Goal: Navigation & Orientation: Find specific page/section

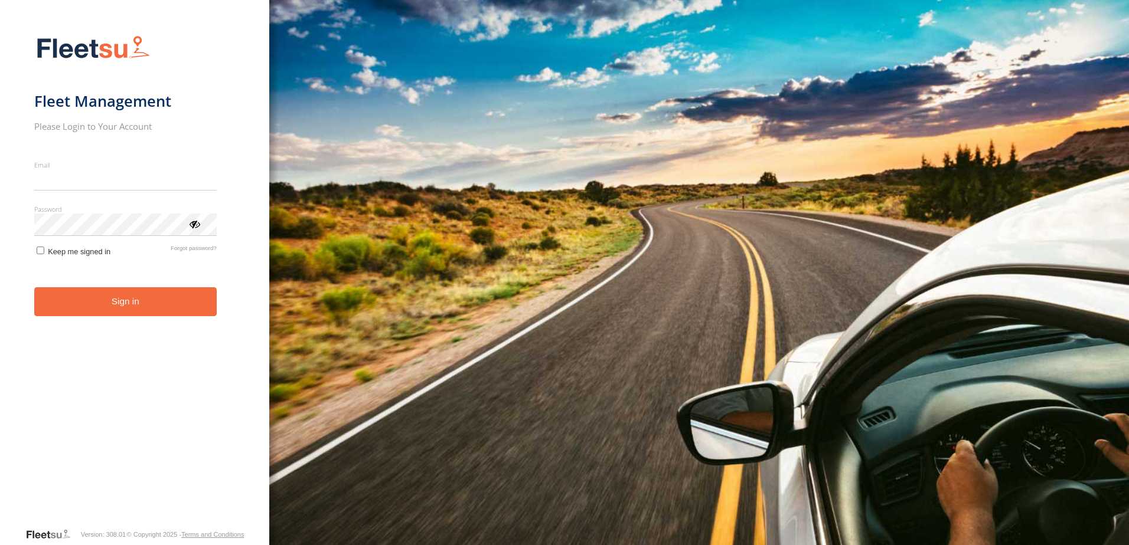
type input "**********"
click at [162, 316] on button "Sign in" at bounding box center [125, 301] width 182 height 29
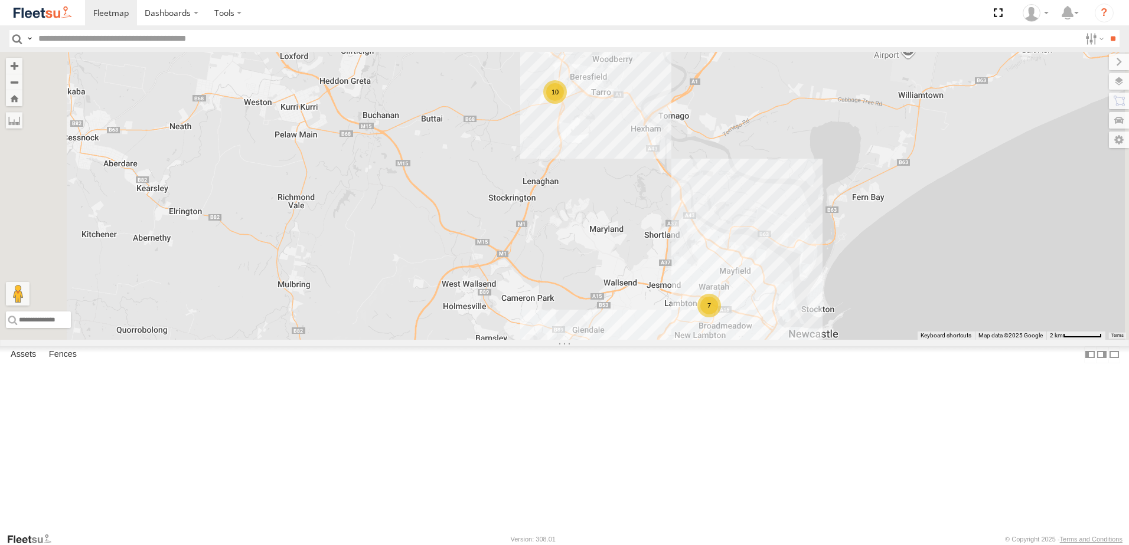
drag, startPoint x: 715, startPoint y: 285, endPoint x: 705, endPoint y: 340, distance: 55.9
click at [707, 339] on div "10 7 10 B5 Timber Truck" at bounding box center [564, 196] width 1129 height 288
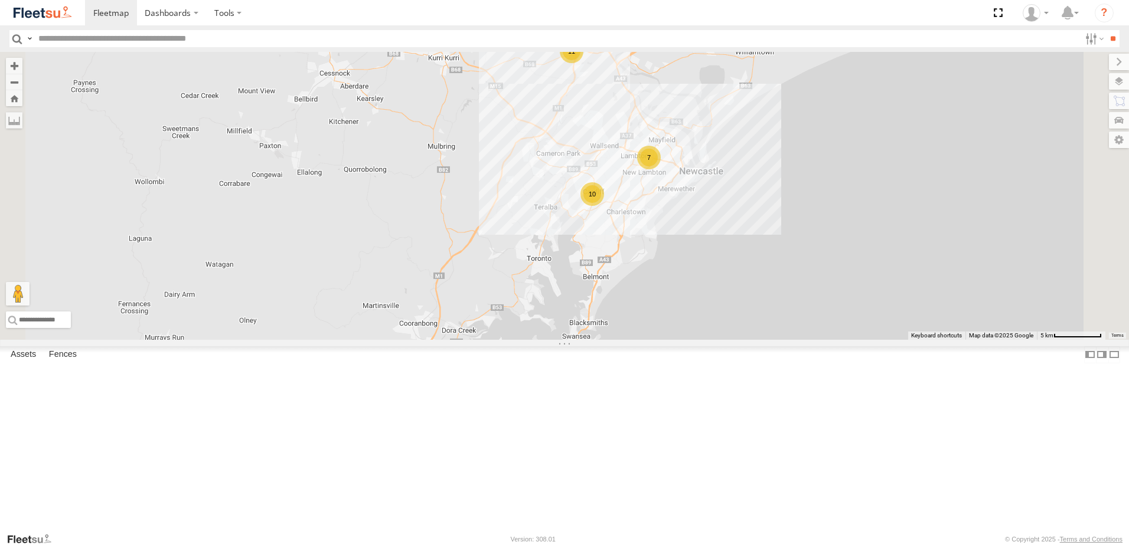
drag, startPoint x: 728, startPoint y: 256, endPoint x: 743, endPoint y: 216, distance: 42.0
click at [741, 214] on div "11 7 10" at bounding box center [564, 196] width 1129 height 288
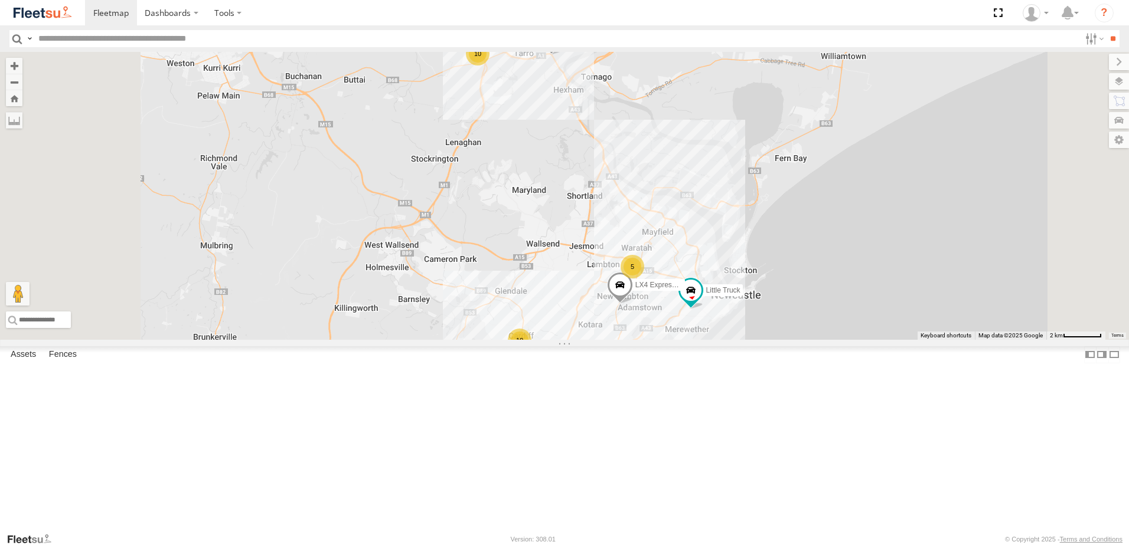
drag, startPoint x: 699, startPoint y: 239, endPoint x: 708, endPoint y: 287, distance: 49.2
click at [708, 287] on div "B4 Timber Truck 10 5 10 LX4 Express Ute Little Truck" at bounding box center [564, 196] width 1129 height 288
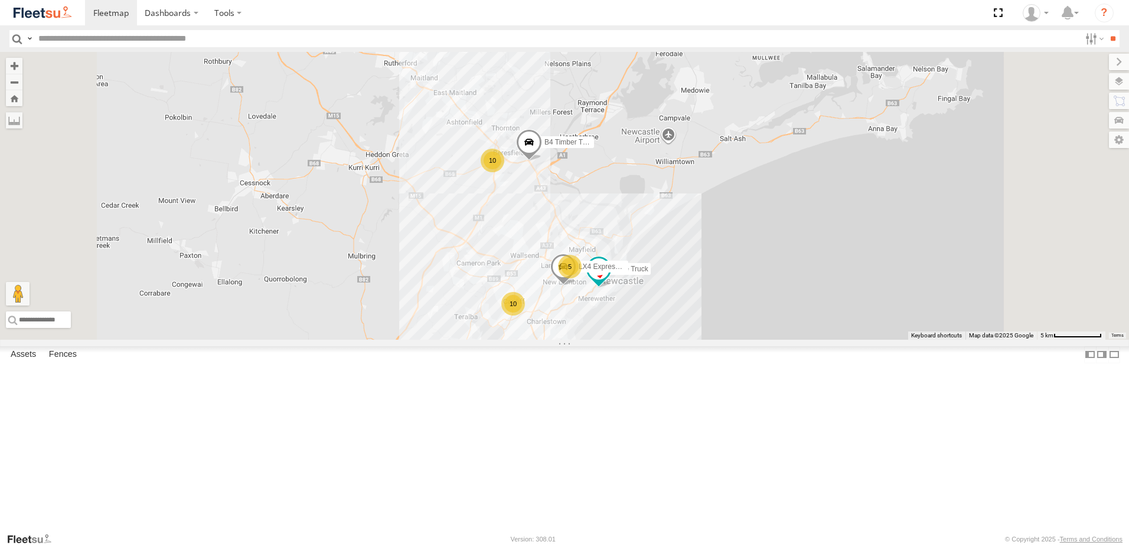
drag, startPoint x: 649, startPoint y: 312, endPoint x: 613, endPoint y: 296, distance: 38.8
click at [664, 340] on div "B4 Timber Truck LX4 Express Ute Little Truck 10 5 10" at bounding box center [564, 196] width 1129 height 288
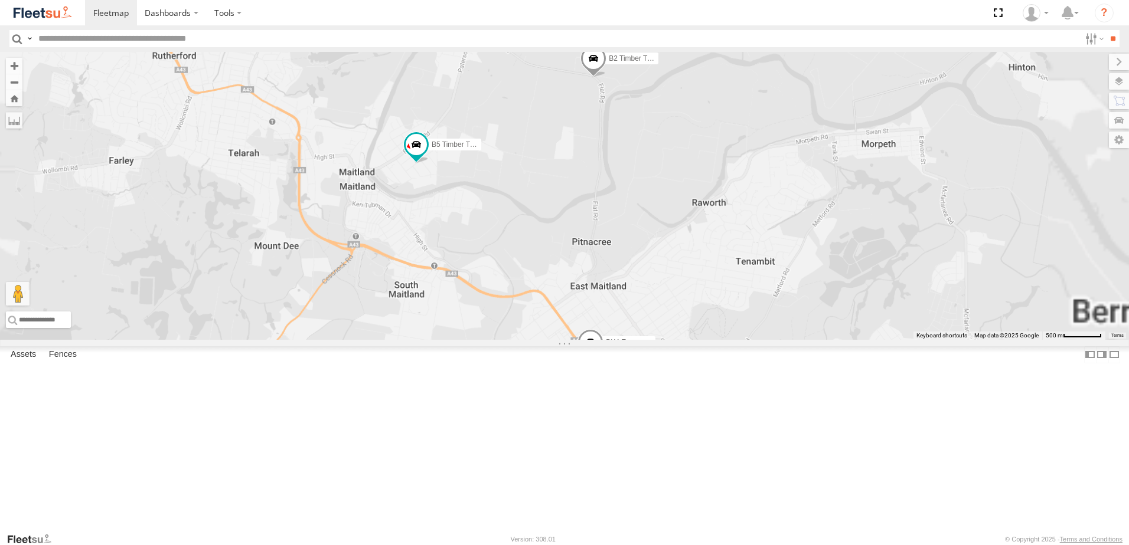
drag, startPoint x: 531, startPoint y: 319, endPoint x: 722, endPoint y: 138, distance: 263.1
click at [722, 138] on div "B4 Timber Truck BX1 Express Ute B2 Timber Truck CX3 Express Ute B5 Timber Truck…" at bounding box center [564, 196] width 1129 height 288
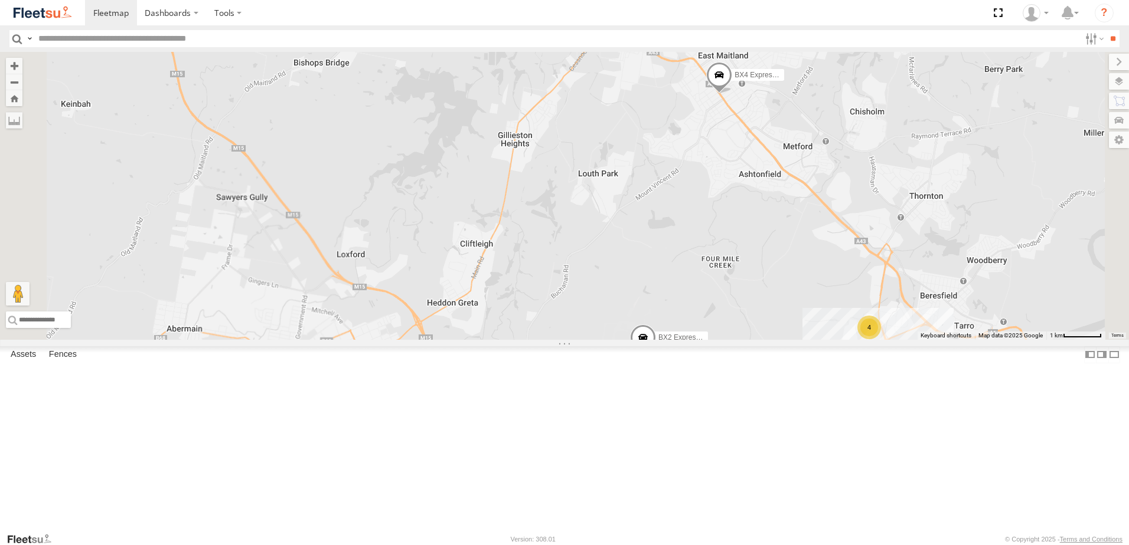
drag, startPoint x: 884, startPoint y: 153, endPoint x: 784, endPoint y: 259, distance: 144.9
click at [784, 259] on div "B4 Timber Truck BX1 Express Ute B2 Timber Truck CX3 Express Ute B5 Timber Truck…" at bounding box center [564, 196] width 1129 height 288
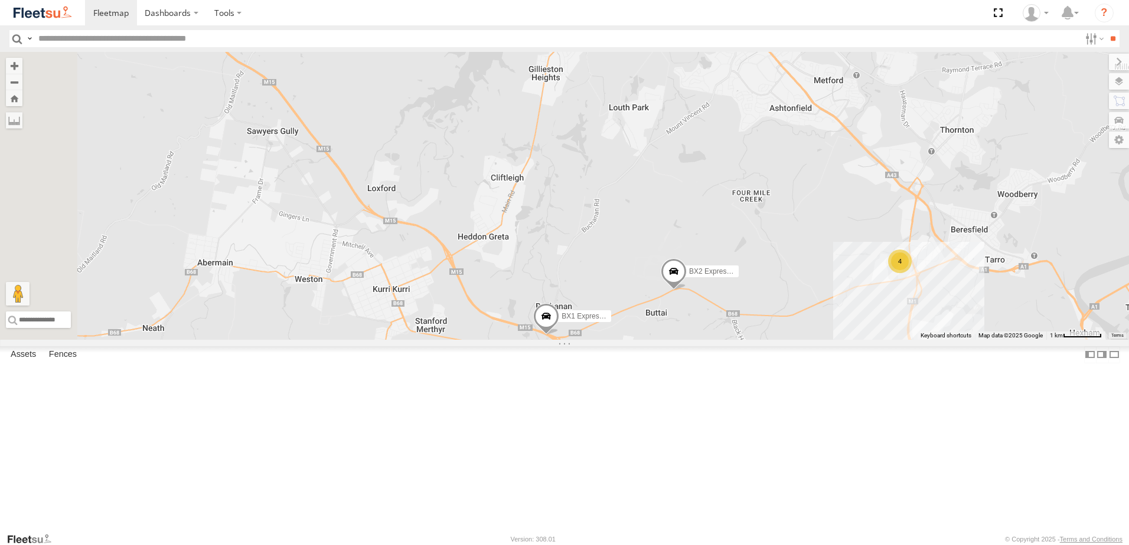
drag, startPoint x: 744, startPoint y: 286, endPoint x: 776, endPoint y: 215, distance: 77.7
click at [776, 215] on div "B4 Timber Truck BX1 Express Ute B2 Timber Truck CX3 Express Ute B5 Timber Truck…" at bounding box center [564, 196] width 1129 height 288
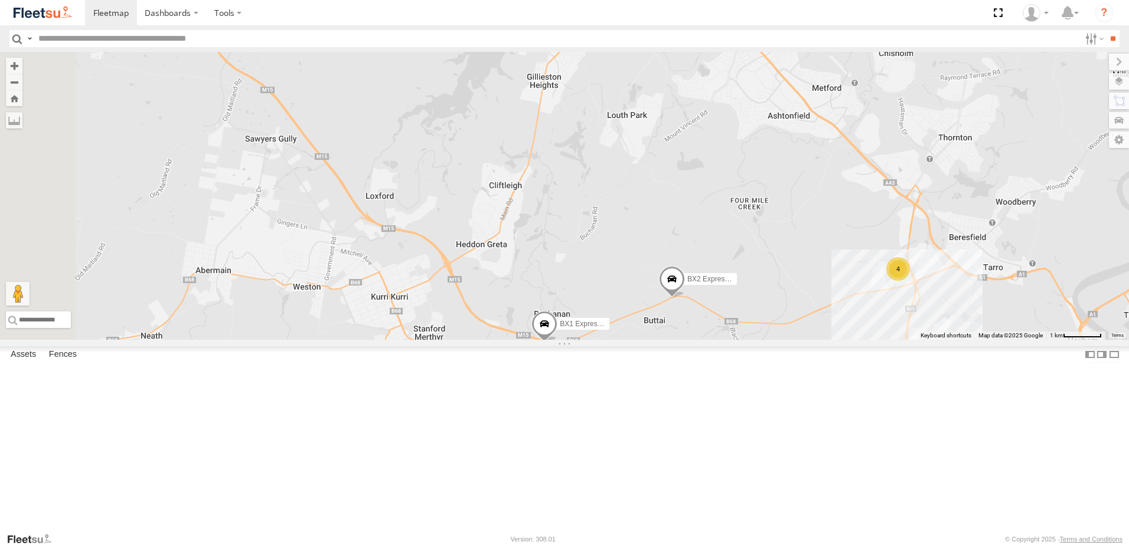
drag, startPoint x: 792, startPoint y: 155, endPoint x: 781, endPoint y: 236, distance: 82.1
click at [781, 236] on div "B4 Timber Truck BX1 Express Ute B2 Timber Truck CX3 Express Ute B5 Timber Truck…" at bounding box center [564, 196] width 1129 height 288
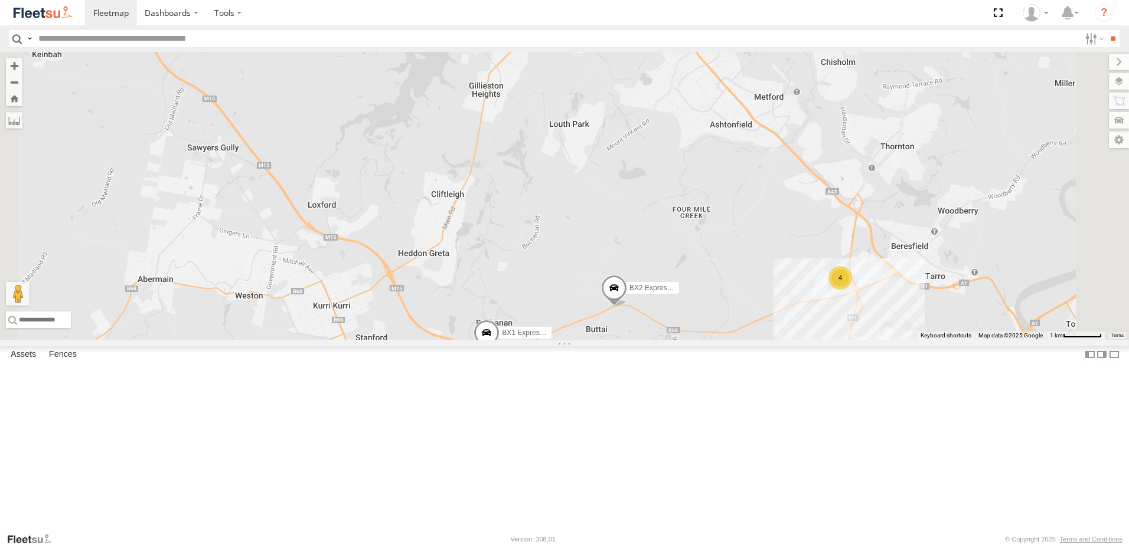
drag, startPoint x: 799, startPoint y: 282, endPoint x: 757, endPoint y: 240, distance: 59.3
click at [757, 240] on div "B4 Timber Truck BX1 Express Ute B2 Timber Truck CX3 Express Ute B5 Timber Truck…" at bounding box center [564, 196] width 1129 height 288
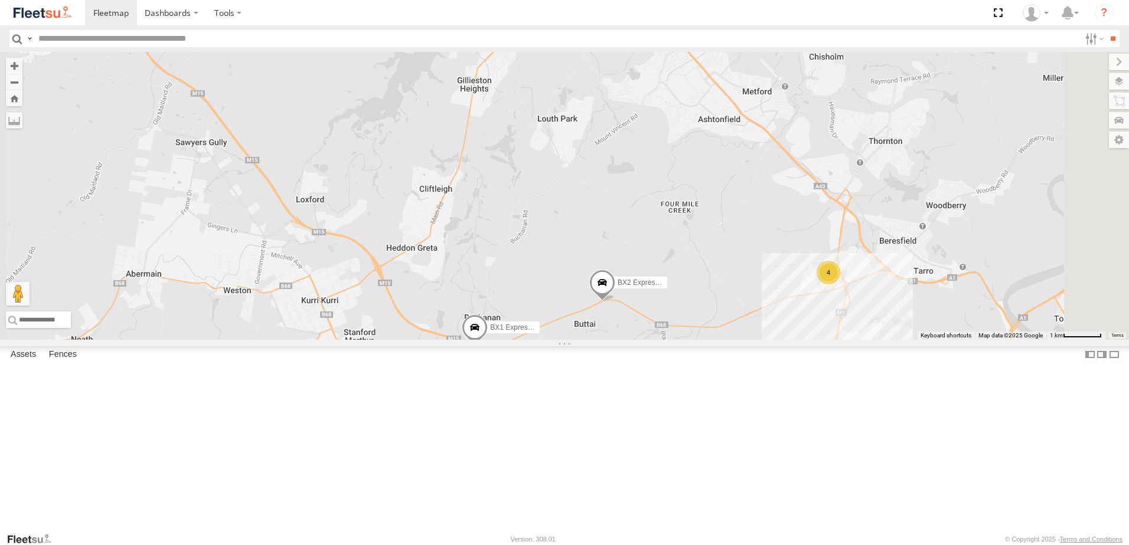
drag, startPoint x: 763, startPoint y: 243, endPoint x: 721, endPoint y: 234, distance: 42.7
click at [725, 234] on div "B4 Timber Truck BX1 Express Ute B2 Timber Truck CX3 Express Ute B5 Timber Truck…" at bounding box center [564, 196] width 1129 height 288
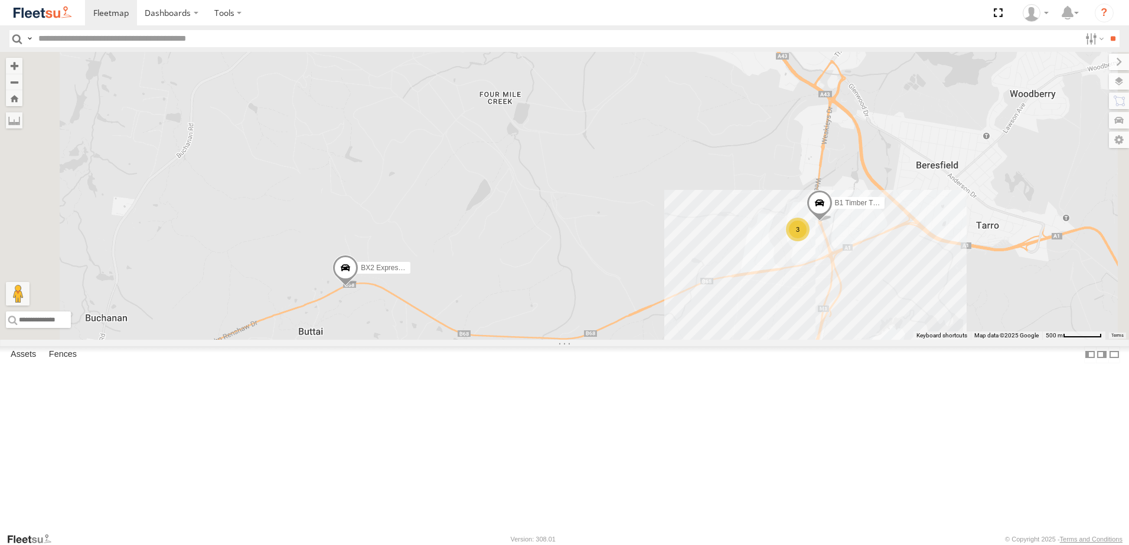
drag, startPoint x: 715, startPoint y: 316, endPoint x: 727, endPoint y: 269, distance: 48.5
click at [727, 270] on div "B4 Timber Truck BX1 Express Ute B2 Timber Truck CX3 Express Ute B5 Timber Truck…" at bounding box center [564, 196] width 1129 height 288
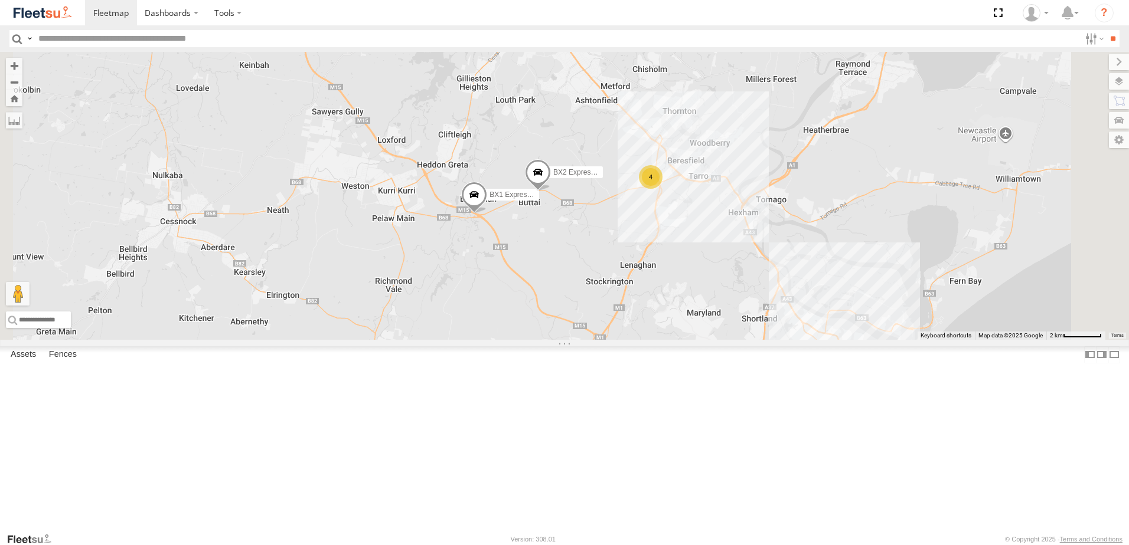
drag, startPoint x: 791, startPoint y: 368, endPoint x: 792, endPoint y: 311, distance: 56.7
click at [792, 311] on div "B4 Timber Truck BX1 Express Ute B2 Timber Truck CX3 Express Ute B5 Timber Truck…" at bounding box center [564, 196] width 1129 height 288
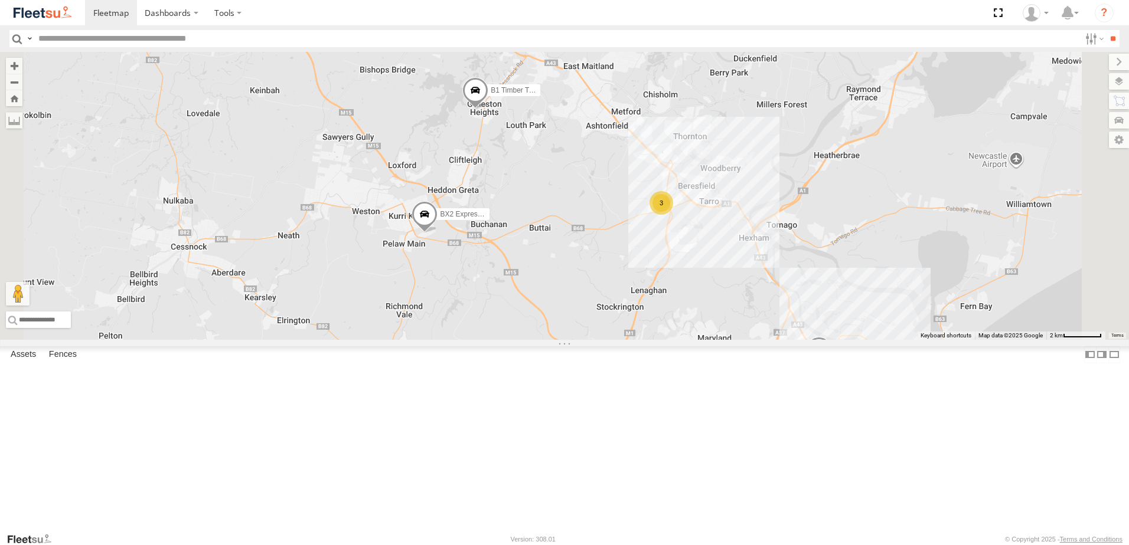
drag, startPoint x: 689, startPoint y: 109, endPoint x: 698, endPoint y: 273, distance: 164.9
click at [698, 273] on div "CX3 Express Ute C4 Timber Truck BX2 Express Ute LX3 Express Ute B1 Timber Truck…" at bounding box center [564, 196] width 1129 height 288
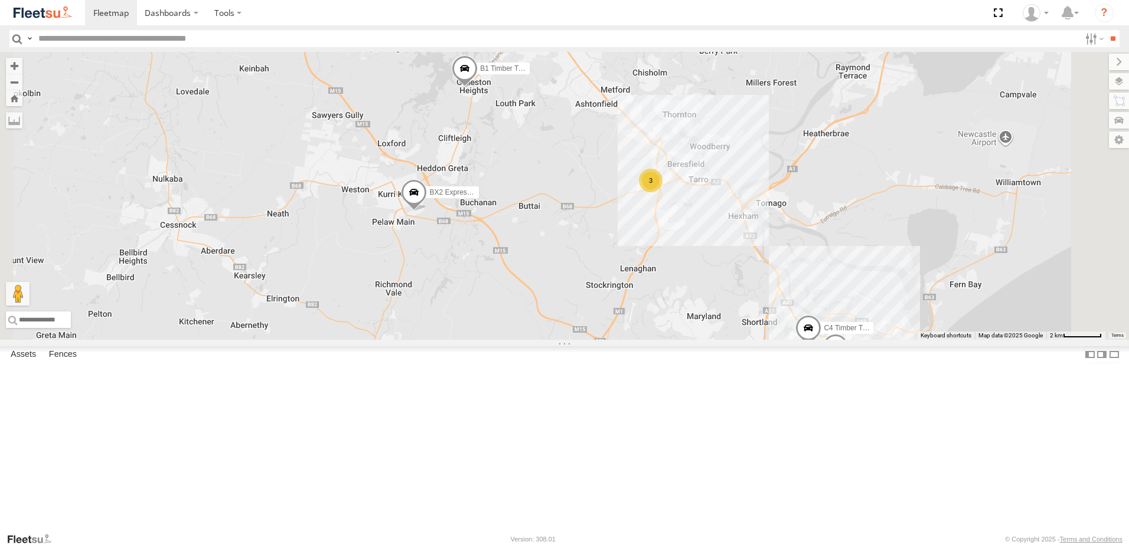
drag, startPoint x: 711, startPoint y: 298, endPoint x: 701, endPoint y: 226, distance: 72.6
click at [701, 226] on div "CX3 Express Ute C4 Timber Truck BX2 Express Ute LX3 Express Ute B1 Timber Truck…" at bounding box center [564, 196] width 1129 height 288
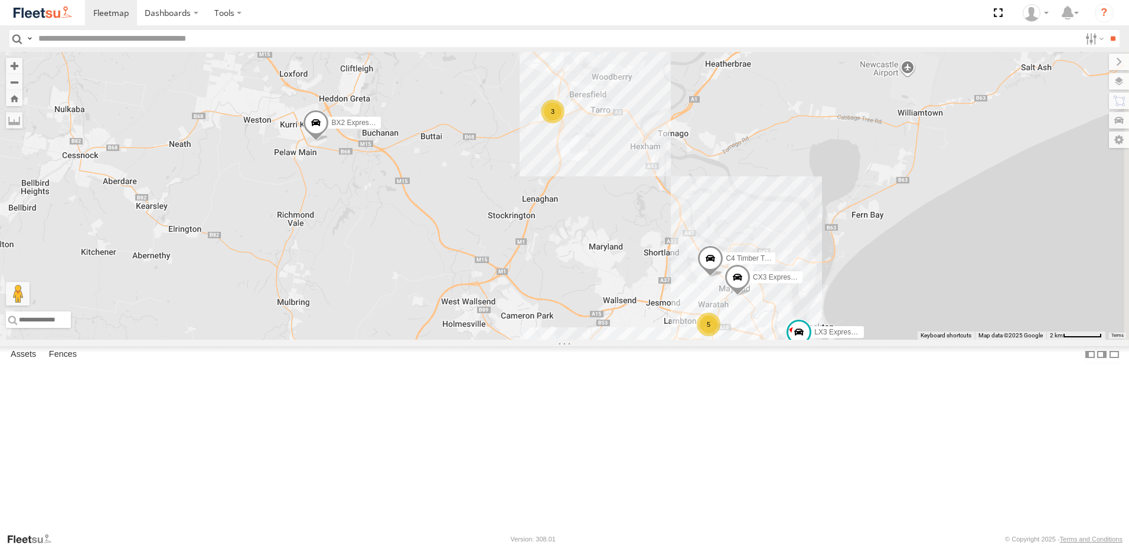
drag, startPoint x: 738, startPoint y: 342, endPoint x: 638, endPoint y: 274, distance: 121.0
click at [638, 274] on div "CX3 Express Ute C4 Timber Truck BX2 Express Ute LX3 Express Ute B1 Timber Truck…" at bounding box center [564, 196] width 1129 height 288
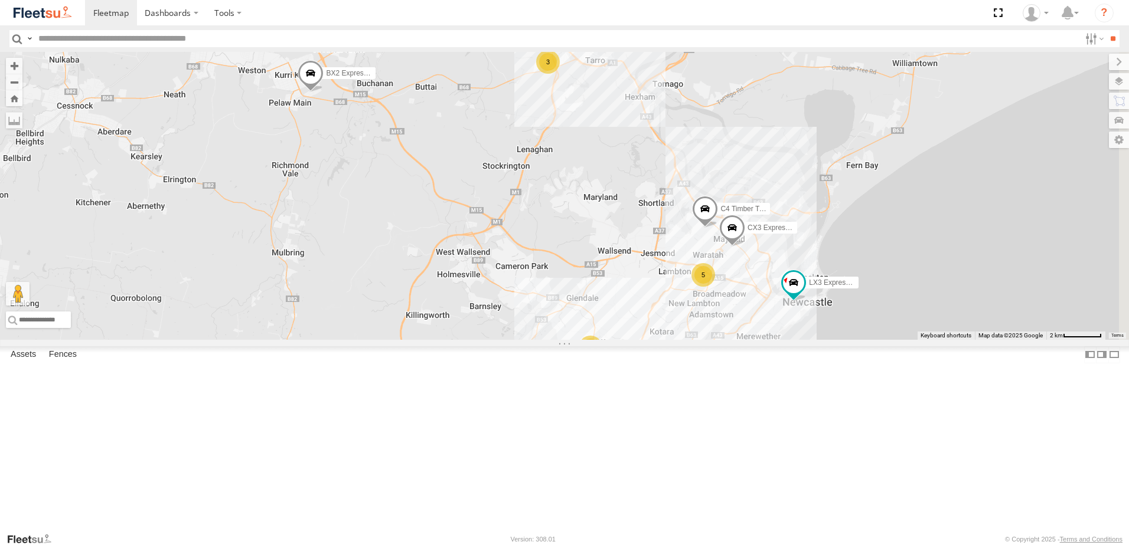
drag, startPoint x: 709, startPoint y: 358, endPoint x: 693, endPoint y: 236, distance: 123.8
click at [693, 234] on div "CX3 Express Ute C4 Timber Truck BX2 Express Ute LX3 Express Ute B1 Timber Truck…" at bounding box center [564, 196] width 1129 height 288
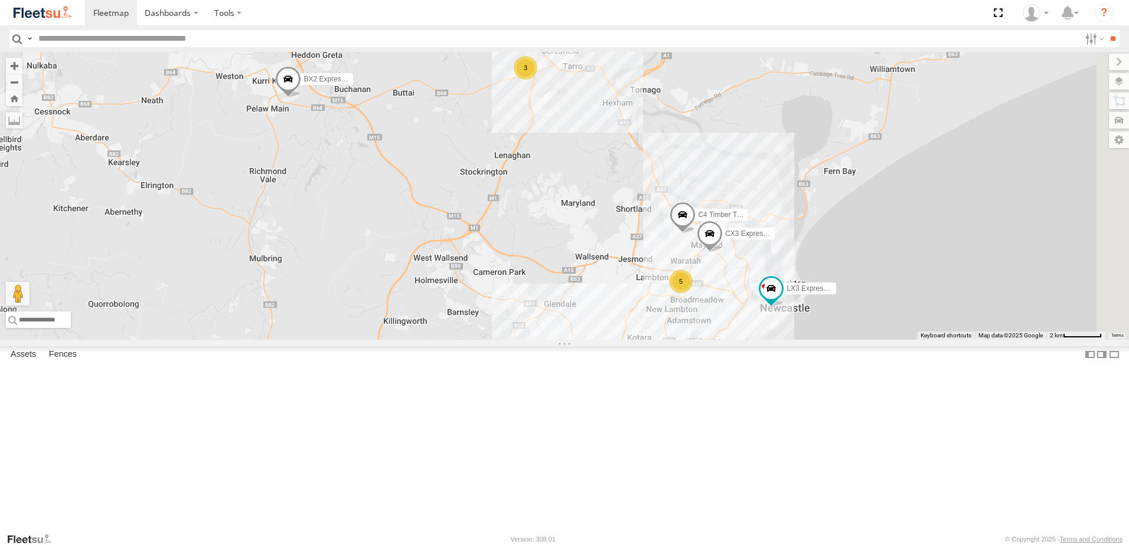
drag, startPoint x: 714, startPoint y: 211, endPoint x: 712, endPoint y: 338, distance: 126.9
click at [712, 338] on div "CX3 Express Ute CX2 Express Ute C4 Timber Truck BX2 Express Ute LX3 Express Ute…" at bounding box center [564, 196] width 1129 height 288
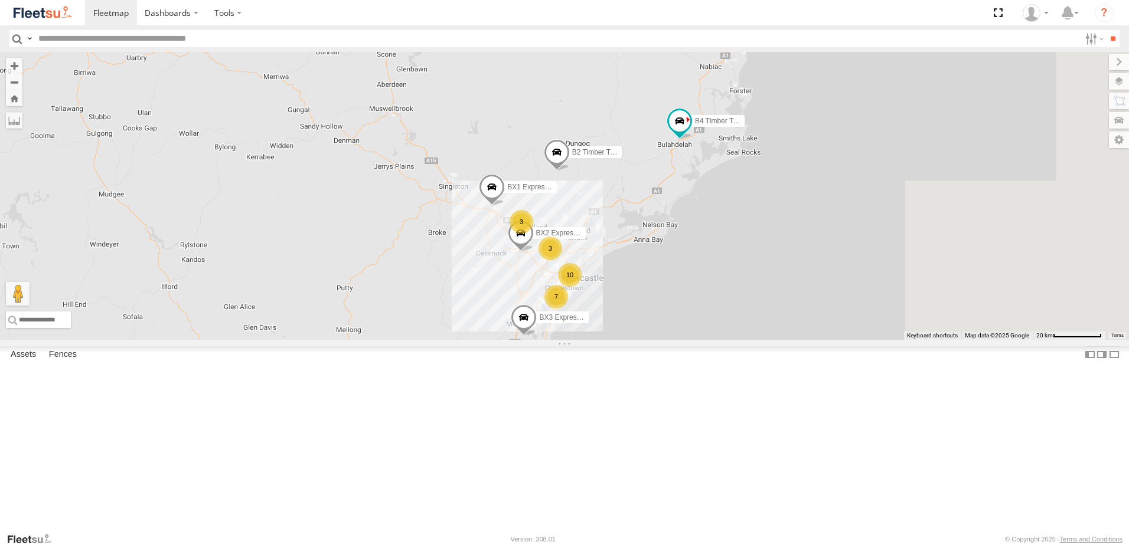
drag, startPoint x: 948, startPoint y: 116, endPoint x: 827, endPoint y: 295, distance: 215.5
click at [827, 295] on div "BX2 Express Ute B4 Timber Truck BX1 Express Ute 10 B2 Timber Truck 7 3 3 BX3 Ex…" at bounding box center [564, 196] width 1129 height 288
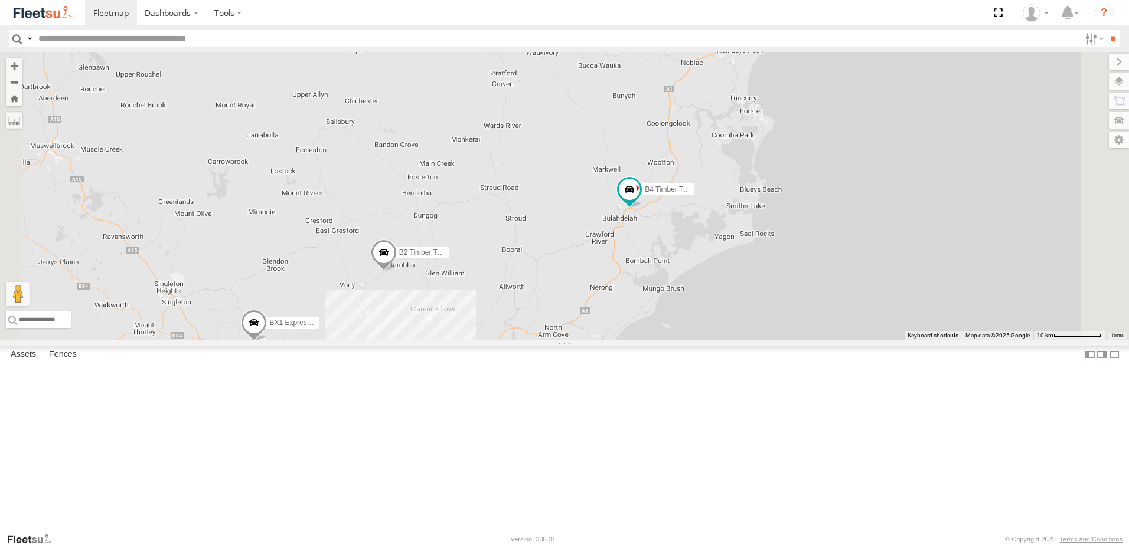
drag, startPoint x: 858, startPoint y: 177, endPoint x: 838, endPoint y: 230, distance: 56.2
click at [838, 230] on div "BX2 Express Ute B4 Timber Truck BX1 Express Ute B2 Timber Truck BX3 Express Ute…" at bounding box center [564, 196] width 1129 height 288
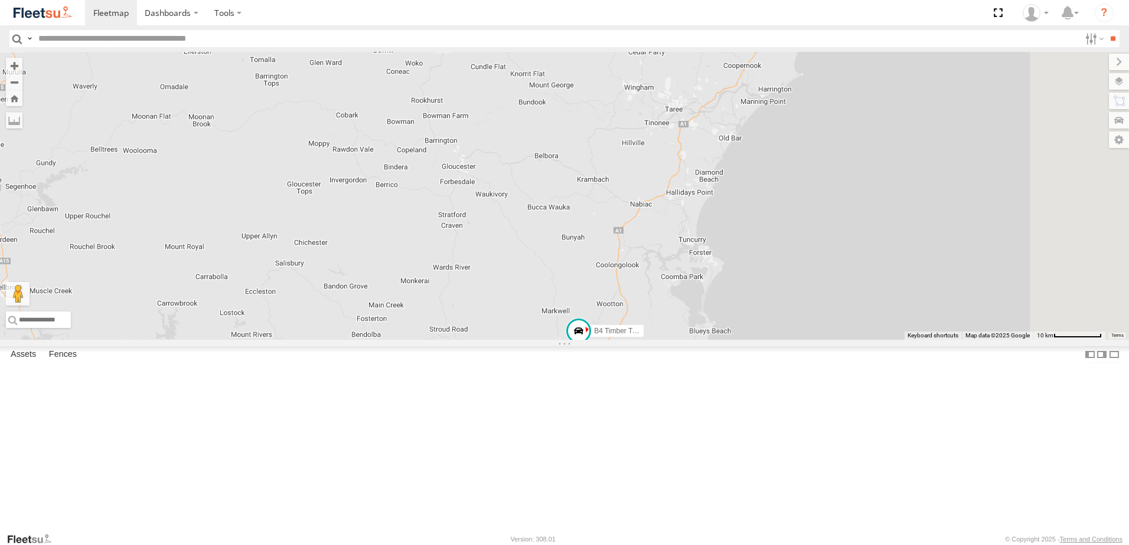
drag, startPoint x: 876, startPoint y: 167, endPoint x: 829, endPoint y: 293, distance: 134.9
click at [829, 293] on div "BX2 Express Ute B4 Timber Truck BX1 Express Ute B2 Timber Truck BX3 Express Ute…" at bounding box center [564, 196] width 1129 height 288
drag, startPoint x: 818, startPoint y: 310, endPoint x: 845, endPoint y: 233, distance: 82.0
click at [845, 233] on div "BX2 Express Ute B4 Timber Truck BX1 Express Ute B2 Timber Truck BX3 Express Ute…" at bounding box center [564, 196] width 1129 height 288
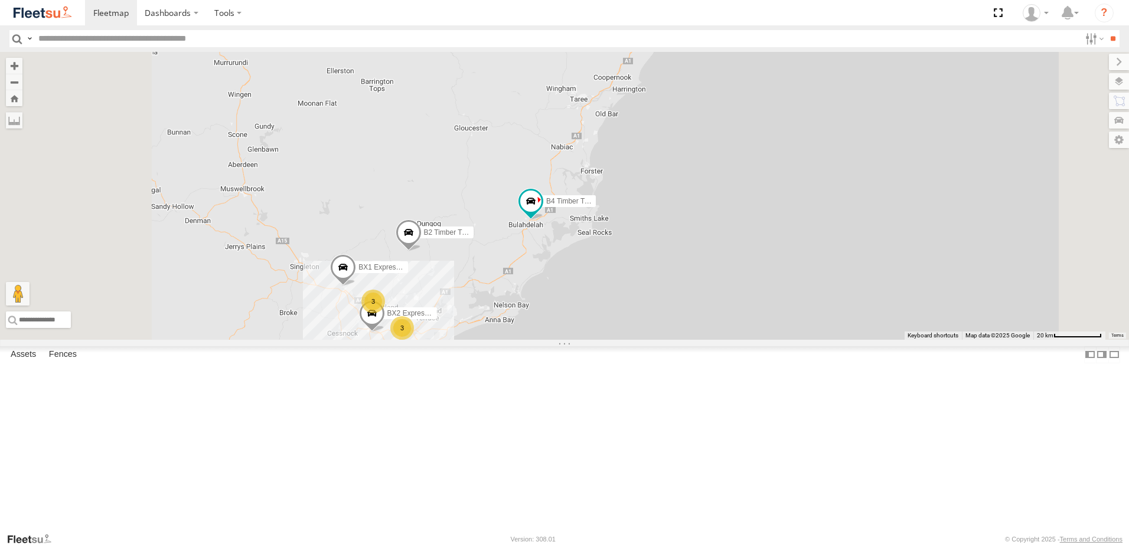
drag, startPoint x: 584, startPoint y: 362, endPoint x: 596, endPoint y: 354, distance: 14.8
click at [596, 340] on div "BX2 Express Ute B4 Timber Truck BX1 Express Ute B2 Timber Truck BX3 Express Ute…" at bounding box center [564, 196] width 1129 height 288
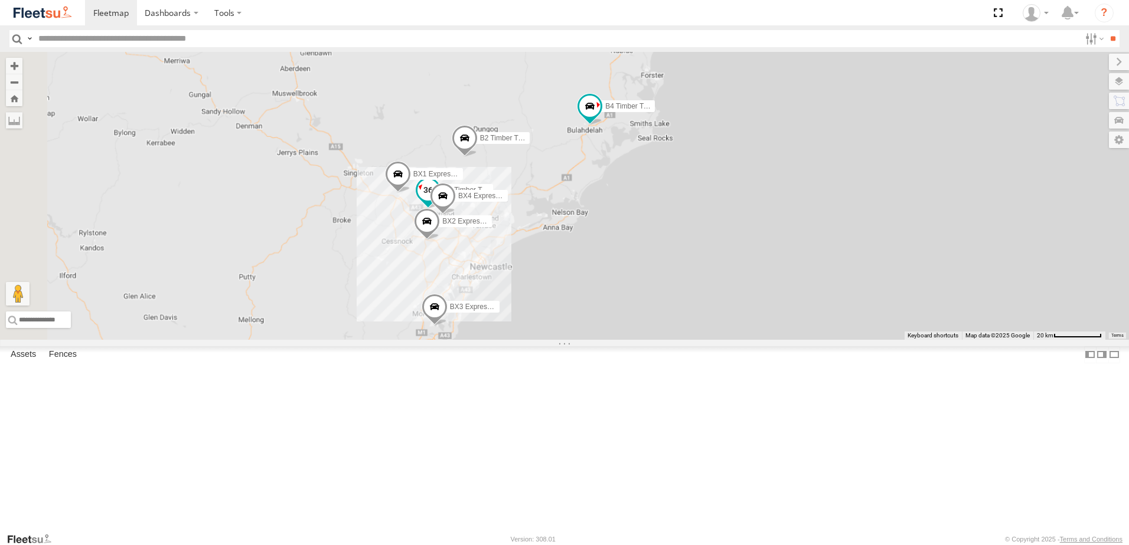
drag, startPoint x: 584, startPoint y: 355, endPoint x: 616, endPoint y: 279, distance: 82.0
click at [493, 196] on label "B5 Timber Truck" at bounding box center [463, 190] width 59 height 12
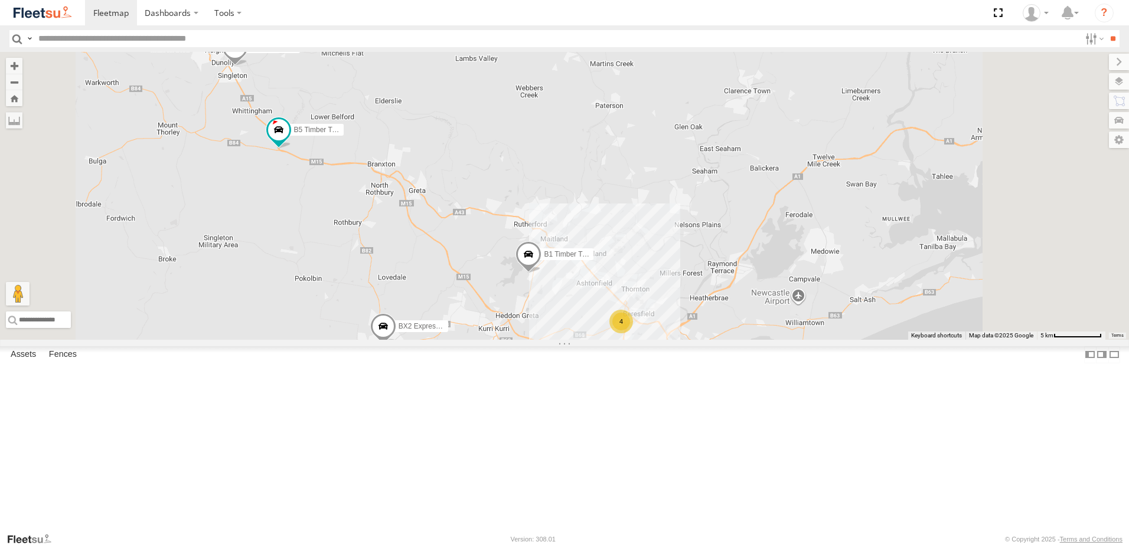
drag, startPoint x: 702, startPoint y: 432, endPoint x: 664, endPoint y: 334, distance: 105.0
click at [664, 334] on div "B1 Timber Truck BX2 Express Ute BX1 Express Ute 7 B5 Timber Truck C4 Timber Tru…" at bounding box center [564, 196] width 1129 height 288
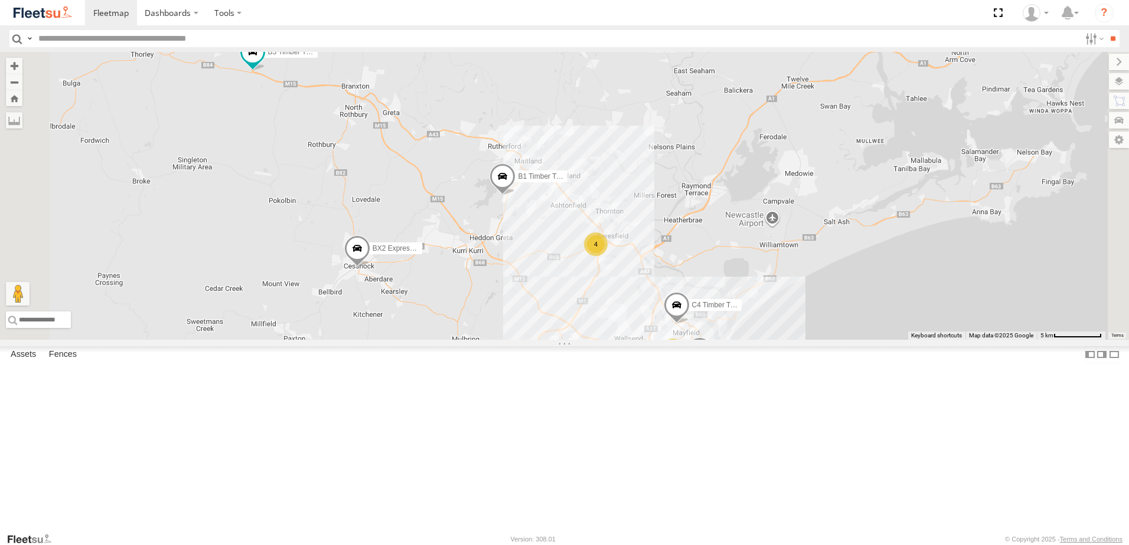
drag, startPoint x: 421, startPoint y: 147, endPoint x: 482, endPoint y: 245, distance: 115.6
click at [469, 228] on div "CX3 Express Ute B5 Timber Truck C4 Timber Truck BX2 Express Ute B1 Timber Truck…" at bounding box center [564, 196] width 1129 height 288
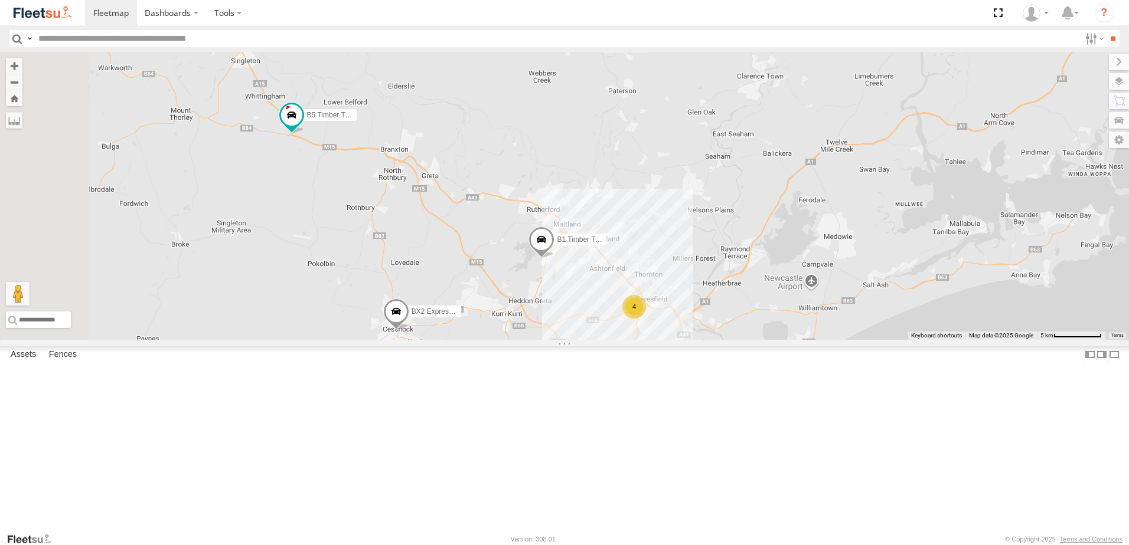
drag, startPoint x: 506, startPoint y: 300, endPoint x: 441, endPoint y: 247, distance: 83.9
click at [441, 247] on div "CX3 Express Ute B5 Timber Truck C4 Timber Truck BX2 Express Ute B1 Timber Truck…" at bounding box center [564, 196] width 1129 height 288
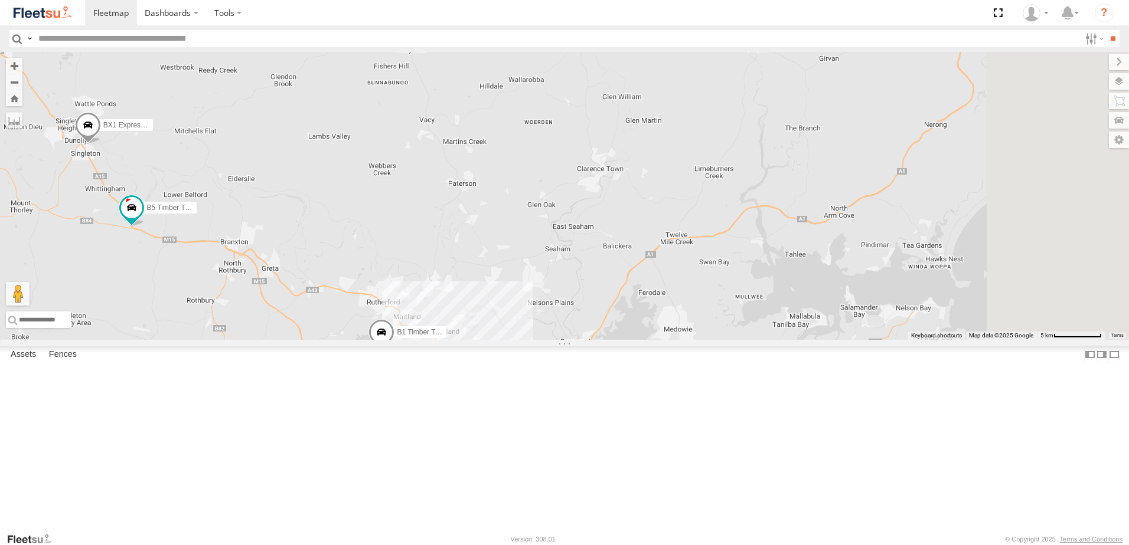
drag, startPoint x: 856, startPoint y: 196, endPoint x: 753, endPoint y: 346, distance: 182.2
click at [757, 340] on div "CX3 Express Ute B5 Timber Truck C4 Timber Truck BX2 Express Ute B1 Timber Truck…" at bounding box center [564, 196] width 1129 height 288
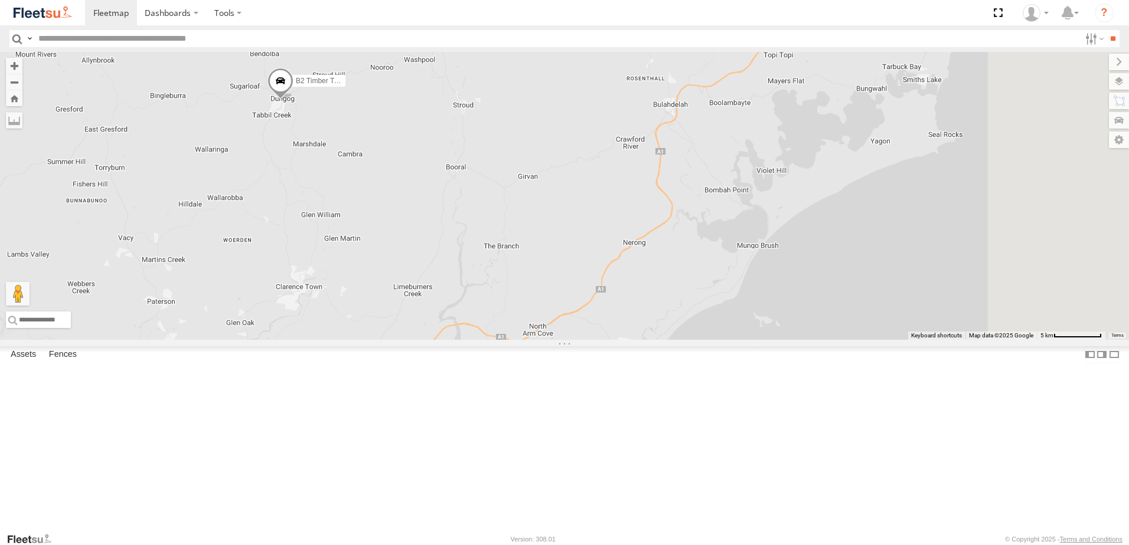
drag, startPoint x: 785, startPoint y: 225, endPoint x: 501, endPoint y: 302, distance: 294.1
click at [501, 302] on div "CX3 Express Ute B5 Timber Truck C4 Timber Truck BX2 Express Ute B1 Timber Truck…" at bounding box center [564, 196] width 1129 height 288
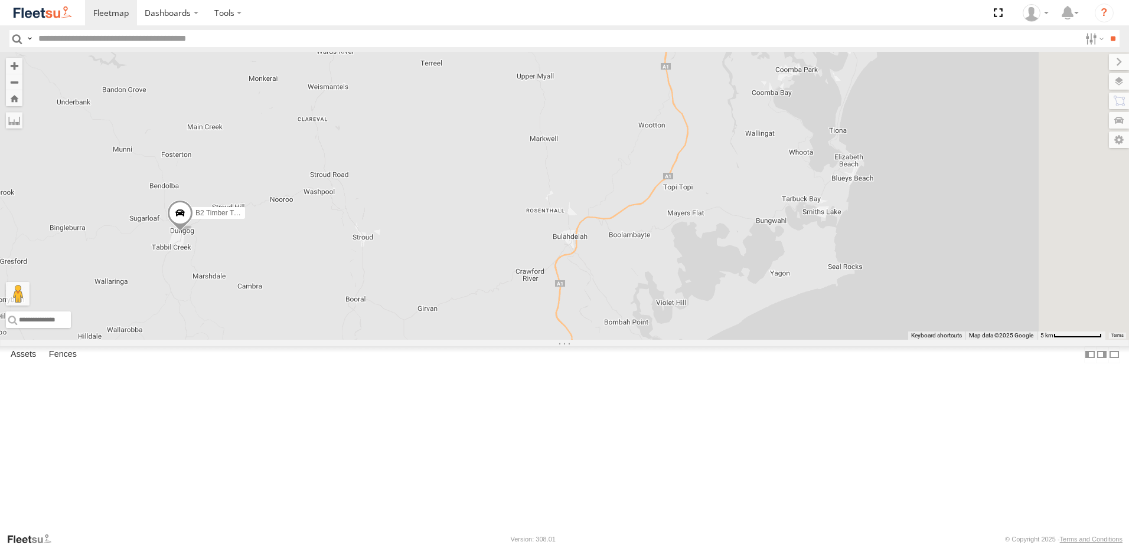
drag, startPoint x: 849, startPoint y: 273, endPoint x: 795, endPoint y: 411, distance: 148.4
click at [796, 340] on div "CX3 Express Ute B5 Timber Truck C4 Timber Truck BX2 Express Ute B1 Timber Truck…" at bounding box center [564, 196] width 1129 height 288
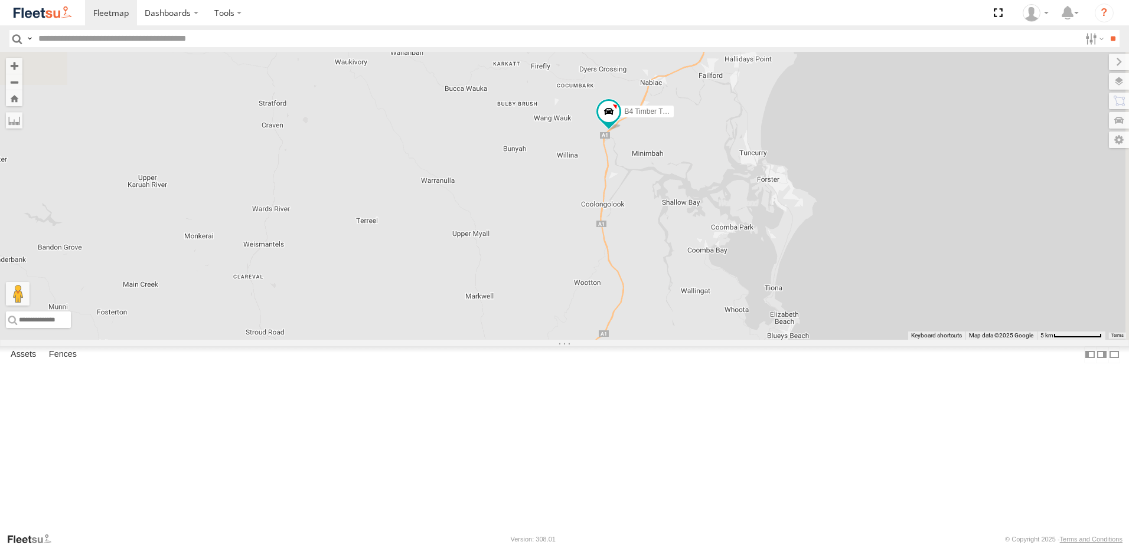
drag, startPoint x: 854, startPoint y: 188, endPoint x: 802, endPoint y: 287, distance: 111.9
click at [802, 287] on div "CX3 Express Ute B5 Timber Truck C4 Timber Truck BX2 Express Ute B1 Timber Truck…" at bounding box center [564, 196] width 1129 height 288
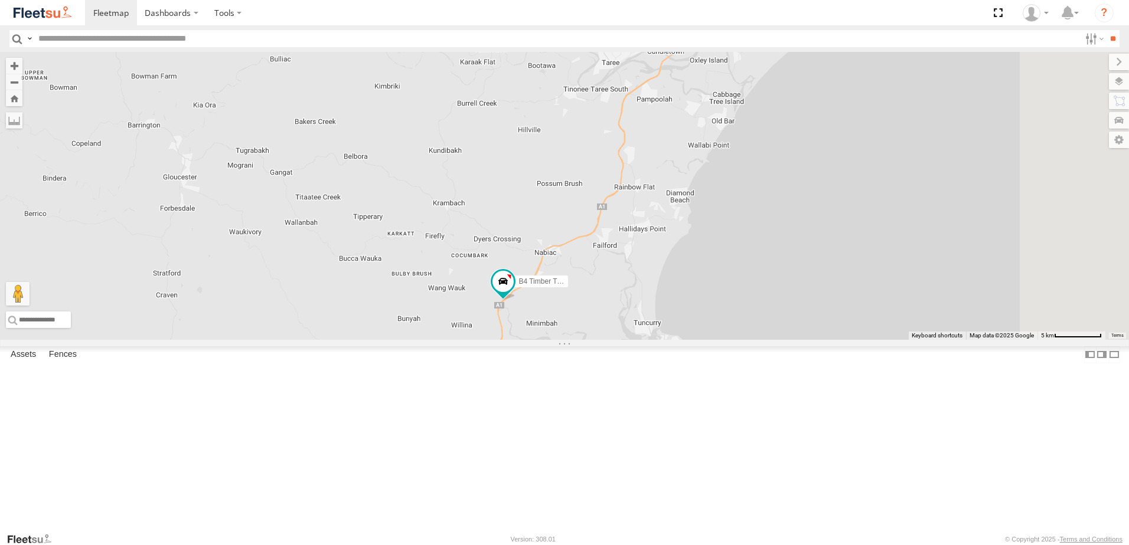
drag, startPoint x: 843, startPoint y: 197, endPoint x: 825, endPoint y: 227, distance: 35.2
click at [825, 227] on div "CX3 Express Ute B5 Timber Truck C4 Timber Truck BX2 Express Ute B1 Timber Truck…" at bounding box center [564, 196] width 1129 height 288
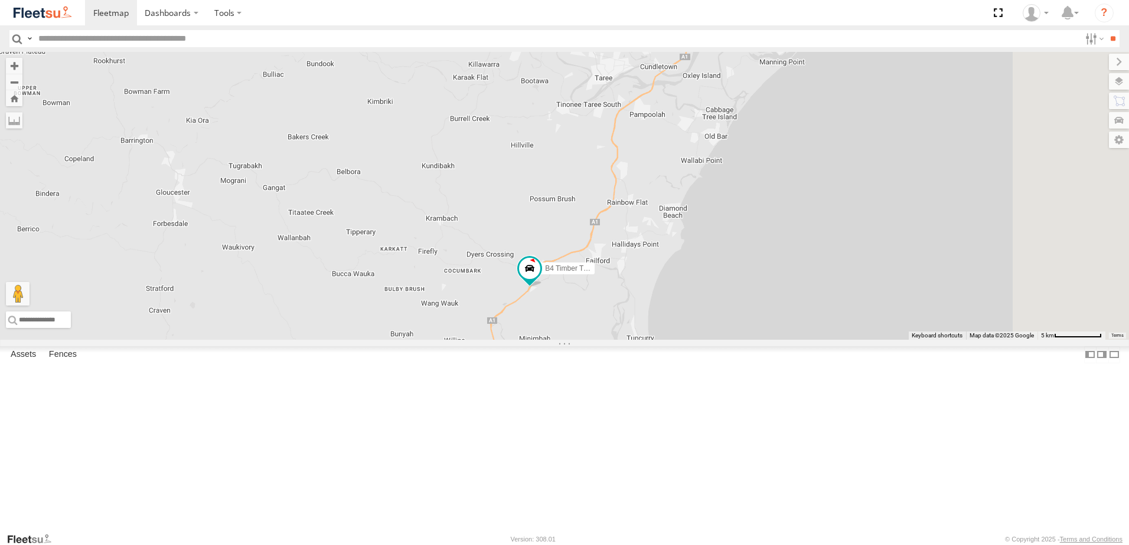
drag, startPoint x: 820, startPoint y: 244, endPoint x: 815, endPoint y: 259, distance: 15.1
click at [815, 259] on div "CX3 Express Ute B5 Timber Truck C4 Timber Truck BX2 Express Ute B1 Timber Truck…" at bounding box center [564, 196] width 1129 height 288
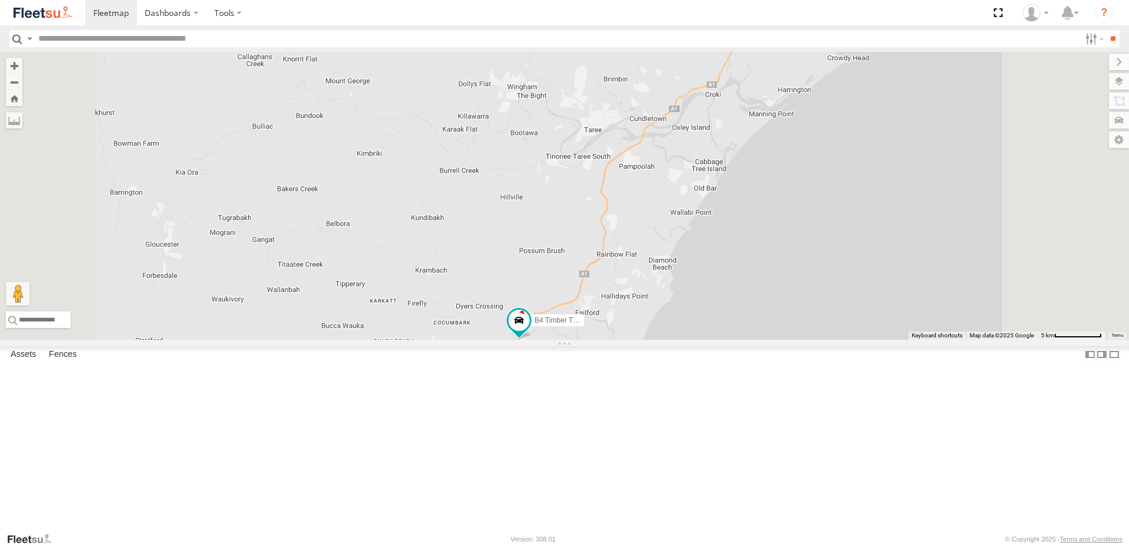
drag, startPoint x: 819, startPoint y: 260, endPoint x: 796, endPoint y: 302, distance: 47.0
click at [796, 302] on div "CX3 Express Ute B5 Timber Truck C4 Timber Truck BX2 Express Ute B1 Timber Truck…" at bounding box center [564, 196] width 1129 height 288
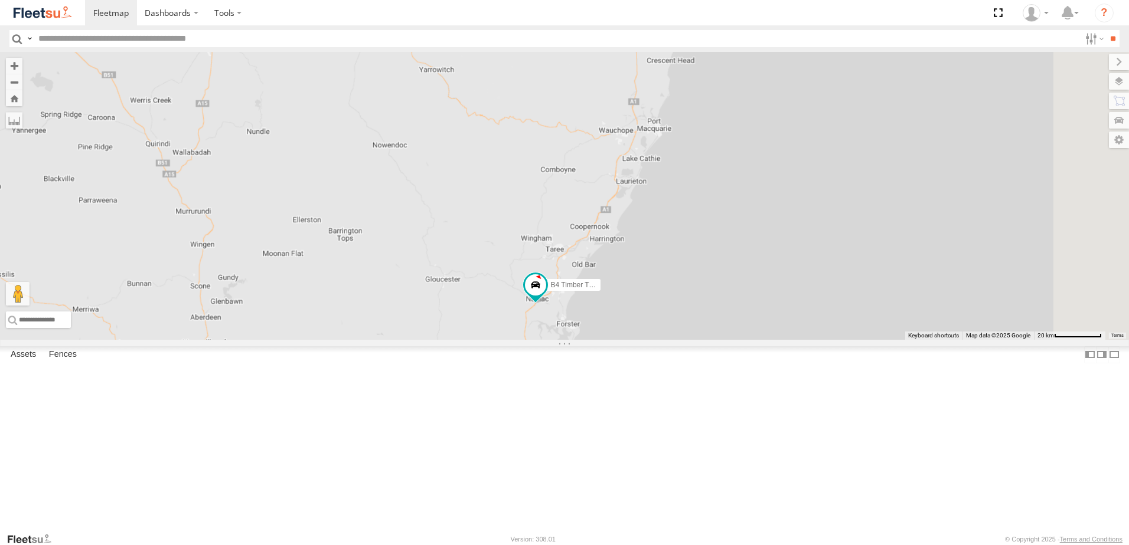
drag, startPoint x: 836, startPoint y: 236, endPoint x: 675, endPoint y: 374, distance: 211.9
click at [675, 340] on div "CX3 Express Ute B5 Timber Truck C4 Timber Truck BX2 Express Ute B1 Timber Truck…" at bounding box center [564, 196] width 1129 height 288
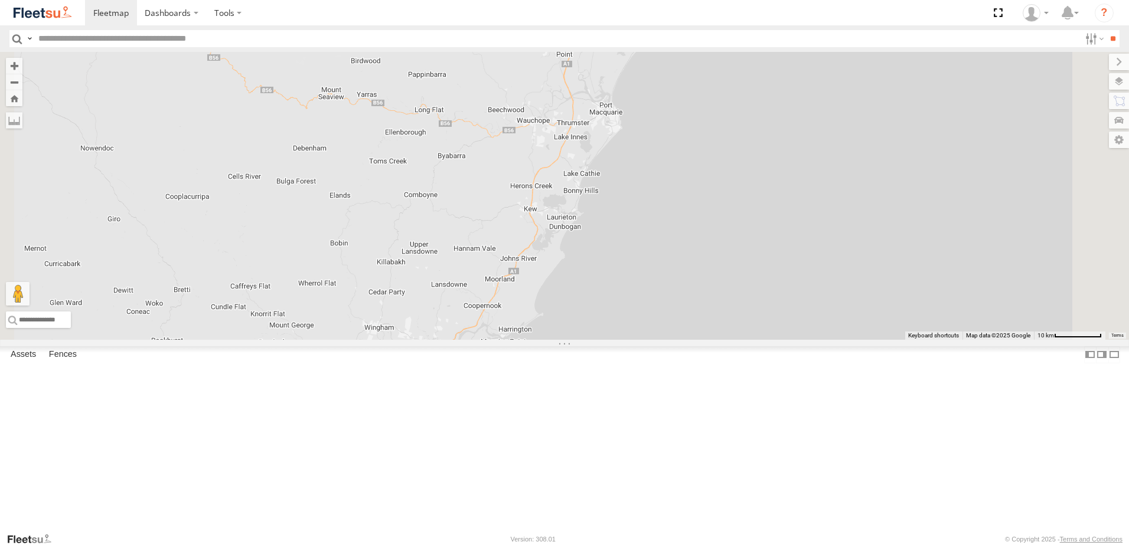
drag, startPoint x: 677, startPoint y: 395, endPoint x: 685, endPoint y: 335, distance: 60.8
click at [685, 329] on div "CX3 Express Ute B5 Timber Truck C4 Timber Truck BX2 Express Ute B1 Timber Truck…" at bounding box center [564, 196] width 1129 height 288
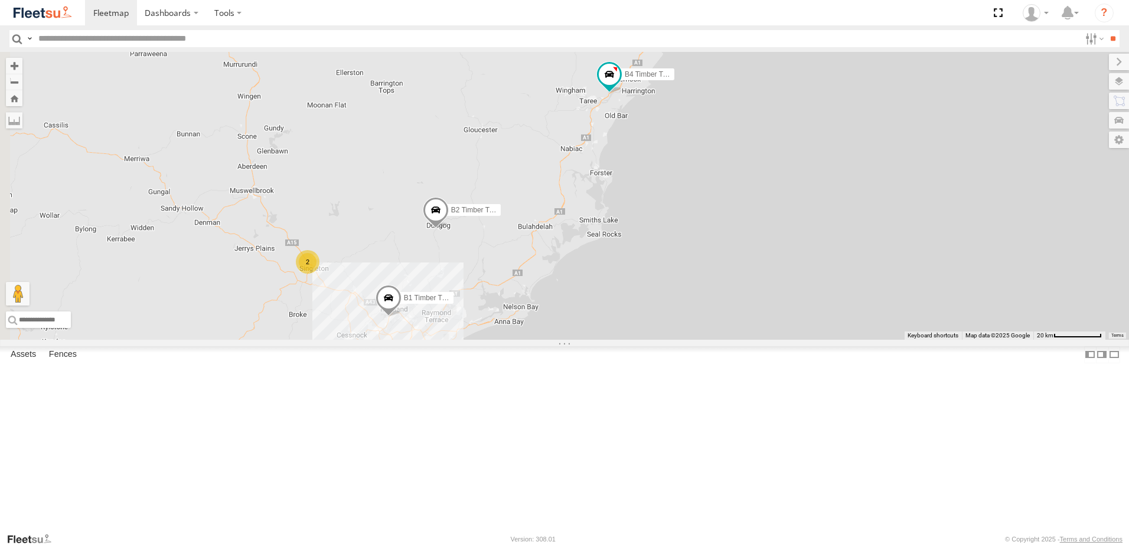
drag, startPoint x: 581, startPoint y: 186, endPoint x: 741, endPoint y: 73, distance: 196.2
click at [746, 55] on div "B4 Timber Truck 2 B2 Timber Truck B1 Timber Truck" at bounding box center [564, 196] width 1129 height 288
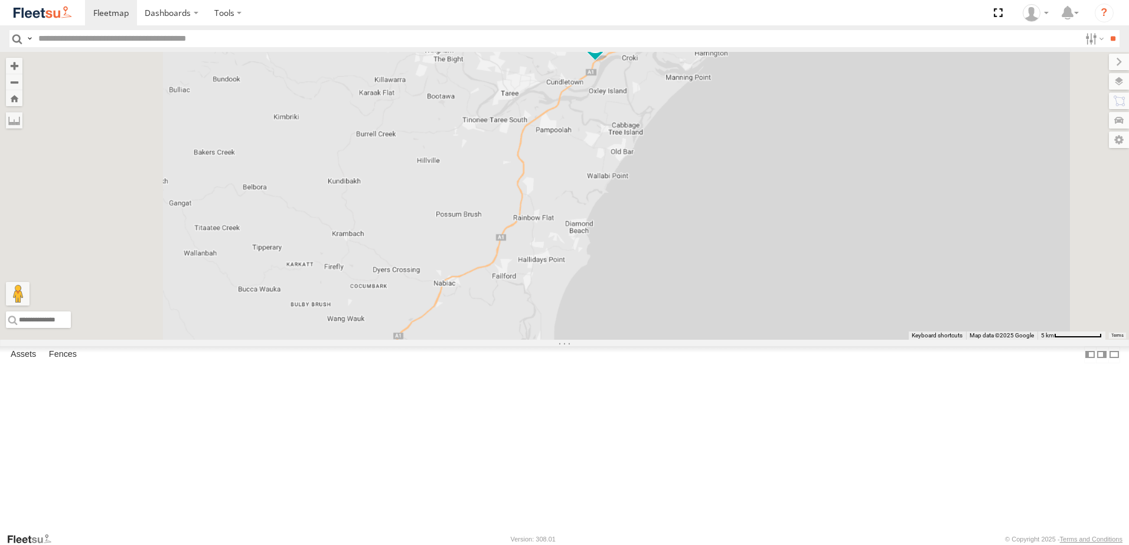
drag, startPoint x: 638, startPoint y: 323, endPoint x: 828, endPoint y: 138, distance: 265.5
click at [822, 146] on div "B4 Timber Truck B2 Timber Truck B1 Timber Truck BX2 Express Ute BX3 Express Ute" at bounding box center [564, 196] width 1129 height 288
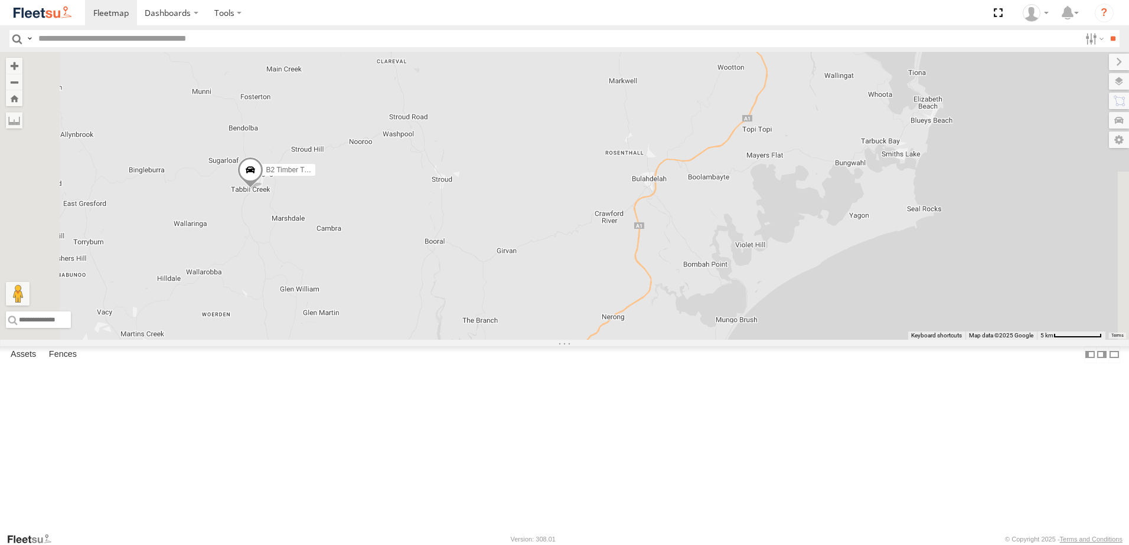
drag, startPoint x: 590, startPoint y: 359, endPoint x: 704, endPoint y: 158, distance: 230.5
click at [715, 139] on div "B4 Timber Truck B2 Timber Truck B1 Timber Truck BX2 Express Ute BX3 Express Ute" at bounding box center [564, 196] width 1129 height 288
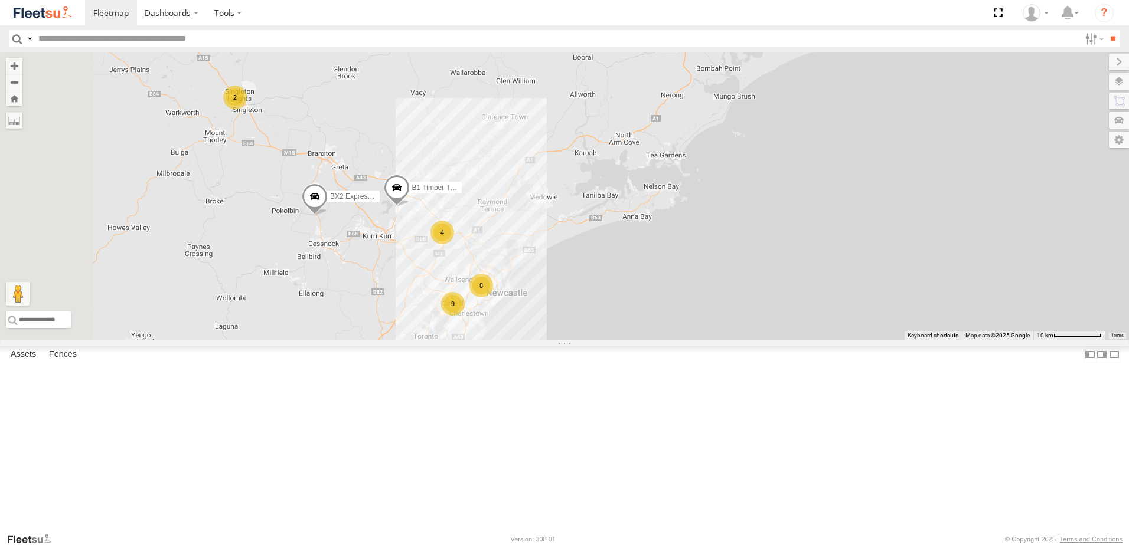
drag, startPoint x: 666, startPoint y: 237, endPoint x: 721, endPoint y: 218, distance: 58.1
click at [721, 218] on div "B4 Timber Truck B2 Timber Truck B1 Timber Truck BX2 Express Ute BX3 Express Ute…" at bounding box center [564, 196] width 1129 height 288
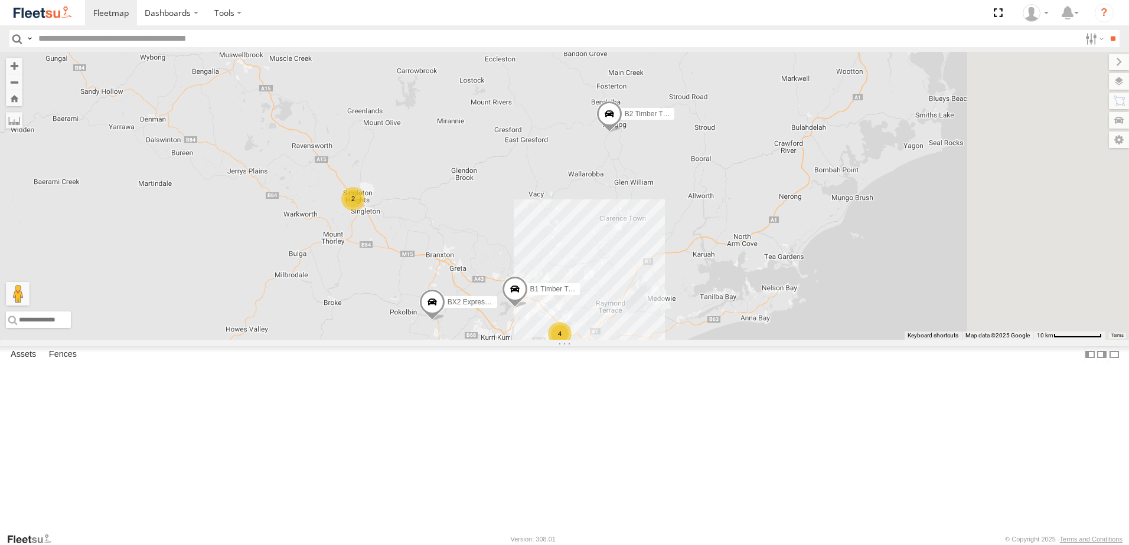
drag, startPoint x: 819, startPoint y: 273, endPoint x: 709, endPoint y: 303, distance: 114.4
click at [708, 303] on div "B4 Timber Truck B2 Timber Truck B1 Timber Truck BX2 Express Ute BX3 Express Ute…" at bounding box center [564, 196] width 1129 height 288
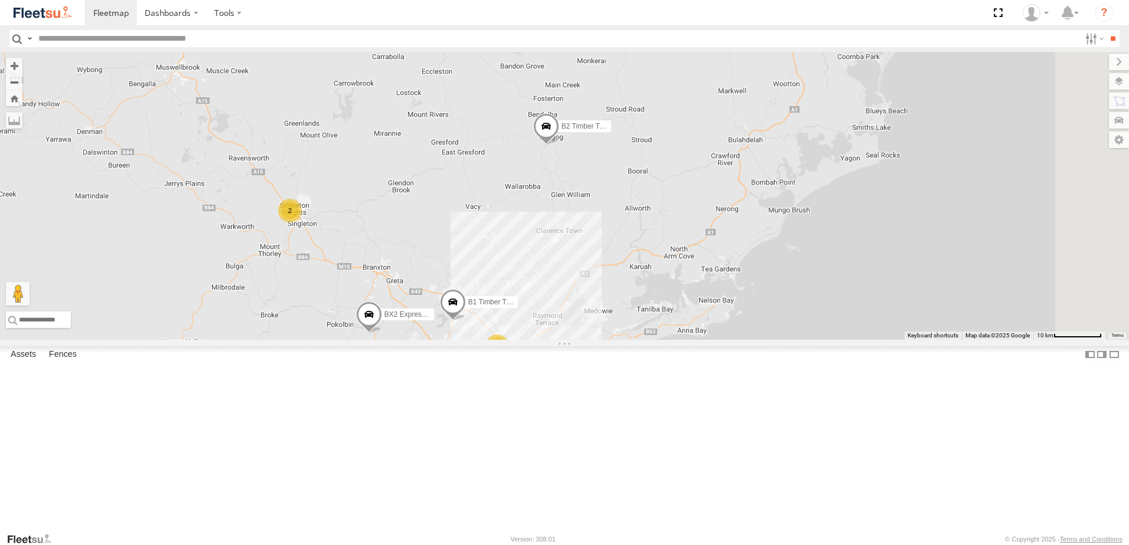
drag, startPoint x: 717, startPoint y: 312, endPoint x: 743, endPoint y: 230, distance: 86.2
click at [743, 230] on div "B4 Timber Truck B2 Timber Truck B1 Timber Truck BX2 Express Ute BX3 Express Ute…" at bounding box center [564, 196] width 1129 height 288
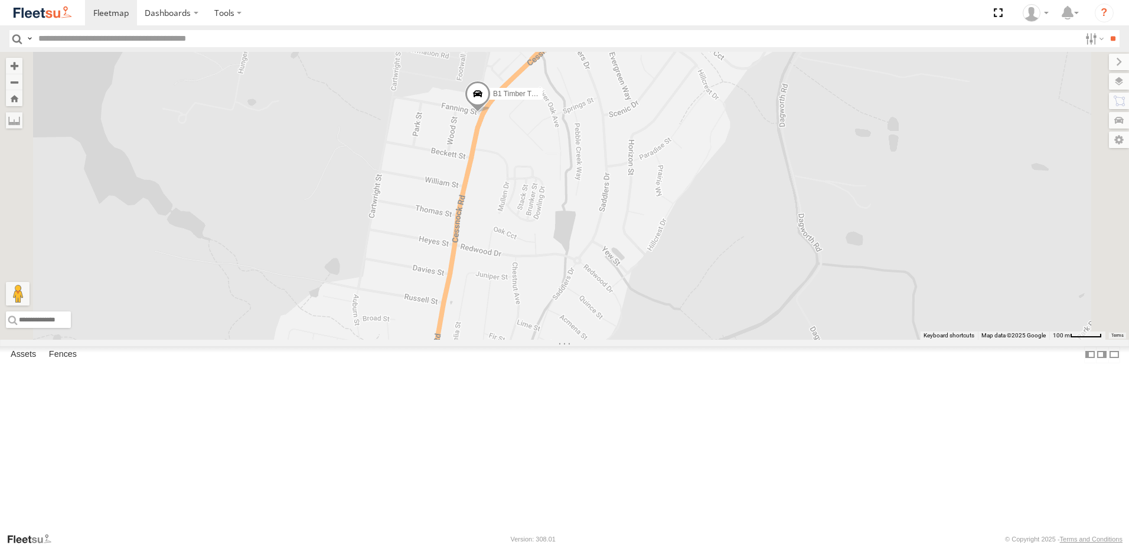
click at [491, 113] on span at bounding box center [478, 97] width 26 height 32
click at [750, 261] on div "B4 Timber Truck B2 Timber Truck B1 Timber Truck BX2 Express Ute BX3 Express Ute…" at bounding box center [564, 196] width 1129 height 288
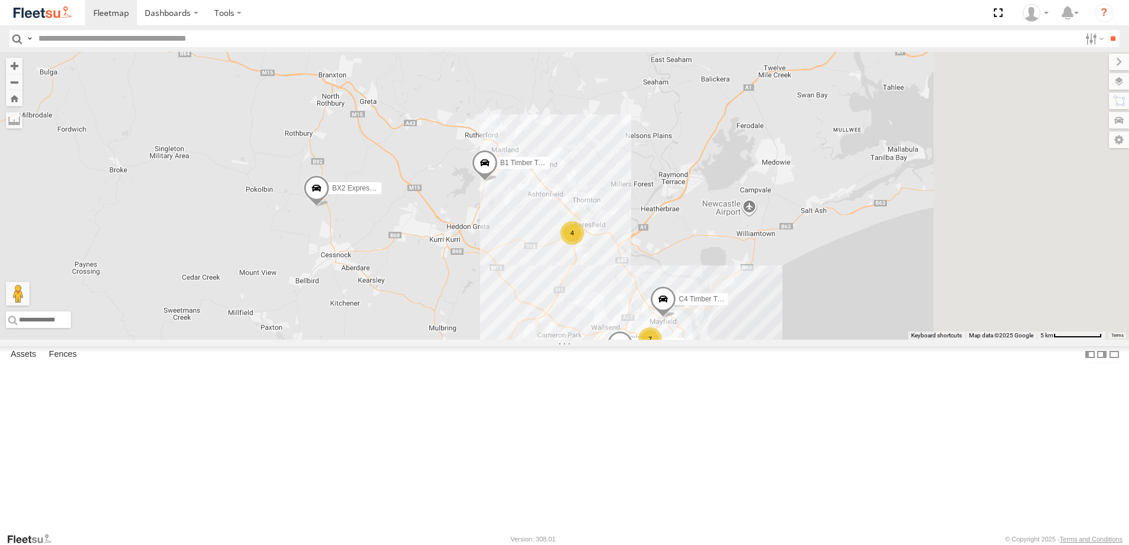
drag, startPoint x: 895, startPoint y: 251, endPoint x: 620, endPoint y: 331, distance: 286.2
click at [621, 330] on div "B4 Timber Truck B2 Timber Truck B1 Timber Truck BX2 Express Ute BX3 Express Ute…" at bounding box center [564, 196] width 1129 height 288
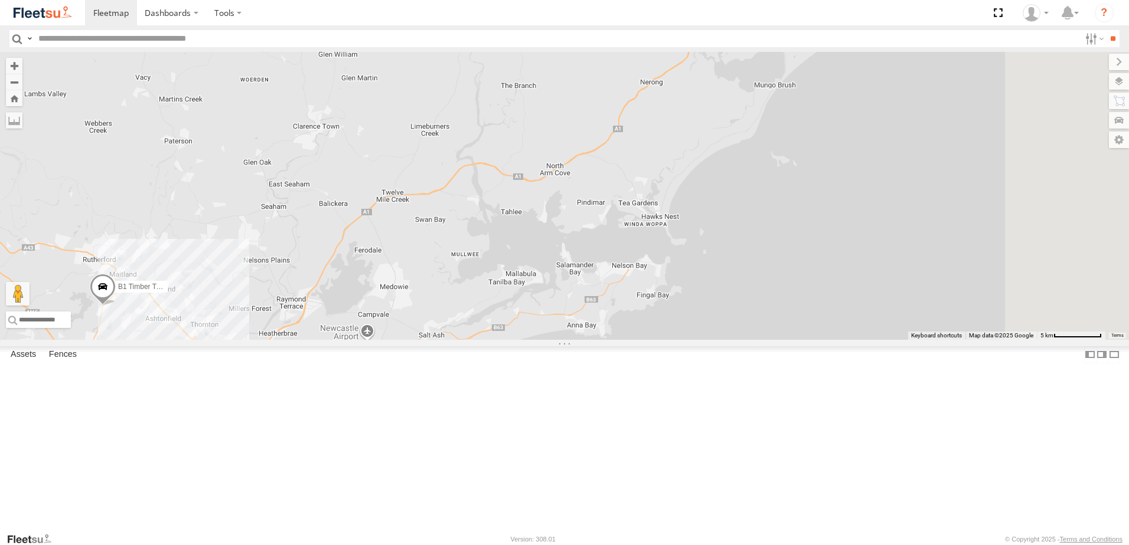
drag, startPoint x: 884, startPoint y: 247, endPoint x: 595, endPoint y: 348, distance: 306.3
click at [596, 340] on div "B4 Timber Truck B2 Timber Truck B1 Timber Truck BX2 Express Ute BX3 Express Ute…" at bounding box center [564, 196] width 1129 height 288
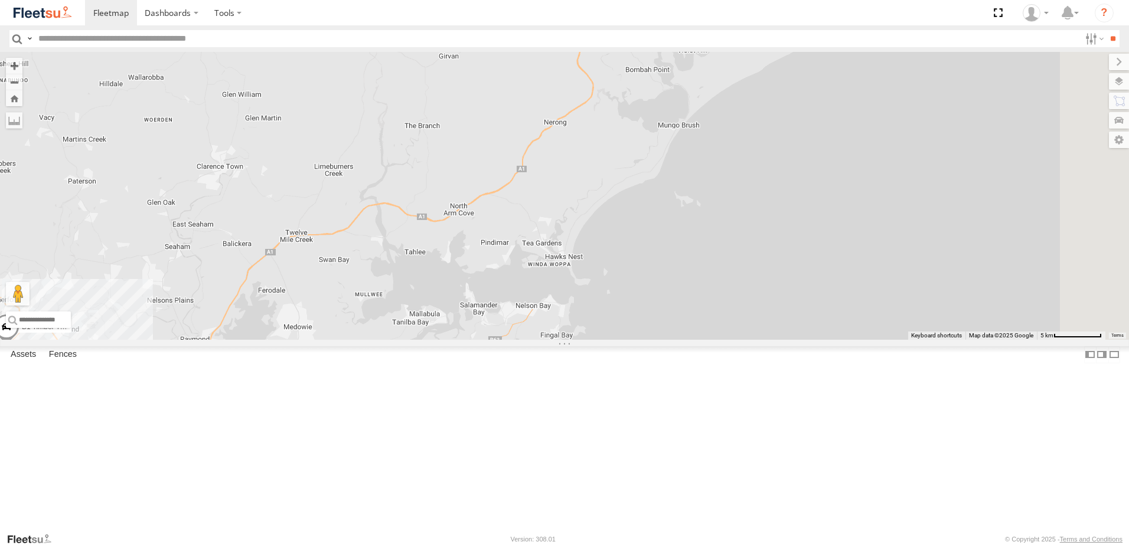
drag, startPoint x: 769, startPoint y: 171, endPoint x: 702, endPoint y: 324, distance: 167.1
click at [702, 324] on div "B4 Timber Truck B2 Timber Truck B1 Timber Truck BX2 Express Ute BX3 Express Ute…" at bounding box center [564, 196] width 1129 height 288
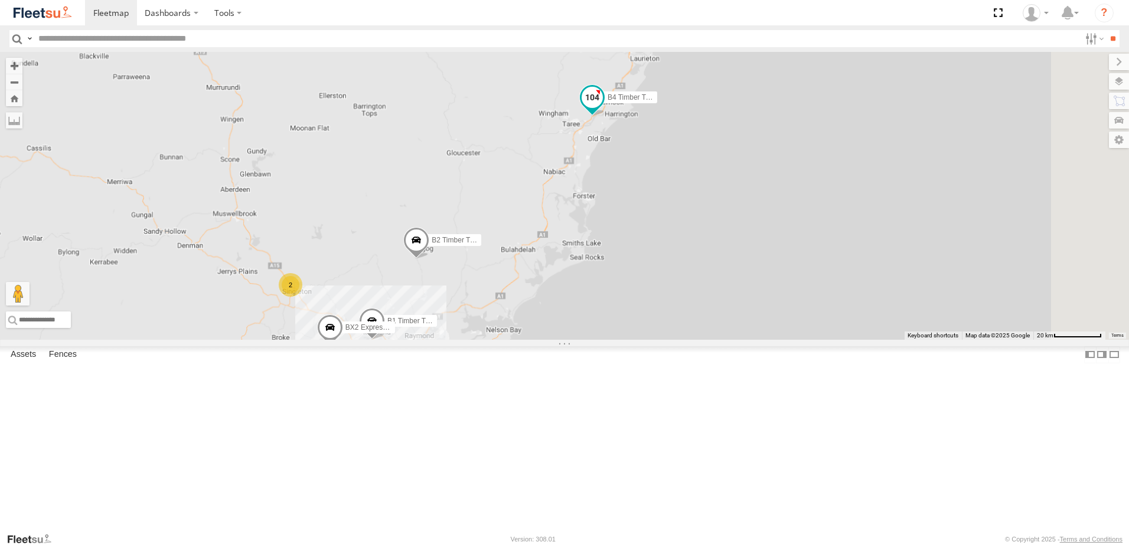
drag, startPoint x: 790, startPoint y: 180, endPoint x: 753, endPoint y: 247, distance: 76.9
click at [754, 254] on div "B4 Timber Truck B2 Timber Truck B1 Timber Truck BX2 Express Ute BX3 Express Ute…" at bounding box center [564, 196] width 1129 height 288
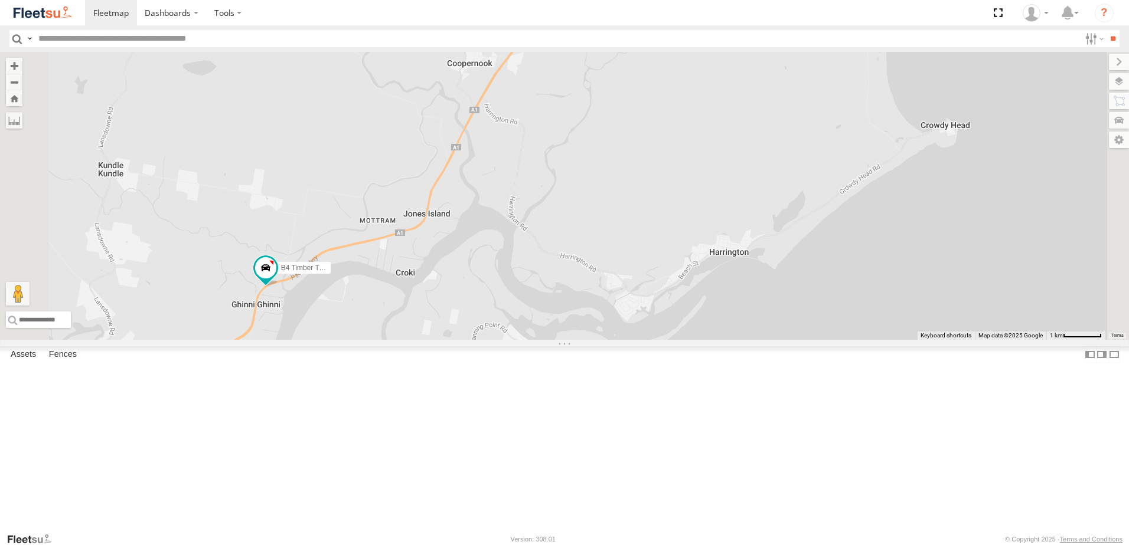
drag, startPoint x: 515, startPoint y: 360, endPoint x: 646, endPoint y: 244, distance: 175.6
click at [646, 244] on div "B4 Timber Truck B2 Timber Truck B1 Timber Truck BX2 Express Ute BX3 Express Ute" at bounding box center [564, 196] width 1129 height 288
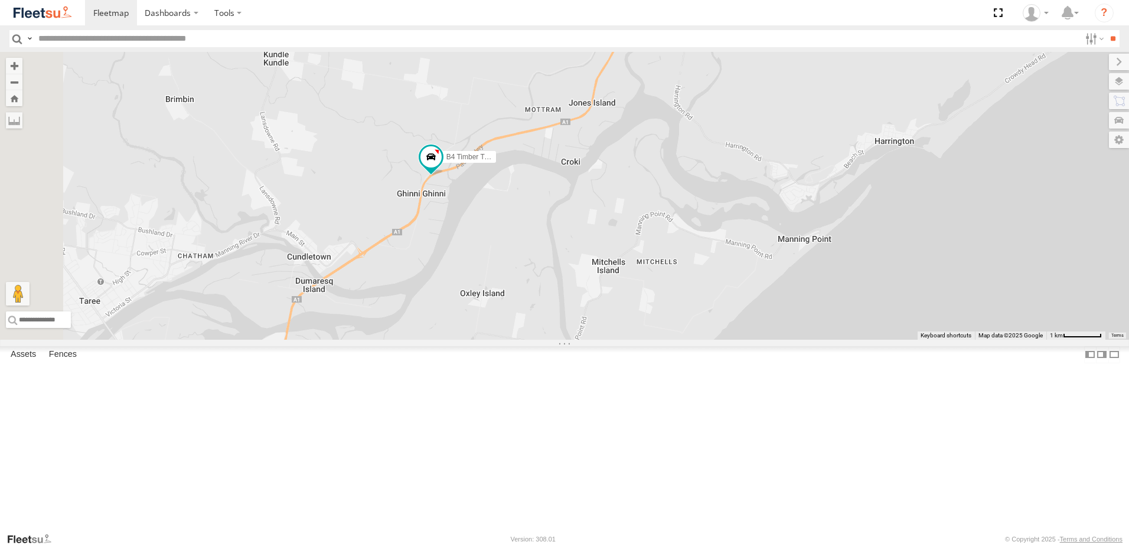
drag, startPoint x: 623, startPoint y: 309, endPoint x: 685, endPoint y: 285, distance: 66.8
click at [685, 285] on div "B4 Timber Truck B2 Timber Truck B1 Timber Truck BX2 Express Ute BX3 Express Ute" at bounding box center [564, 196] width 1129 height 288
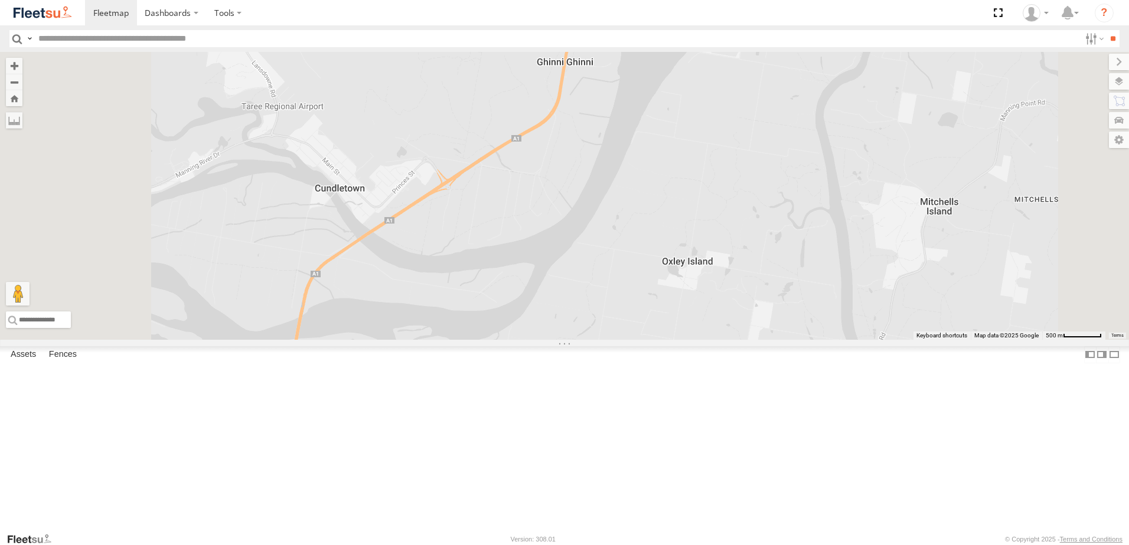
drag, startPoint x: 463, startPoint y: 402, endPoint x: 613, endPoint y: 366, distance: 154.8
click at [613, 340] on div "B4 Timber Truck B2 Timber Truck B1 Timber Truck BX2 Express Ute BX3 Express Ute" at bounding box center [564, 196] width 1129 height 288
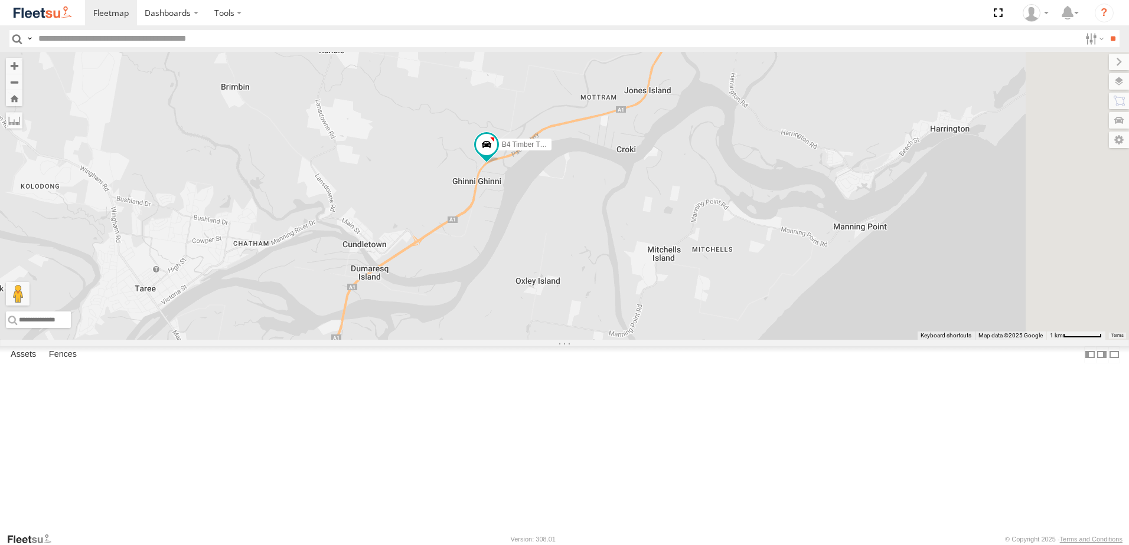
drag, startPoint x: 898, startPoint y: 241, endPoint x: 795, endPoint y: 271, distance: 108.2
click at [795, 270] on div "B4 Timber Truck B2 Timber Truck B1 Timber Truck BX2 Express Ute BX3 Express Ute" at bounding box center [564, 196] width 1129 height 288
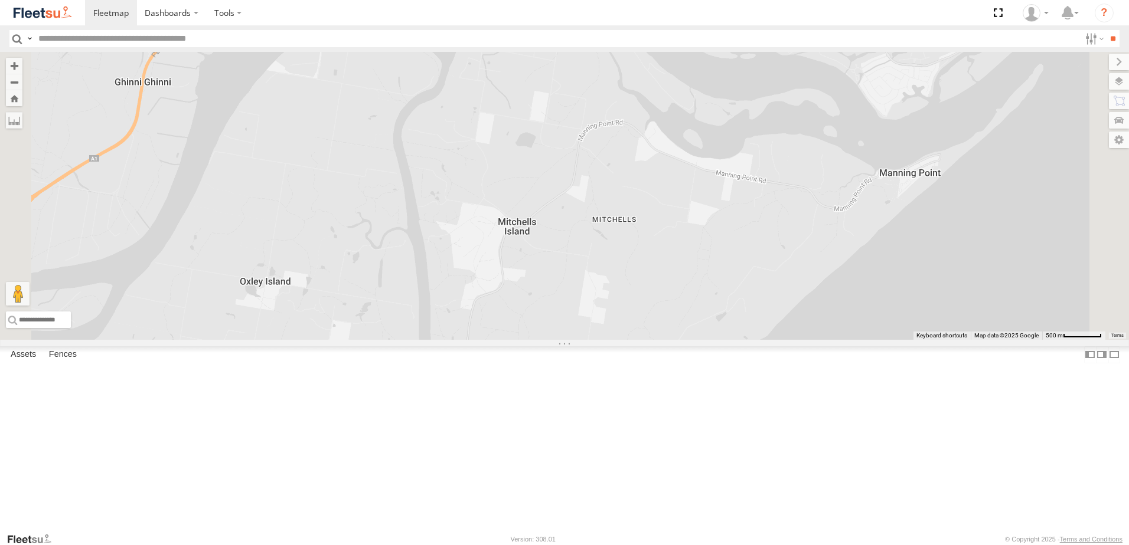
drag, startPoint x: 796, startPoint y: 409, endPoint x: 811, endPoint y: 393, distance: 22.2
click at [809, 340] on div "B4 Timber Truck B2 Timber Truck B1 Timber Truck BX2 Express Ute BX3 Express Ute" at bounding box center [564, 196] width 1129 height 288
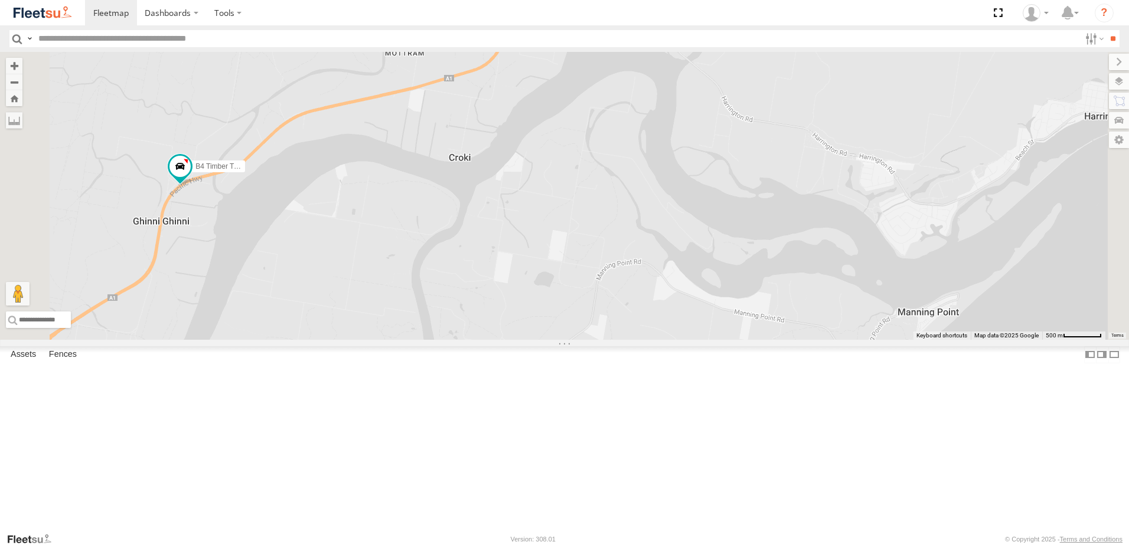
drag, startPoint x: 793, startPoint y: 228, endPoint x: 807, endPoint y: 327, distance: 100.2
click at [807, 327] on div "B4 Timber Truck B2 Timber Truck B1 Timber Truck BX2 Express Ute BX3 Express Ute" at bounding box center [564, 196] width 1129 height 288
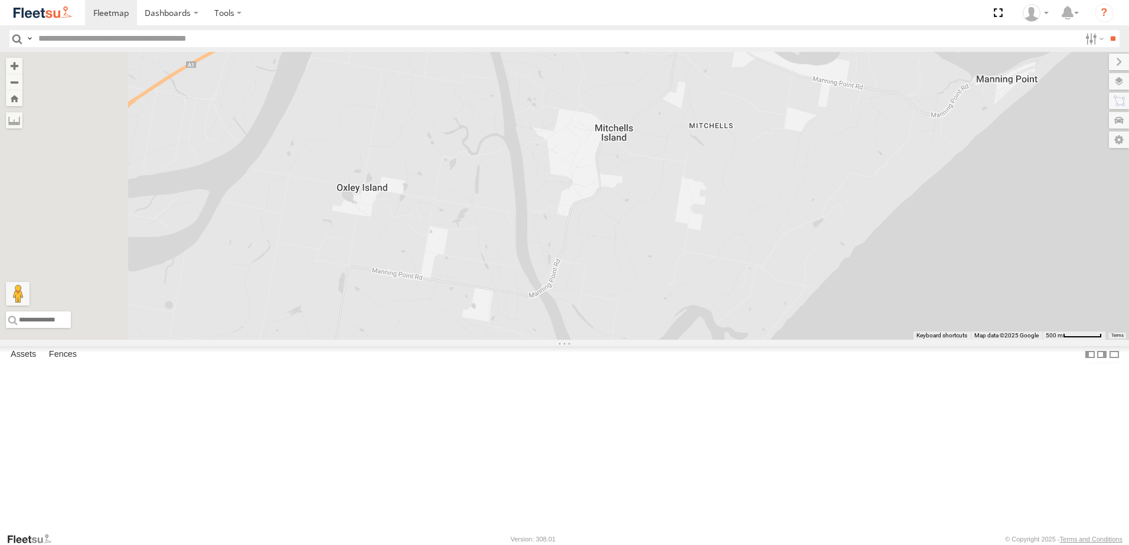
drag, startPoint x: 766, startPoint y: 358, endPoint x: 841, endPoint y: 107, distance: 261.3
click at [843, 102] on div "B4 Timber Truck B2 Timber Truck B1 Timber Truck BX2 Express Ute BX3 Express Ute" at bounding box center [564, 196] width 1129 height 288
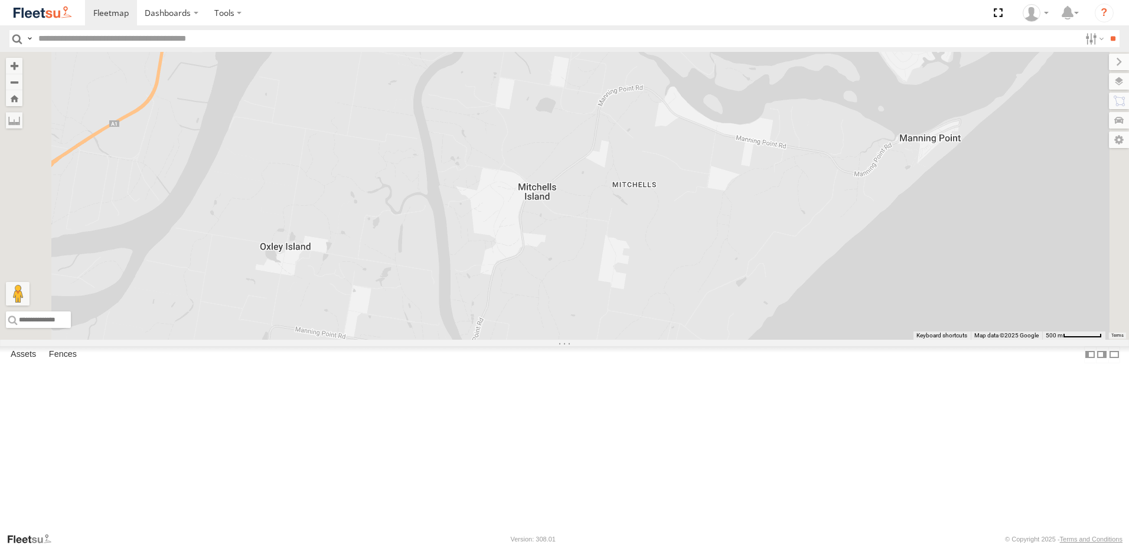
drag, startPoint x: 852, startPoint y: 186, endPoint x: 774, endPoint y: 252, distance: 102.2
click at [774, 252] on div "B4 Timber Truck B2 Timber Truck B1 Timber Truck BX2 Express Ute BX3 Express Ute" at bounding box center [564, 196] width 1129 height 288
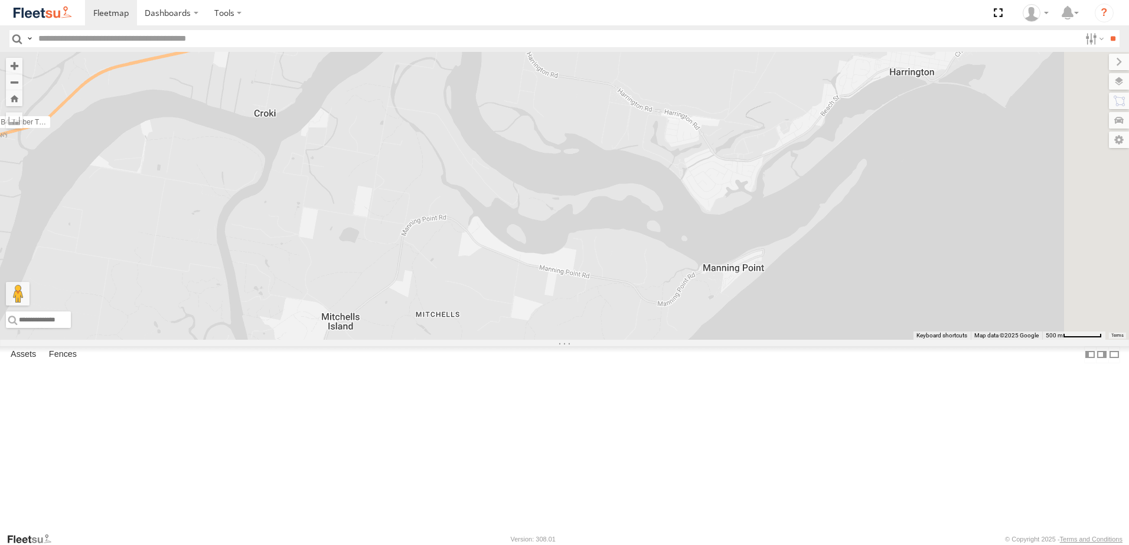
drag, startPoint x: 838, startPoint y: 252, endPoint x: 747, endPoint y: 348, distance: 132.0
click at [747, 340] on div "B4 Timber Truck B2 Timber Truck B1 Timber Truck BX2 Express Ute BX3 Express Ute" at bounding box center [564, 196] width 1129 height 288
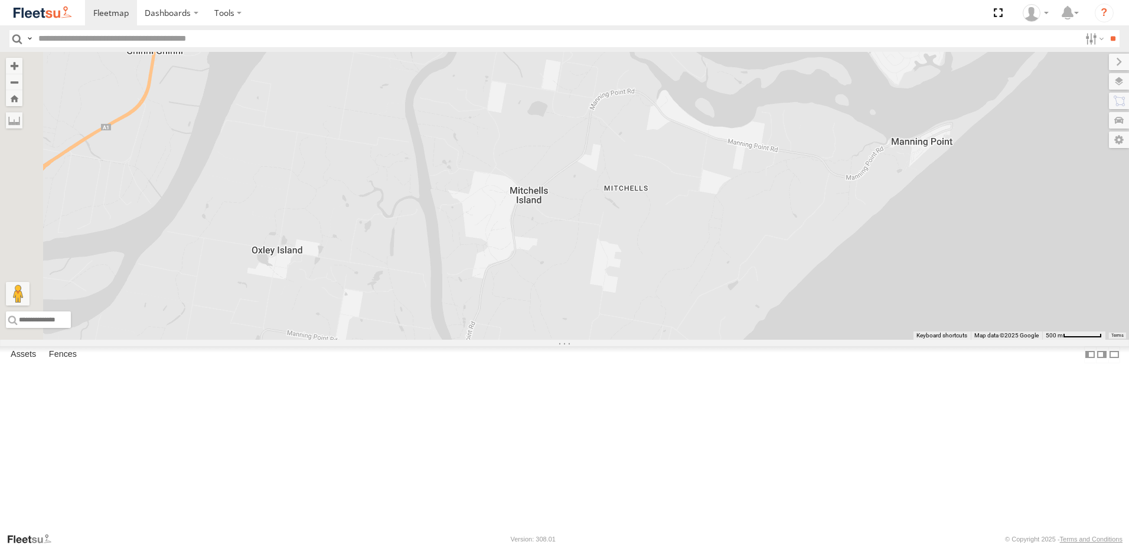
drag, startPoint x: 683, startPoint y: 423, endPoint x: 904, endPoint y: 277, distance: 264.6
click at [904, 277] on div "B4 Timber Truck B2 Timber Truck B1 Timber Truck BX2 Express Ute BX3 Express Ute" at bounding box center [564, 196] width 1129 height 288
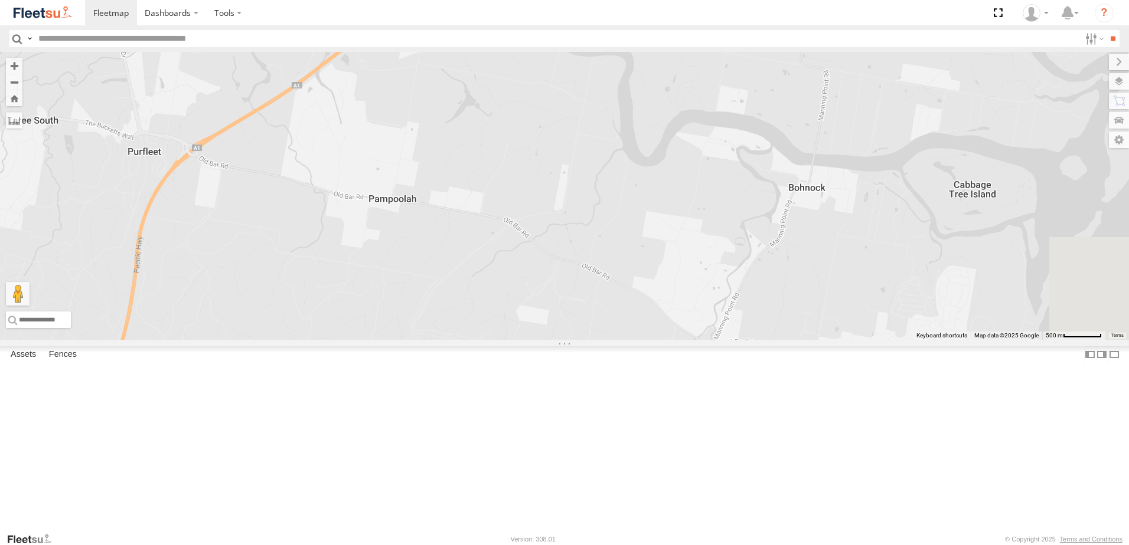
drag, startPoint x: 856, startPoint y: 355, endPoint x: 793, endPoint y: 345, distance: 63.4
click at [793, 340] on div "B4 Timber Truck B2 Timber Truck B1 Timber Truck BX2 Express Ute BX3 Express Ute" at bounding box center [564, 196] width 1129 height 288
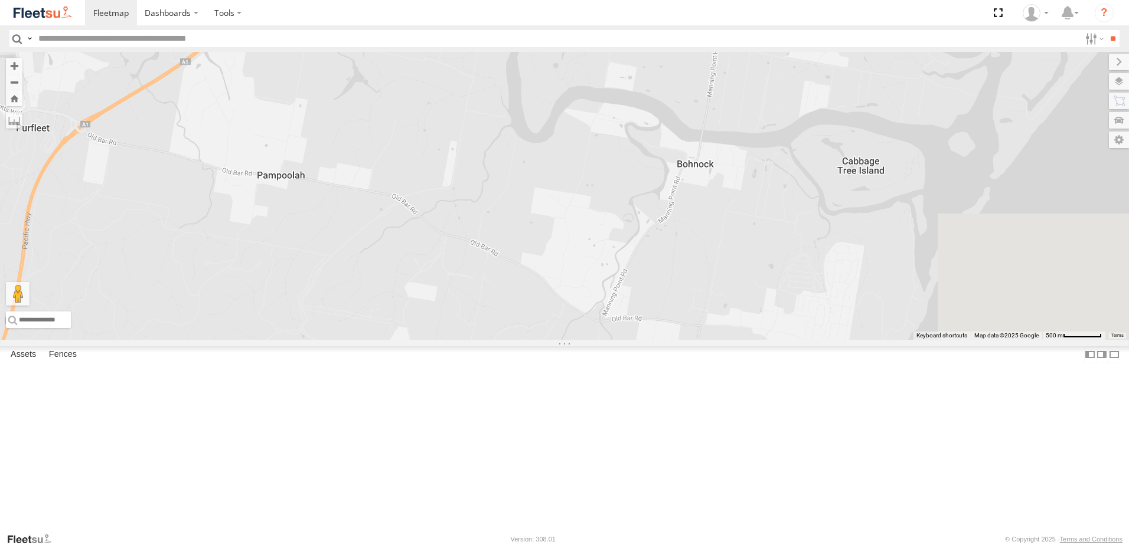
drag, startPoint x: 875, startPoint y: 342, endPoint x: 816, endPoint y: 335, distance: 59.5
click at [816, 335] on div "B4 Timber Truck B2 Timber Truck B1 Timber Truck BX2 Express Ute BX3 Express Ute" at bounding box center [564, 196] width 1129 height 288
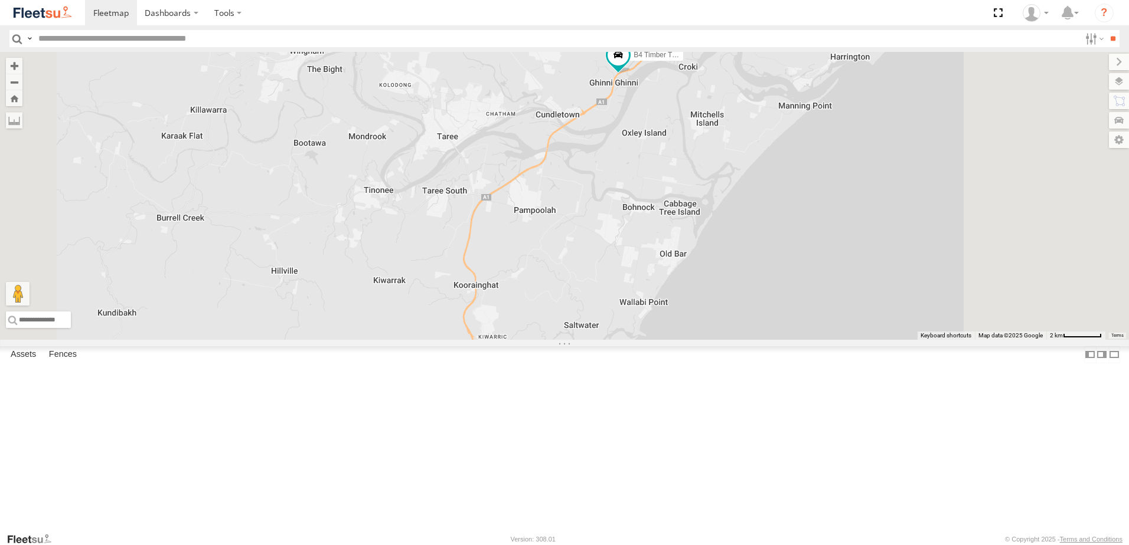
drag, startPoint x: 822, startPoint y: 387, endPoint x: 773, endPoint y: 367, distance: 52.6
click at [773, 340] on div "B4 Timber Truck B2 Timber Truck B1 Timber Truck BX2 Express Ute BX3 Express Ute" at bounding box center [564, 196] width 1129 height 288
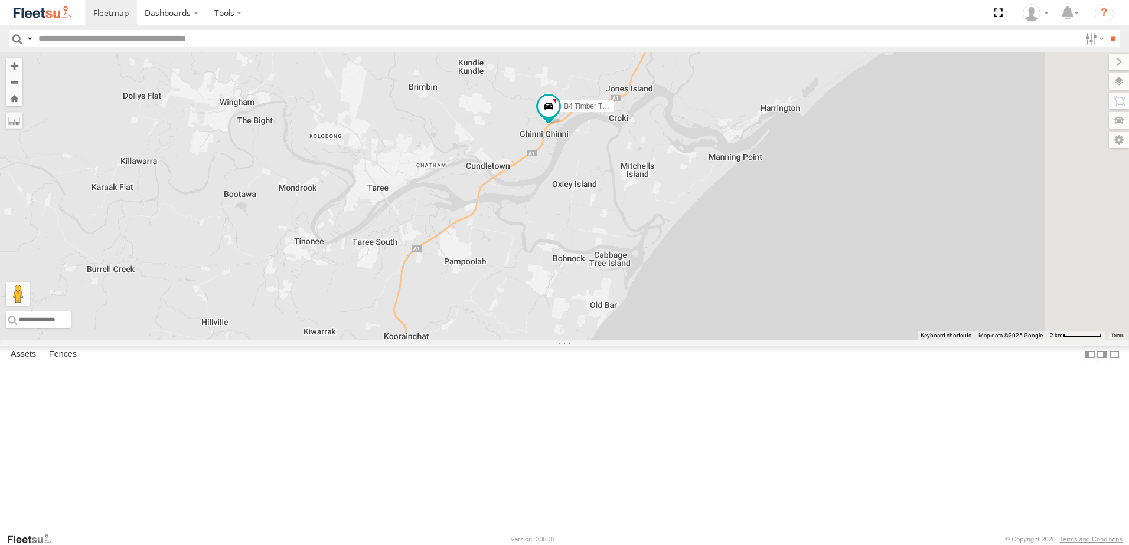
drag, startPoint x: 804, startPoint y: 244, endPoint x: 749, endPoint y: 319, distance: 92.4
click at [750, 315] on div "B4 Timber Truck B2 Timber Truck B1 Timber Truck BX2 Express Ute BX3 Express Ute" at bounding box center [564, 196] width 1129 height 288
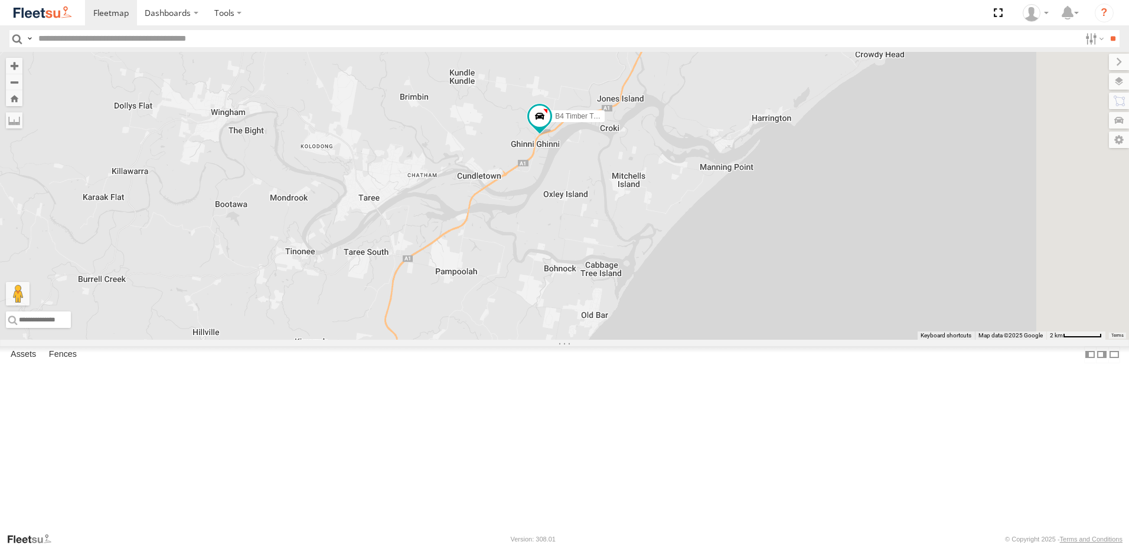
drag, startPoint x: 733, startPoint y: 318, endPoint x: 753, endPoint y: 340, distance: 29.7
click at [753, 340] on div "B4 Timber Truck B2 Timber Truck B1 Timber Truck BX2 Express Ute BX3 Express Ute" at bounding box center [564, 196] width 1129 height 288
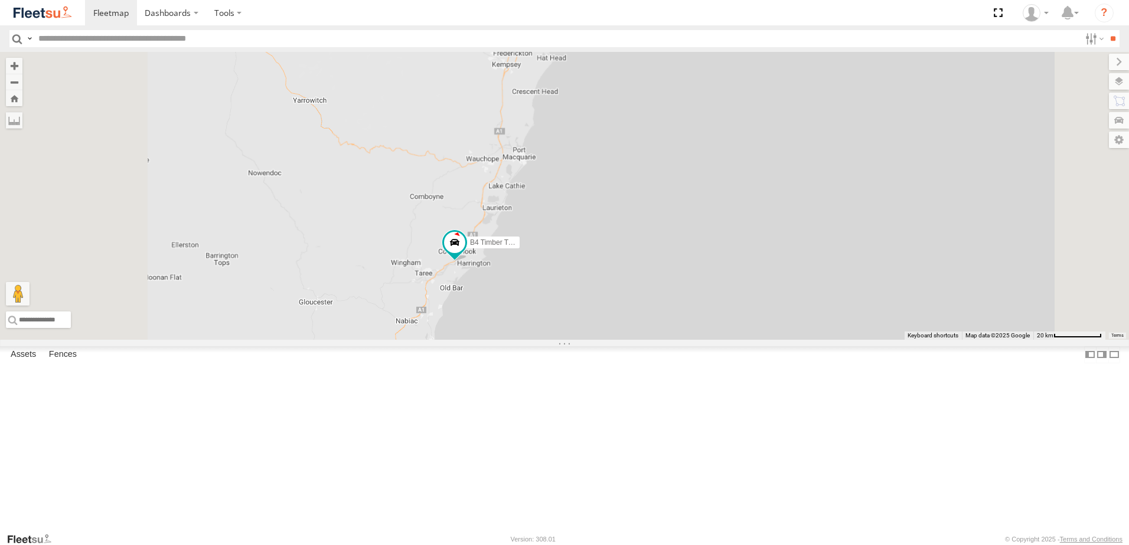
drag, startPoint x: 511, startPoint y: 408, endPoint x: 734, endPoint y: 370, distance: 226.9
click at [733, 340] on div "B4 Timber Truck 2 B2 Timber Truck" at bounding box center [564, 196] width 1129 height 288
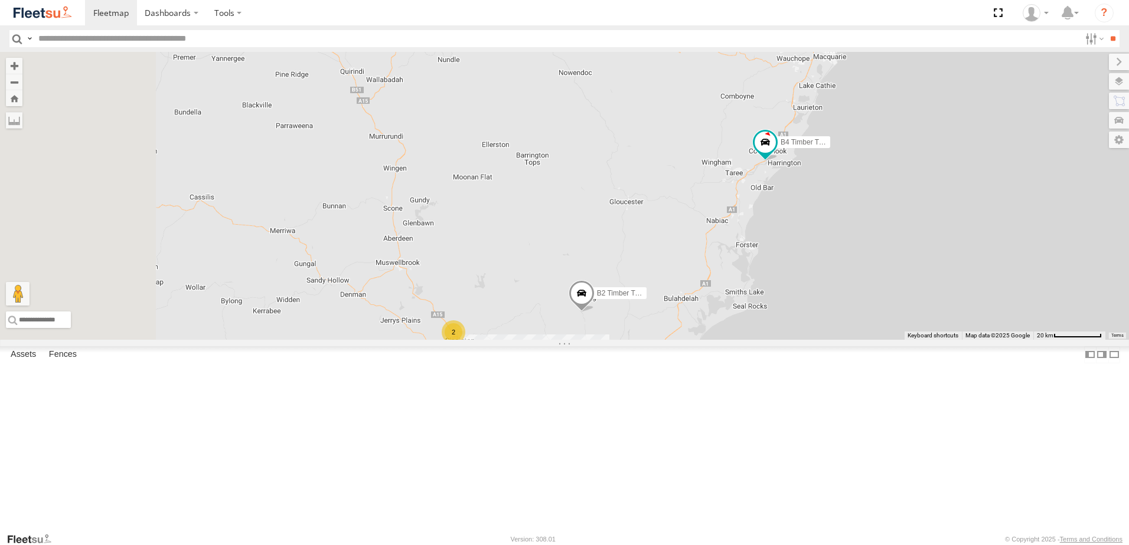
drag, startPoint x: 604, startPoint y: 317, endPoint x: 616, endPoint y: 305, distance: 16.7
click at [608, 293] on div "B4 Timber Truck 2 B2 Timber Truck B1 Timber Truck" at bounding box center [564, 196] width 1129 height 288
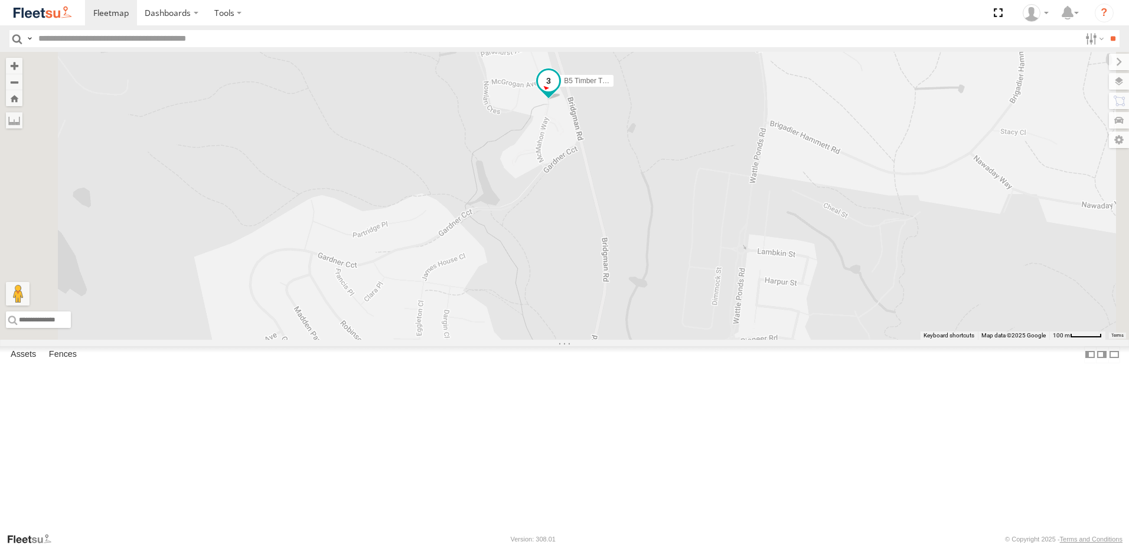
click at [559, 91] on span at bounding box center [548, 80] width 21 height 21
click at [622, 86] on label at bounding box center [610, 82] width 23 height 8
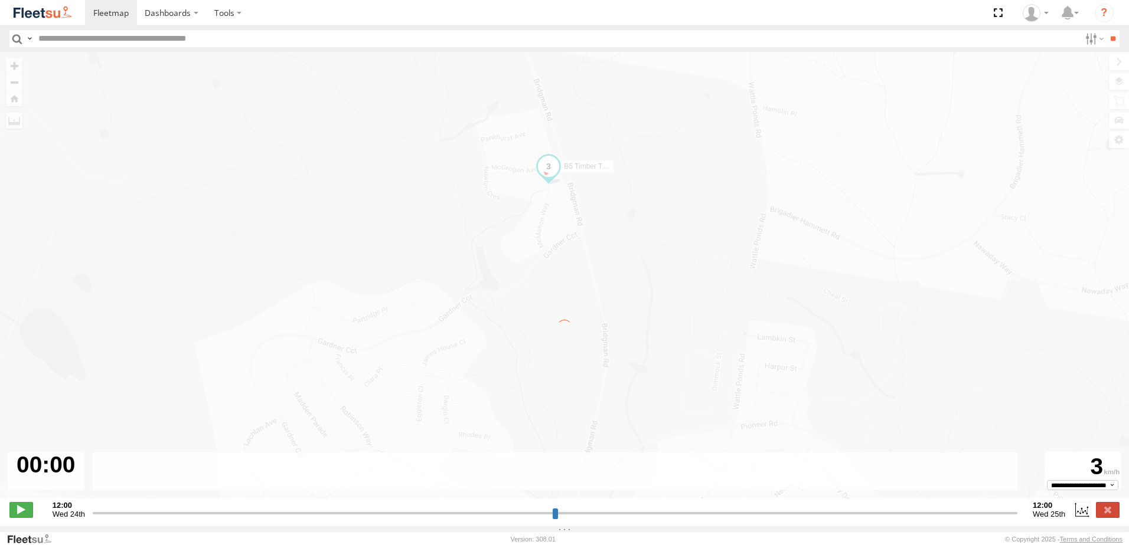
type input "**********"
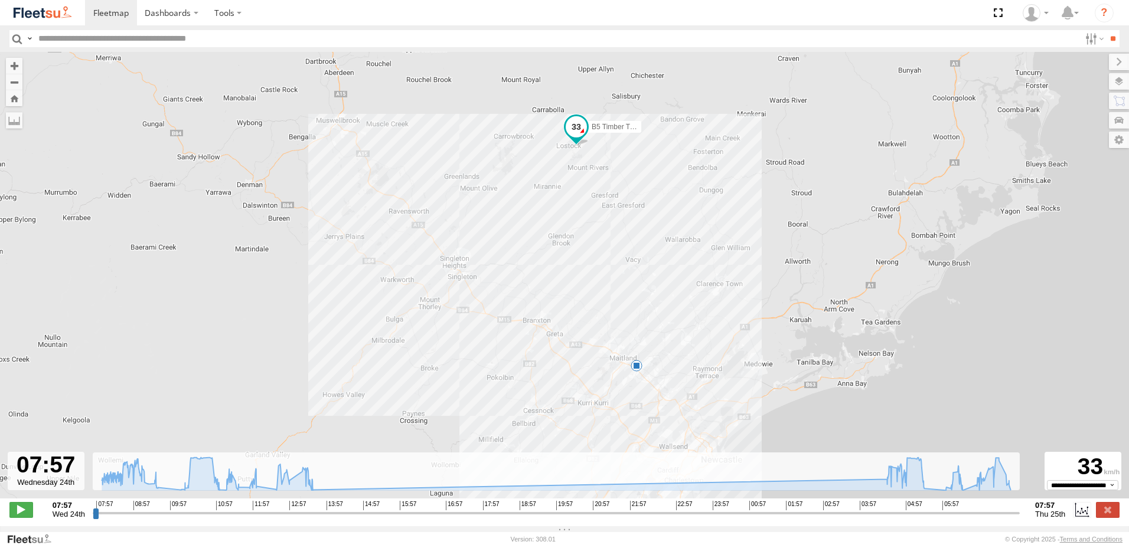
click at [557, 255] on div "B5 Timber Truck 11:37 Wed 13:14 Wed 13:35 Wed 04:55 Thu 5" at bounding box center [564, 281] width 1129 height 459
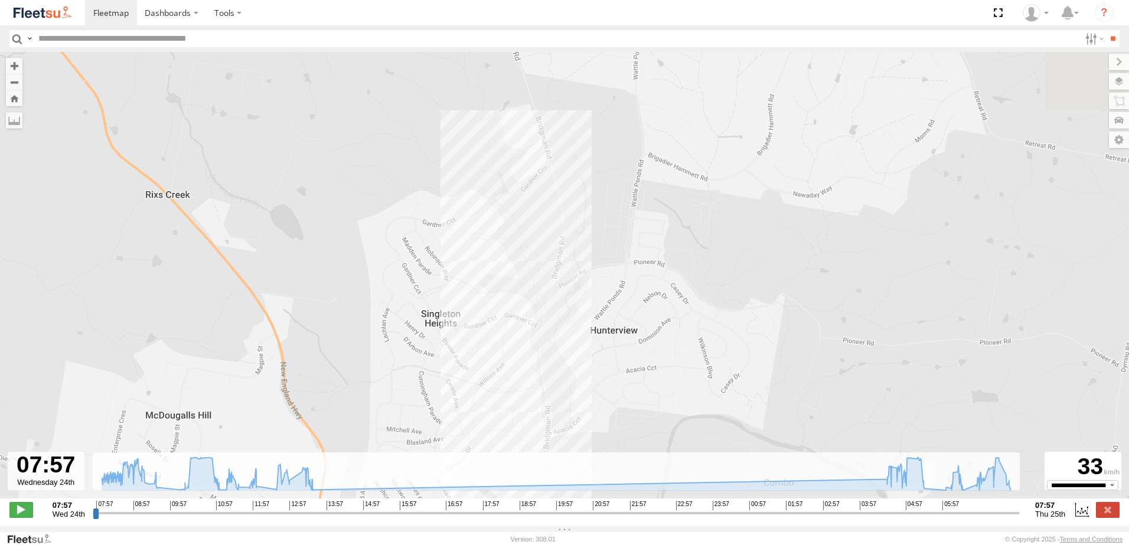
drag, startPoint x: 555, startPoint y: 202, endPoint x: 589, endPoint y: 350, distance: 151.9
click at [589, 350] on div "B5 Timber Truck 11:37 Wed 13:14 Wed 13:35 Wed 04:55 Thu 09:07 Wed 09:29 Wed 10:…" at bounding box center [564, 281] width 1129 height 459
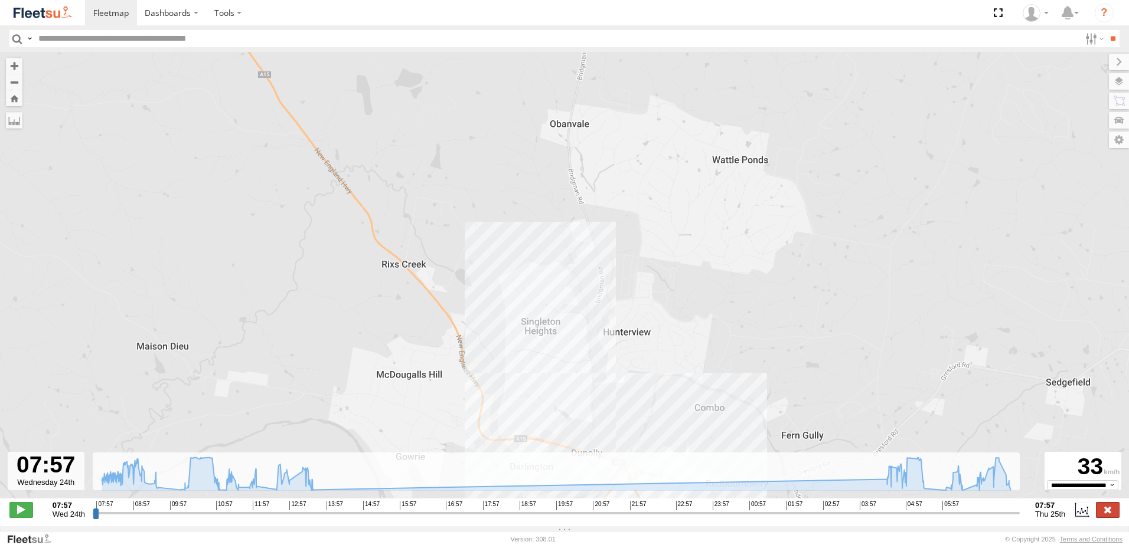
click at [1101, 518] on label at bounding box center [1108, 509] width 24 height 15
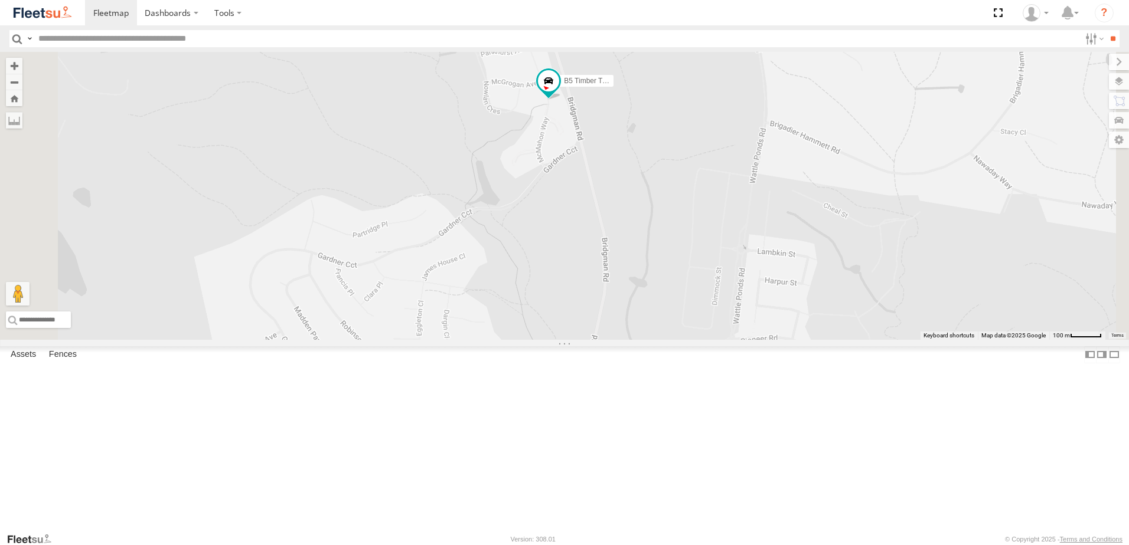
drag, startPoint x: 663, startPoint y: 268, endPoint x: 734, endPoint y: 267, distance: 70.2
click at [734, 268] on div "B5 Timber Truck" at bounding box center [564, 196] width 1129 height 288
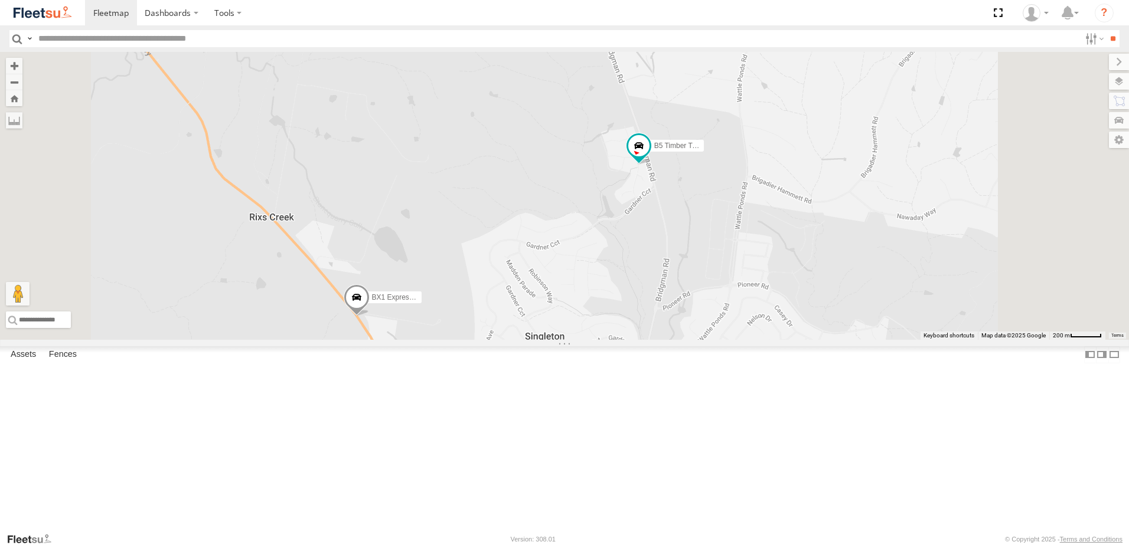
drag, startPoint x: 629, startPoint y: 423, endPoint x: 656, endPoint y: 367, distance: 62.6
click at [656, 340] on div "BX1 Express Ute B5 Timber Truck" at bounding box center [564, 196] width 1129 height 288
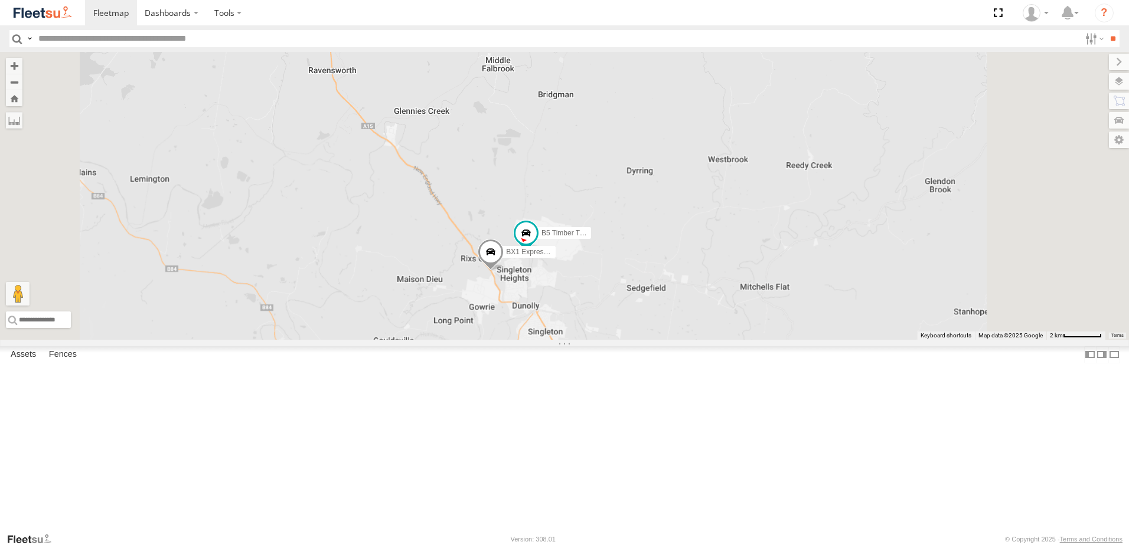
drag, startPoint x: 743, startPoint y: 438, endPoint x: 707, endPoint y: 347, distance: 97.6
click at [711, 340] on div "BX1 Express Ute B5 Timber Truck" at bounding box center [564, 196] width 1129 height 288
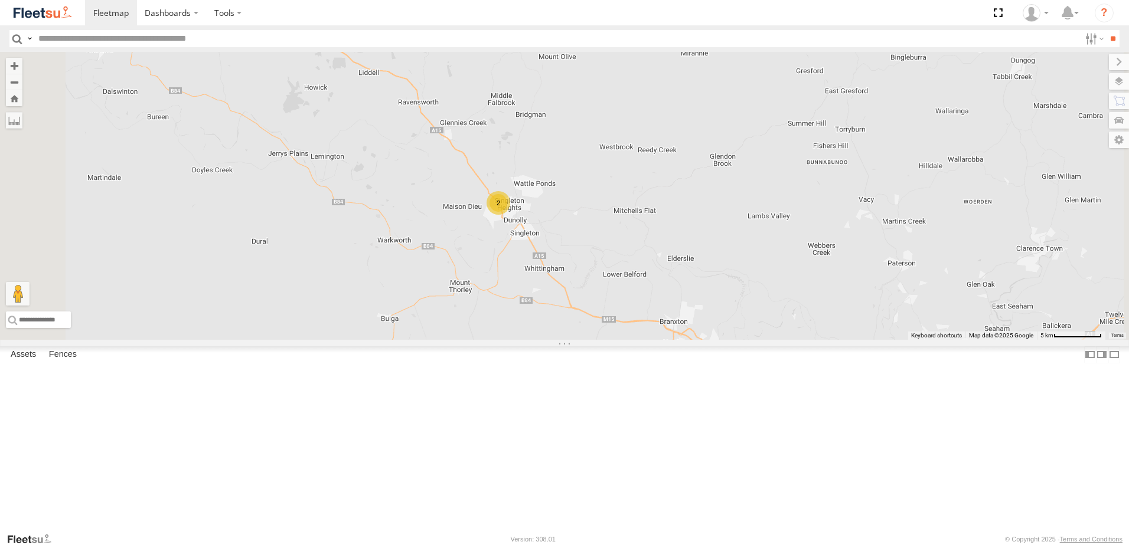
drag, startPoint x: 754, startPoint y: 398, endPoint x: 321, endPoint y: 108, distance: 521.6
click at [685, 340] on div "2 B1 Timber Truck" at bounding box center [564, 196] width 1129 height 288
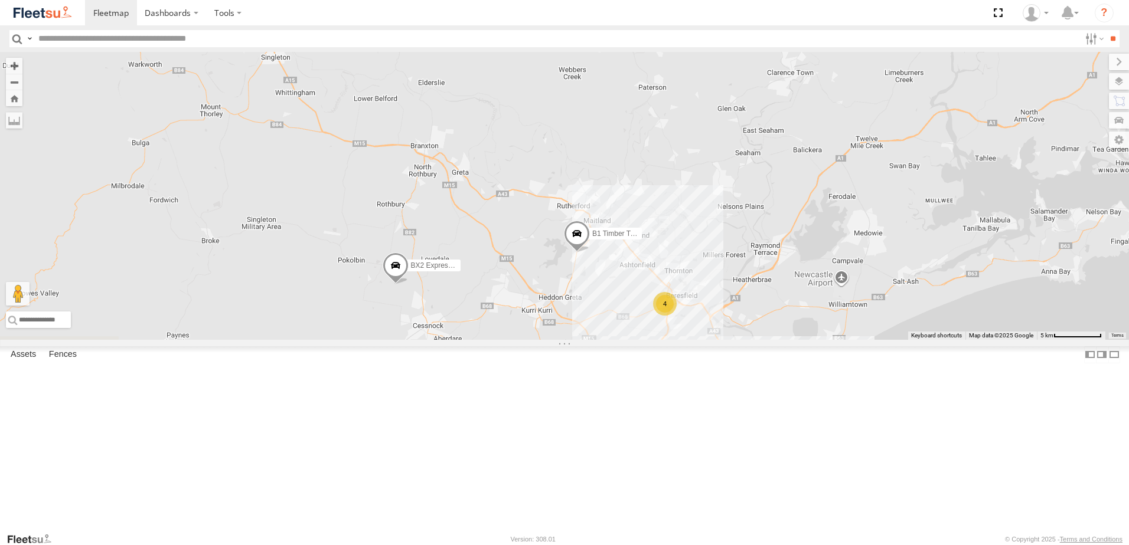
drag, startPoint x: 731, startPoint y: 258, endPoint x: 849, endPoint y: 329, distance: 138.0
click at [879, 330] on div "2 B1 Timber Truck 7 7 CX3 Express Ute CX2 Express Ute C4 Timber Truck BX2 Expre…" at bounding box center [564, 196] width 1129 height 288
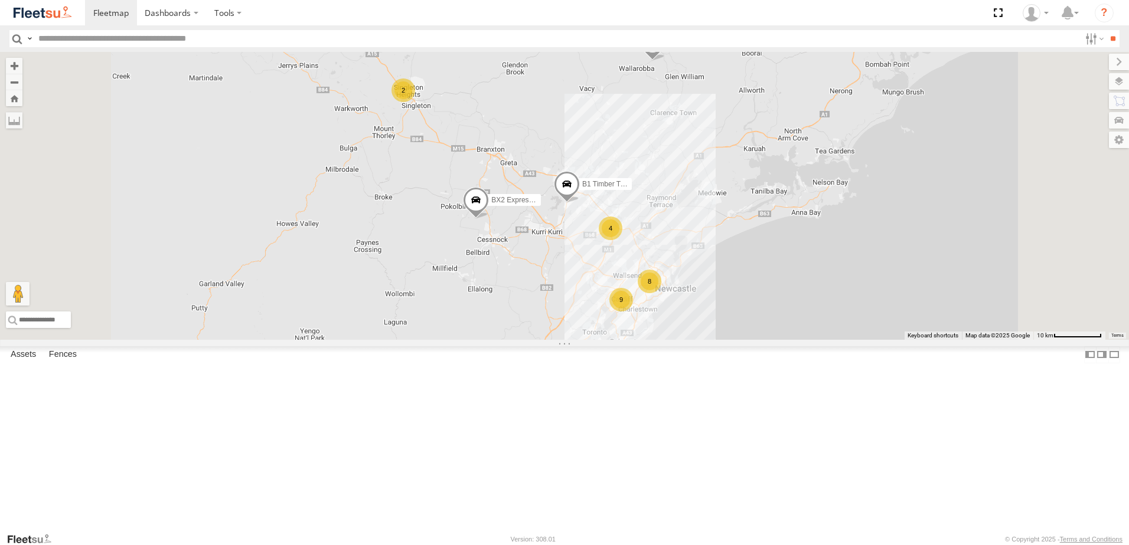
drag, startPoint x: 705, startPoint y: 352, endPoint x: 708, endPoint y: 336, distance: 15.8
click at [708, 338] on div "B1 Timber Truck BX2 Express Ute B2 Timber Truck 2 8 9 4 BX3 Express Ute" at bounding box center [564, 196] width 1129 height 288
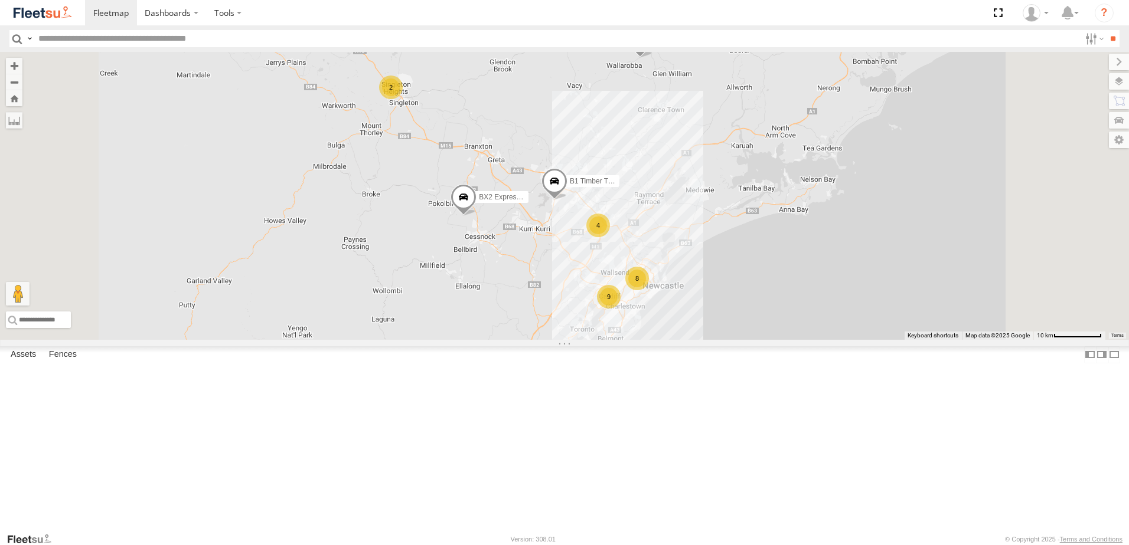
drag, startPoint x: 705, startPoint y: 344, endPoint x: 695, endPoint y: 327, distance: 19.6
click at [691, 340] on div "B1 Timber Truck BX2 Express Ute B2 Timber Truck 2 8 9 4 BX3 Express Ute" at bounding box center [564, 196] width 1129 height 288
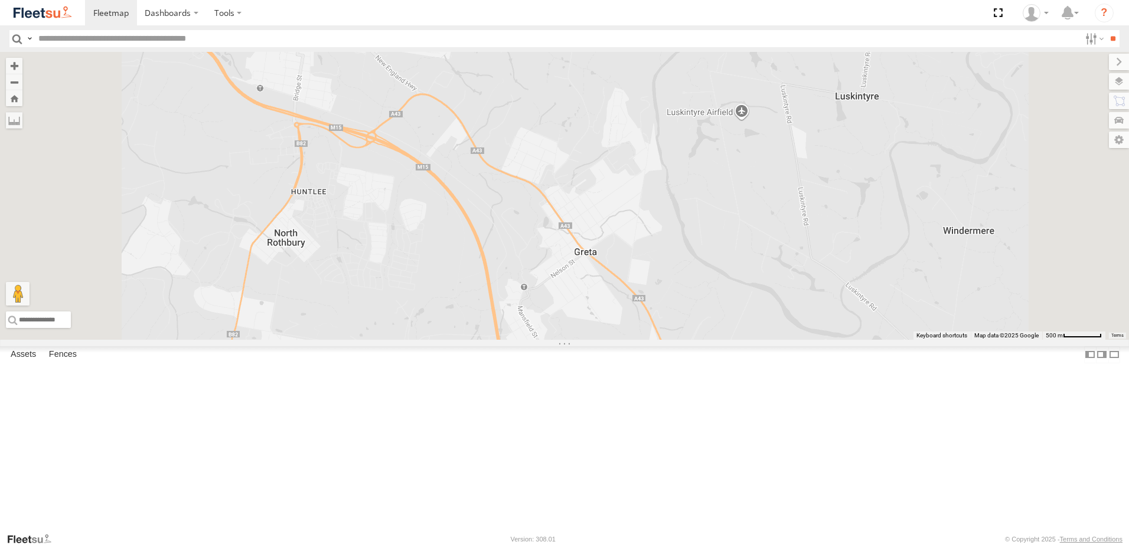
click at [372, 35] on span at bounding box center [361, 24] width 21 height 21
click at [635, 158] on div "B2 Timber Truck B5 Timber Truck BX2 Express Ute BX1 Express Ute BX3 Express Ute…" at bounding box center [564, 196] width 1129 height 288
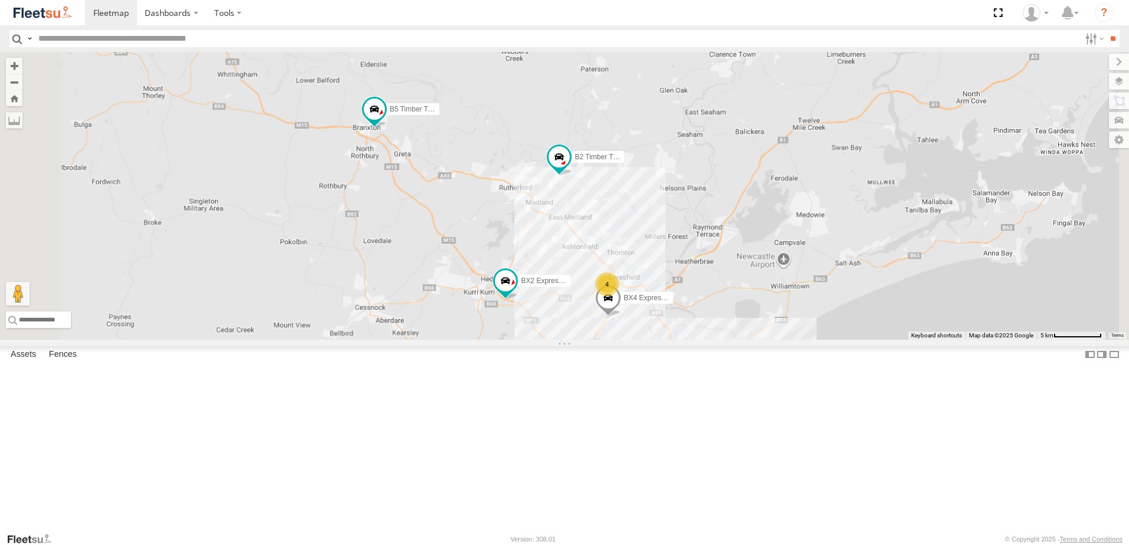
drag, startPoint x: 805, startPoint y: 371, endPoint x: 717, endPoint y: 302, distance: 111.8
click at [717, 302] on div "B2 Timber Truck B5 Timber Truck BX2 Express Ute BX1 Express Ute BX3 Express Ute…" at bounding box center [564, 196] width 1129 height 288
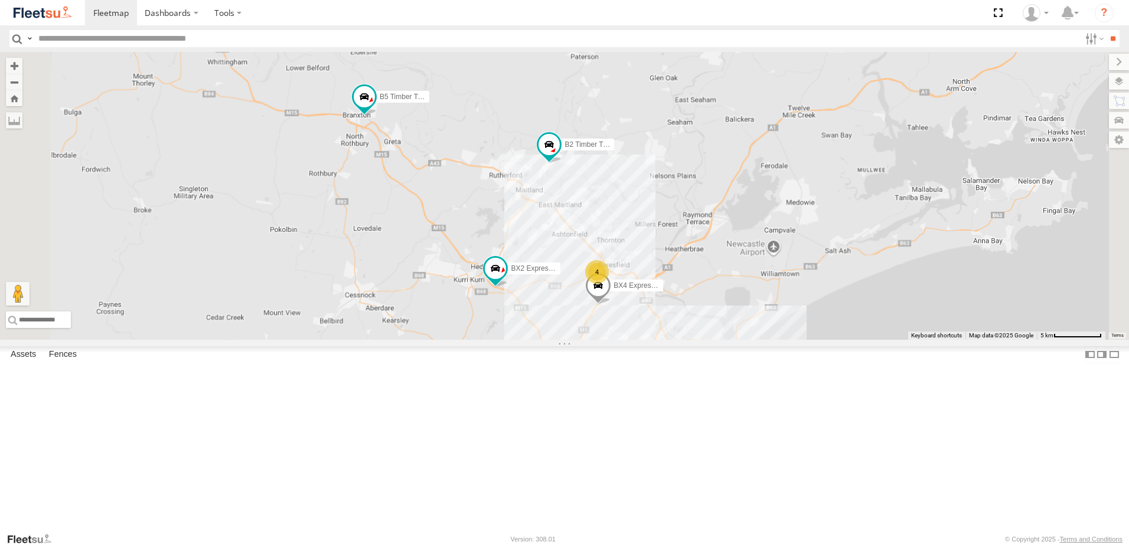
drag, startPoint x: 812, startPoint y: 273, endPoint x: 803, endPoint y: 249, distance: 25.2
click at [805, 252] on div "B2 Timber Truck B5 Timber Truck BX2 Express Ute BX1 Express Ute BX3 Express Ute…" at bounding box center [564, 196] width 1129 height 288
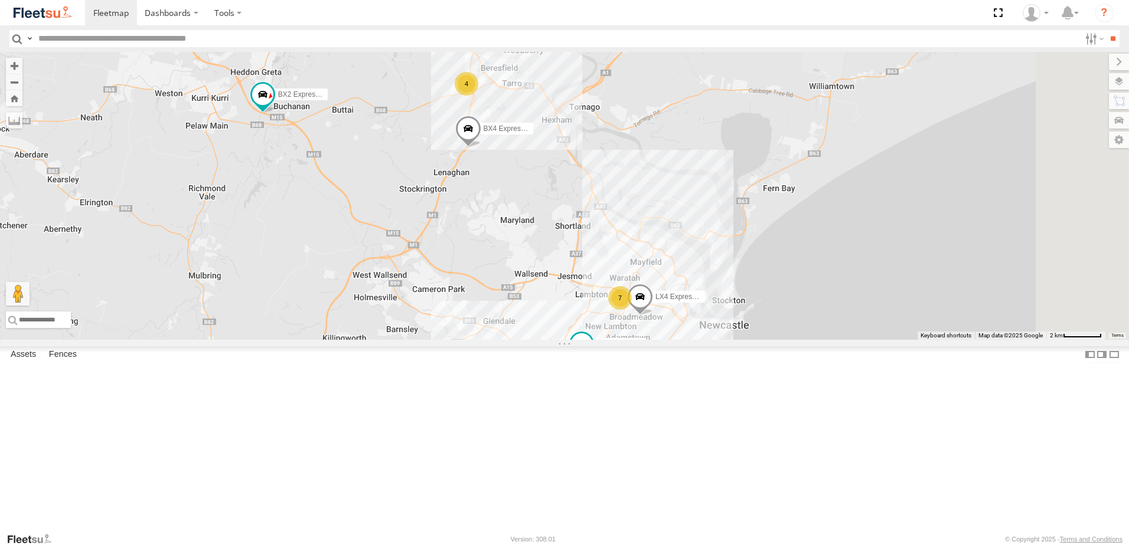
drag, startPoint x: 763, startPoint y: 250, endPoint x: 761, endPoint y: 212, distance: 37.9
click at [761, 212] on div "B2 Timber Truck B5 Timber Truck BX2 Express Ute BX1 Express Ute BX3 Express Ute…" at bounding box center [564, 196] width 1129 height 288
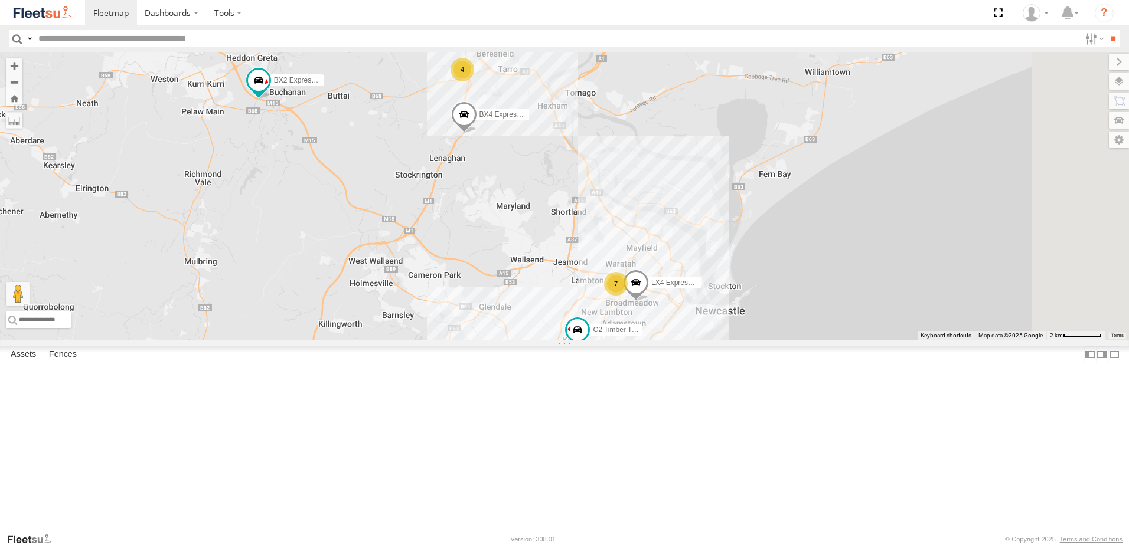
drag, startPoint x: 766, startPoint y: 270, endPoint x: 797, endPoint y: 353, distance: 88.6
click at [796, 340] on div "B2 Timber Truck B5 Timber Truck BX2 Express Ute BX1 Express Ute BX3 Express Ute…" at bounding box center [564, 196] width 1129 height 288
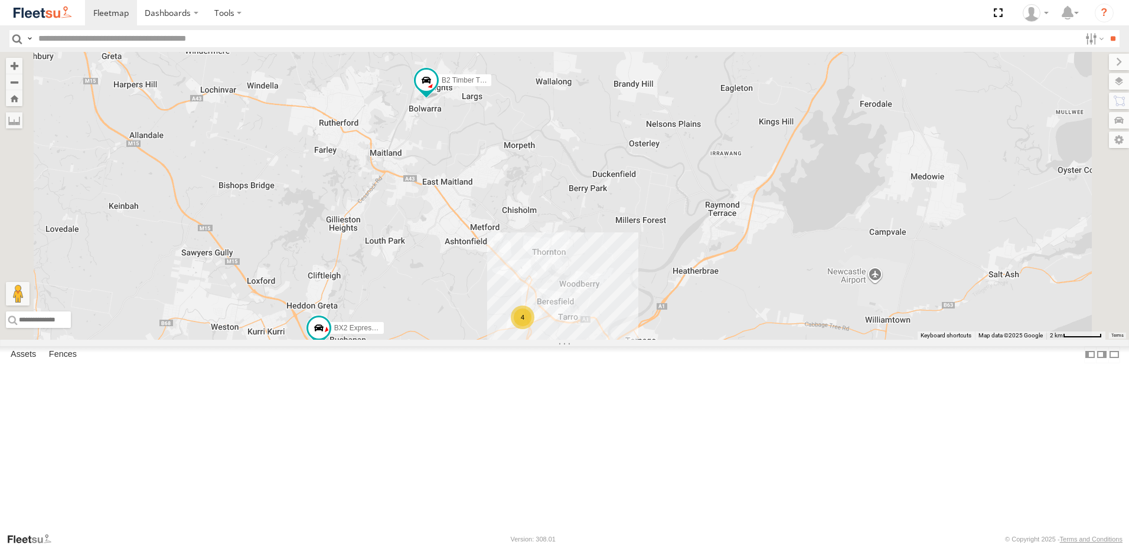
drag, startPoint x: 656, startPoint y: 189, endPoint x: 674, endPoint y: 329, distance: 140.5
click at [674, 329] on div "B2 Timber Truck B5 Timber Truck BX2 Express Ute BX1 Express Ute BX3 Express Ute…" at bounding box center [564, 196] width 1129 height 288
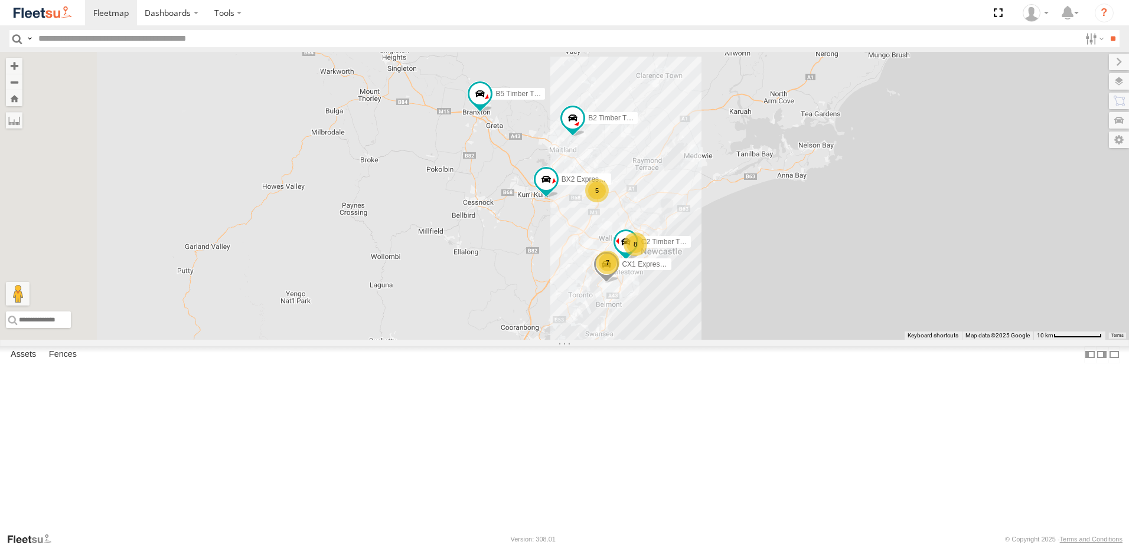
drag, startPoint x: 588, startPoint y: 406, endPoint x: 691, endPoint y: 299, distance: 148.2
click at [691, 299] on div "B2 Timber Truck B5 Timber Truck BX2 Express Ute BX1 Express Ute BX3 Express Ute…" at bounding box center [564, 196] width 1129 height 288
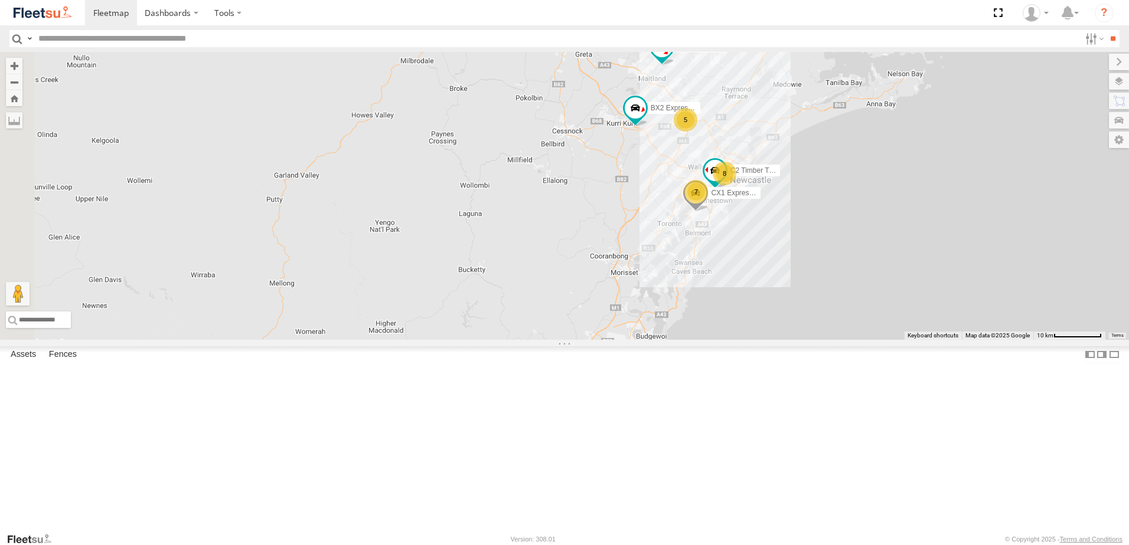
drag, startPoint x: 675, startPoint y: 318, endPoint x: 612, endPoint y: 381, distance: 90.2
click at [614, 340] on div "B2 Timber Truck B5 Timber Truck BX2 Express Ute BX1 Express Ute BX3 Express Ute…" at bounding box center [564, 196] width 1129 height 288
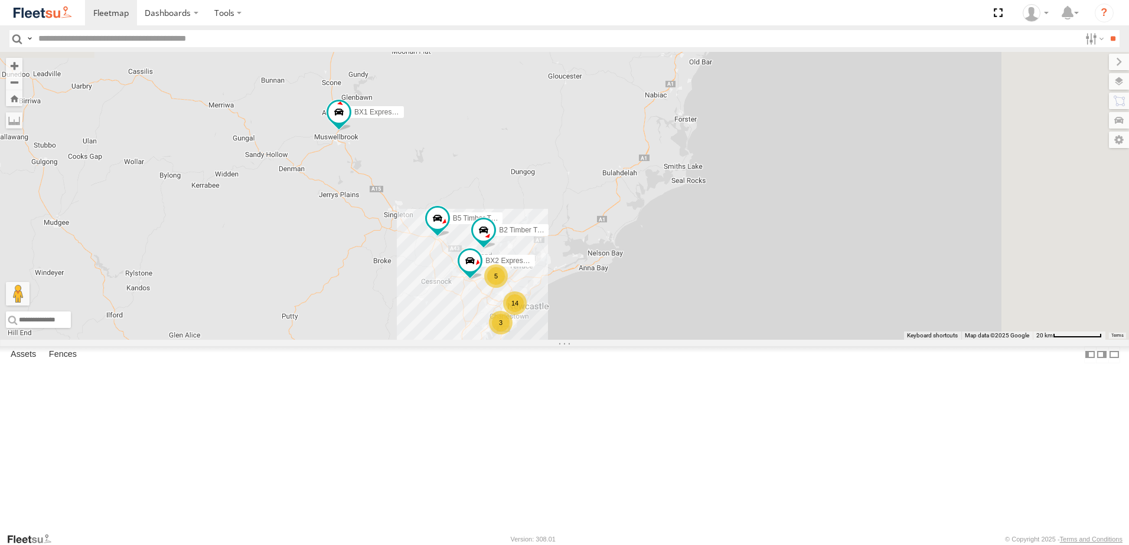
select select "**********"
click at [583, 340] on div "B2 Timber Truck B5 Timber Truck BX2 Express Ute B4 Timber Truck BX1 Express Ute…" at bounding box center [564, 196] width 1129 height 288
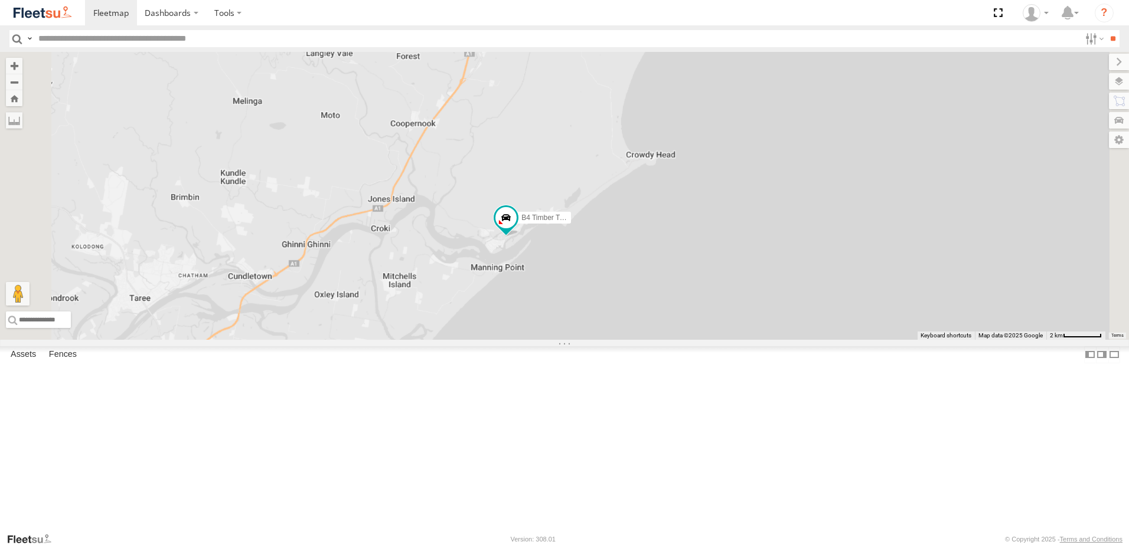
drag, startPoint x: 554, startPoint y: 375, endPoint x: 838, endPoint y: 215, distance: 326.2
click at [842, 211] on div "B4 Timber Truck" at bounding box center [564, 196] width 1129 height 288
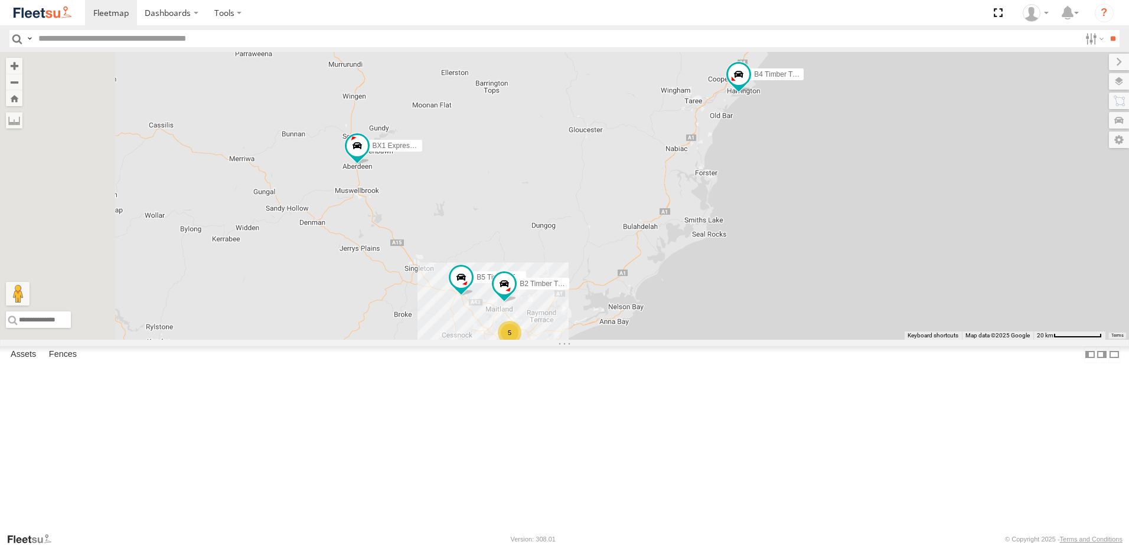
drag, startPoint x: 535, startPoint y: 373, endPoint x: 728, endPoint y: 278, distance: 215.7
click at [728, 278] on div "B4 Timber Truck BX1 Express Ute 14 B2 Timber Truck B5 Timber Truck 5 3" at bounding box center [564, 196] width 1129 height 288
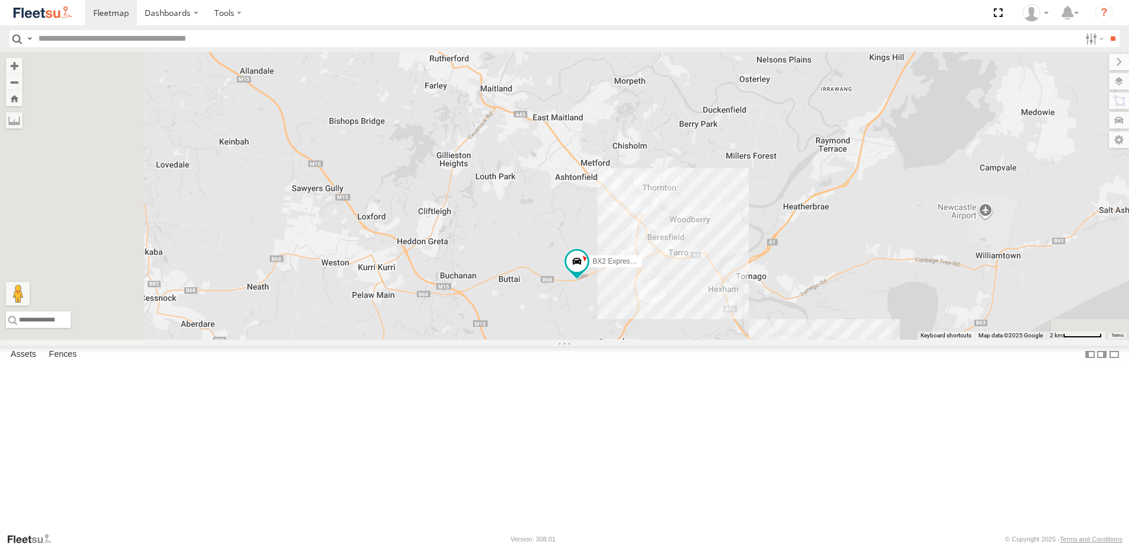
drag, startPoint x: 487, startPoint y: 424, endPoint x: 658, endPoint y: 167, distance: 309.1
click at [658, 167] on div "B4 Timber Truck BX1 Express Ute B2 Timber Truck B5 Timber Truck CX1 Express Ute…" at bounding box center [564, 196] width 1129 height 288
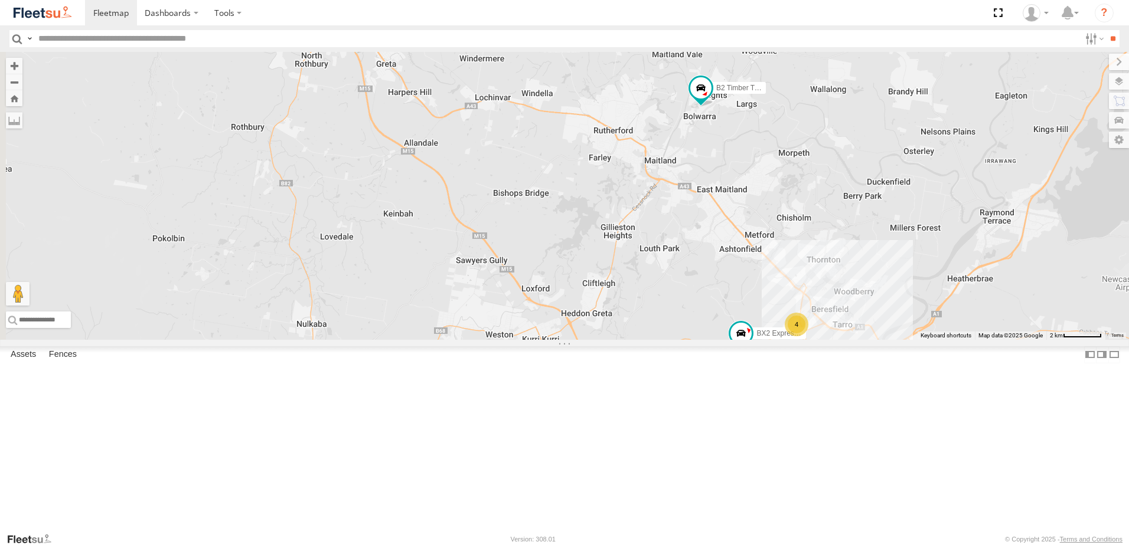
drag, startPoint x: 669, startPoint y: 404, endPoint x: 837, endPoint y: 486, distance: 186.9
click at [837, 340] on div "B4 Timber Truck BX1 Express Ute B2 Timber Truck B5 Timber Truck CX1 Express Ute…" at bounding box center [564, 196] width 1129 height 288
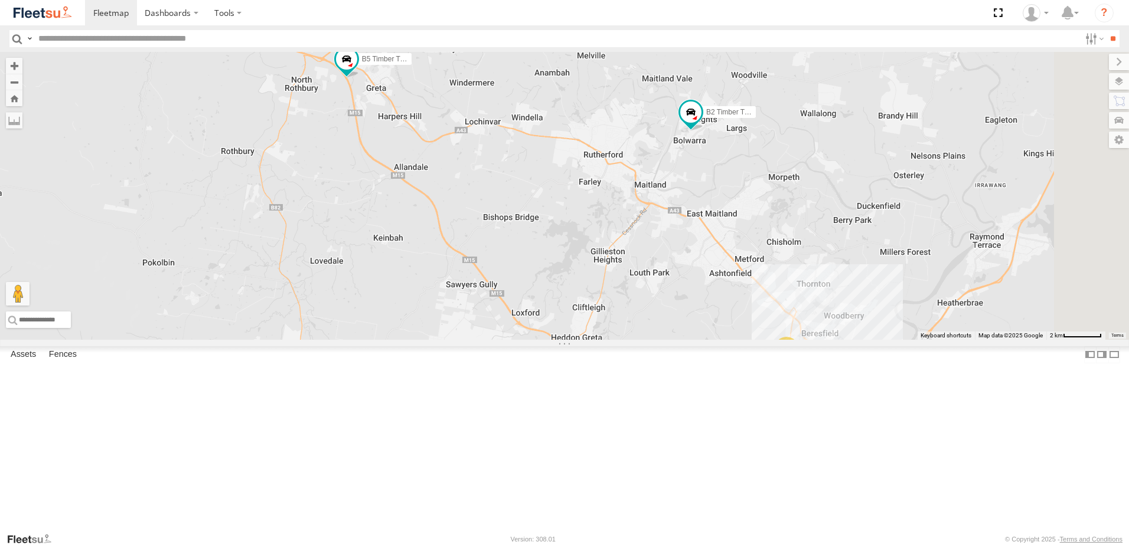
drag, startPoint x: 783, startPoint y: 299, endPoint x: 656, endPoint y: 106, distance: 231.3
click at [656, 106] on div "B4 Timber Truck BX1 Express Ute B2 Timber Truck B5 Timber Truck CX1 Express Ute…" at bounding box center [564, 196] width 1129 height 288
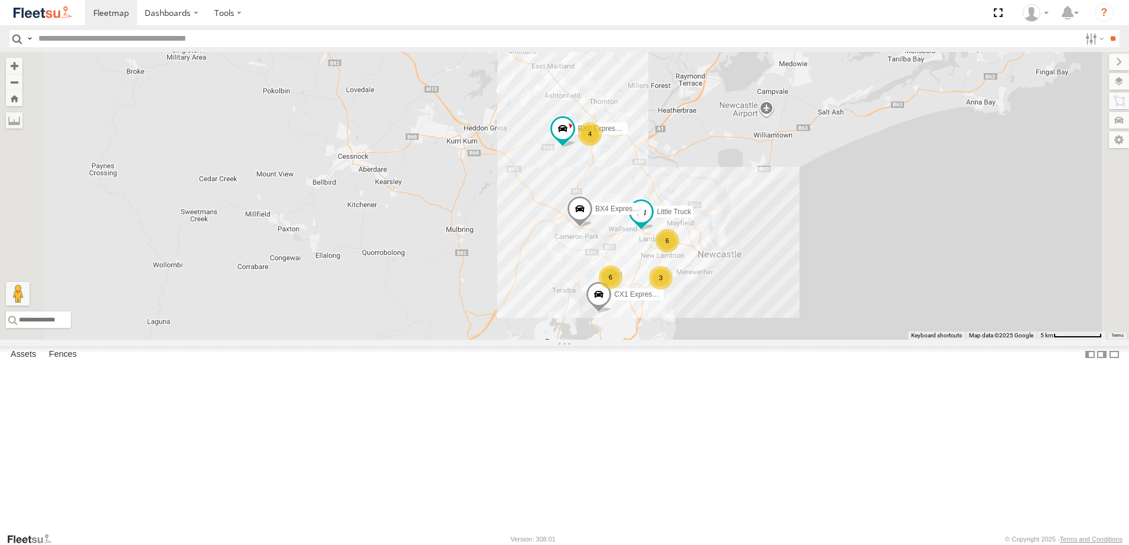
drag, startPoint x: 853, startPoint y: 266, endPoint x: 877, endPoint y: 390, distance: 125.6
click at [877, 340] on div "B4 Timber Truck BX1 Express Ute B2 Timber Truck B5 Timber Truck CX1 Express Ute…" at bounding box center [564, 196] width 1129 height 288
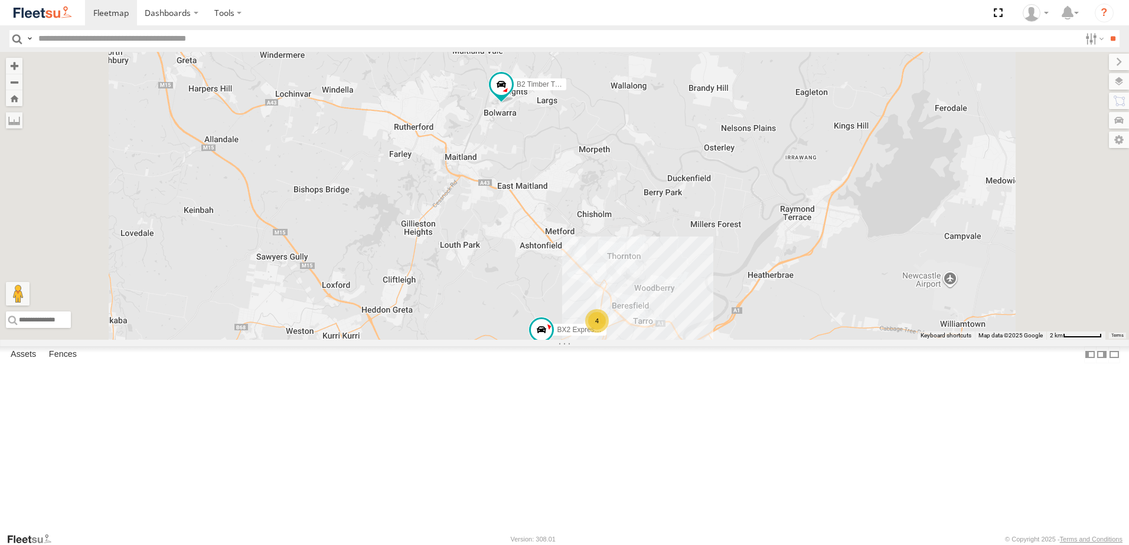
drag, startPoint x: 763, startPoint y: 264, endPoint x: 769, endPoint y: 305, distance: 41.7
click at [769, 305] on div "B4 Timber Truck BX1 Express Ute B2 Timber Truck B5 Timber Truck CX1 Express Ute…" at bounding box center [564, 196] width 1129 height 288
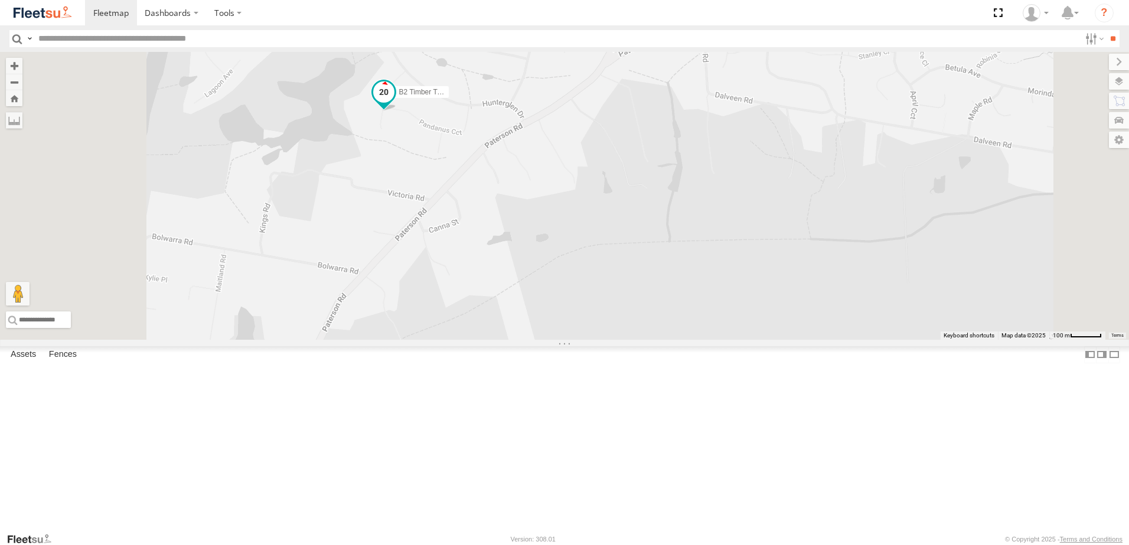
click at [397, 111] on span at bounding box center [384, 95] width 26 height 32
click at [537, 238] on div "B2 Timber Truck B5 Timber Truck B2 Timber Truck Beresfield Trucks Oakland Clos …" at bounding box center [564, 196] width 1129 height 288
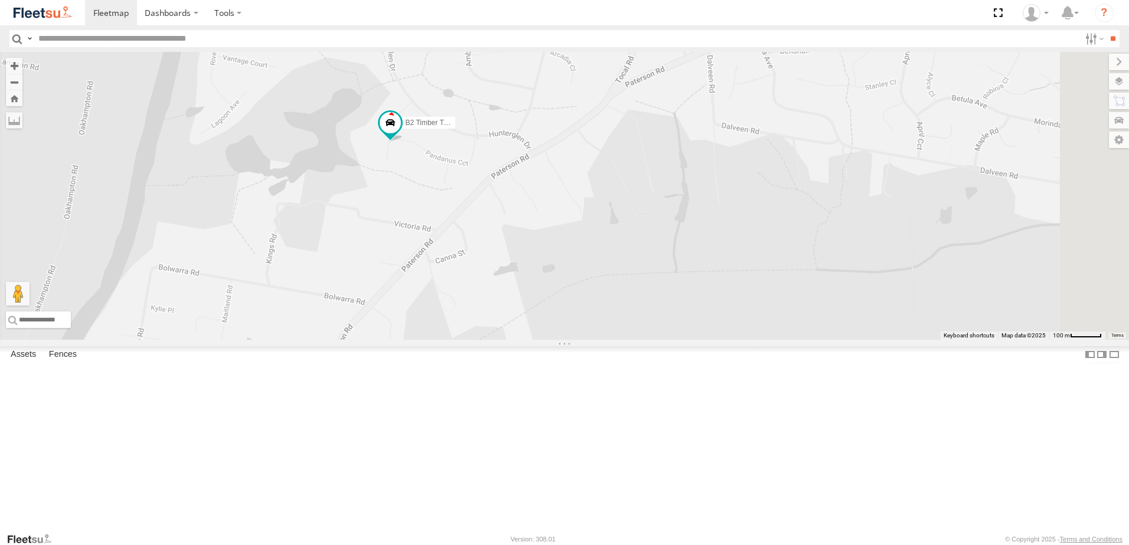
drag, startPoint x: 542, startPoint y: 251, endPoint x: 546, endPoint y: 269, distance: 18.2
click at [546, 269] on div "B2 Timber Truck B5 Timber Truck" at bounding box center [564, 196] width 1129 height 288
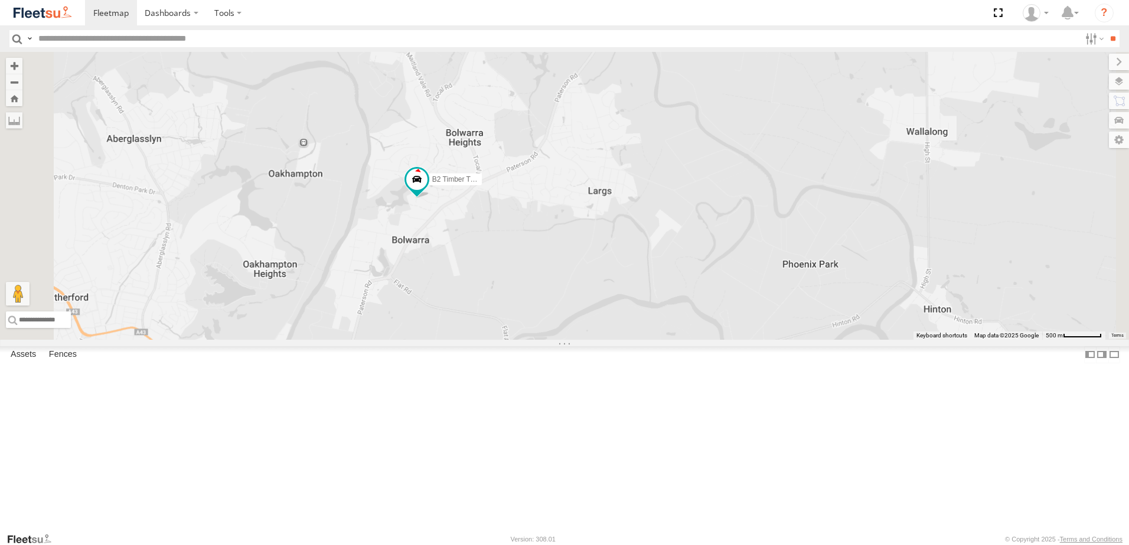
drag, startPoint x: 650, startPoint y: 395, endPoint x: 672, endPoint y: 326, distance: 71.9
click at [672, 326] on div "B2 Timber Truck B5 Timber Truck" at bounding box center [564, 196] width 1129 height 288
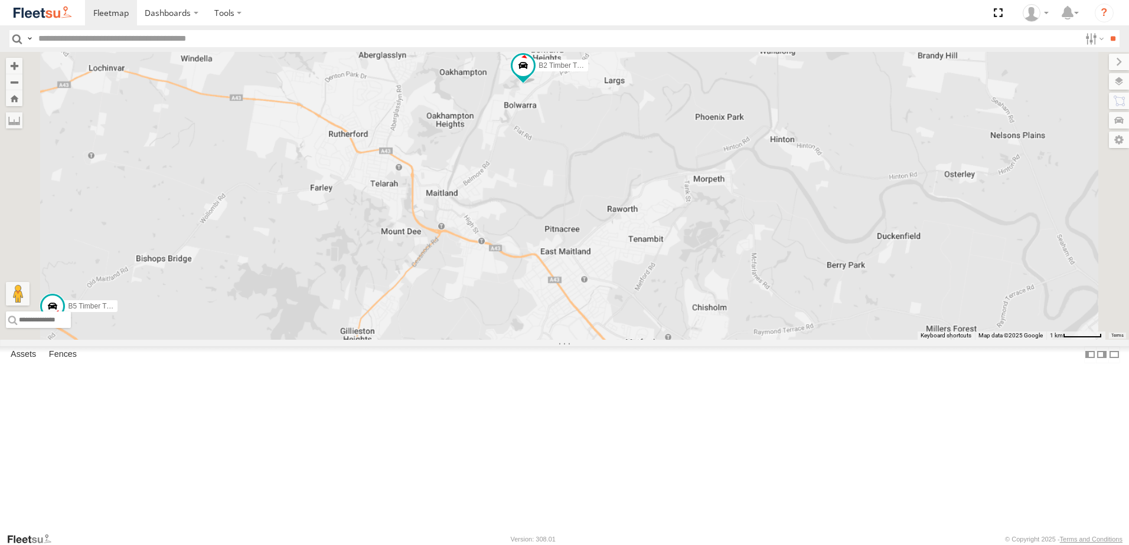
drag, startPoint x: 700, startPoint y: 266, endPoint x: 730, endPoint y: 212, distance: 61.3
click at [730, 212] on div "B2 Timber Truck B5 Timber Truck" at bounding box center [564, 196] width 1129 height 288
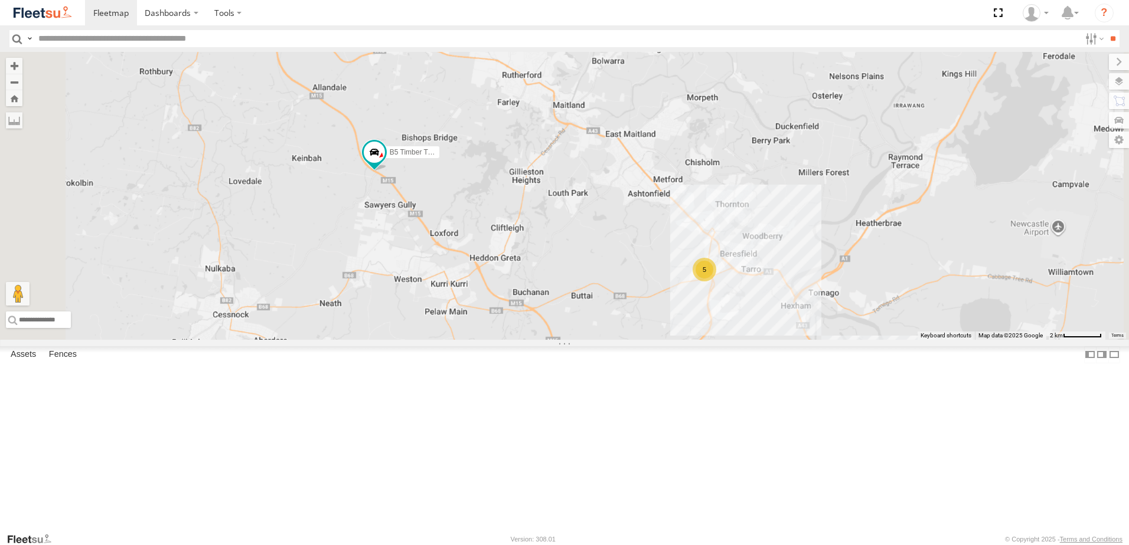
drag, startPoint x: 782, startPoint y: 343, endPoint x: 691, endPoint y: 333, distance: 90.9
click at [691, 333] on div "B2 Timber Truck B5 Timber Truck 5" at bounding box center [564, 196] width 1129 height 288
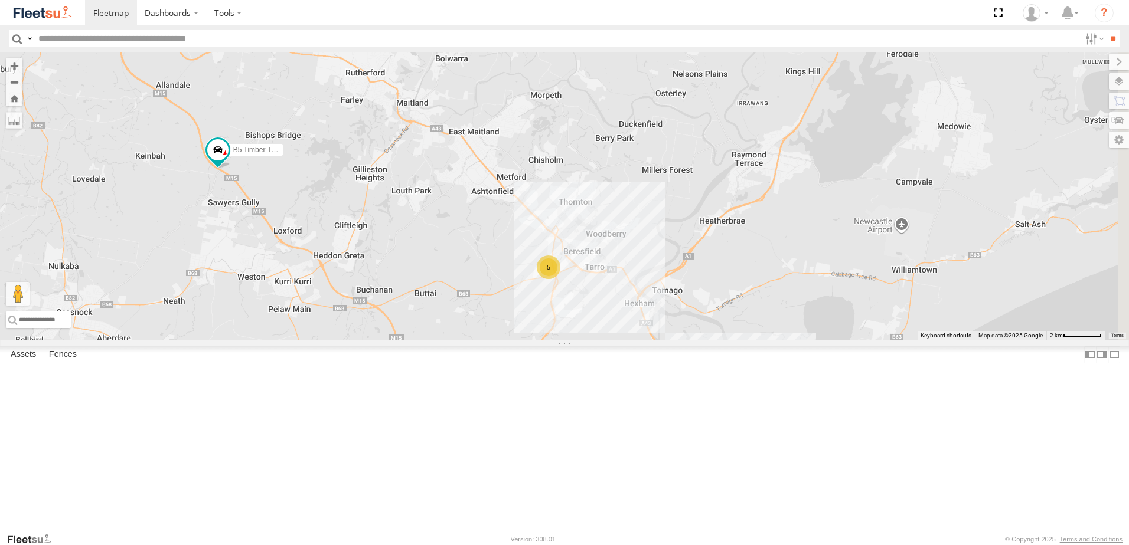
drag, startPoint x: 535, startPoint y: 241, endPoint x: 647, endPoint y: 263, distance: 114.3
click at [647, 263] on div "B2 Timber Truck B5 Timber Truck 5" at bounding box center [564, 196] width 1129 height 288
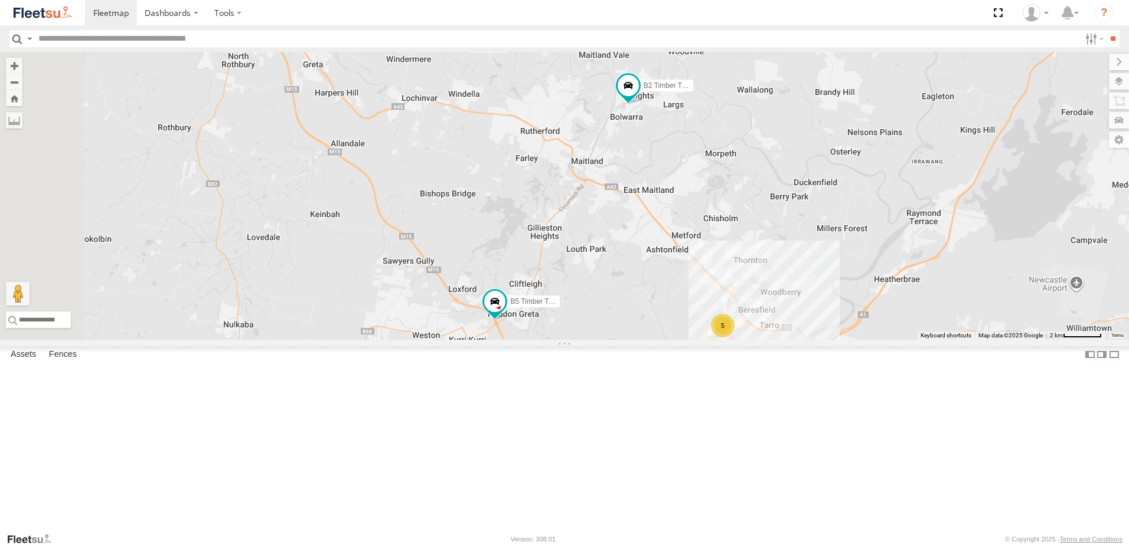
drag, startPoint x: 738, startPoint y: 256, endPoint x: 744, endPoint y: 260, distance: 6.9
click at [738, 263] on div "B2 Timber Truck B5 Timber Truck 5" at bounding box center [564, 196] width 1129 height 288
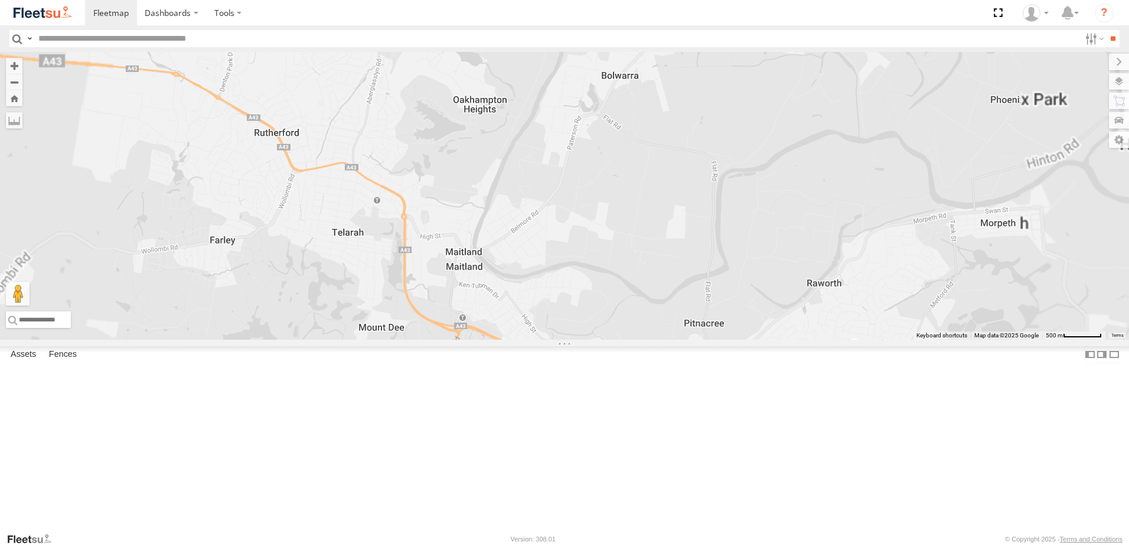
drag, startPoint x: 787, startPoint y: 203, endPoint x: 786, endPoint y: 213, distance: 10.2
click at [786, 213] on div "B2 Timber Truck B5 Timber Truck" at bounding box center [564, 196] width 1129 height 288
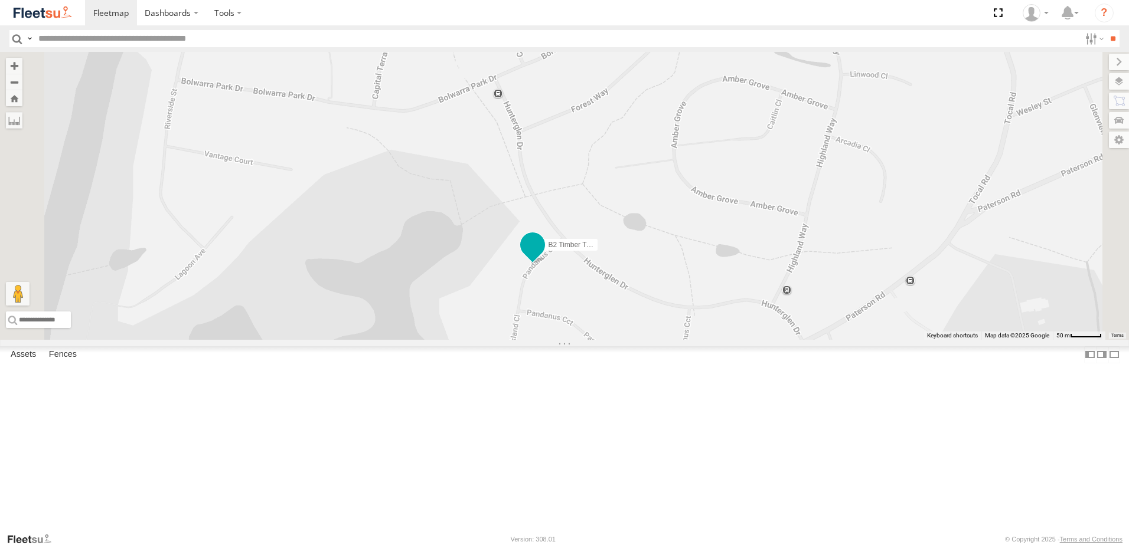
click at [545, 264] on span at bounding box center [532, 248] width 26 height 32
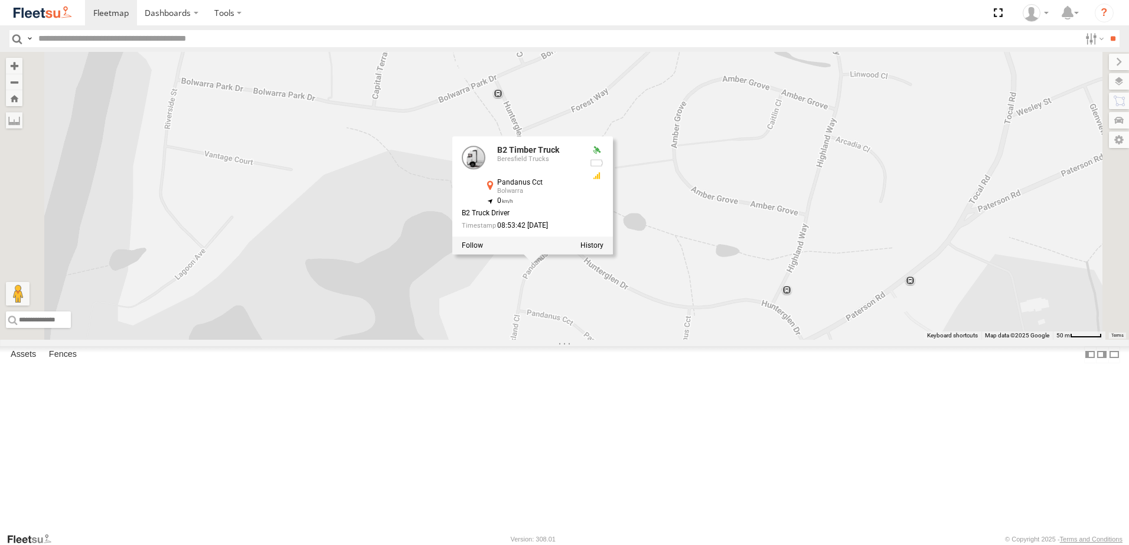
click at [803, 323] on div "B2 Timber Truck B5 Timber Truck B2 Timber Truck Beresfield Trucks Pandanus Cct …" at bounding box center [564, 196] width 1129 height 288
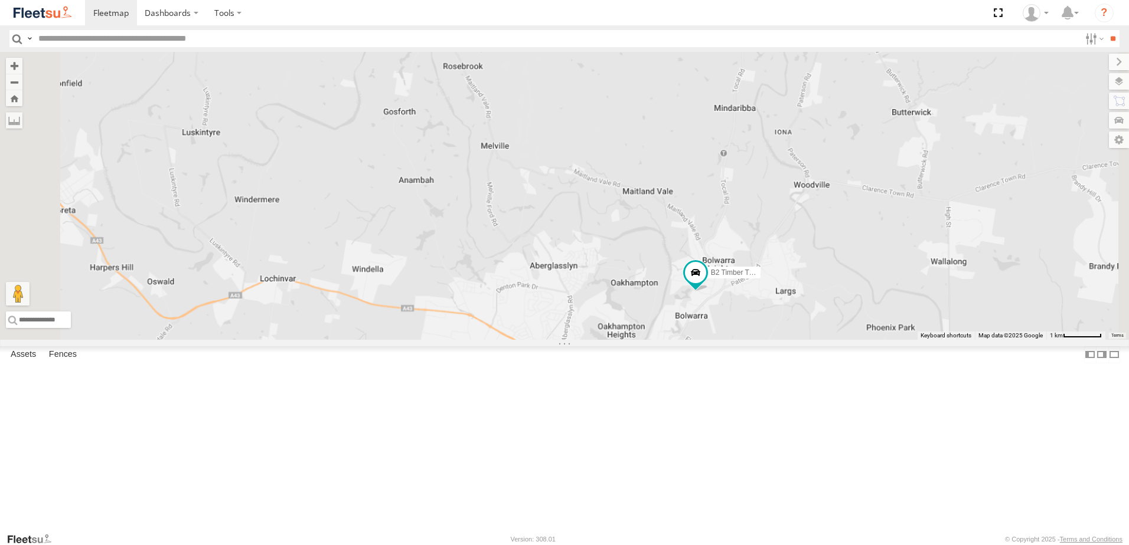
drag, startPoint x: 980, startPoint y: 343, endPoint x: 871, endPoint y: 321, distance: 111.4
click at [871, 321] on div "B2 Timber Truck B5 Timber Truck" at bounding box center [564, 196] width 1129 height 288
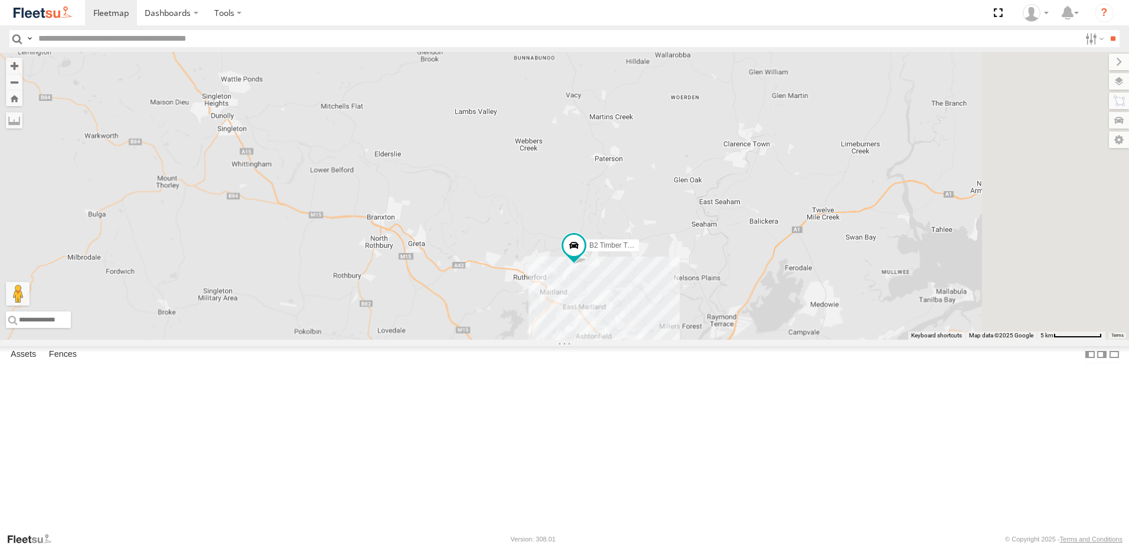
drag, startPoint x: 936, startPoint y: 297, endPoint x: 693, endPoint y: 339, distance: 246.1
click at [718, 337] on div "B2 Timber Truck B5 Timber Truck 5" at bounding box center [564, 196] width 1129 height 288
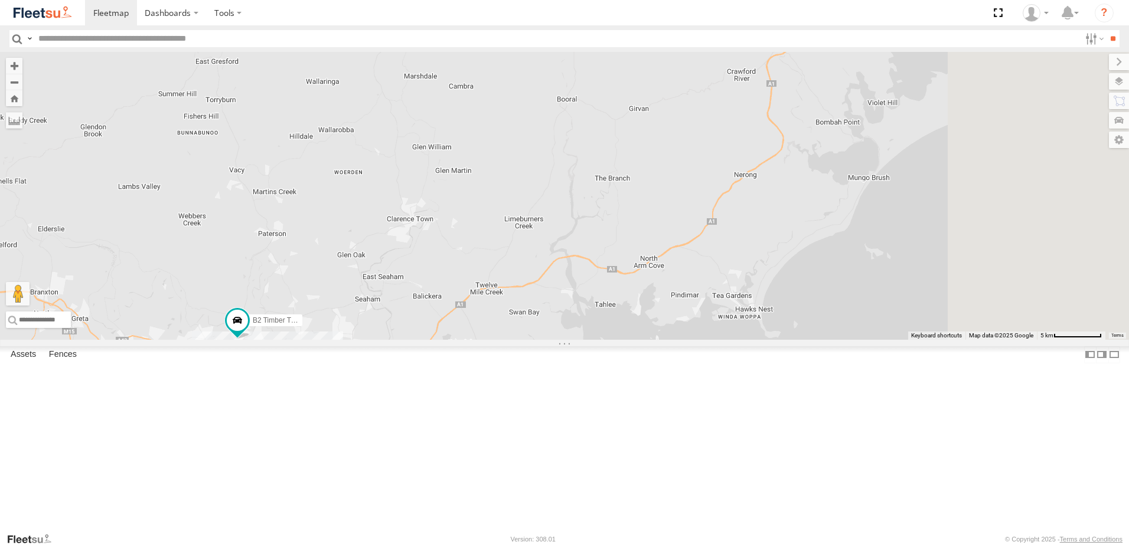
drag, startPoint x: 887, startPoint y: 285, endPoint x: 712, endPoint y: 413, distance: 217.1
click at [712, 340] on div "B2 Timber Truck B5 Timber Truck 5" at bounding box center [564, 196] width 1129 height 288
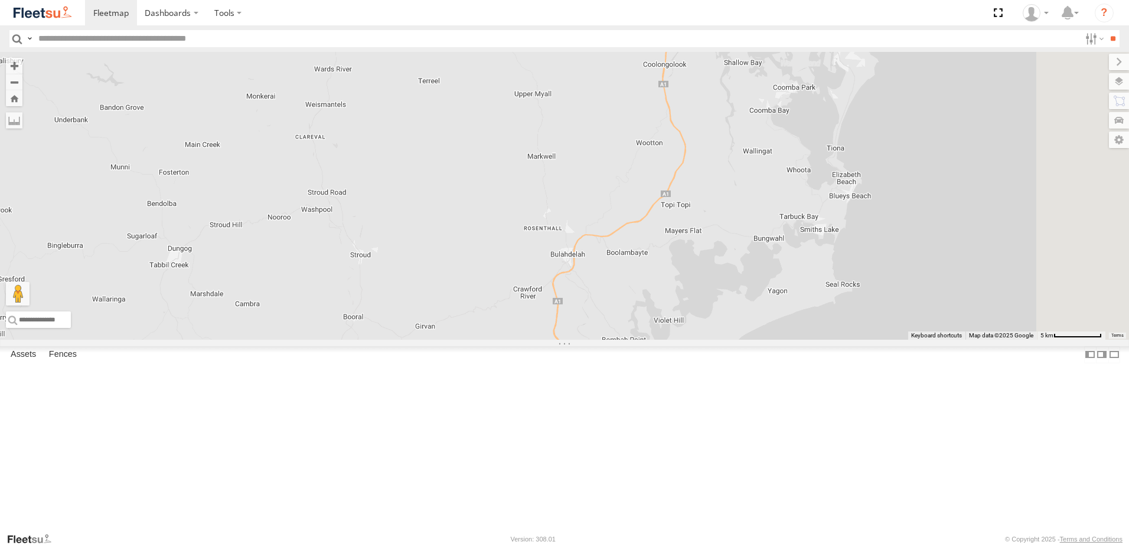
drag, startPoint x: 881, startPoint y: 280, endPoint x: 806, endPoint y: 451, distance: 186.3
click at [806, 340] on div "B2 Timber Truck B5 Timber Truck 5" at bounding box center [564, 196] width 1129 height 288
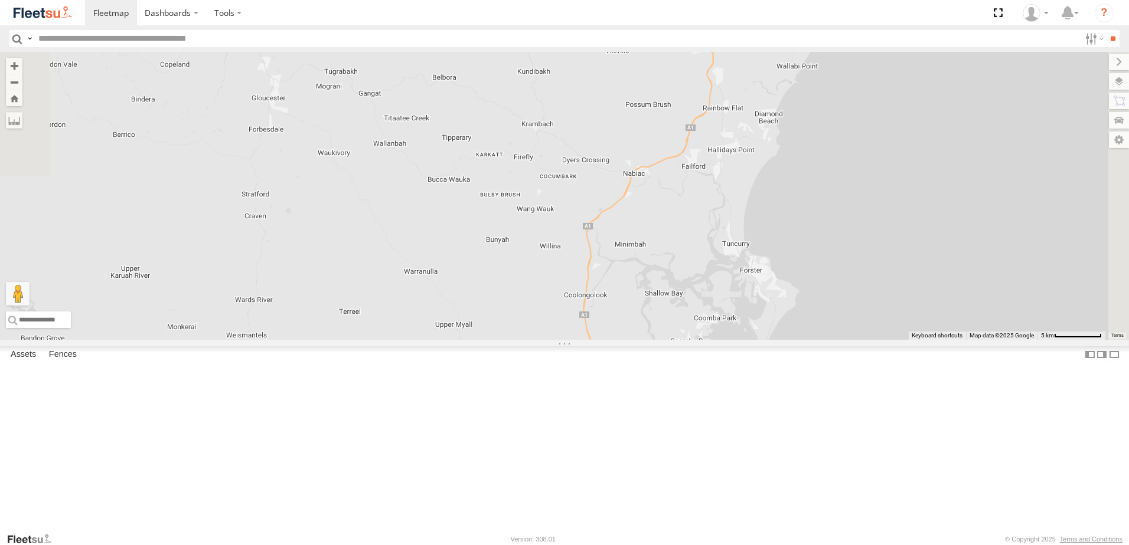
drag, startPoint x: 872, startPoint y: 268, endPoint x: 793, endPoint y: 332, distance: 102.0
click at [793, 332] on div "B2 Timber Truck B5 Timber Truck 5" at bounding box center [564, 196] width 1129 height 288
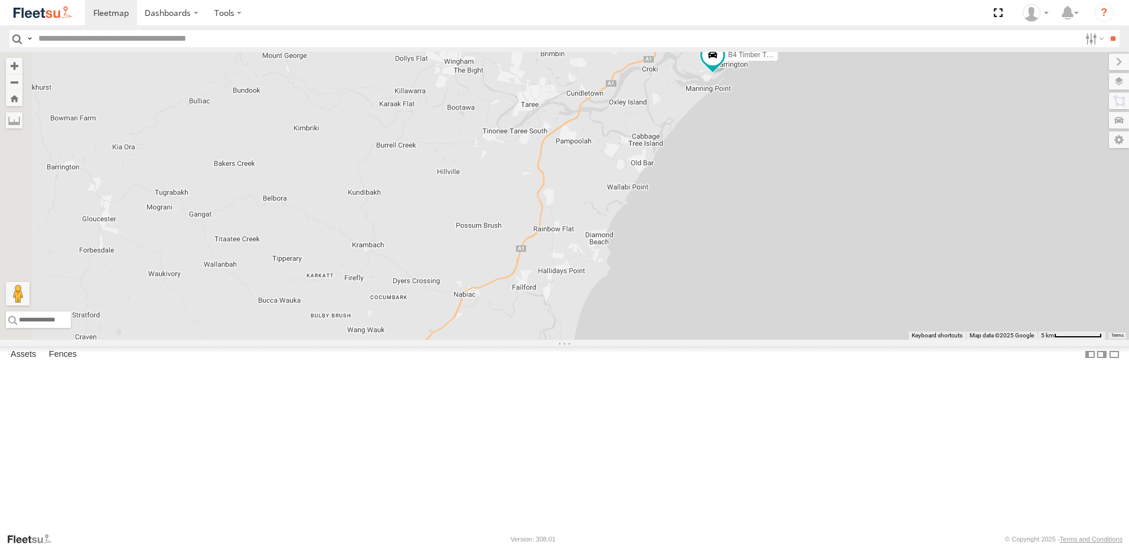
drag, startPoint x: 571, startPoint y: 321, endPoint x: 688, endPoint y: 273, distance: 126.3
click at [688, 273] on div "B4 Timber Truck" at bounding box center [564, 196] width 1129 height 288
drag, startPoint x: 776, startPoint y: 247, endPoint x: 777, endPoint y: 212, distance: 34.2
click at [777, 213] on div "B4 Timber Truck" at bounding box center [564, 196] width 1129 height 288
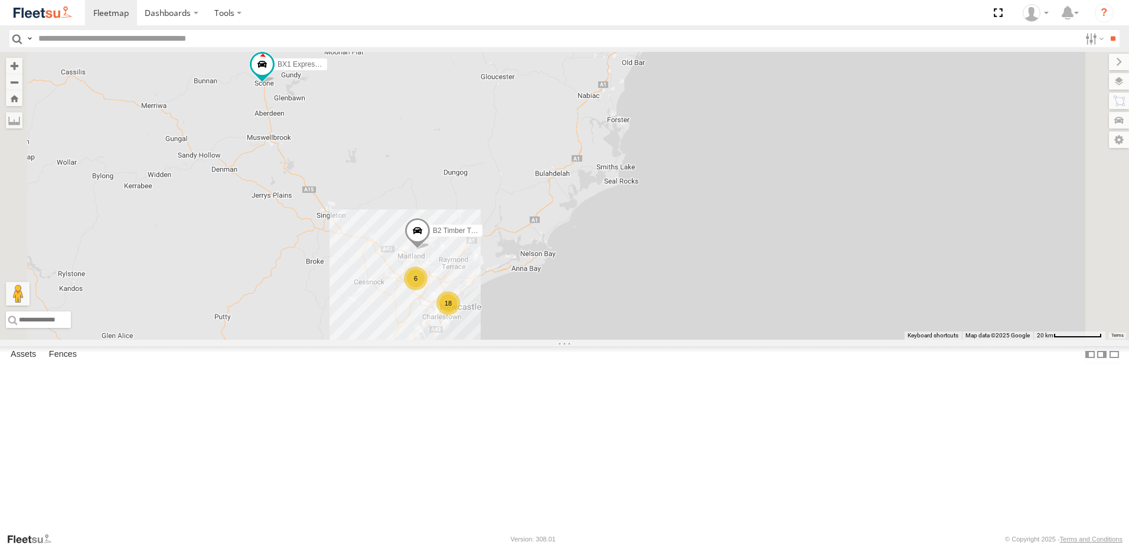
click at [484, 235] on span "B2 Timber Truck" at bounding box center [458, 231] width 51 height 8
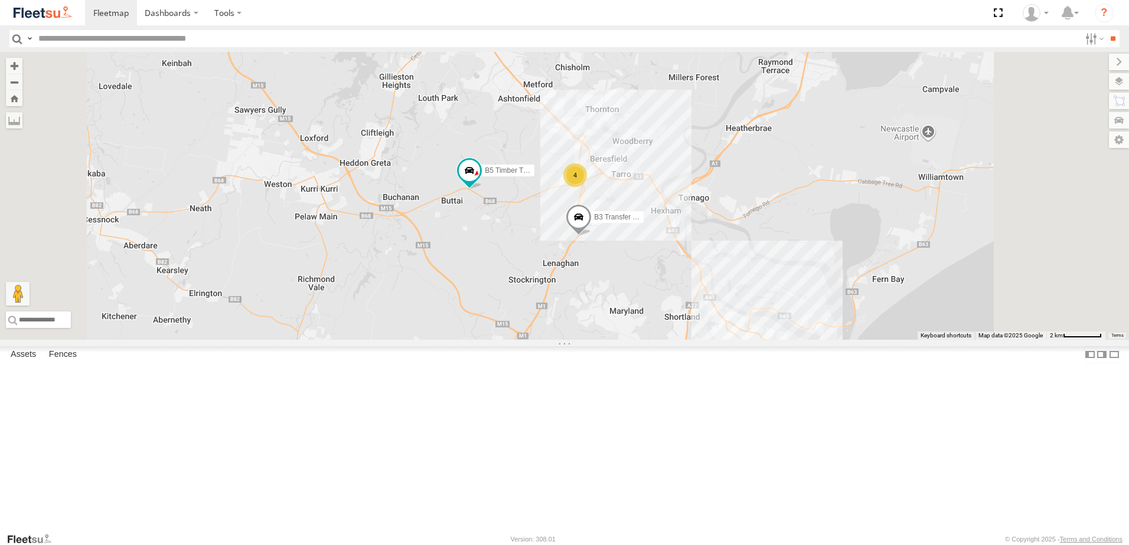
click at [692, 335] on div "B4 Timber Truck BX1 Express Ute B2 Timber Truck B2 Timber Truck Beresfield Truc…" at bounding box center [564, 196] width 1129 height 288
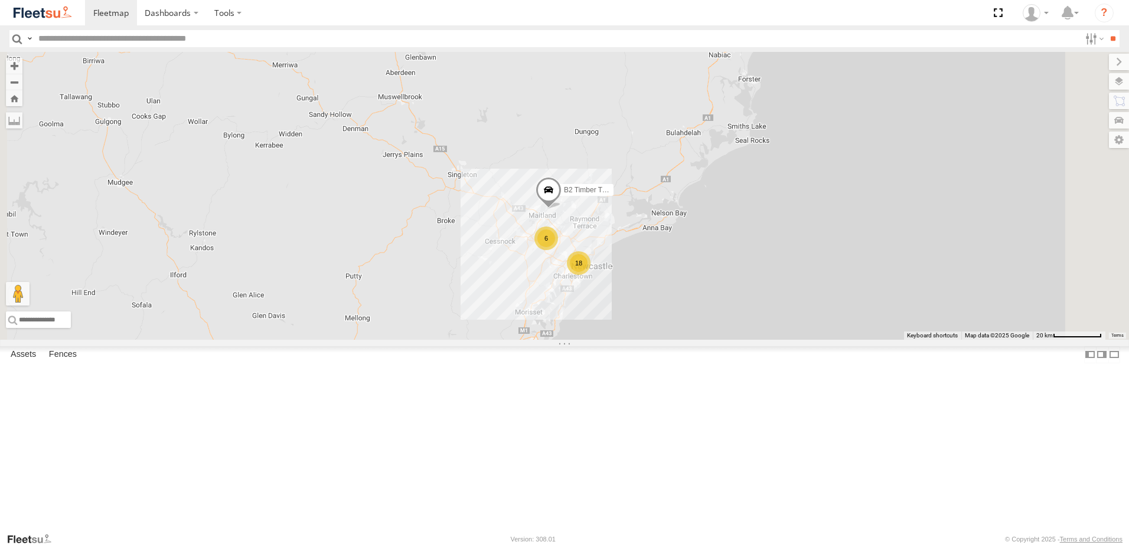
drag, startPoint x: 686, startPoint y: 261, endPoint x: 651, endPoint y: 317, distance: 65.8
click at [651, 317] on div "B4 Timber Truck BX1 Express Ute B2 Timber Truck BX3 Express Ute 18 6" at bounding box center [564, 196] width 1129 height 288
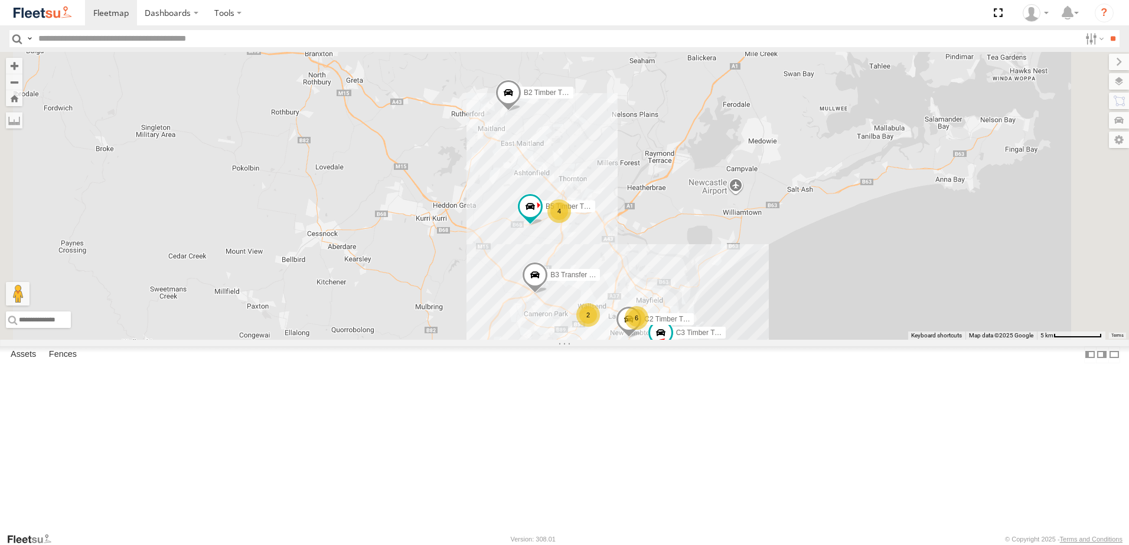
drag, startPoint x: 843, startPoint y: 373, endPoint x: 816, endPoint y: 347, distance: 37.6
click at [816, 340] on div "B4 Timber Truck BX1 Express Ute B2 Timber Truck BX3 Express Ute B3 Transfer Tru…" at bounding box center [564, 196] width 1129 height 288
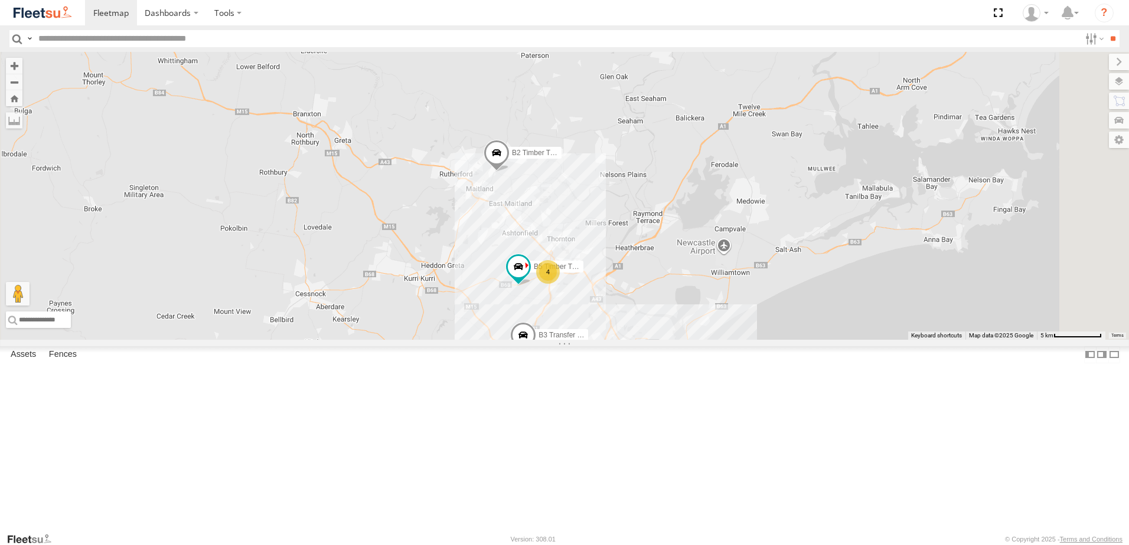
drag, startPoint x: 557, startPoint y: 112, endPoint x: 583, endPoint y: 169, distance: 63.4
click at [583, 169] on div "B4 Timber Truck BX1 Express Ute B2 Timber Truck BX3 Express Ute B3 Transfer Tru…" at bounding box center [564, 196] width 1129 height 288
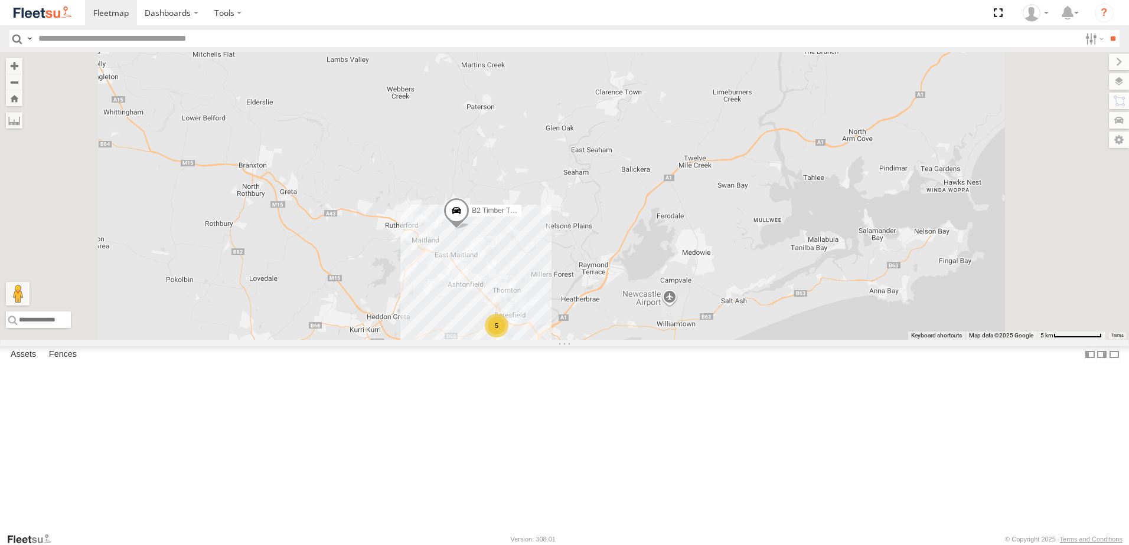
drag, startPoint x: 714, startPoint y: 410, endPoint x: 747, endPoint y: 281, distance: 133.3
click at [747, 281] on div "B2 Timber Truck B3 Transfer Truck 6 5 2" at bounding box center [564, 196] width 1129 height 288
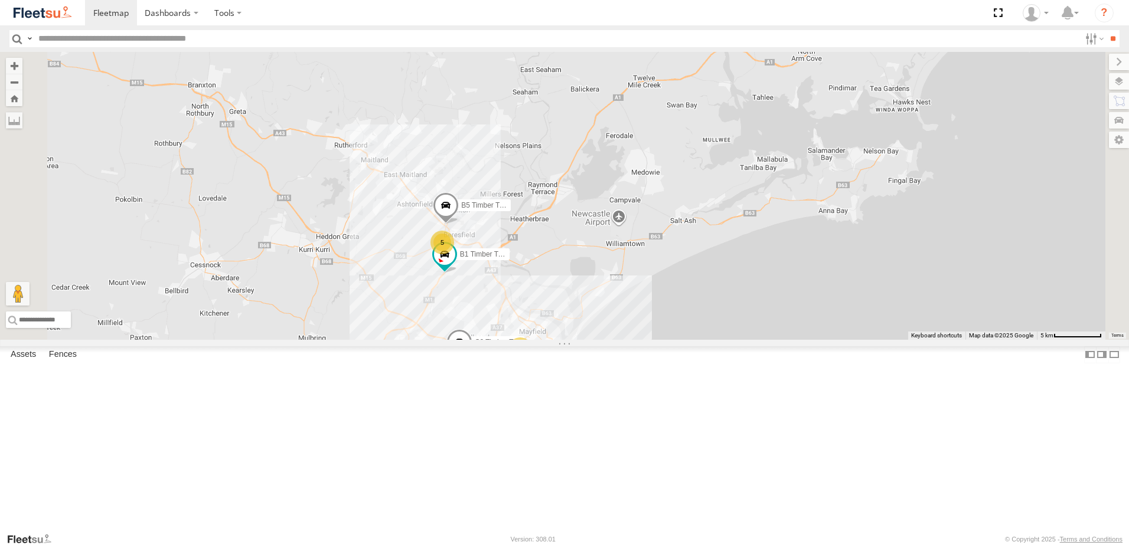
click at [705, 340] on div "B5 Timber Truck B1 Timber Truck C2 Timber Truck 8 6 5 C3 Timber Truck CX3 Expre…" at bounding box center [564, 196] width 1129 height 288
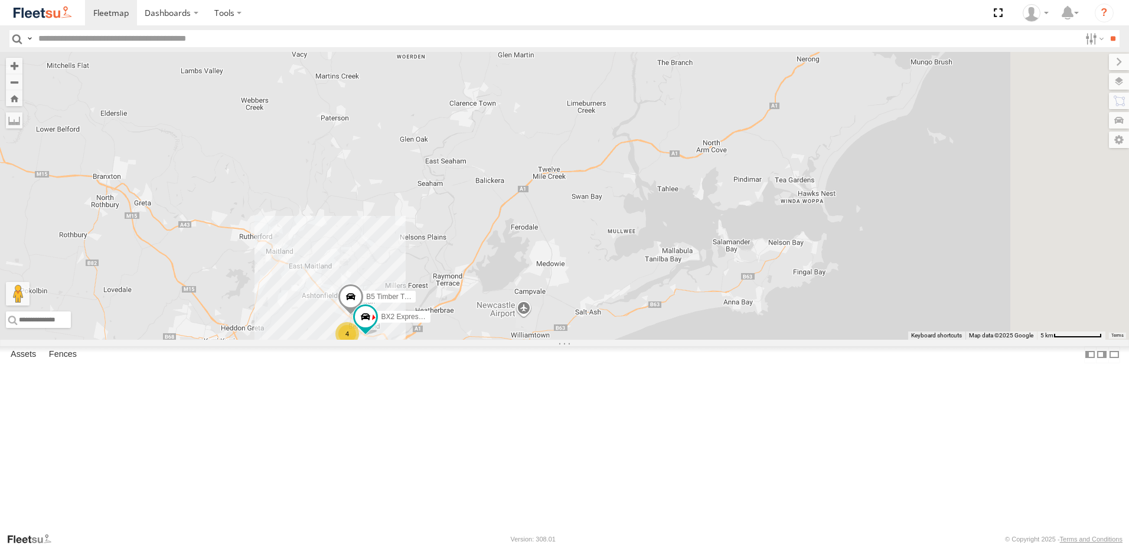
drag, startPoint x: 882, startPoint y: 261, endPoint x: 693, endPoint y: 432, distance: 254.9
click at [694, 340] on div "C3 Timber Truck B5 Timber Truck CX2 Express Ute LX1 Express Ute B1 Timber Truck…" at bounding box center [564, 196] width 1129 height 288
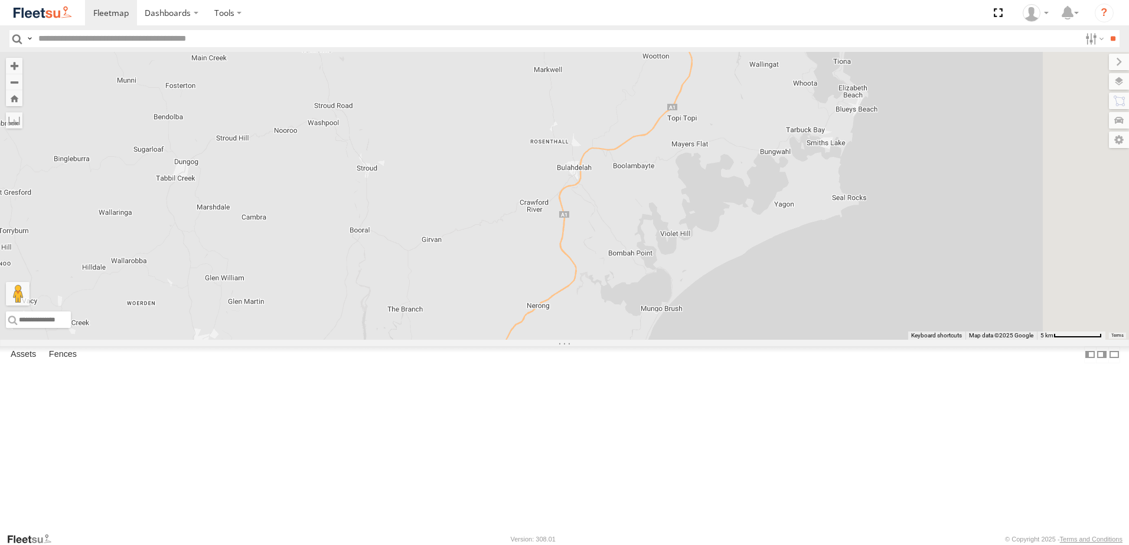
drag, startPoint x: 869, startPoint y: 243, endPoint x: 776, endPoint y: 316, distance: 118.1
click at [779, 313] on div "C3 Timber Truck B5 Timber Truck CX2 Express Ute LX1 Express Ute B1 Timber Truck…" at bounding box center [564, 196] width 1129 height 288
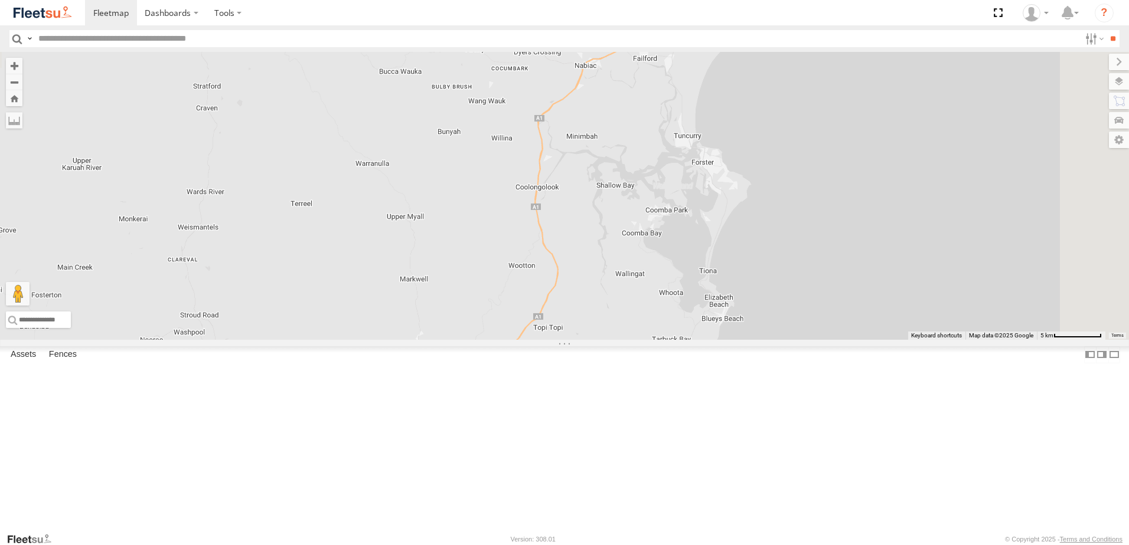
drag, startPoint x: 843, startPoint y: 136, endPoint x: 725, endPoint y: 346, distance: 241.0
click at [725, 340] on div "C3 Timber Truck B5 Timber Truck CX2 Express Ute LX1 Express Ute B1 Timber Truck…" at bounding box center [564, 196] width 1129 height 288
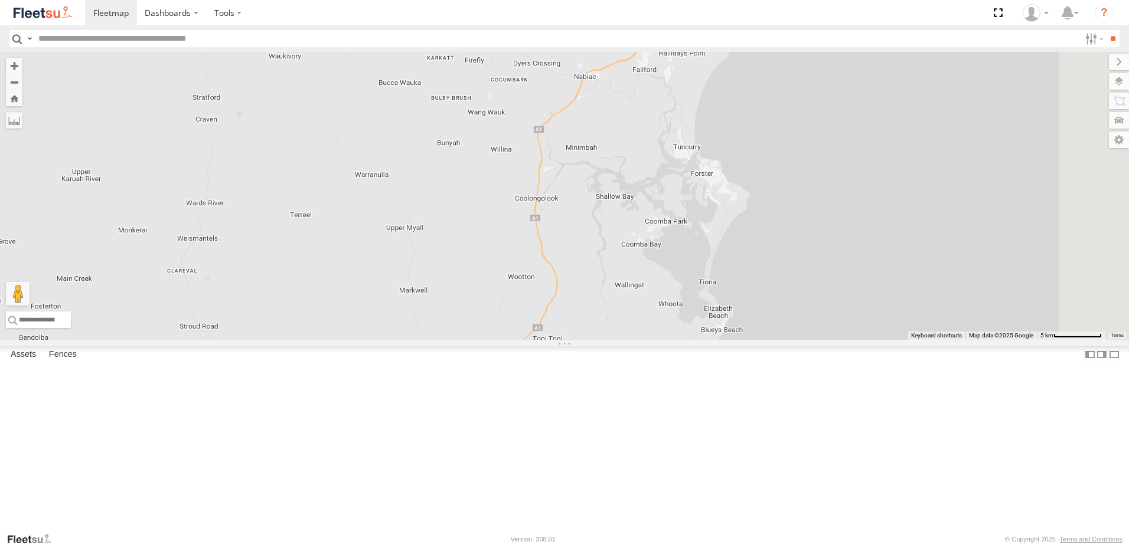
drag, startPoint x: 773, startPoint y: 235, endPoint x: 663, endPoint y: 458, distance: 248.7
click at [663, 340] on div "C3 Timber Truck B5 Timber Truck CX2 Express Ute LX1 Express Ute B1 Timber Truck…" at bounding box center [564, 196] width 1129 height 288
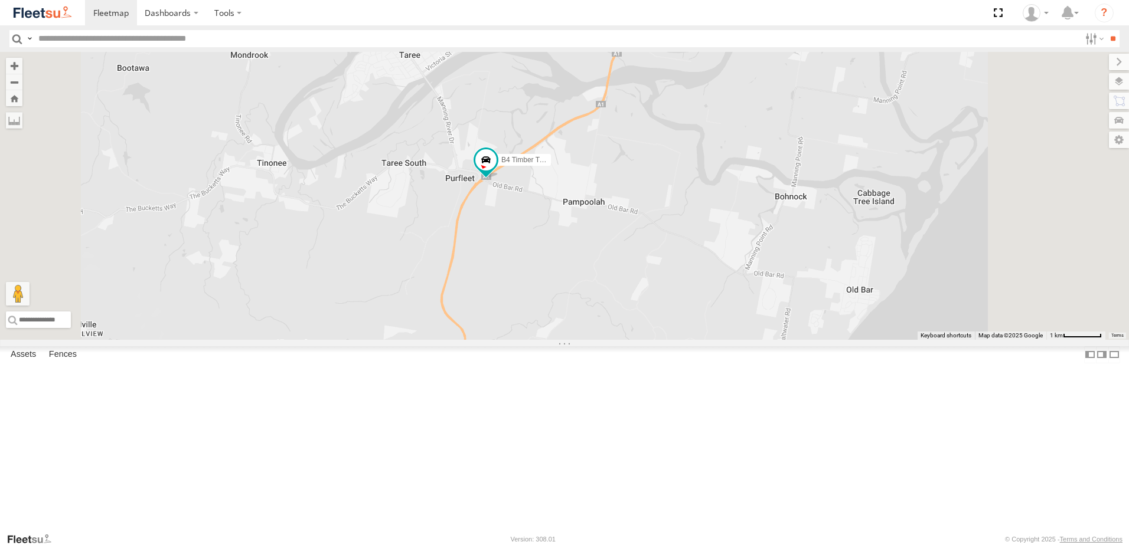
drag, startPoint x: 659, startPoint y: 397, endPoint x: 689, endPoint y: 313, distance: 89.3
click at [688, 324] on div "C3 Timber Truck B5 Timber Truck CX2 Express Ute LX1 Express Ute B1 Timber Truck…" at bounding box center [564, 196] width 1129 height 288
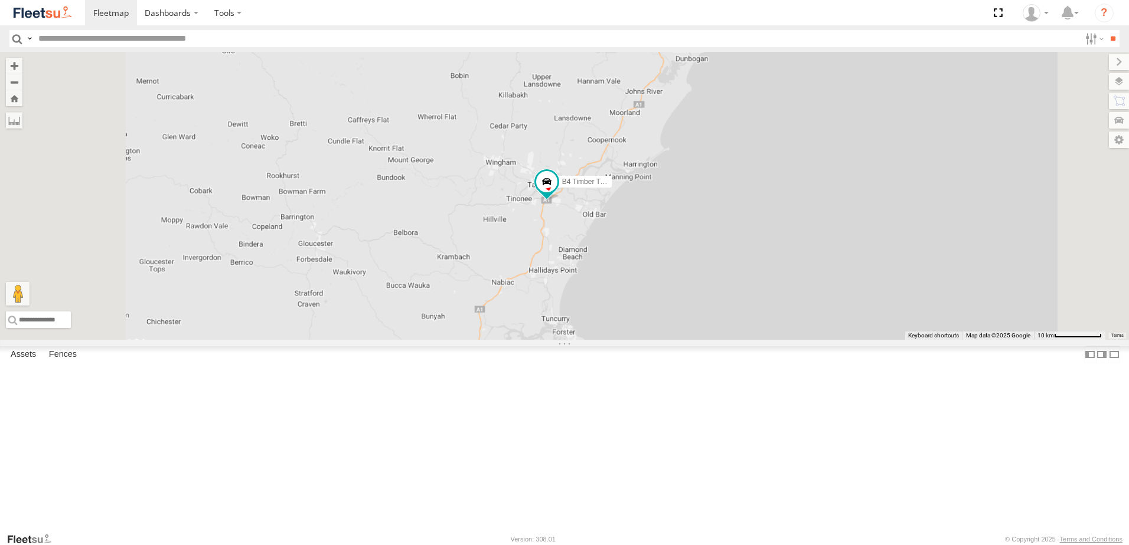
drag, startPoint x: 667, startPoint y: 377, endPoint x: 708, endPoint y: 214, distance: 168.1
click at [709, 215] on div "C3 Timber Truck B5 Timber Truck CX2 Express Ute LX1 Express Ute B1 Timber Truck…" at bounding box center [564, 196] width 1129 height 288
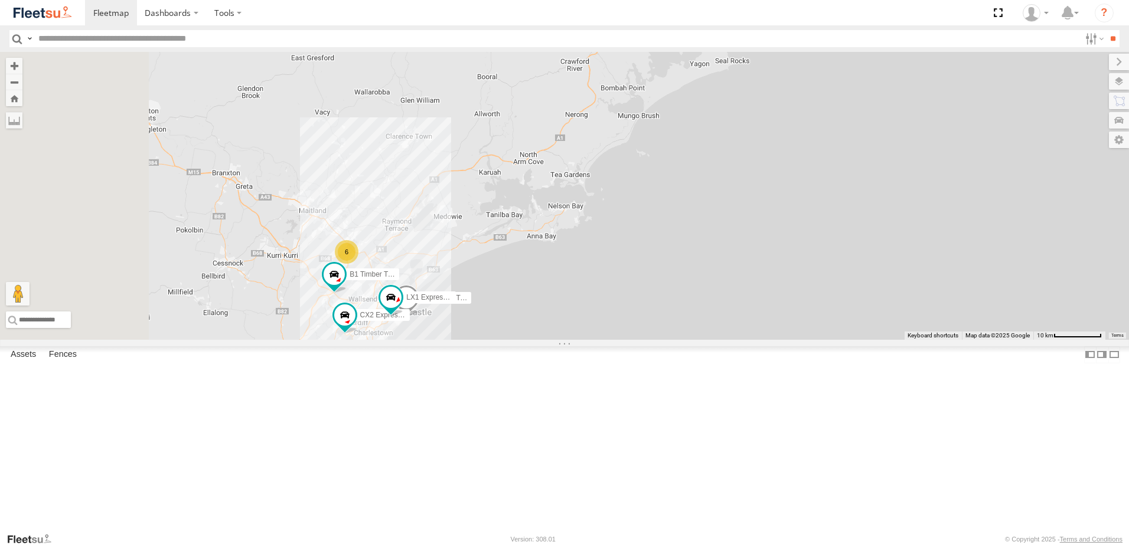
drag, startPoint x: 625, startPoint y: 398, endPoint x: 744, endPoint y: 200, distance: 231.7
click at [744, 200] on div "C3 Timber Truck CX2 Express Ute LX1 Express Ute B1 Timber Truck B4 Timber Truck…" at bounding box center [564, 196] width 1129 height 288
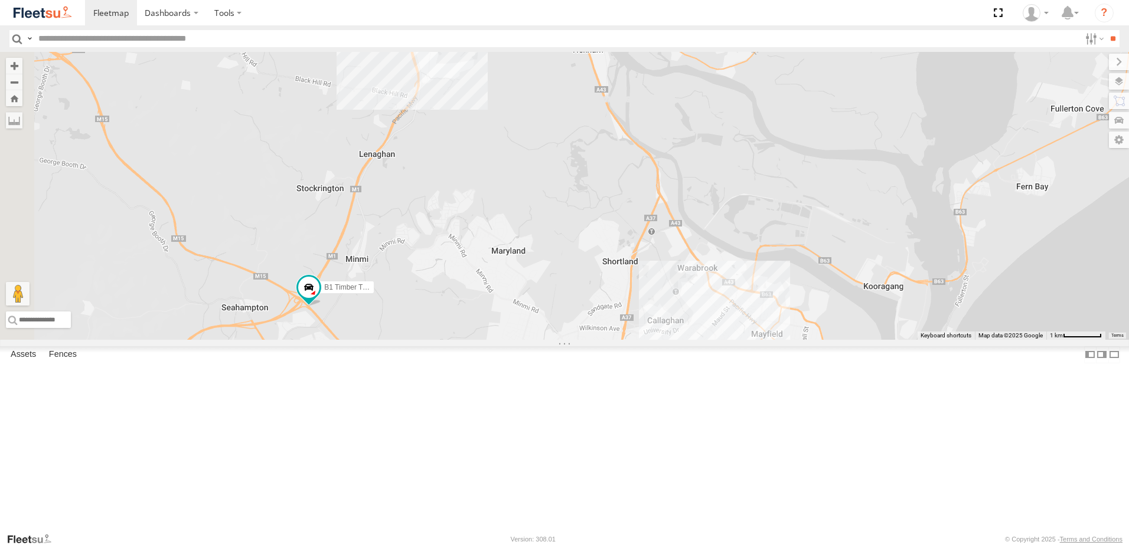
drag, startPoint x: 466, startPoint y: 397, endPoint x: 628, endPoint y: 318, distance: 180.0
click at [628, 318] on div "C3 Timber Truck B1 Timber Truck B4 Timber Truck BX3 Express Ute B5 Timber Truck…" at bounding box center [564, 196] width 1129 height 288
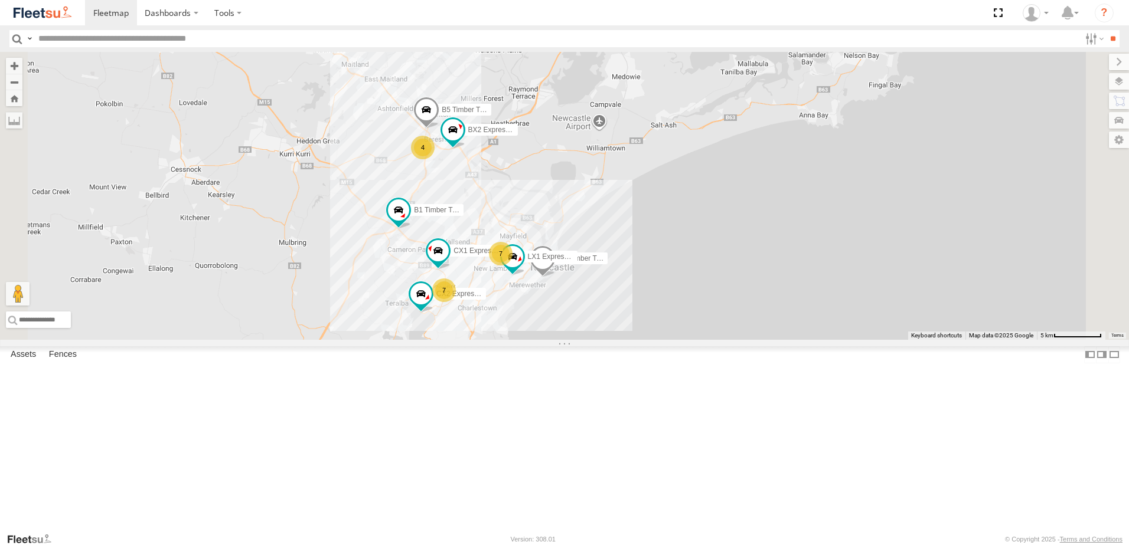
drag, startPoint x: 623, startPoint y: 453, endPoint x: 627, endPoint y: 398, distance: 55.1
click at [627, 340] on div "C3 Timber Truck B1 Timber Truck B4 Timber Truck BX3 Express Ute B5 Timber Truck…" at bounding box center [564, 196] width 1129 height 288
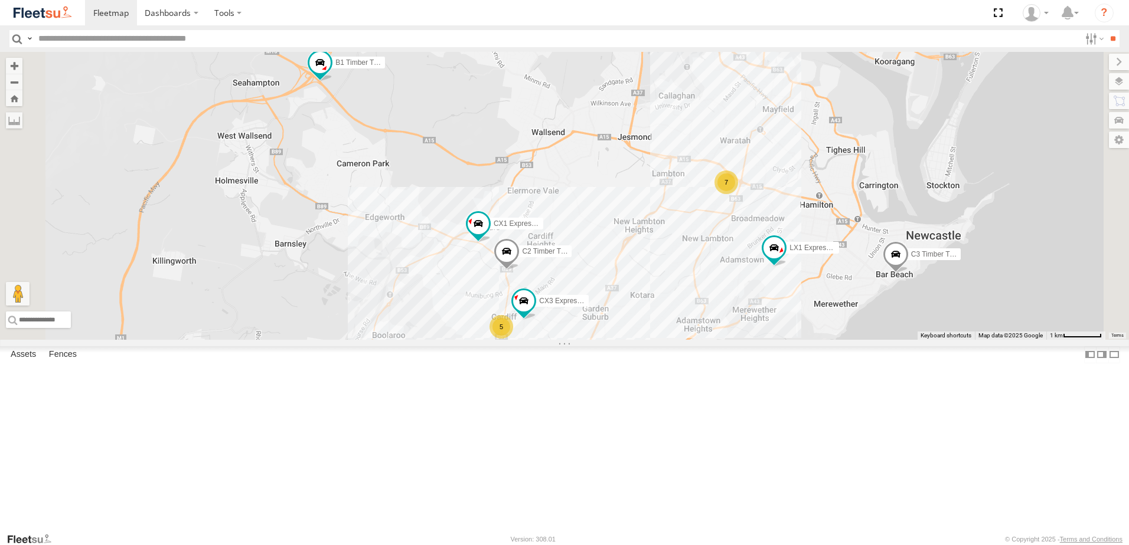
drag, startPoint x: 544, startPoint y: 308, endPoint x: 555, endPoint y: 326, distance: 22.3
click at [555, 326] on div "C3 Timber Truck B1 Timber Truck B4 Timber Truck BX3 Express Ute B5 Timber Truck…" at bounding box center [564, 196] width 1129 height 288
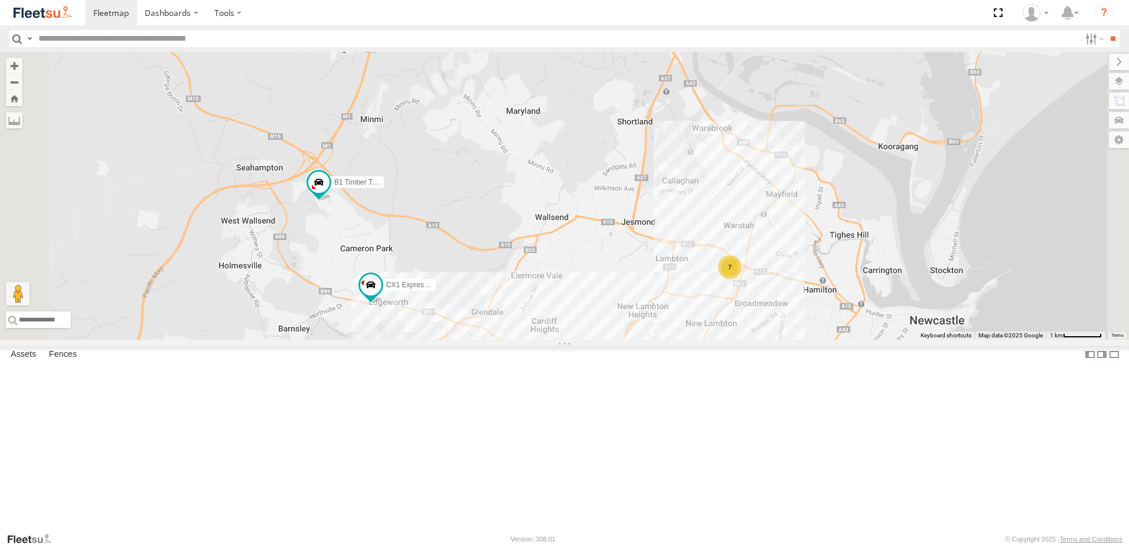
drag, startPoint x: 790, startPoint y: 192, endPoint x: 733, endPoint y: 346, distance: 164.4
click at [733, 340] on div "CX2 Express Ute B1 Timber Truck CX1 Express Ute 7 7 2" at bounding box center [564, 196] width 1129 height 288
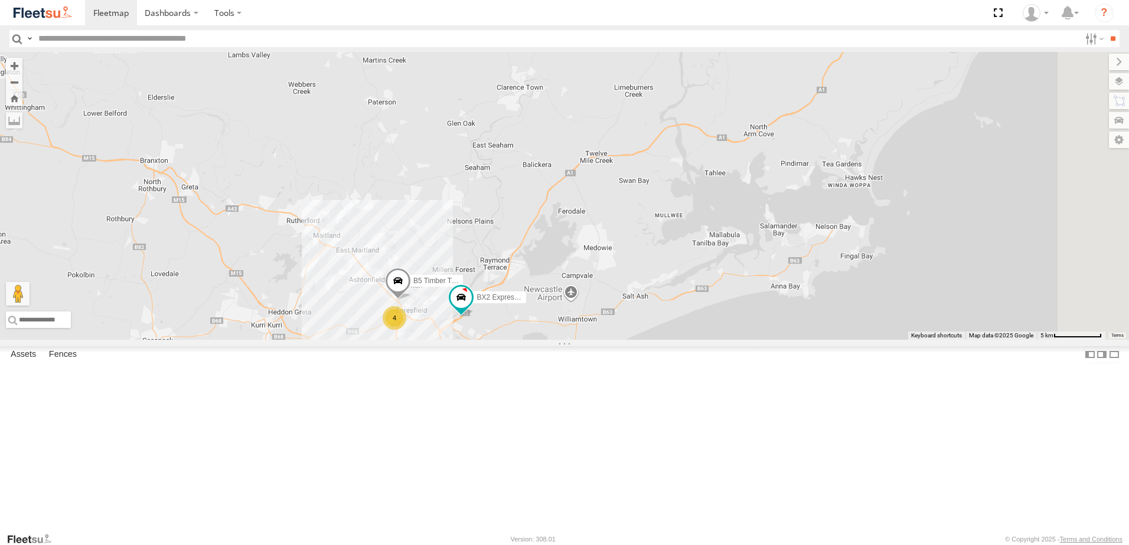
drag, startPoint x: 925, startPoint y: 186, endPoint x: 789, endPoint y: 299, distance: 176.8
click at [792, 296] on div "B1 Timber Truck CX1 Express Ute 7 8 4 2 B5 Timber Truck BX2 Express Ute BX3 Exp…" at bounding box center [564, 196] width 1129 height 288
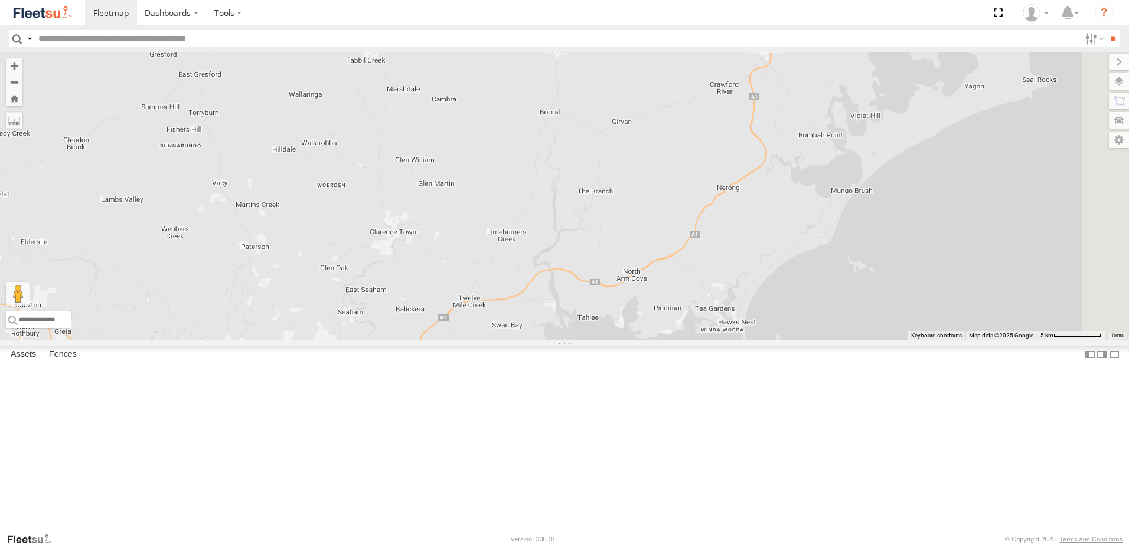
drag, startPoint x: 874, startPoint y: 171, endPoint x: 756, endPoint y: 310, distance: 182.6
click at [762, 304] on div "B1 Timber Truck CX1 Express Ute 7 8 4 2 B5 Timber Truck BX2 Express Ute BX3 Exp…" at bounding box center [564, 196] width 1129 height 288
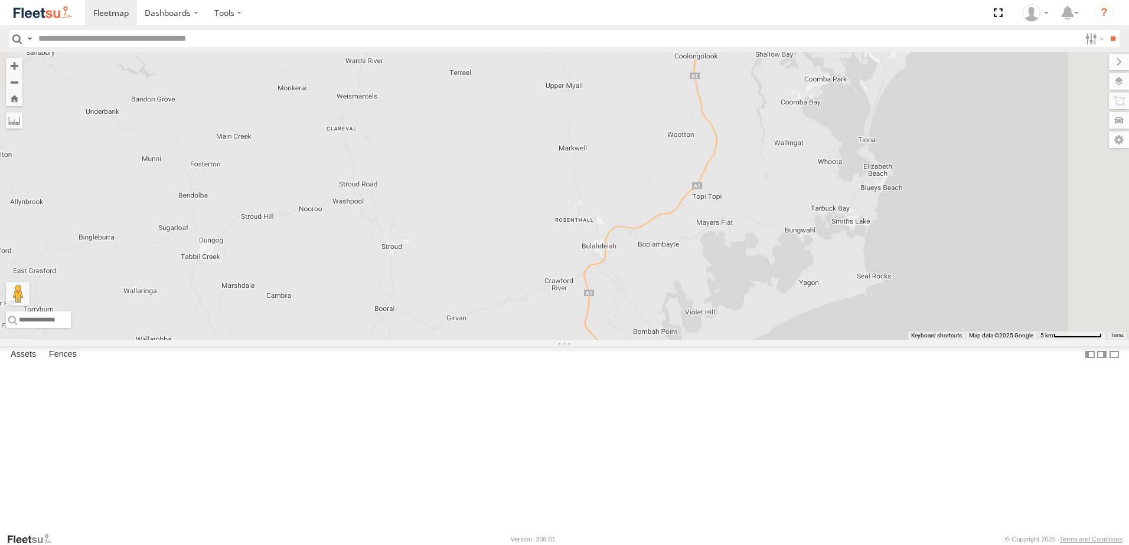
drag, startPoint x: 878, startPoint y: 240, endPoint x: 833, endPoint y: 318, distance: 90.7
click at [833, 318] on div "B1 Timber Truck CX1 Express Ute 7 8 4 2 B5 Timber Truck BX2 Express Ute BX3 Exp…" at bounding box center [564, 196] width 1129 height 288
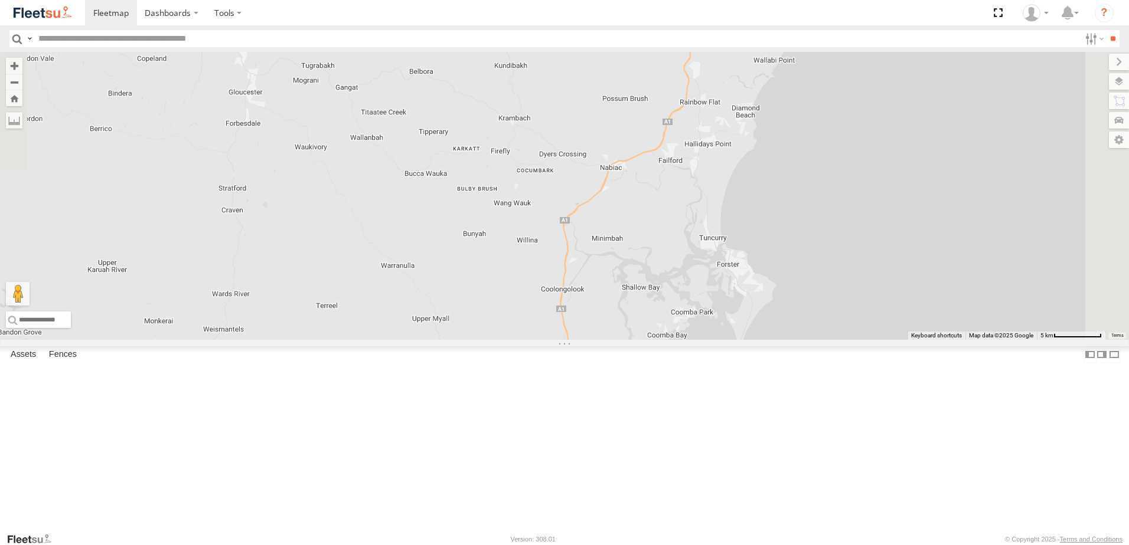
drag, startPoint x: 849, startPoint y: 154, endPoint x: 769, endPoint y: 312, distance: 177.7
click at [772, 290] on div "B1 Timber Truck CX1 Express Ute 7 8 4 2 B5 Timber Truck BX2 Express Ute BX3 Exp…" at bounding box center [564, 196] width 1129 height 288
drag, startPoint x: 747, startPoint y: 384, endPoint x: 699, endPoint y: 433, distance: 68.9
click at [699, 340] on div "B1 Timber Truck CX1 Express Ute 7 8 4 2 B5 Timber Truck BX2 Express Ute BX3 Exp…" at bounding box center [564, 196] width 1129 height 288
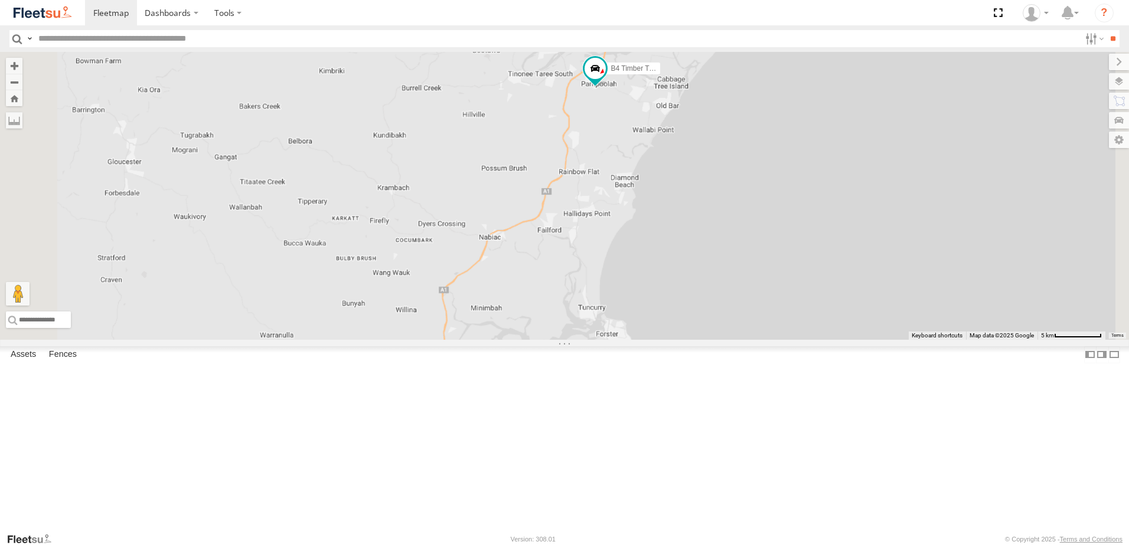
drag, startPoint x: 736, startPoint y: 268, endPoint x: 737, endPoint y: 214, distance: 54.3
click at [739, 205] on div "B1 Timber Truck CX1 Express Ute B5 Timber Truck BX2 Express Ute BX3 Express Ute…" at bounding box center [564, 196] width 1129 height 288
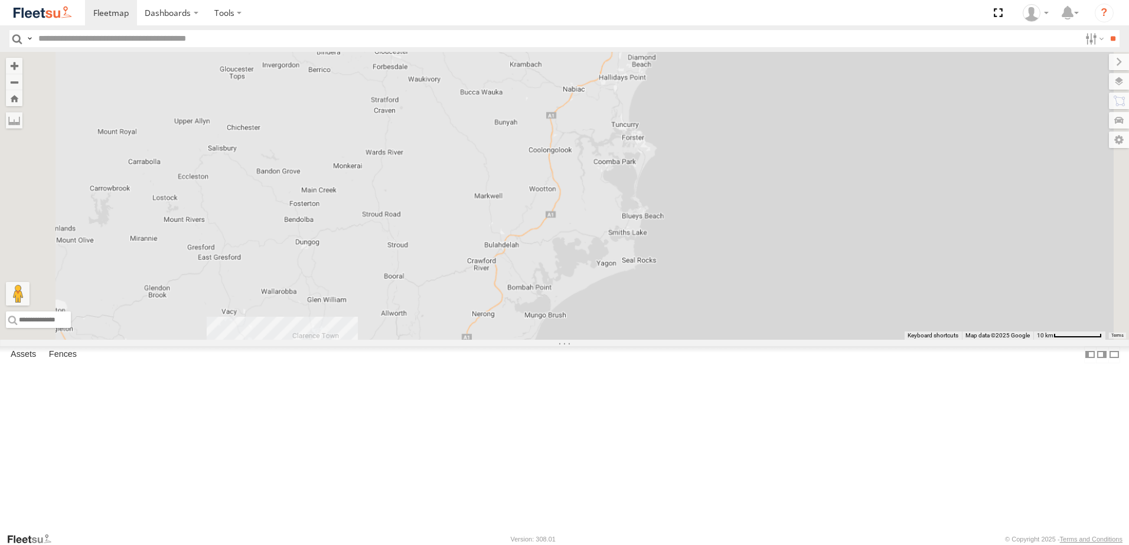
drag, startPoint x: 670, startPoint y: 355, endPoint x: 710, endPoint y: 228, distance: 133.5
click at [720, 222] on div "B4 Timber Truck" at bounding box center [564, 196] width 1129 height 288
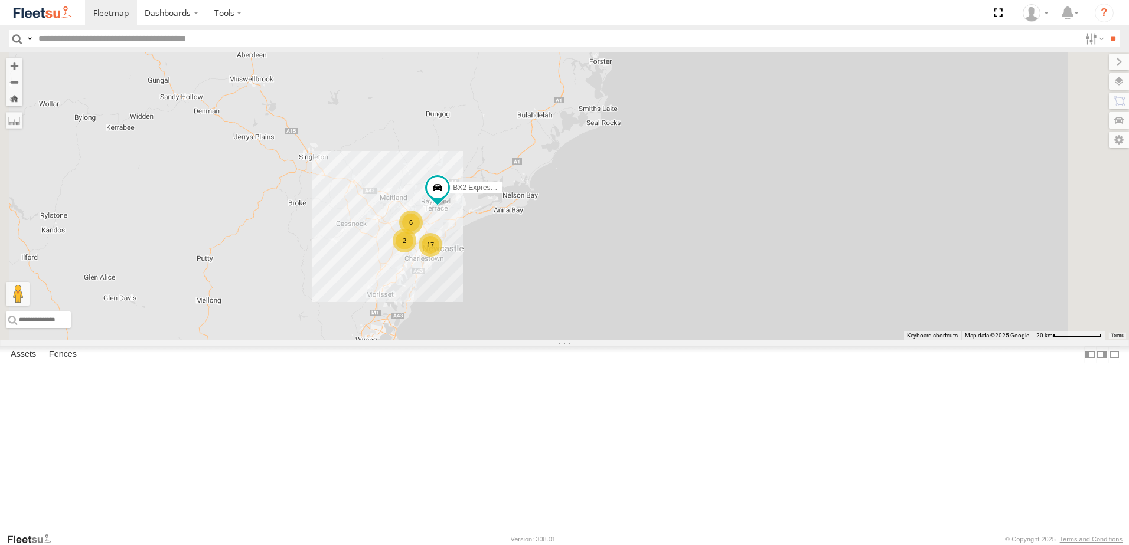
click at [730, 166] on div "B4 Timber Truck BX2 Express Ute 17 6 2" at bounding box center [564, 196] width 1129 height 288
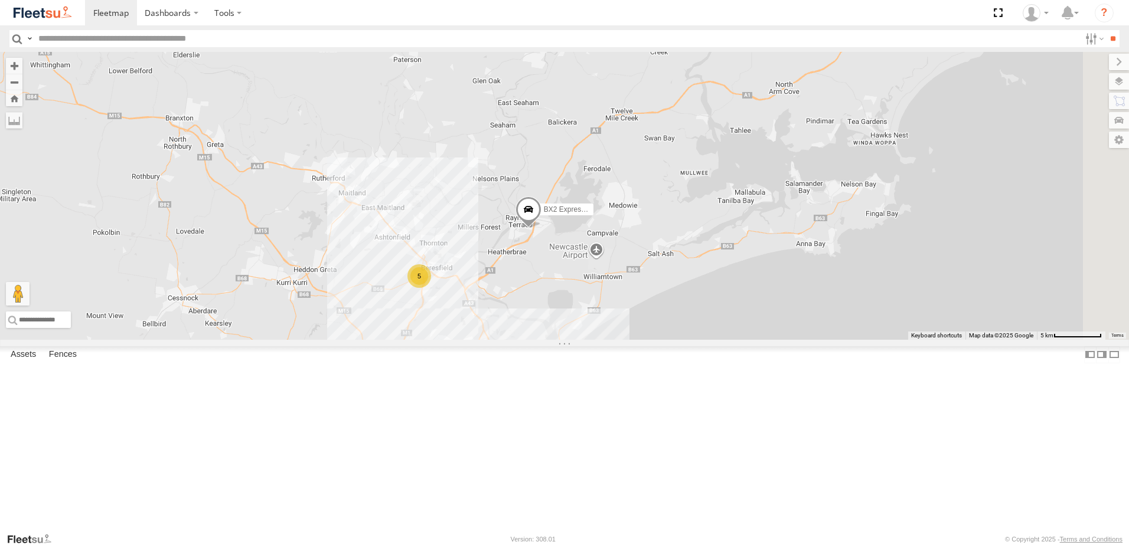
drag, startPoint x: 926, startPoint y: 190, endPoint x: 748, endPoint y: 364, distance: 248.4
click at [748, 340] on div "8 7 B2 Timber Truck 5 C4 Timber Truck BX2 Express Ute LX1 Express Ute 2" at bounding box center [564, 196] width 1129 height 288
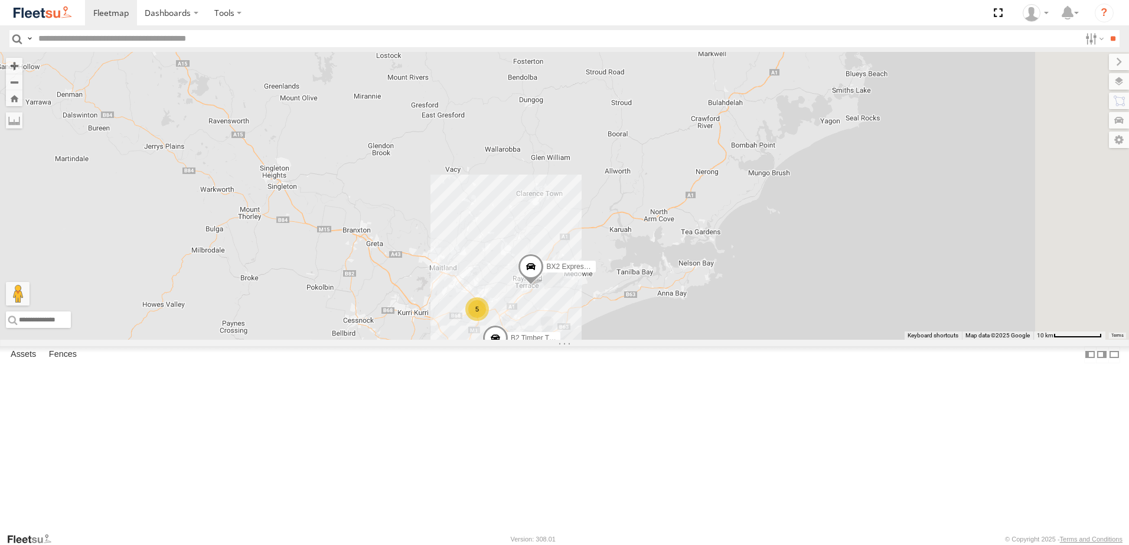
drag, startPoint x: 898, startPoint y: 224, endPoint x: 851, endPoint y: 283, distance: 76.0
click at [854, 279] on div "B2 Timber Truck BX2 Express Ute 9 8 5 2" at bounding box center [564, 196] width 1129 height 288
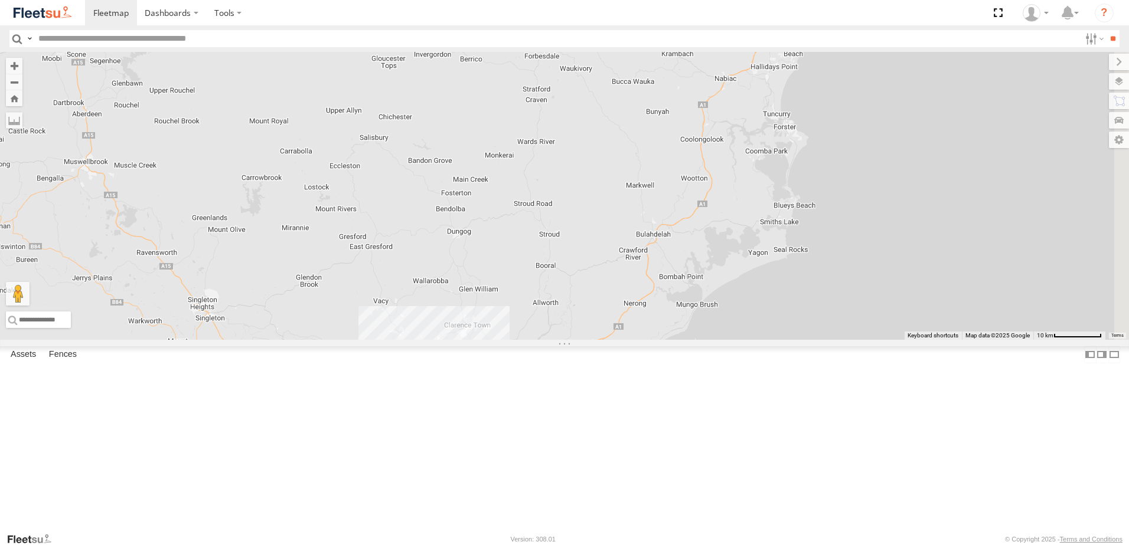
drag, startPoint x: 868, startPoint y: 290, endPoint x: 842, endPoint y: 336, distance: 52.9
click at [842, 336] on div "B2 Timber Truck BX2 Express Ute 9 8 5 2 B4 Timber Truck" at bounding box center [564, 196] width 1129 height 288
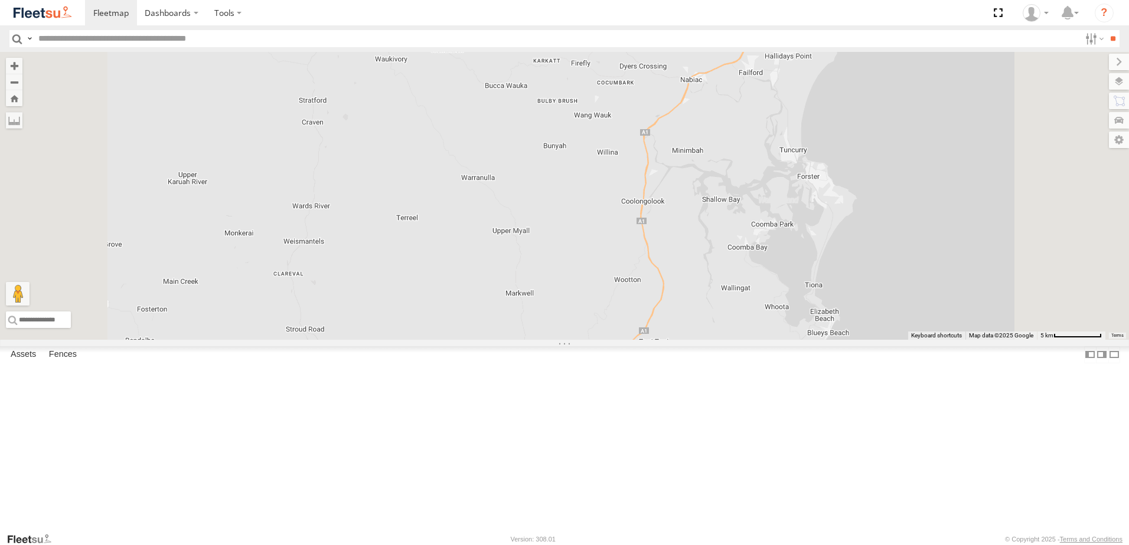
drag, startPoint x: 935, startPoint y: 160, endPoint x: 899, endPoint y: 243, distance: 90.7
click at [899, 243] on div "B2 Timber Truck BX2 Express Ute B4 Timber Truck" at bounding box center [564, 196] width 1129 height 288
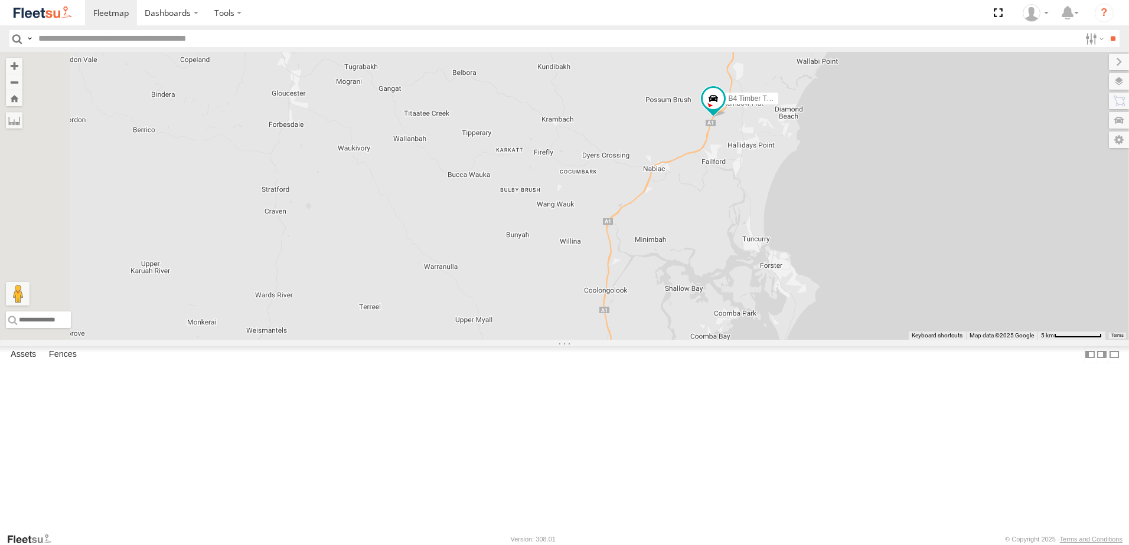
drag, startPoint x: 927, startPoint y: 126, endPoint x: 913, endPoint y: 166, distance: 43.1
click at [913, 166] on div "B2 Timber Truck BX2 Express Ute B4 Timber Truck" at bounding box center [564, 196] width 1129 height 288
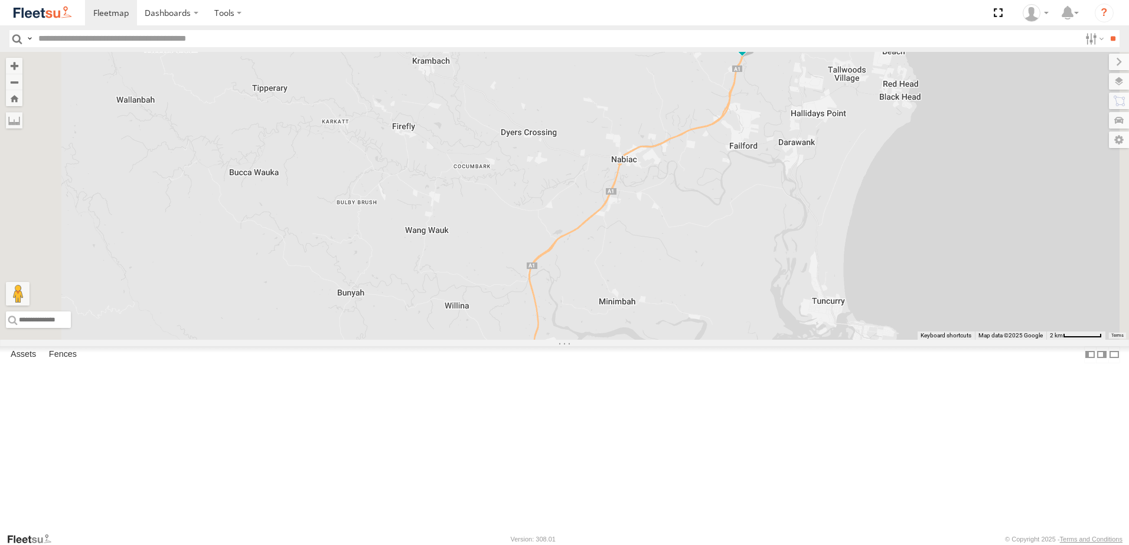
drag, startPoint x: 789, startPoint y: 357, endPoint x: 847, endPoint y: 276, distance: 99.8
click at [847, 276] on div "B2 Timber Truck BX2 Express Ute B4 Timber Truck" at bounding box center [564, 196] width 1129 height 288
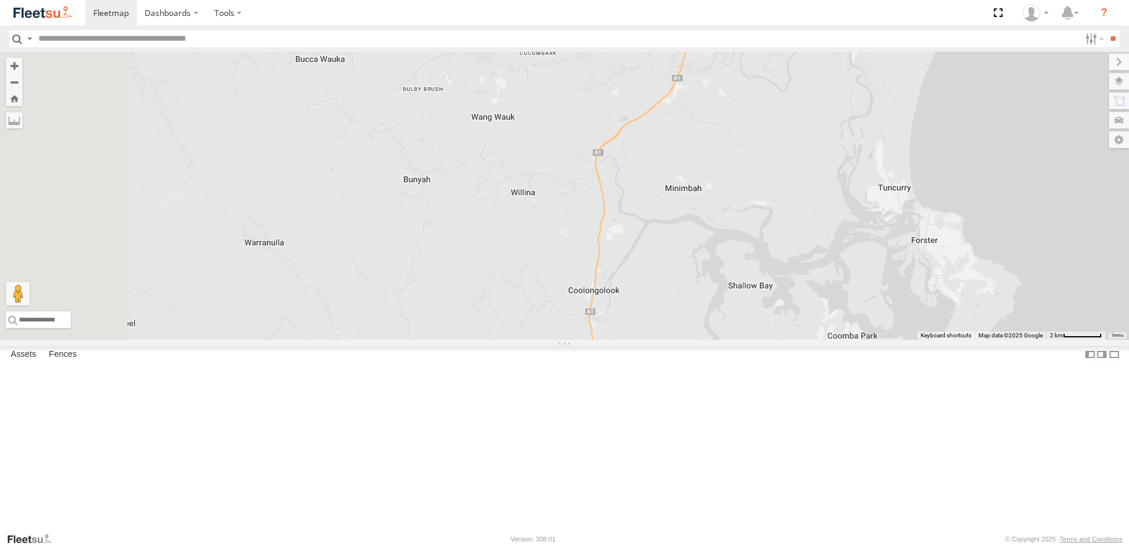
drag, startPoint x: 809, startPoint y: 313, endPoint x: 856, endPoint y: 238, distance: 89.1
click at [874, 201] on div "B2 Timber Truck BX2 Express Ute B4 Timber Truck" at bounding box center [564, 196] width 1129 height 288
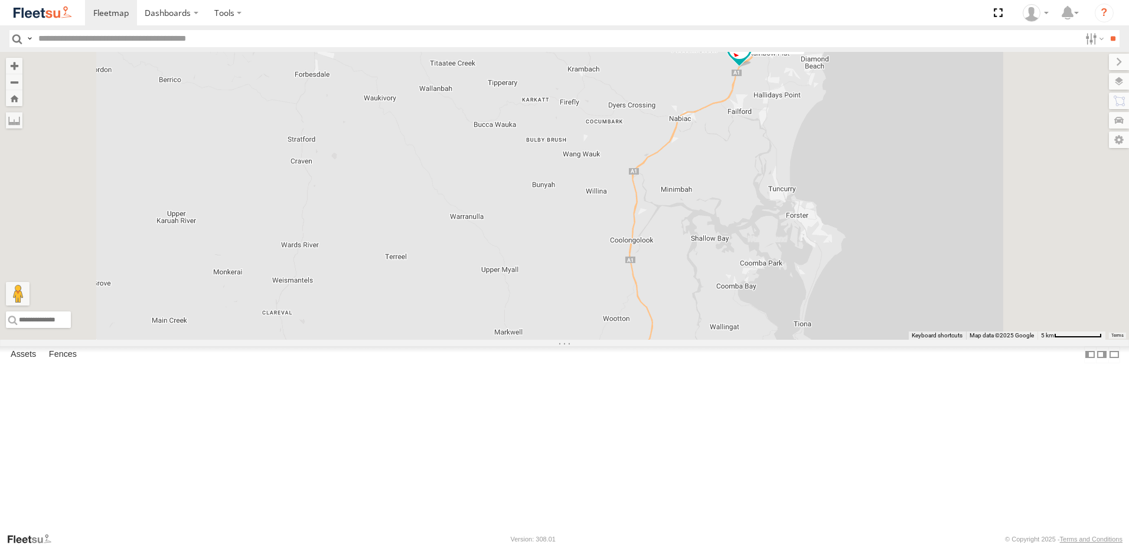
drag, startPoint x: 889, startPoint y: 329, endPoint x: 918, endPoint y: 261, distance: 73.5
click at [918, 261] on div "B2 Timber Truck BX2 Express Ute B4 Timber Truck" at bounding box center [564, 196] width 1129 height 288
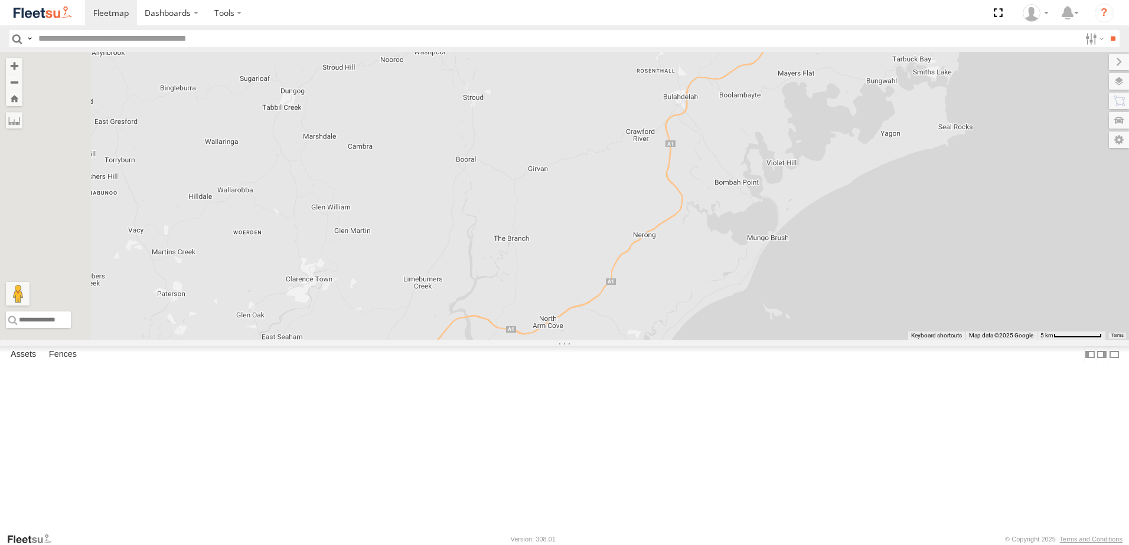
drag, startPoint x: 845, startPoint y: 389, endPoint x: 885, endPoint y: 286, distance: 110.8
click at [885, 286] on div "B2 Timber Truck BX2 Express Ute B4 Timber Truck" at bounding box center [564, 196] width 1129 height 288
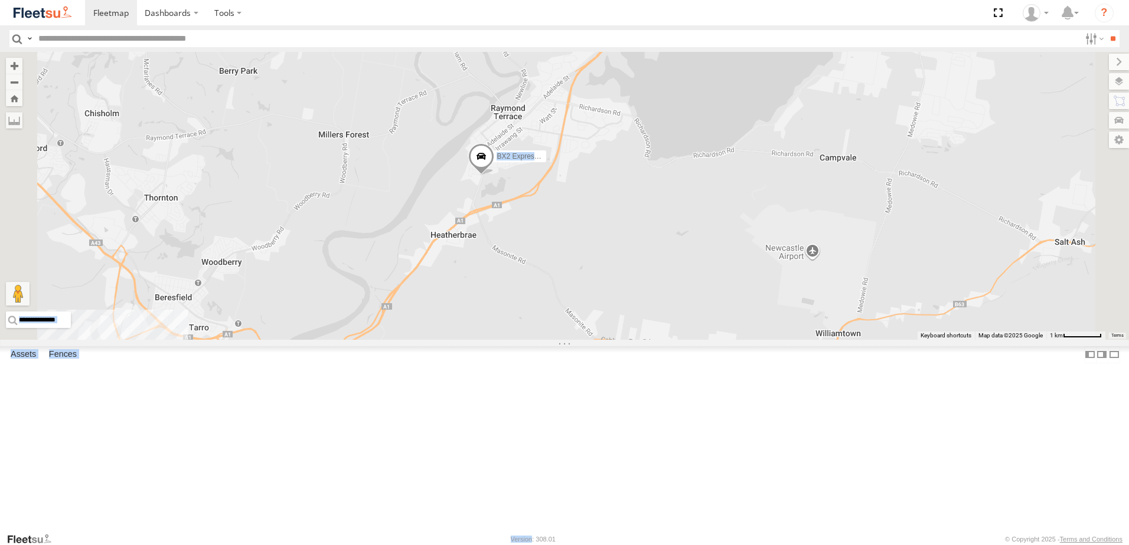
drag, startPoint x: 530, startPoint y: 539, endPoint x: 618, endPoint y: 337, distance: 220.2
click at [618, 337] on body "Dashboards" at bounding box center [564, 272] width 1129 height 545
drag, startPoint x: 618, startPoint y: 337, endPoint x: 620, endPoint y: 400, distance: 63.2
click at [620, 340] on div "B4 Timber Truck B2 Timber Truck B5 Timber Truck BX2 Express Ute" at bounding box center [564, 196] width 1129 height 288
click at [611, 340] on div "B4 Timber Truck B2 Timber Truck B5 Timber Truck BX2 Express Ute" at bounding box center [564, 196] width 1129 height 288
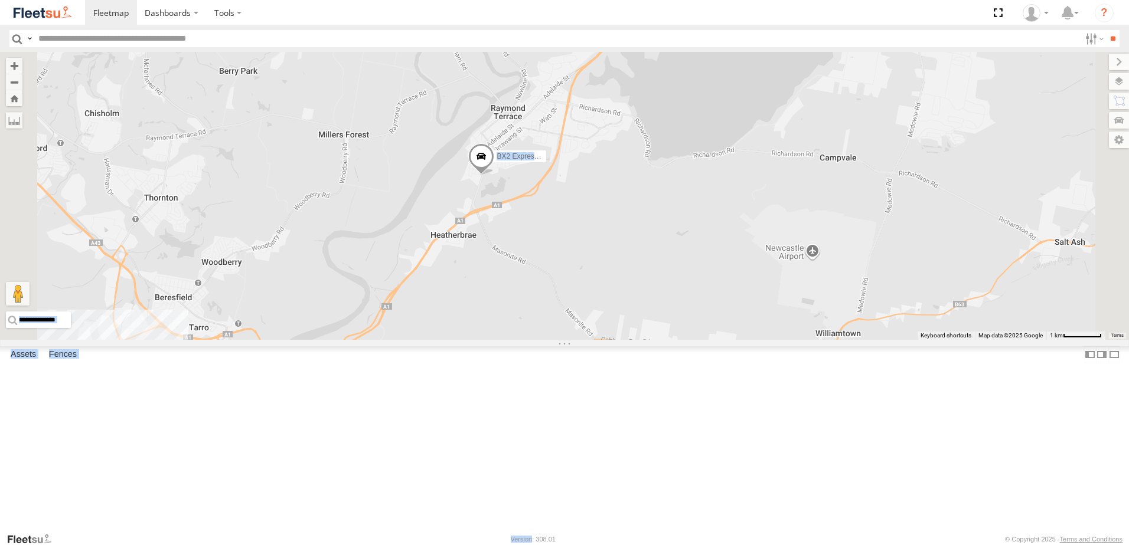
click at [596, 340] on div "B4 Timber Truck B2 Timber Truck B5 Timber Truck BX2 Express Ute" at bounding box center [564, 196] width 1129 height 288
click at [595, 340] on div "B4 Timber Truck B2 Timber Truck B5 Timber Truck BX2 Express Ute" at bounding box center [564, 196] width 1129 height 288
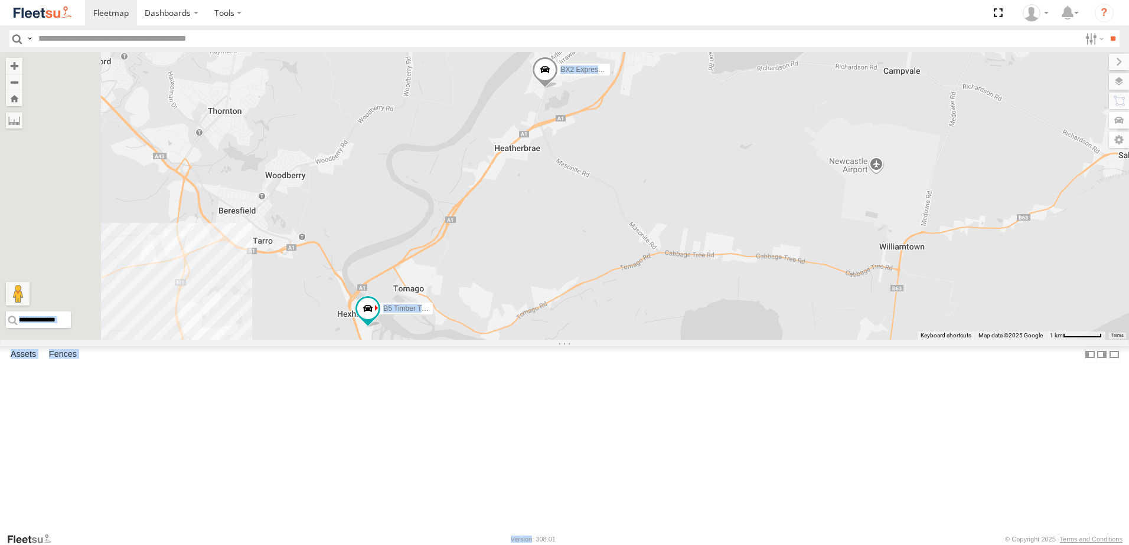
drag, startPoint x: 515, startPoint y: 296, endPoint x: 581, endPoint y: 209, distance: 109.1
click at [581, 209] on div "B4 Timber Truck B2 Timber Truck B5 Timber Truck BX2 Express Ute" at bounding box center [564, 196] width 1129 height 288
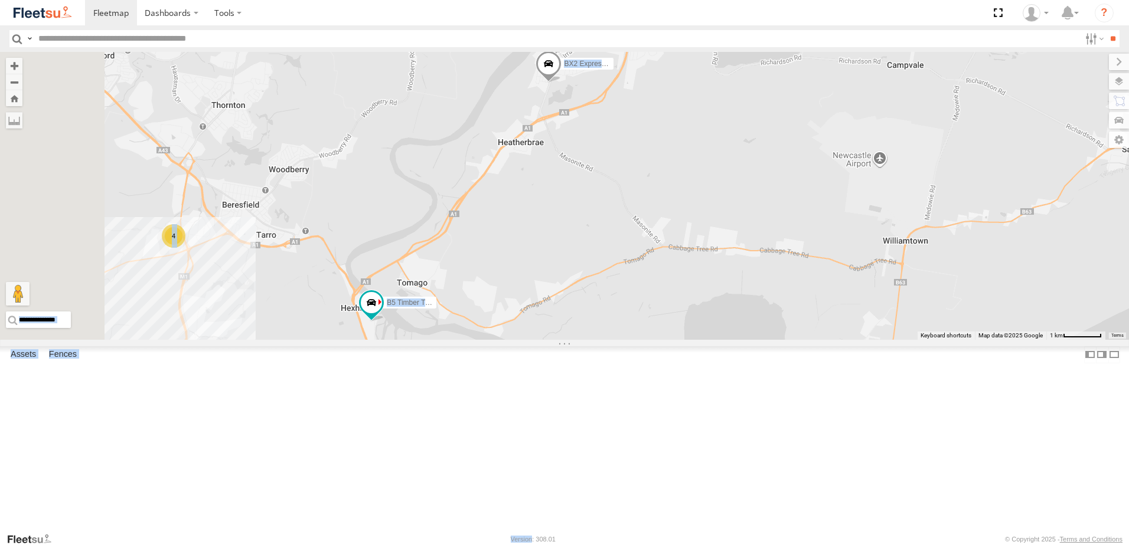
click at [581, 209] on div "B4 Timber Truck B2 Timber Truck B5 Timber Truck BX2 Express Ute 4" at bounding box center [564, 196] width 1129 height 288
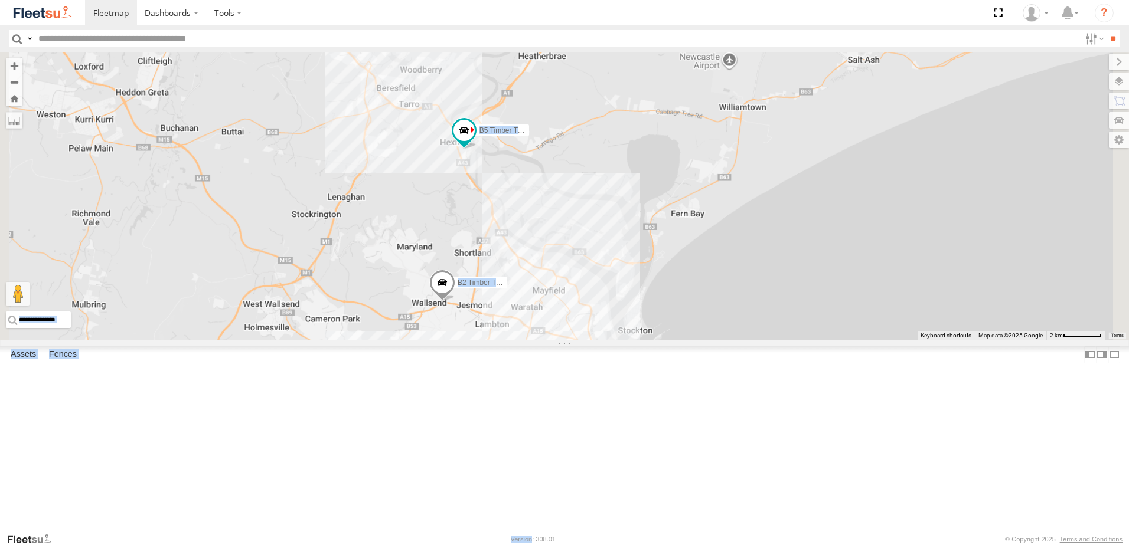
drag, startPoint x: 557, startPoint y: 319, endPoint x: 664, endPoint y: 174, distance: 180.6
click at [663, 174] on div "B4 Timber Truck B2 Timber Truck B5 Timber Truck BX2 Express Ute" at bounding box center [564, 196] width 1129 height 288
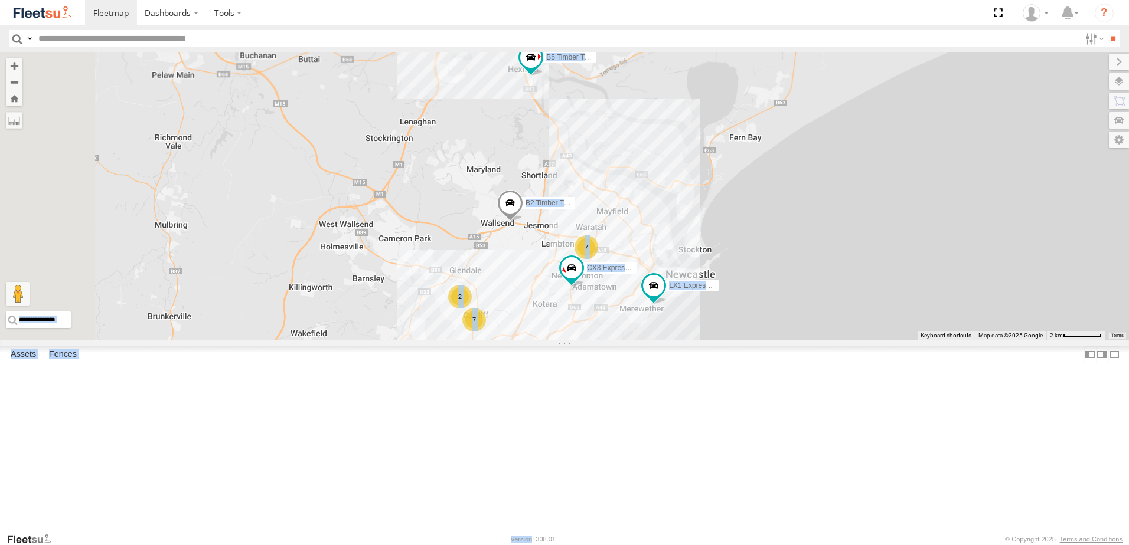
drag, startPoint x: 577, startPoint y: 282, endPoint x: 630, endPoint y: 210, distance: 89.1
click at [630, 210] on div "B4 Timber Truck B2 Timber Truck B5 Timber Truck BX2 Express Ute 7 7 CX3 Express…" at bounding box center [564, 196] width 1129 height 288
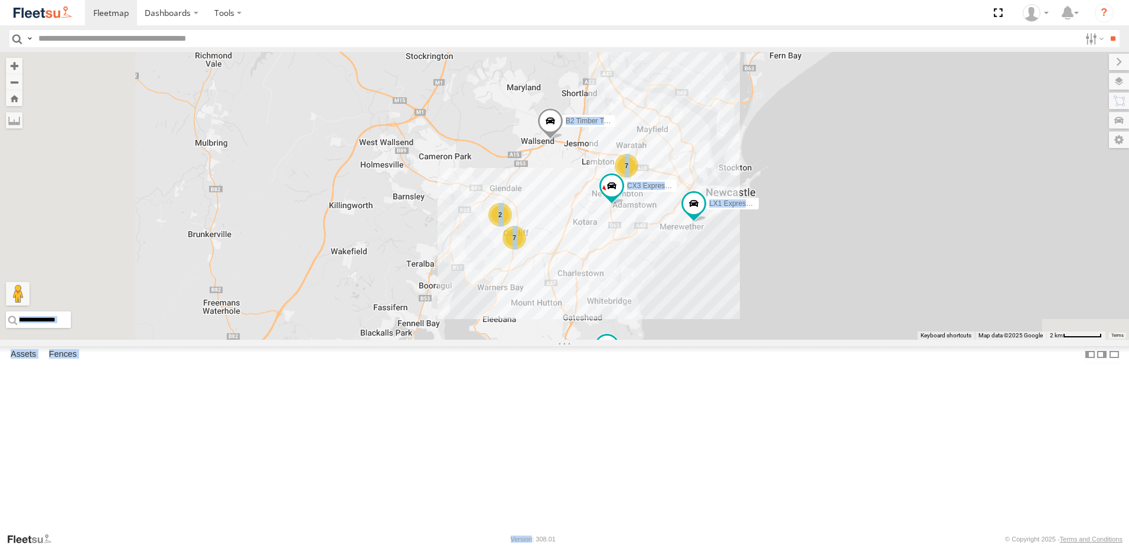
click at [678, 251] on div "B4 Timber Truck B2 Timber Truck B5 Timber Truck BX2 Express Ute 7 7 CX3 Express…" at bounding box center [564, 196] width 1129 height 288
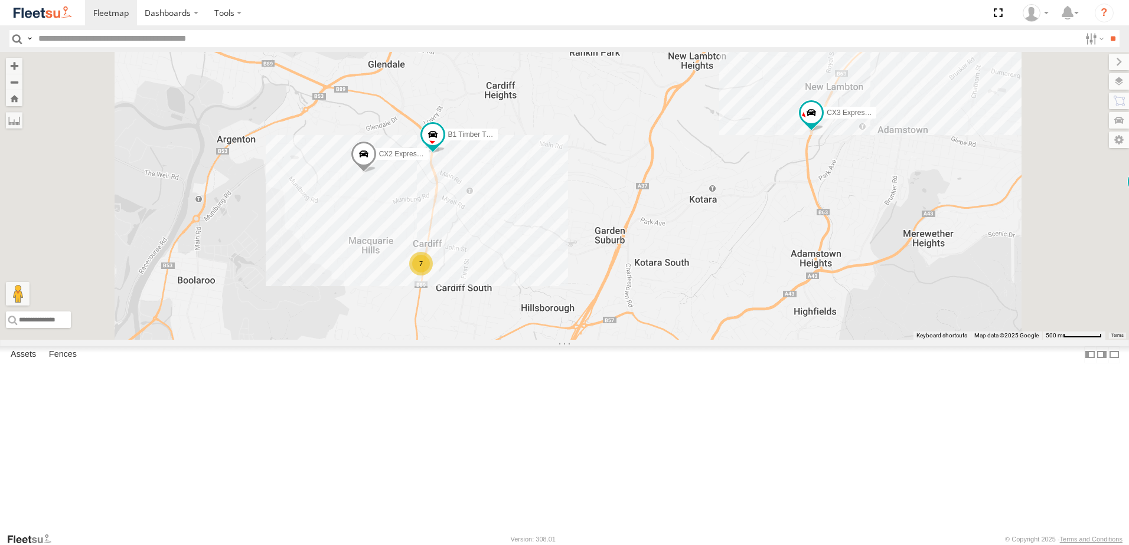
select select "**********"
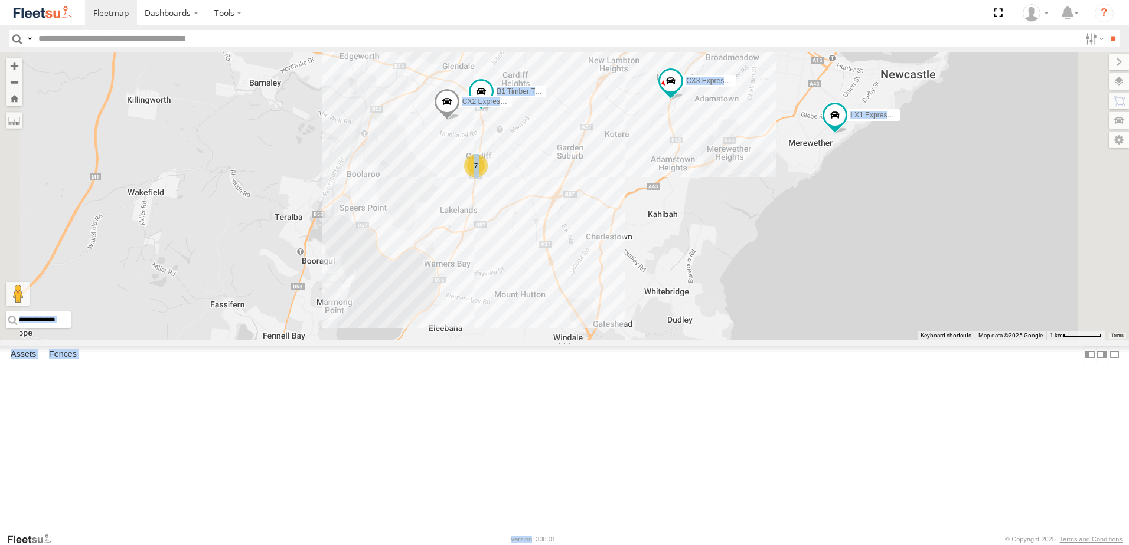
drag, startPoint x: 706, startPoint y: 379, endPoint x: 692, endPoint y: 287, distance: 93.1
click at [692, 287] on div "B4 Timber Truck B2 Timber Truck B5 Timber Truck BX2 Express Ute CX3 Express Ute…" at bounding box center [564, 196] width 1129 height 288
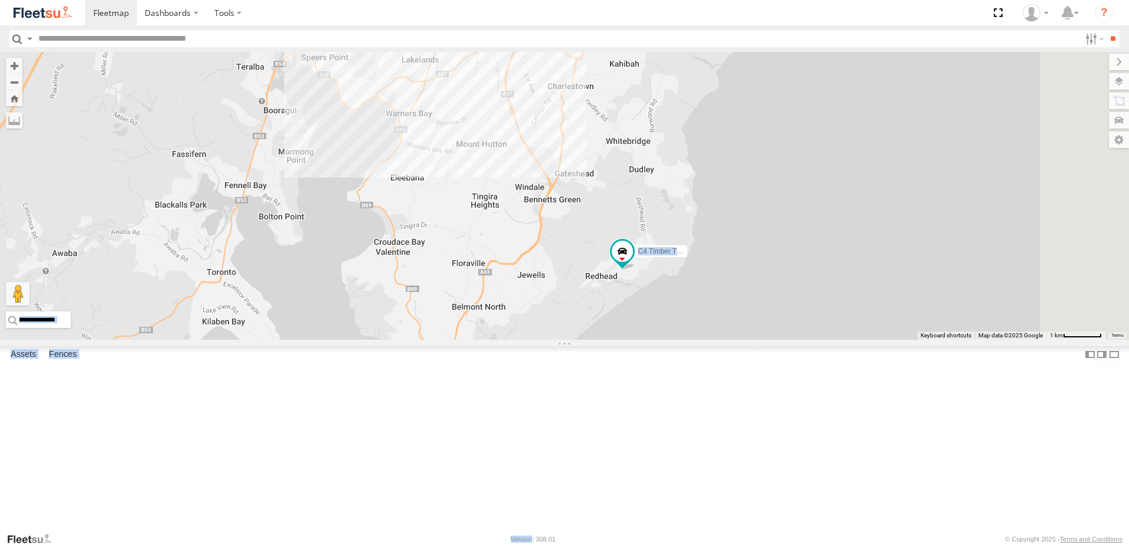
drag, startPoint x: 692, startPoint y: 293, endPoint x: 658, endPoint y: 145, distance: 152.1
click at [658, 145] on div "B4 Timber Truck B2 Timber Truck B5 Timber Truck BX2 Express Ute CX3 Express Ute…" at bounding box center [564, 196] width 1129 height 288
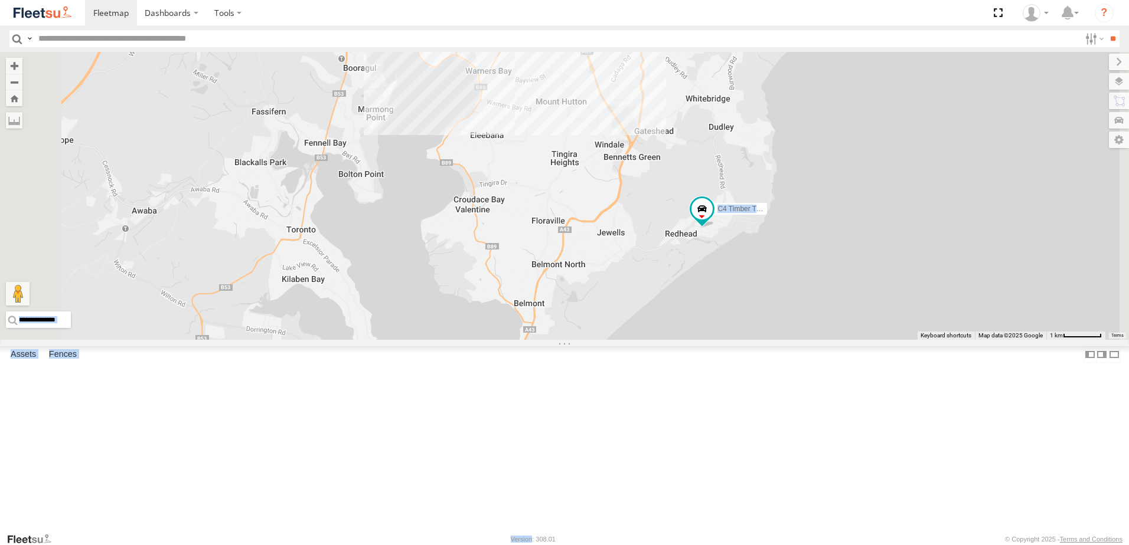
drag, startPoint x: 657, startPoint y: 144, endPoint x: 738, endPoint y: 103, distance: 90.8
click at [737, 103] on div "B4 Timber Truck B2 Timber Truck B5 Timber Truck BX2 Express Ute CX3 Express Ute…" at bounding box center [564, 196] width 1129 height 288
click at [828, 211] on div "B4 Timber Truck B2 Timber Truck B5 Timber Truck BX2 Express Ute CX3 Express Ute…" at bounding box center [564, 196] width 1129 height 288
click at [731, 309] on div "B4 Timber Truck B2 Timber Truck B5 Timber Truck BX2 Express Ute CX3 Express Ute…" at bounding box center [564, 196] width 1129 height 288
click at [980, 340] on div "B4 Timber Truck B2 Timber Truck B5 Timber Truck BX2 Express Ute CX3 Express Ute…" at bounding box center [564, 196] width 1129 height 288
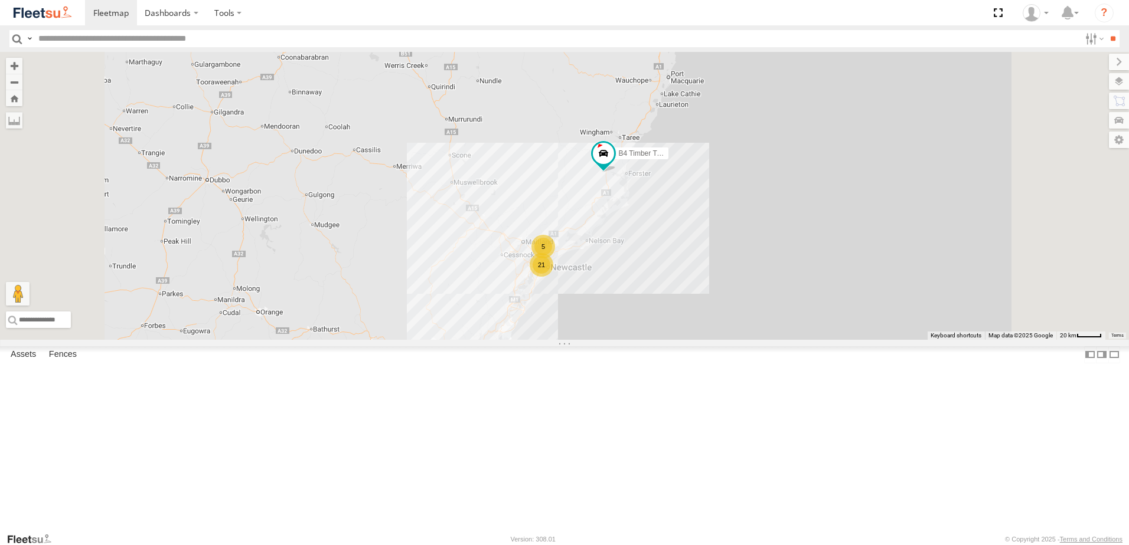
drag, startPoint x: 674, startPoint y: 244, endPoint x: 653, endPoint y: 220, distance: 32.2
click at [653, 220] on div "B4 Timber Truck BX1 Express Ute 21 5" at bounding box center [564, 196] width 1129 height 288
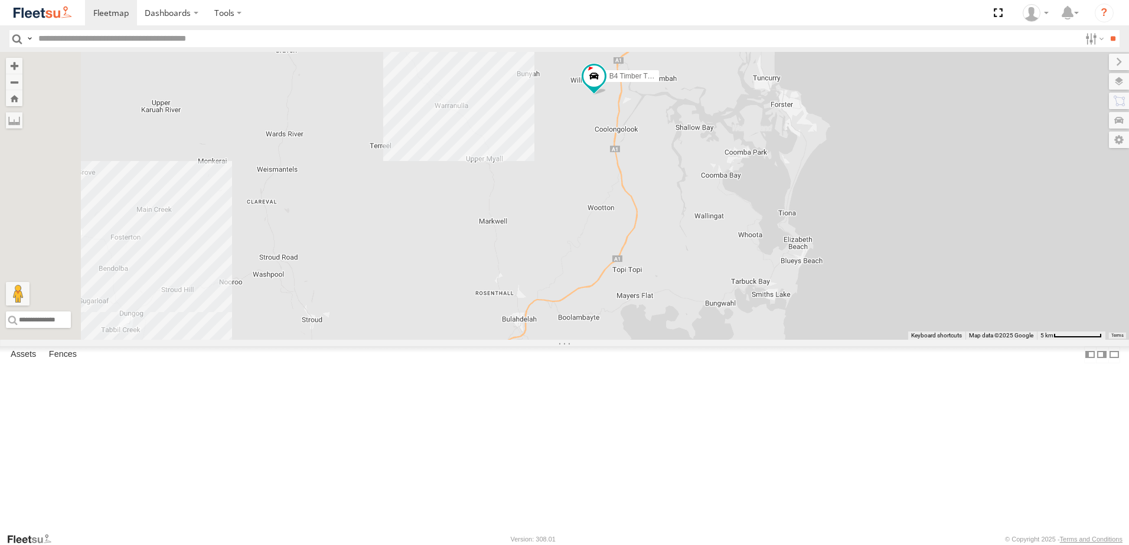
drag, startPoint x: 692, startPoint y: 289, endPoint x: 738, endPoint y: 237, distance: 69.8
click at [748, 225] on div "B4 Timber Truck BX1 Express Ute C4 Timber Truck" at bounding box center [564, 196] width 1129 height 288
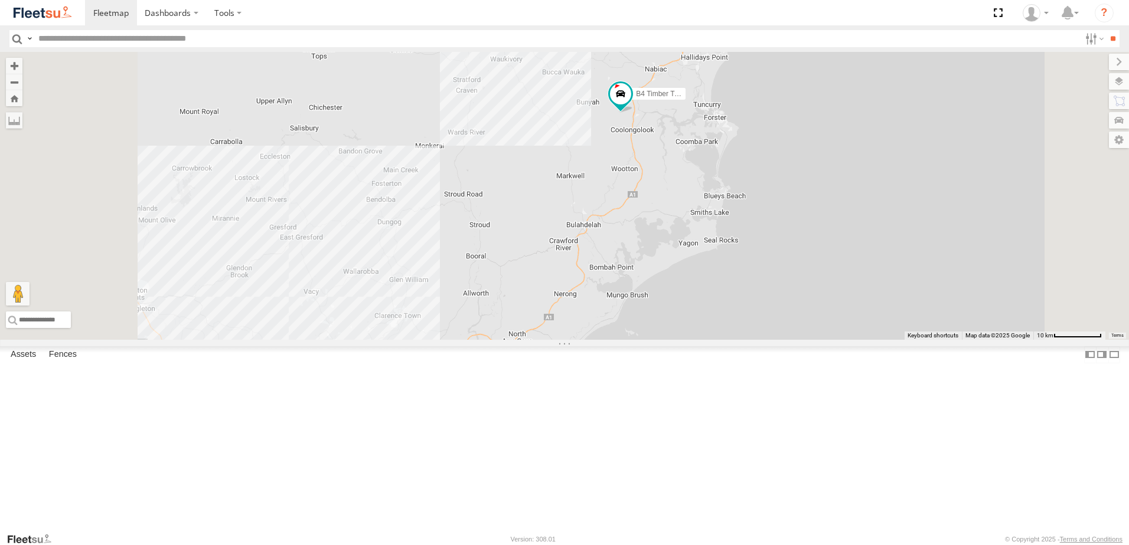
drag, startPoint x: 722, startPoint y: 204, endPoint x: 746, endPoint y: 231, distance: 36.8
click at [746, 231] on div "B4 Timber Truck BX1 Express Ute C4 Timber Truck BX2 Express Ute B5 Timber Truck…" at bounding box center [564, 196] width 1129 height 288
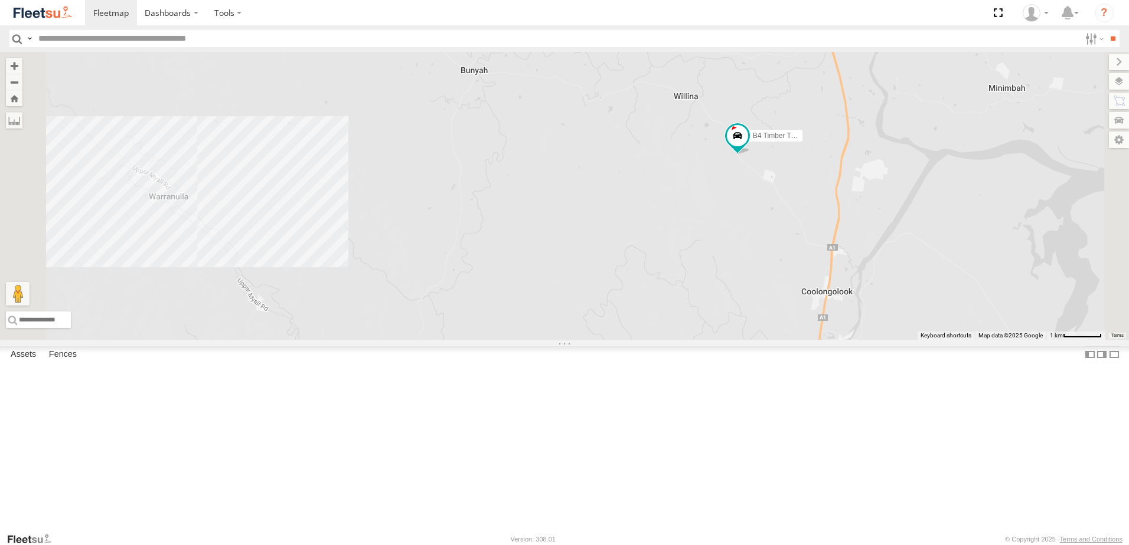
drag, startPoint x: 748, startPoint y: 156, endPoint x: 823, endPoint y: 294, distance: 156.9
click at [823, 294] on div "B4 Timber Truck BX1 Express Ute C4 Timber Truck BX2 Express Ute B5 Timber Truck" at bounding box center [564, 196] width 1129 height 288
drag, startPoint x: 747, startPoint y: 319, endPoint x: 785, endPoint y: 288, distance: 49.0
click at [785, 288] on div "B4 Timber Truck BX1 Express Ute C4 Timber Truck BX2 Express Ute B5 Timber Truck" at bounding box center [564, 196] width 1129 height 288
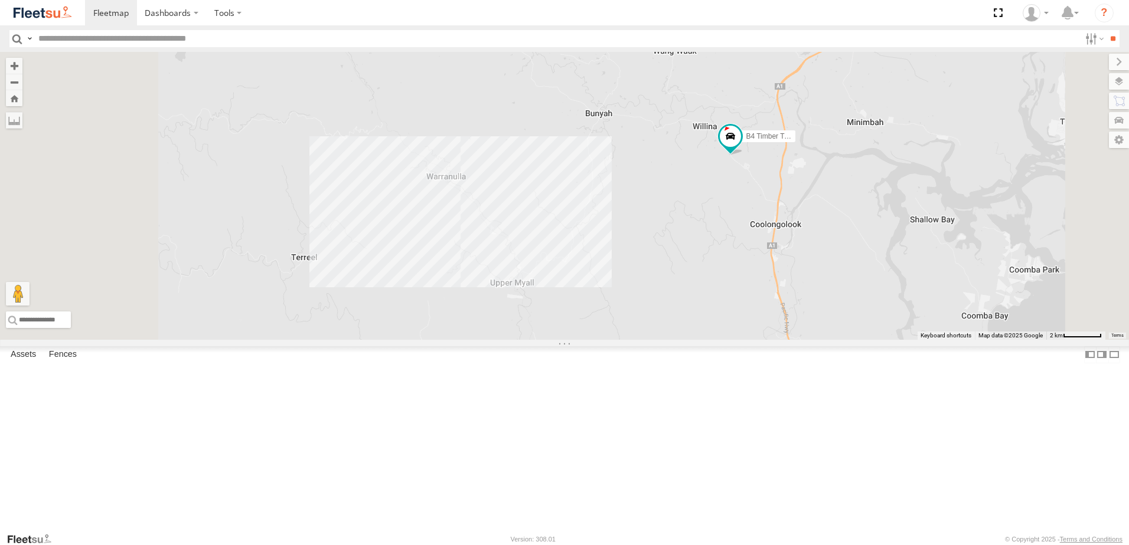
drag, startPoint x: 626, startPoint y: 329, endPoint x: 649, endPoint y: 321, distance: 23.9
click at [649, 321] on div "B4 Timber Truck BX1 Express Ute C4 Timber Truck BX2 Express Ute B5 Timber Truck" at bounding box center [564, 196] width 1129 height 288
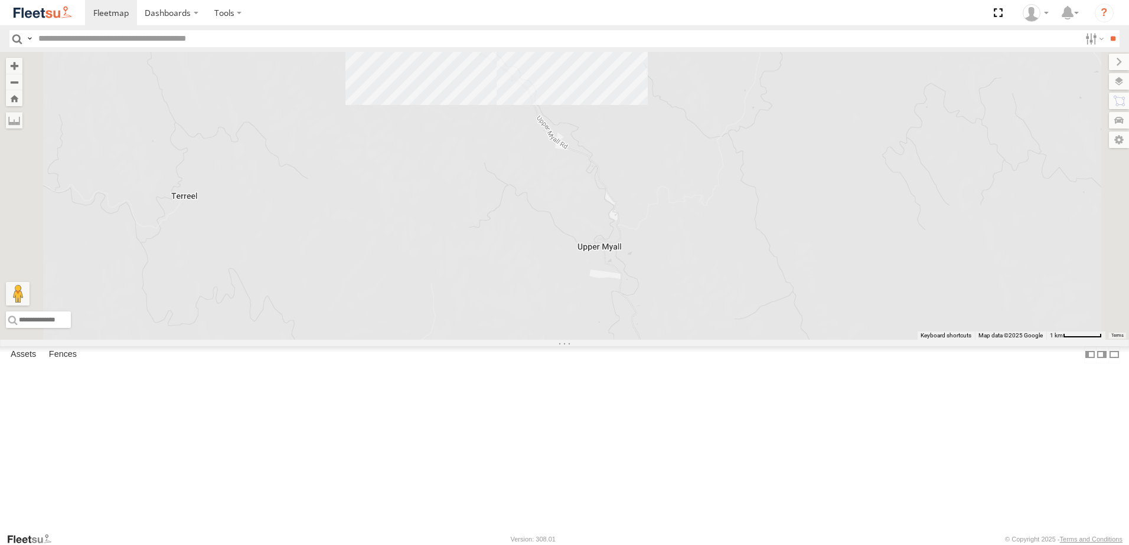
drag, startPoint x: 713, startPoint y: 292, endPoint x: 698, endPoint y: 211, distance: 82.3
click at [698, 211] on div "B4 Timber Truck BX1 Express Ute C4 Timber Truck BX2 Express Ute B5 Timber Truck" at bounding box center [564, 196] width 1129 height 288
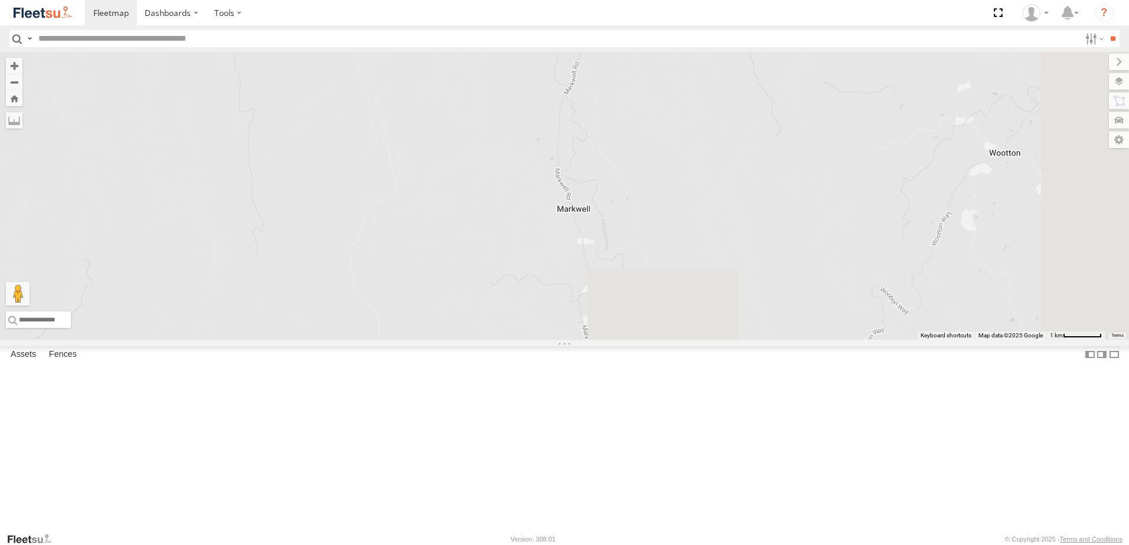
drag, startPoint x: 806, startPoint y: 402, endPoint x: 758, endPoint y: 168, distance: 238.6
click at [758, 168] on div "B4 Timber Truck BX1 Express Ute C4 Timber Truck BX2 Express Ute B5 Timber Truck" at bounding box center [564, 196] width 1129 height 288
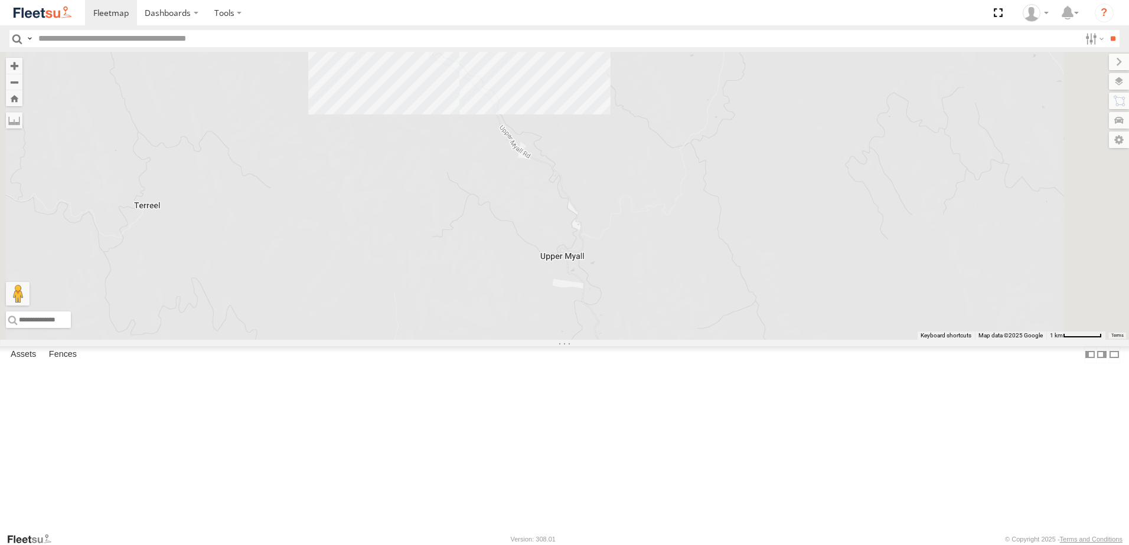
drag, startPoint x: 764, startPoint y: 198, endPoint x: 793, endPoint y: 519, distance: 321.9
click at [793, 340] on div "B4 Timber Truck BX1 Express Ute C4 Timber Truck BX2 Express Ute B5 Timber Truck" at bounding box center [564, 196] width 1129 height 288
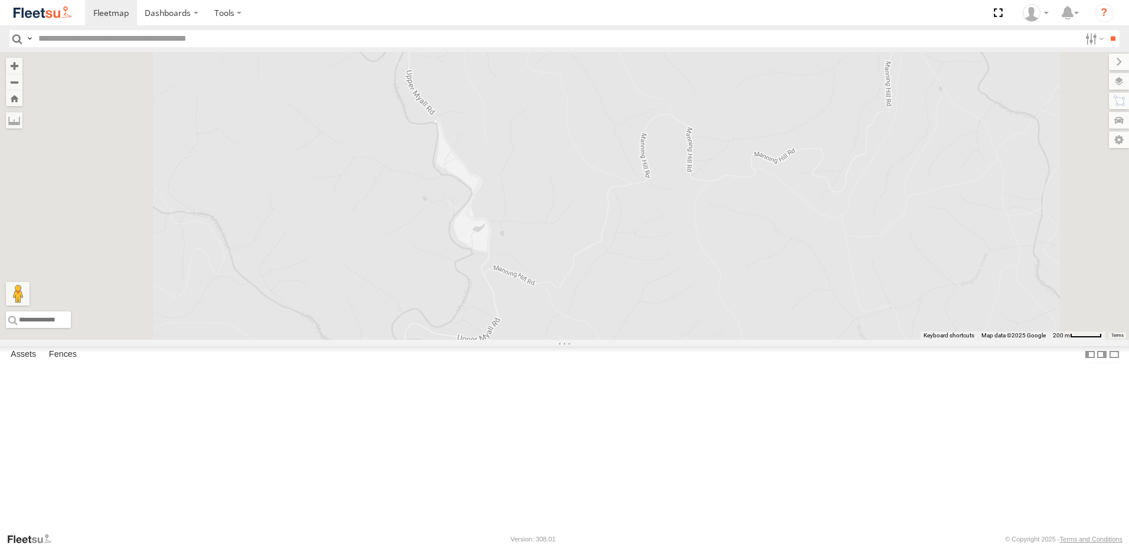
drag, startPoint x: 651, startPoint y: 272, endPoint x: 671, endPoint y: 280, distance: 20.9
click at [671, 280] on div "B4 Timber Truck BX1 Express Ute C4 Timber Truck BX2 Express Ute B5 Timber Truck" at bounding box center [564, 196] width 1129 height 288
drag, startPoint x: 947, startPoint y: 321, endPoint x: 841, endPoint y: 296, distance: 108.5
click at [849, 297] on div "B4 Timber Truck BX1 Express Ute C4 Timber Truck BX2 Express Ute B5 Timber Truck" at bounding box center [564, 196] width 1129 height 288
drag, startPoint x: 790, startPoint y: 236, endPoint x: 770, endPoint y: 249, distance: 23.6
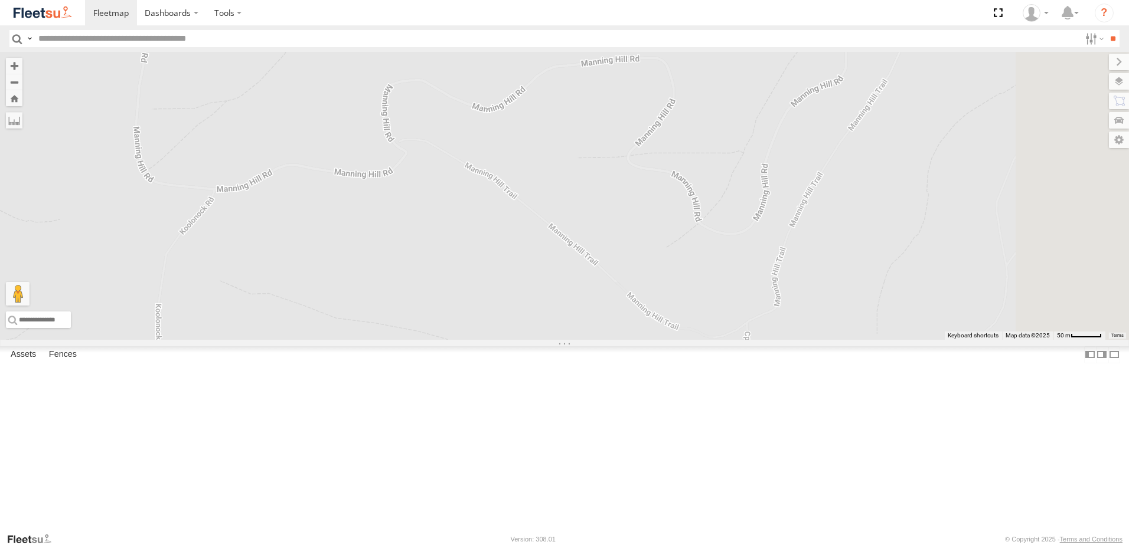
click at [770, 249] on div "B4 Timber Truck BX1 Express Ute C4 Timber Truck BX2 Express Ute B5 Timber Truck" at bounding box center [564, 196] width 1129 height 288
drag, startPoint x: 986, startPoint y: 149, endPoint x: 858, endPoint y: 280, distance: 183.7
click at [858, 280] on div "B4 Timber Truck BX1 Express Ute C4 Timber Truck BX2 Express Ute B5 Timber Truck" at bounding box center [564, 196] width 1129 height 288
drag, startPoint x: 971, startPoint y: 156, endPoint x: 908, endPoint y: 262, distance: 123.1
click at [908, 262] on div "B4 Timber Truck BX1 Express Ute C4 Timber Truck BX2 Express Ute B5 Timber Truck" at bounding box center [564, 196] width 1129 height 288
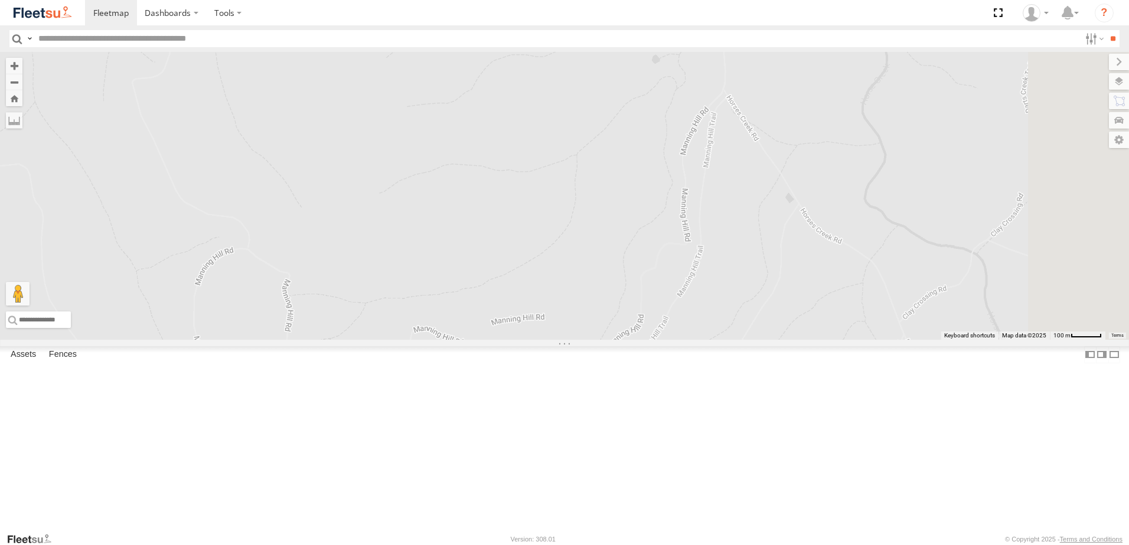
drag, startPoint x: 960, startPoint y: 161, endPoint x: 908, endPoint y: 306, distance: 154.2
click at [908, 301] on div "B4 Timber Truck BX1 Express Ute C4 Timber Truck BX2 Express Ute B5 Timber Truck" at bounding box center [564, 196] width 1129 height 288
drag, startPoint x: 900, startPoint y: 208, endPoint x: 849, endPoint y: 317, distance: 120.4
click at [849, 316] on div "B4 Timber Truck BX1 Express Ute C4 Timber Truck BX2 Express Ute B5 Timber Truck" at bounding box center [564, 196] width 1129 height 288
drag, startPoint x: 992, startPoint y: 130, endPoint x: 803, endPoint y: 300, distance: 254.1
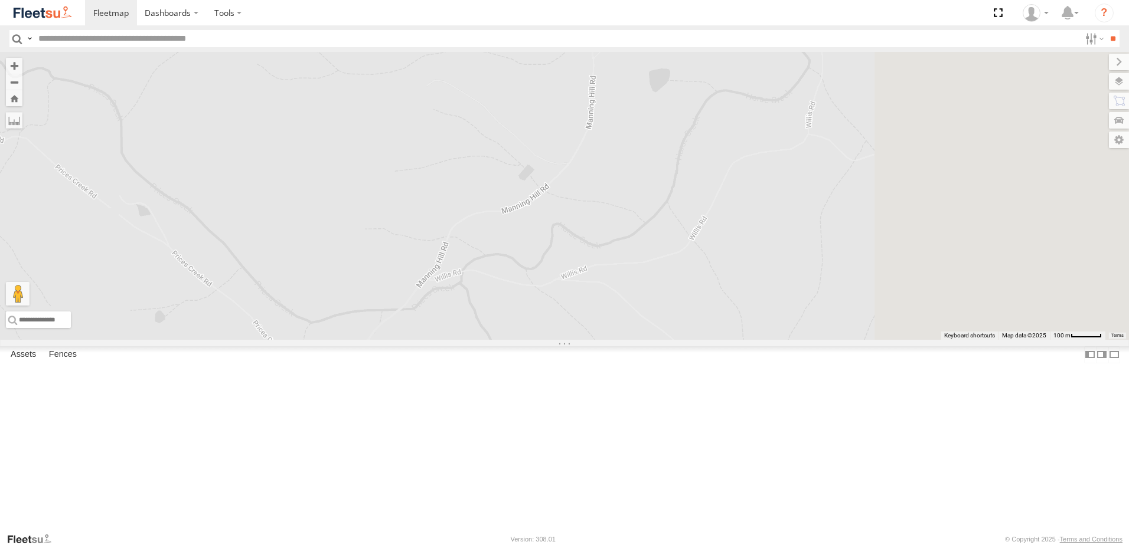
click at [803, 300] on div "B4 Timber Truck BX1 Express Ute C4 Timber Truck BX2 Express Ute B5 Timber Truck" at bounding box center [564, 196] width 1129 height 288
drag, startPoint x: 818, startPoint y: 293, endPoint x: 782, endPoint y: 387, distance: 100.9
click at [782, 340] on div "B4 Timber Truck BX1 Express Ute C4 Timber Truck BX2 Express Ute B5 Timber Truck" at bounding box center [564, 196] width 1129 height 288
click at [682, 340] on div "B4 Timber Truck BX1 Express Ute C4 Timber Truck BX2 Express Ute B5 Timber Truck" at bounding box center [564, 196] width 1129 height 288
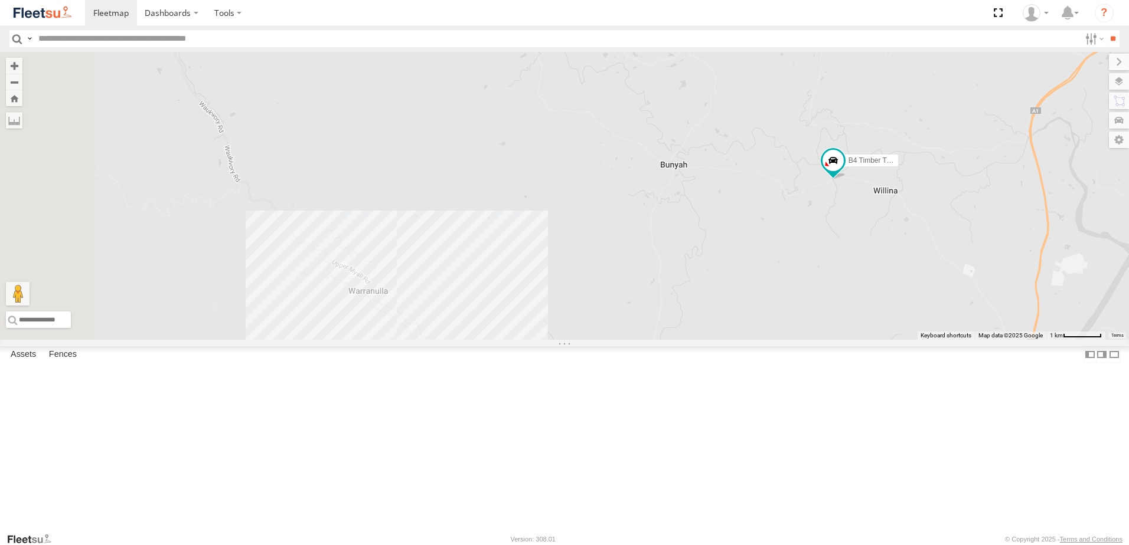
drag, startPoint x: 910, startPoint y: 344, endPoint x: 947, endPoint y: 300, distance: 57.0
click at [947, 300] on div "B4 Timber Truck BX1 Express Ute C4 Timber Truck BX2 Express Ute B5 Timber Truck" at bounding box center [564, 196] width 1129 height 288
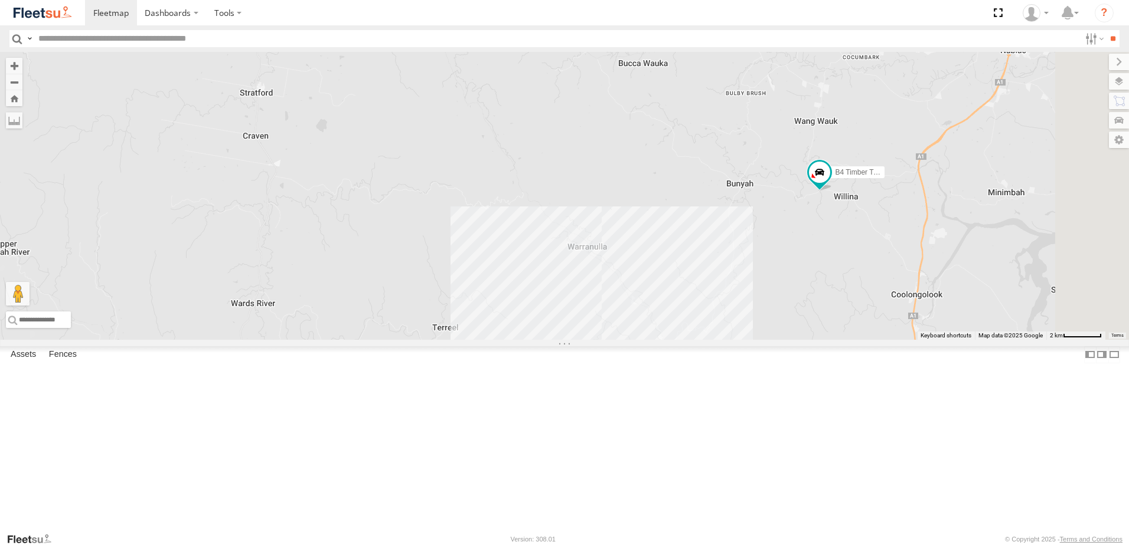
drag, startPoint x: 932, startPoint y: 379, endPoint x: 885, endPoint y: 211, distance: 174.2
click at [885, 211] on div "B4 Timber Truck BX1 Express Ute C4 Timber Truck BX2 Express Ute B5 Timber Truck" at bounding box center [564, 196] width 1129 height 288
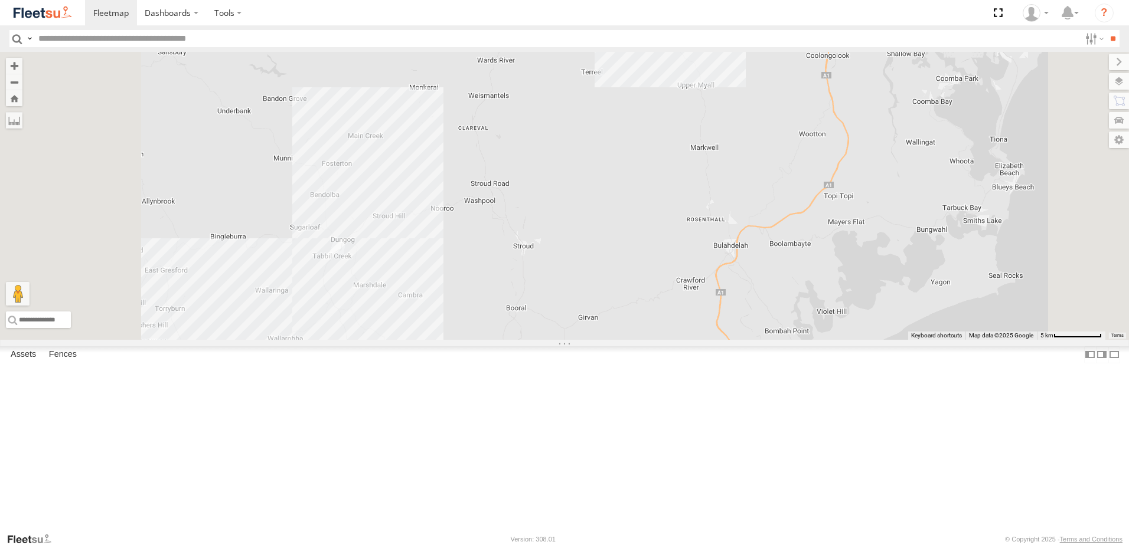
drag, startPoint x: 871, startPoint y: 424, endPoint x: 894, endPoint y: 303, distance: 123.6
click at [894, 308] on div "B4 Timber Truck BX1 Express Ute C4 Timber Truck BX2 Express Ute B5 Timber Truck" at bounding box center [564, 196] width 1129 height 288
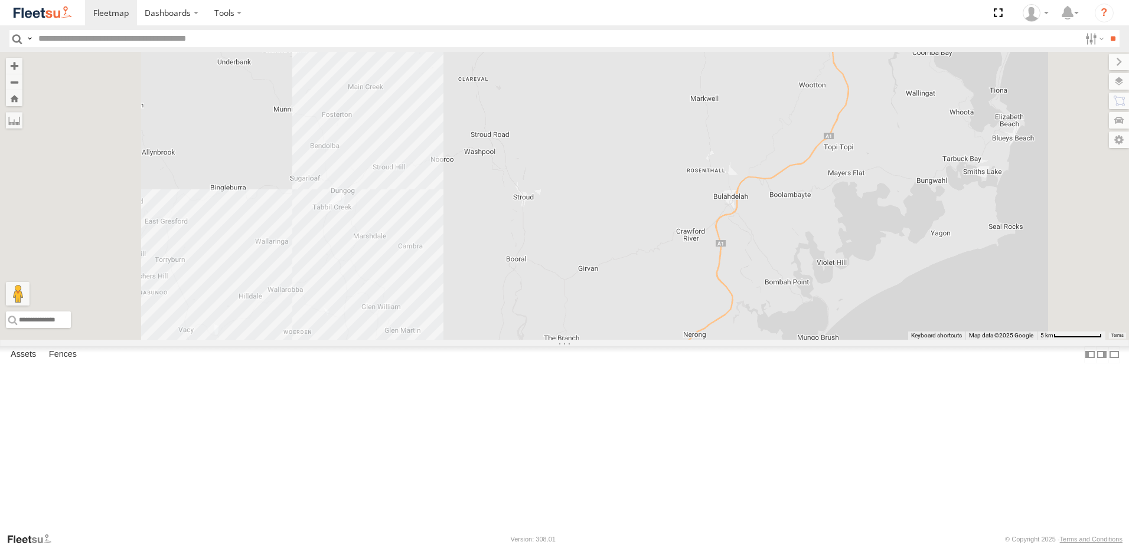
drag, startPoint x: 924, startPoint y: 349, endPoint x: 890, endPoint y: 329, distance: 40.0
click at [890, 329] on div "B4 Timber Truck BX1 Express Ute C4 Timber Truck BX2 Express Ute B5 Timber Truck" at bounding box center [564, 196] width 1129 height 288
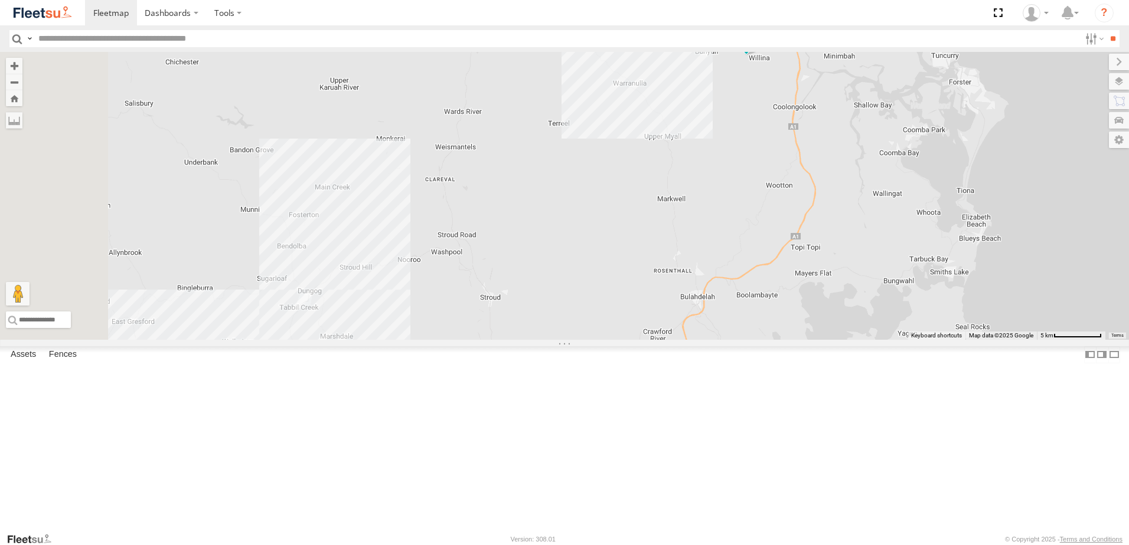
drag, startPoint x: 864, startPoint y: 210, endPoint x: 900, endPoint y: 352, distance: 146.7
click at [899, 340] on div "B4 Timber Truck BX1 Express Ute C4 Timber Truck BX2 Express Ute B5 Timber Truck" at bounding box center [564, 196] width 1129 height 288
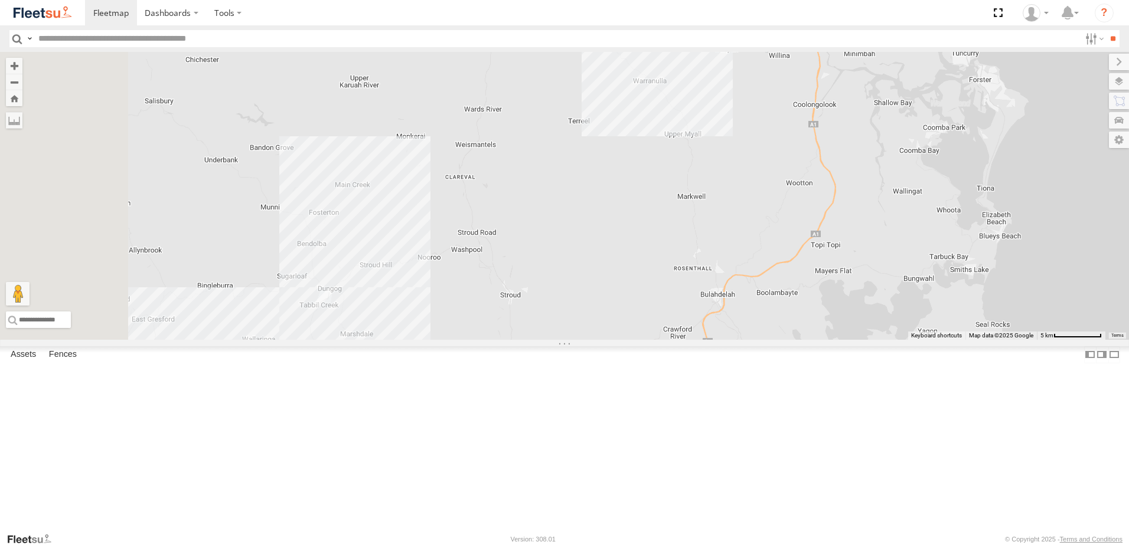
click at [932, 185] on div "B4 Timber Truck BX1 Express Ute C4 Timber Truck BX2 Express Ute B5 Timber Truck" at bounding box center [564, 196] width 1129 height 288
drag, startPoint x: 901, startPoint y: 339, endPoint x: 901, endPoint y: 286, distance: 53.7
click at [901, 295] on div "B4 Timber Truck BX1 Express Ute C4 Timber Truck BX2 Express Ute B5 Timber Truck" at bounding box center [564, 196] width 1129 height 288
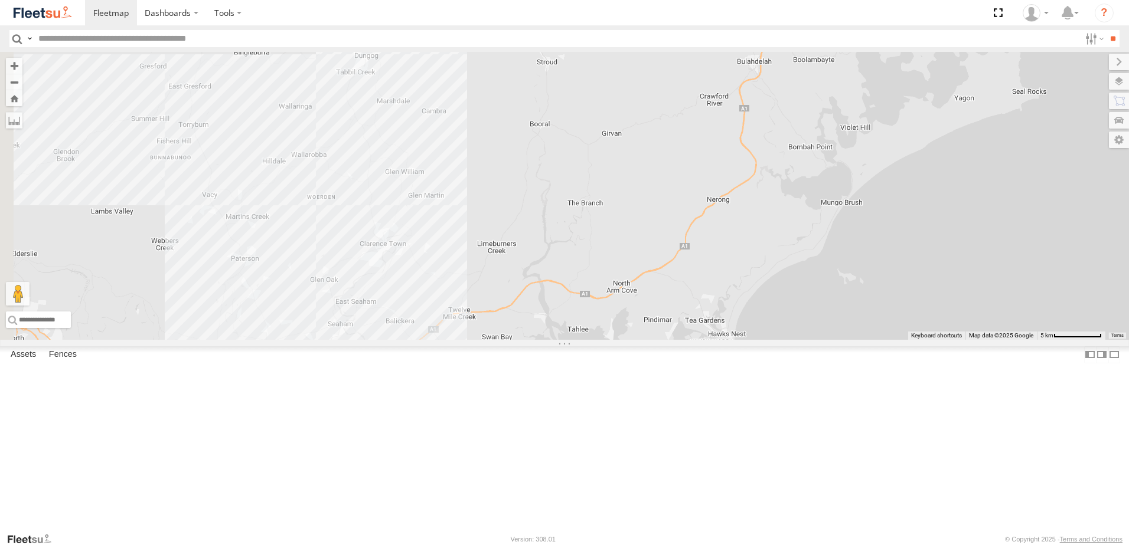
drag, startPoint x: 820, startPoint y: 352, endPoint x: 807, endPoint y: 364, distance: 17.6
click at [838, 323] on div "B4 Timber Truck BX1 Express Ute C4 Timber Truck BX2 Express Ute B5 Timber Truck" at bounding box center [564, 196] width 1129 height 288
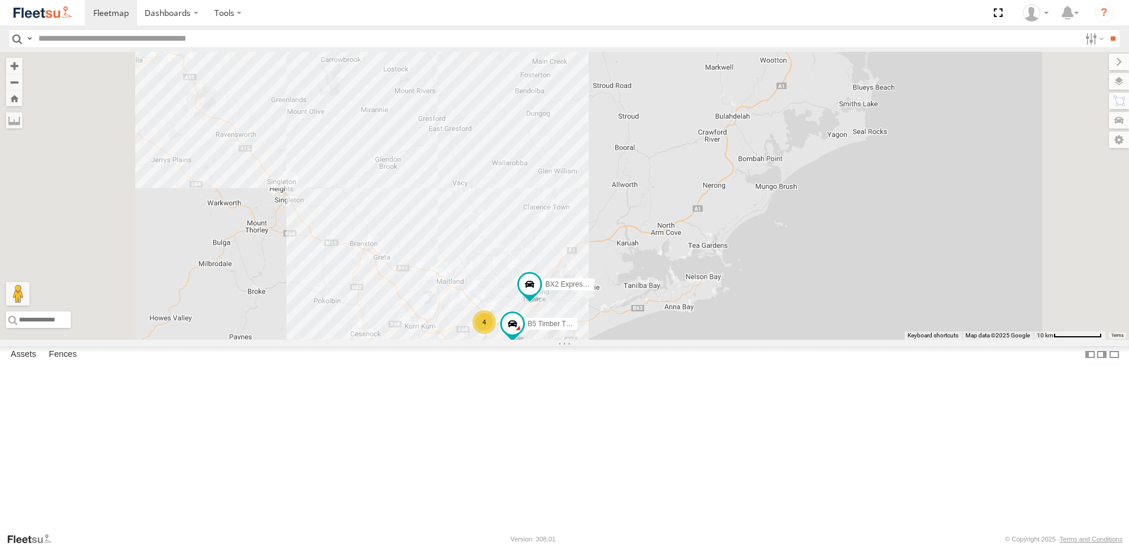
click at [751, 340] on div "B4 Timber Truck BX1 Express Ute C4 Timber Truck BX2 Express Ute B5 Timber Truck…" at bounding box center [564, 196] width 1129 height 288
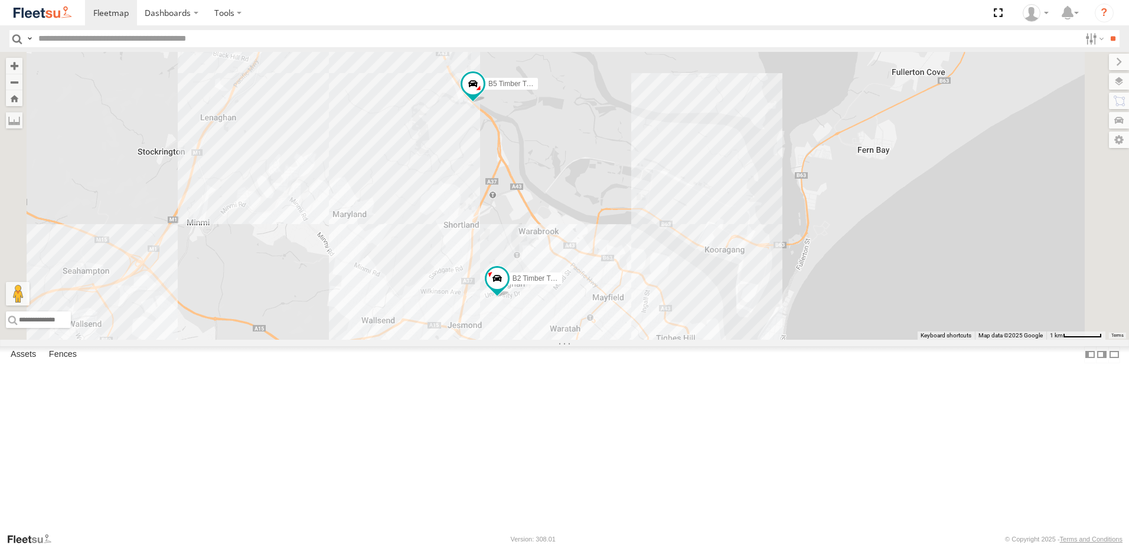
drag, startPoint x: 685, startPoint y: 314, endPoint x: 700, endPoint y: 246, distance: 70.2
click at [694, 262] on div "B4 Timber Truck BX1 Express Ute C4 Timber Truck BX2 Express Ute B5 Timber Truck…" at bounding box center [564, 196] width 1129 height 288
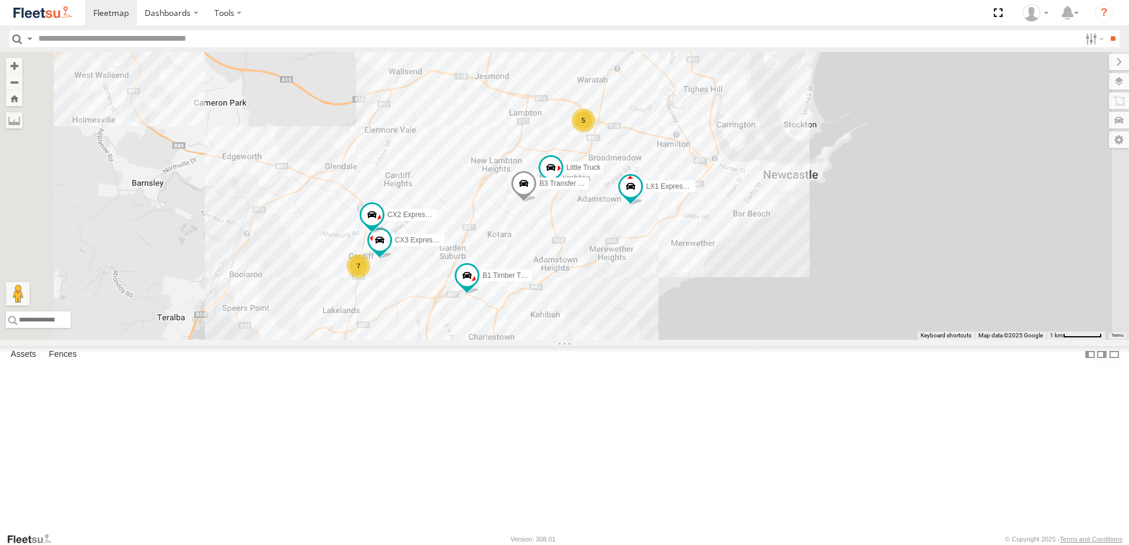
drag, startPoint x: 593, startPoint y: 495, endPoint x: 620, endPoint y: 377, distance: 121.6
click at [598, 340] on div "5 7 B2 Timber Truck CX3 Express Ute CX2 Express Ute B3 Transfer Truck LX1 Expre…" at bounding box center [564, 196] width 1129 height 288
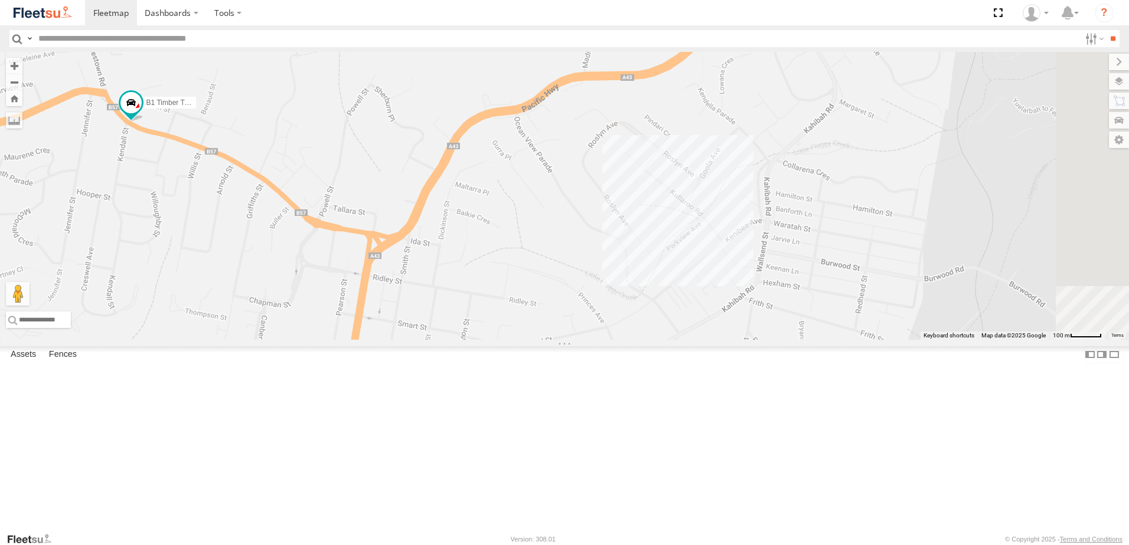
drag, startPoint x: 684, startPoint y: 410, endPoint x: 659, endPoint y: 375, distance: 42.4
click at [659, 340] on div "B2 Timber Truck CX3 Express Ute CX2 Express Ute B3 Transfer Truck LX1 Express U…" at bounding box center [564, 196] width 1129 height 288
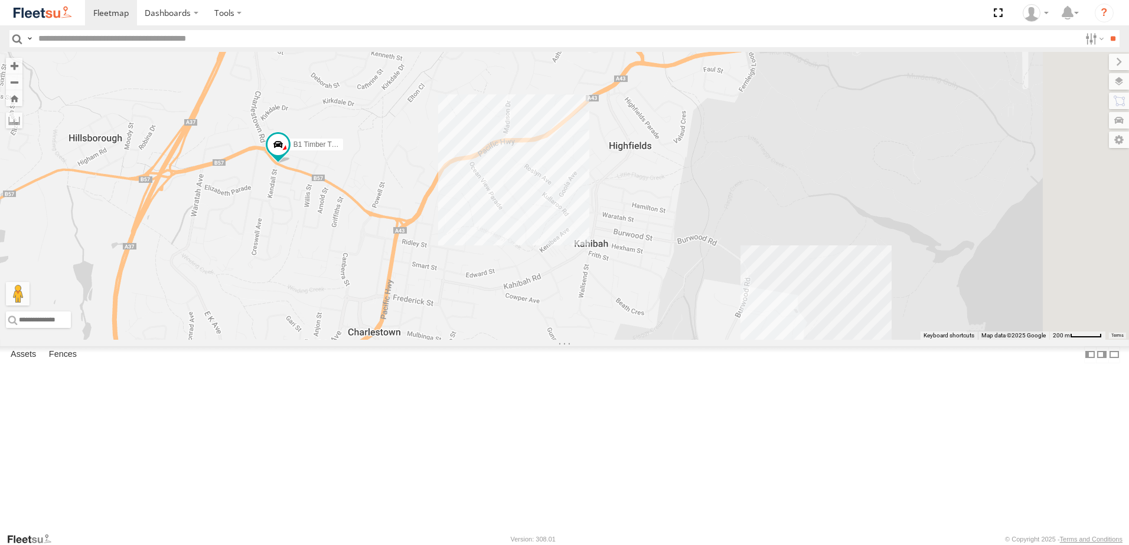
drag, startPoint x: 665, startPoint y: 343, endPoint x: 616, endPoint y: 338, distance: 49.2
click at [616, 338] on div "B2 Timber Truck CX3 Express Ute CX2 Express Ute B3 Transfer Truck LX1 Express U…" at bounding box center [564, 196] width 1129 height 288
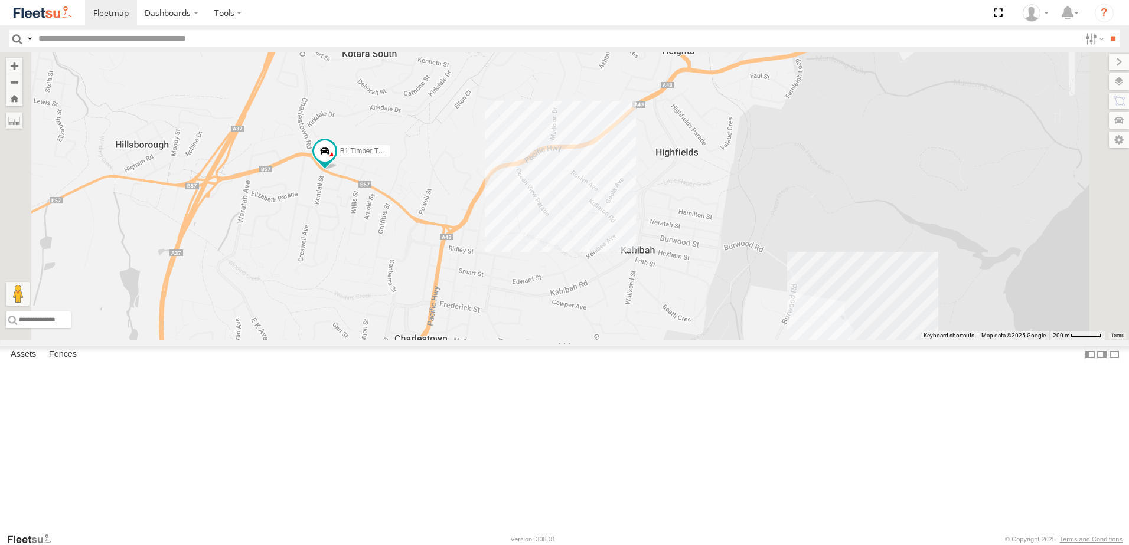
drag, startPoint x: 737, startPoint y: 382, endPoint x: 746, endPoint y: 380, distance: 8.6
click at [746, 340] on div "B2 Timber Truck CX3 Express Ute CX2 Express Ute B3 Transfer Truck LX1 Express U…" at bounding box center [564, 196] width 1129 height 288
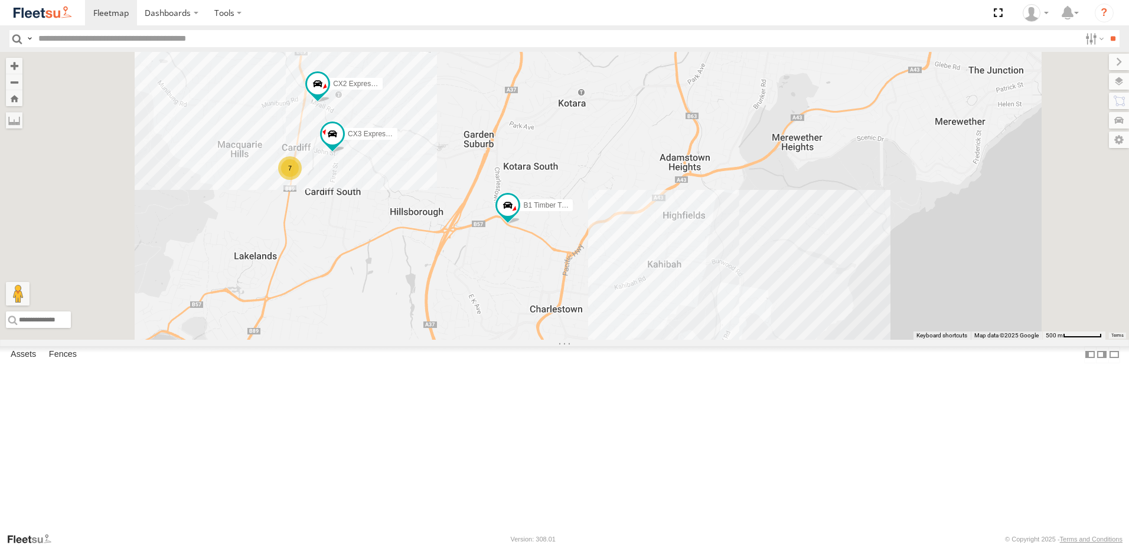
drag, startPoint x: 652, startPoint y: 417, endPoint x: 685, endPoint y: 345, distance: 80.0
click at [685, 340] on div "B2 Timber Truck CX3 Express Ute CX2 Express Ute B3 Transfer Truck LX1 Express U…" at bounding box center [564, 196] width 1129 height 288
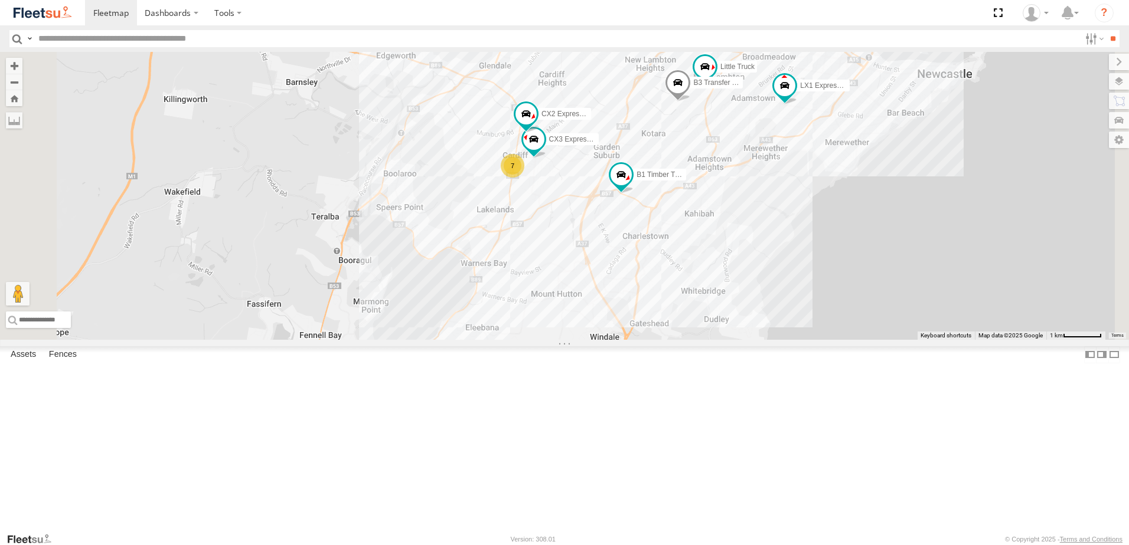
drag, startPoint x: 626, startPoint y: 344, endPoint x: 705, endPoint y: 342, distance: 79.1
click at [702, 340] on div "B2 Timber Truck B5 Timber Truck LX1 Express Ute B1 Timber Truck C4 Timber Truck…" at bounding box center [564, 196] width 1129 height 288
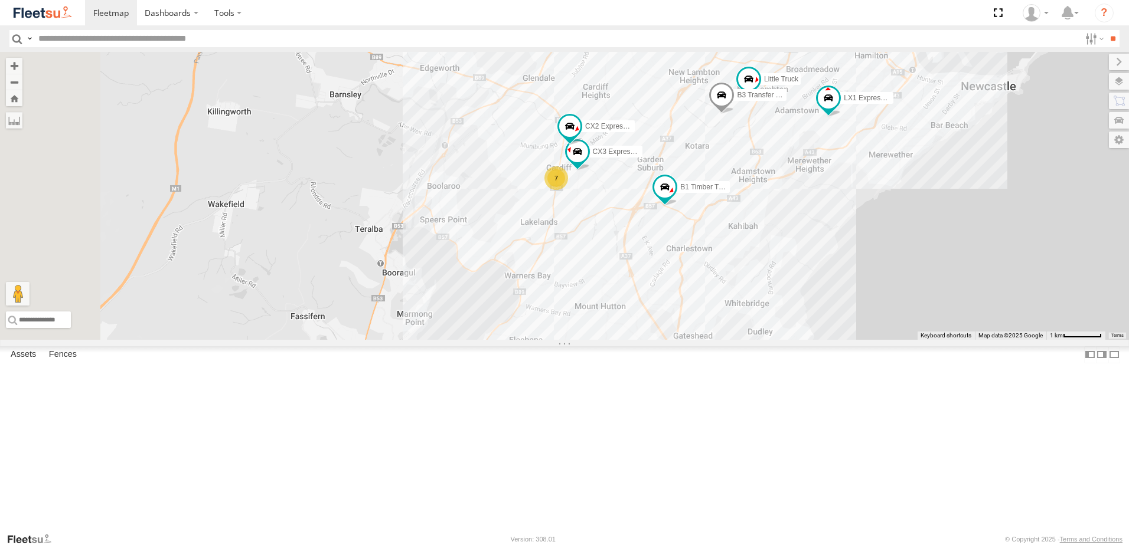
drag, startPoint x: 552, startPoint y: 285, endPoint x: 683, endPoint y: 312, distance: 133.4
click at [683, 312] on div "B2 Timber Truck B5 Timber Truck LX1 Express Ute B1 Timber Truck C4 Timber Truck…" at bounding box center [564, 196] width 1129 height 288
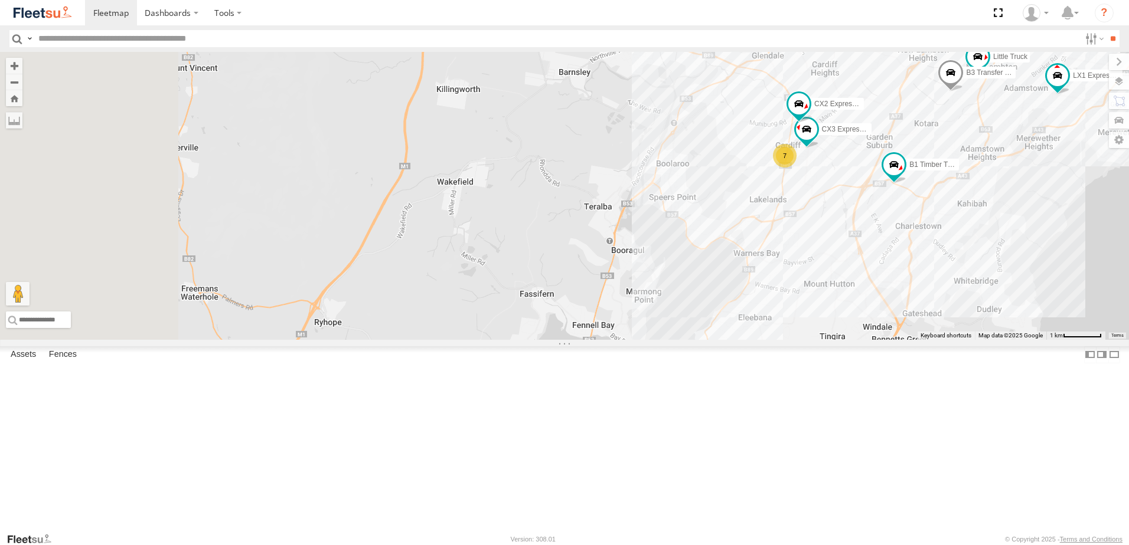
drag, startPoint x: 611, startPoint y: 281, endPoint x: 757, endPoint y: 189, distance: 172.6
click at [757, 191] on div "B2 Timber Truck B5 Timber Truck LX1 Express Ute B1 Timber Truck C4 Timber Truck…" at bounding box center [564, 196] width 1129 height 288
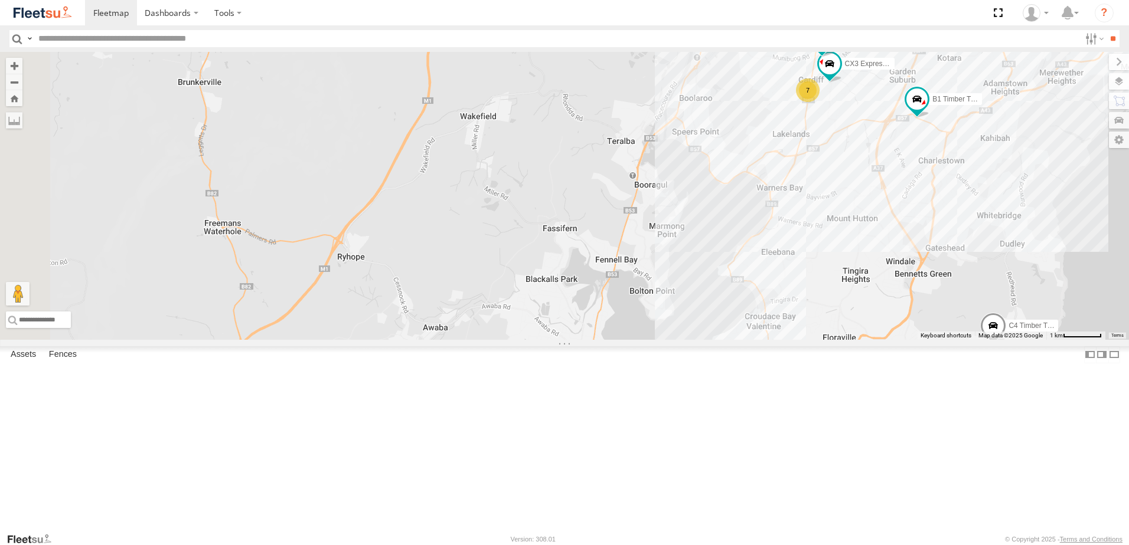
drag, startPoint x: 784, startPoint y: 404, endPoint x: 727, endPoint y: 272, distance: 144.1
click at [786, 308] on div "B2 Timber Truck B5 Timber Truck LX1 Express Ute B1 Timber Truck C4 Timber Truck…" at bounding box center [564, 196] width 1129 height 288
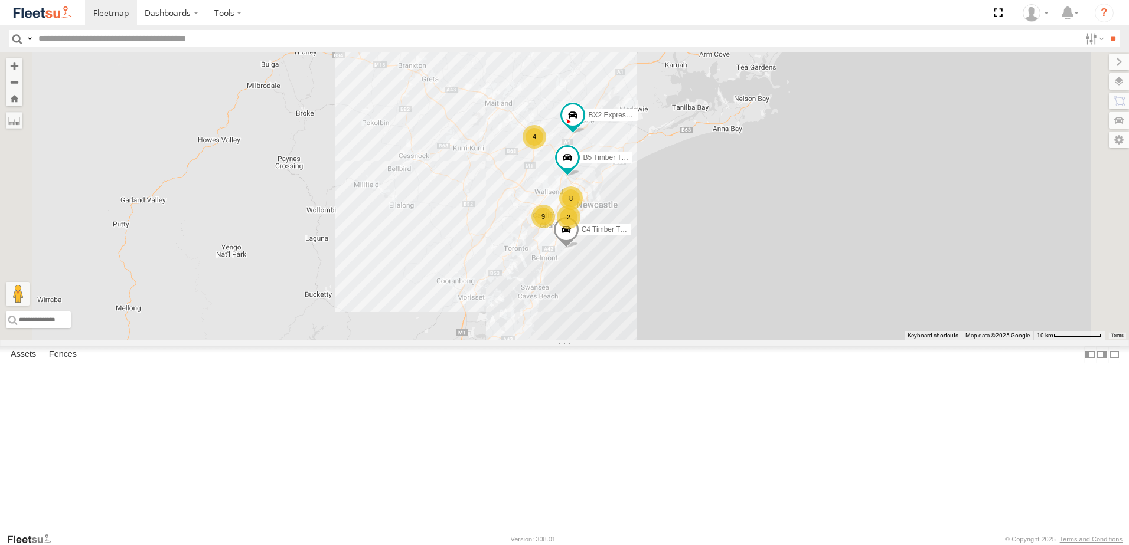
click at [637, 334] on div "C4 Timber Truck 8 9 B5 Timber Truck 2 BX2 Express Ute 4" at bounding box center [564, 196] width 1129 height 288
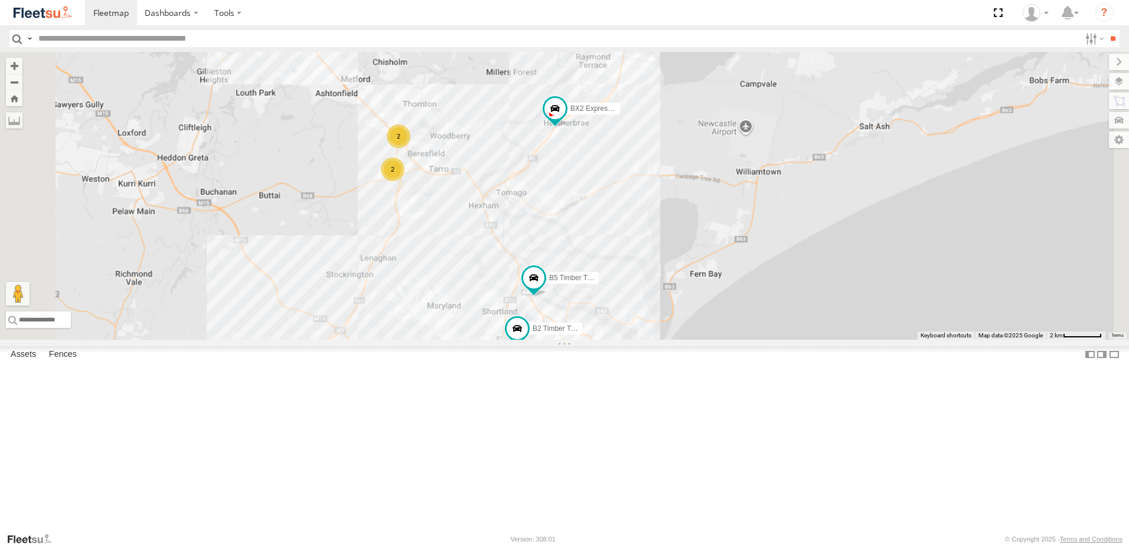
drag, startPoint x: 726, startPoint y: 276, endPoint x: 718, endPoint y: 288, distance: 14.6
click at [729, 263] on div "C4 Timber Truck B5 Timber Truck BX2 Express Ute B2 Timber Truck 2 2" at bounding box center [564, 196] width 1129 height 288
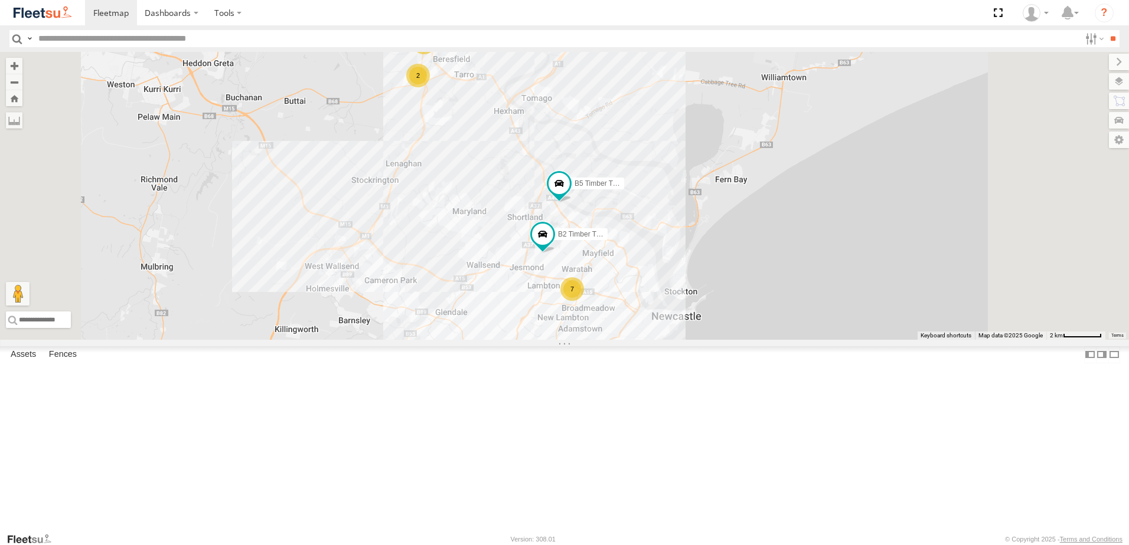
drag, startPoint x: 623, startPoint y: 220, endPoint x: 626, endPoint y: 254, distance: 35.0
click at [605, 287] on div "C4 Timber Truck B5 Timber Truck BX2 Express Ute B2 Timber Truck 7 9 2 2 2" at bounding box center [564, 196] width 1129 height 288
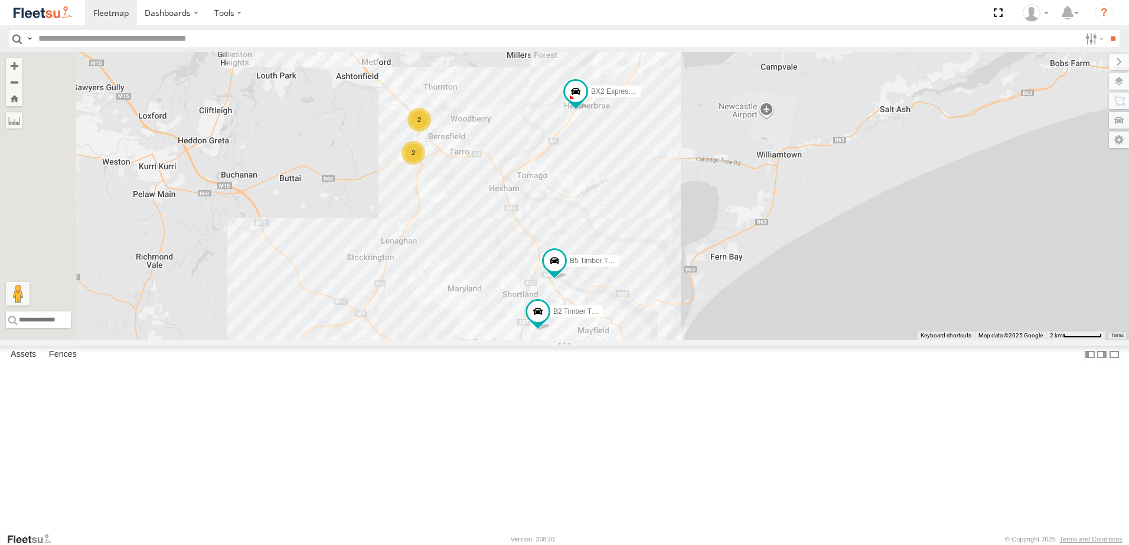
click at [638, 243] on div "C4 Timber Truck B5 Timber Truck BX2 Express Ute B2 Timber Truck 7 9 2 2 2" at bounding box center [564, 196] width 1129 height 288
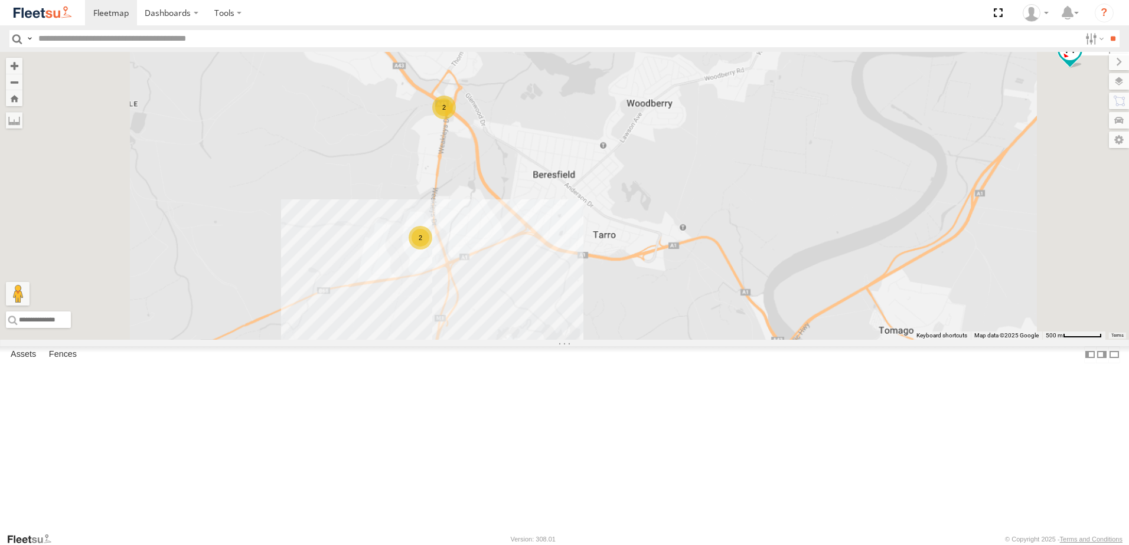
drag, startPoint x: 556, startPoint y: 305, endPoint x: 578, endPoint y: 253, distance: 56.6
click at [578, 253] on div "C4 Timber Truck B5 Timber Truck BX2 Express Ute B2 Timber Truck 2 2" at bounding box center [564, 196] width 1129 height 288
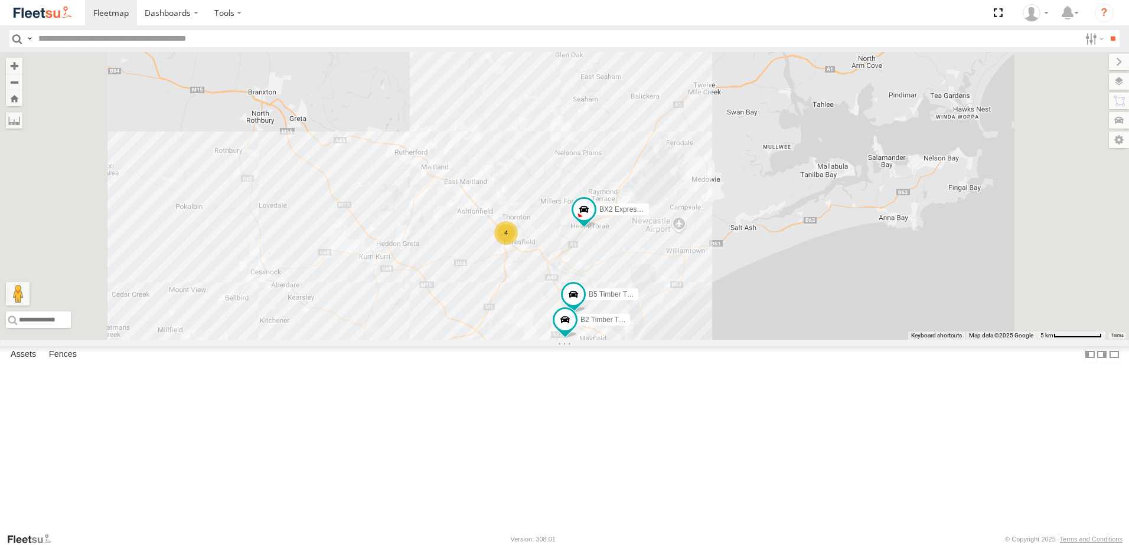
drag, startPoint x: 640, startPoint y: 417, endPoint x: 653, endPoint y: 316, distance: 101.8
click at [653, 316] on div "C4 Timber Truck B5 Timber Truck BX2 Express Ute 7 9 B2 Timber Truck 2 4" at bounding box center [564, 196] width 1129 height 288
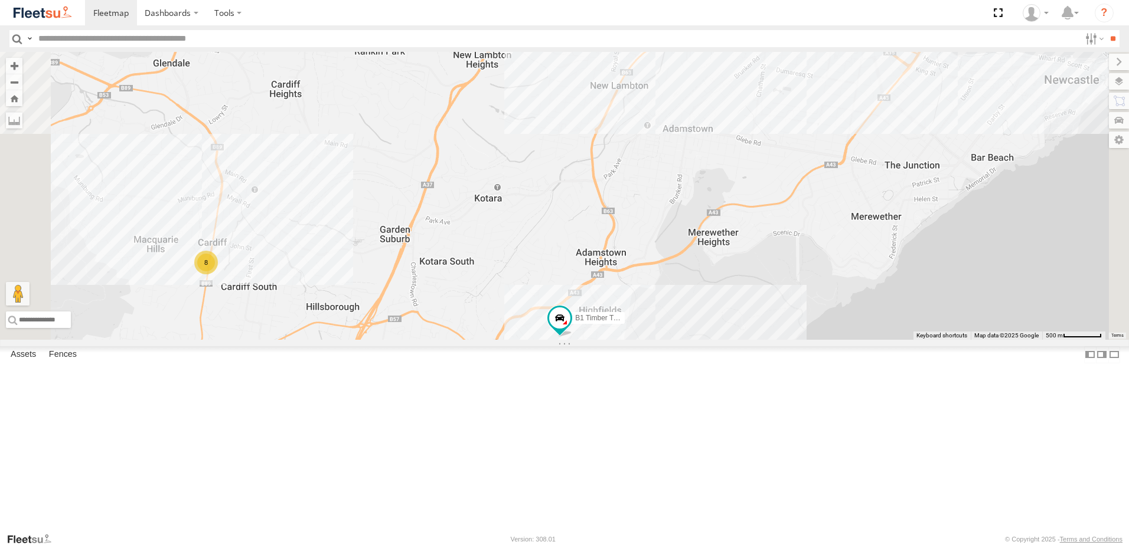
drag, startPoint x: 758, startPoint y: 354, endPoint x: 780, endPoint y: 295, distance: 62.7
click at [780, 295] on div "CX2 Express Ute B1 Timber Truck 7 8" at bounding box center [564, 196] width 1129 height 288
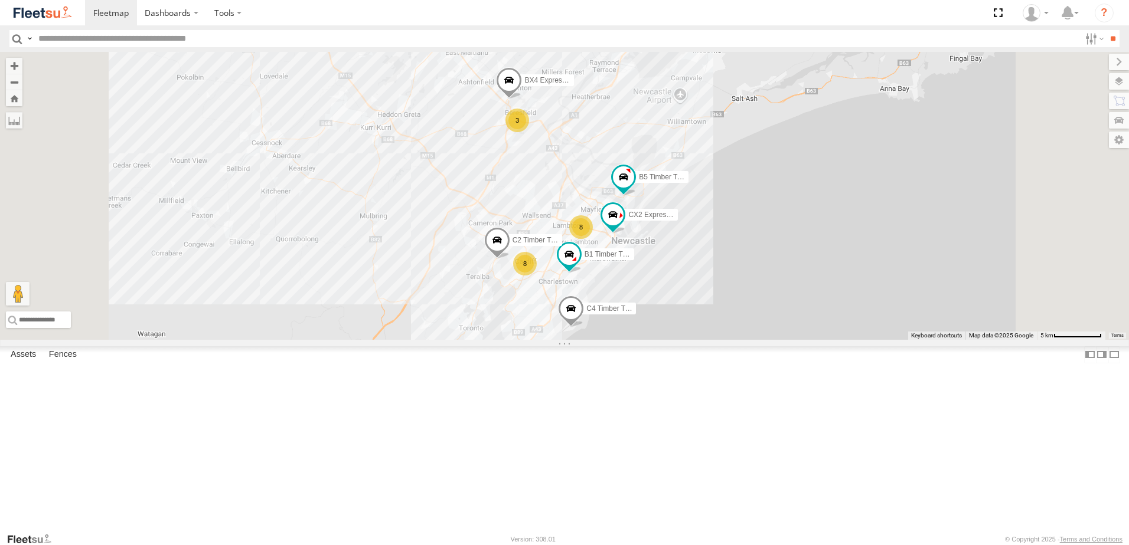
drag, startPoint x: 600, startPoint y: 374, endPoint x: 658, endPoint y: 344, distance: 65.2
click at [637, 340] on div "CX2 Express Ute B1 Timber Truck 8 8 B5 Timber Truck C4 Timber Truck 3 BX3 Expre…" at bounding box center [564, 196] width 1129 height 288
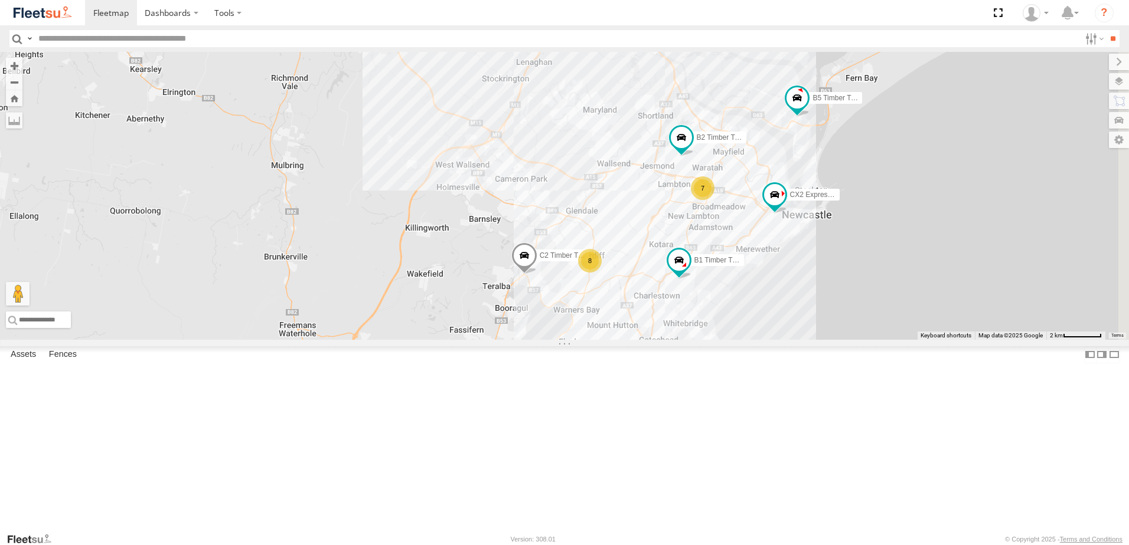
drag, startPoint x: 1001, startPoint y: 246, endPoint x: 817, endPoint y: 322, distance: 199.3
click at [828, 312] on div "CX2 Express Ute B1 Timber Truck B5 Timber Truck C4 Timber Truck BX3 Express Ute…" at bounding box center [564, 196] width 1129 height 288
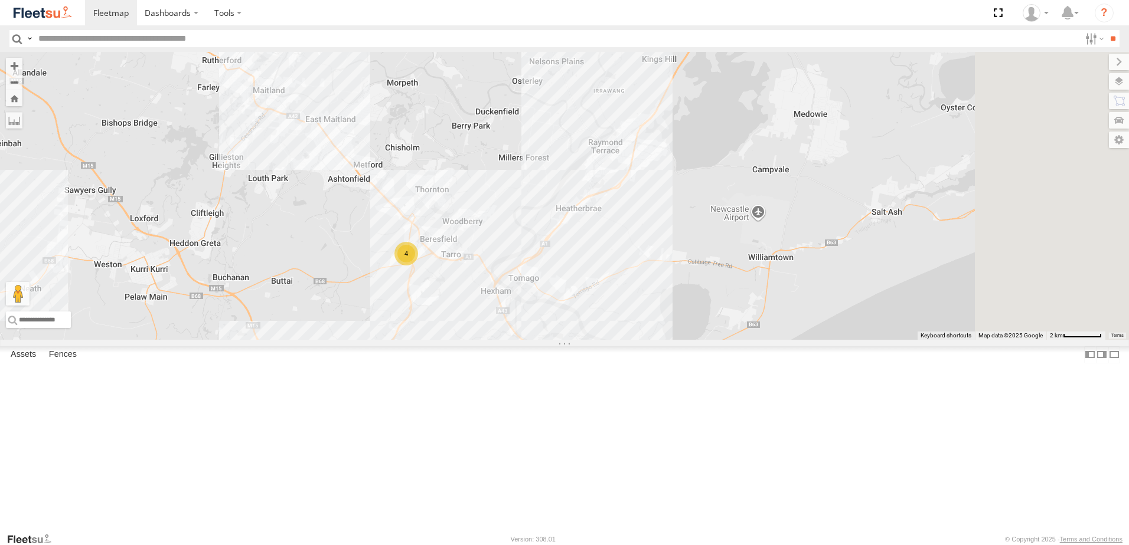
drag, startPoint x: 889, startPoint y: 127, endPoint x: 758, endPoint y: 444, distance: 342.2
click at [761, 340] on div "CX2 Express Ute B1 Timber Truck B5 Timber Truck C4 Timber Truck BX3 Express Ute…" at bounding box center [564, 196] width 1129 height 288
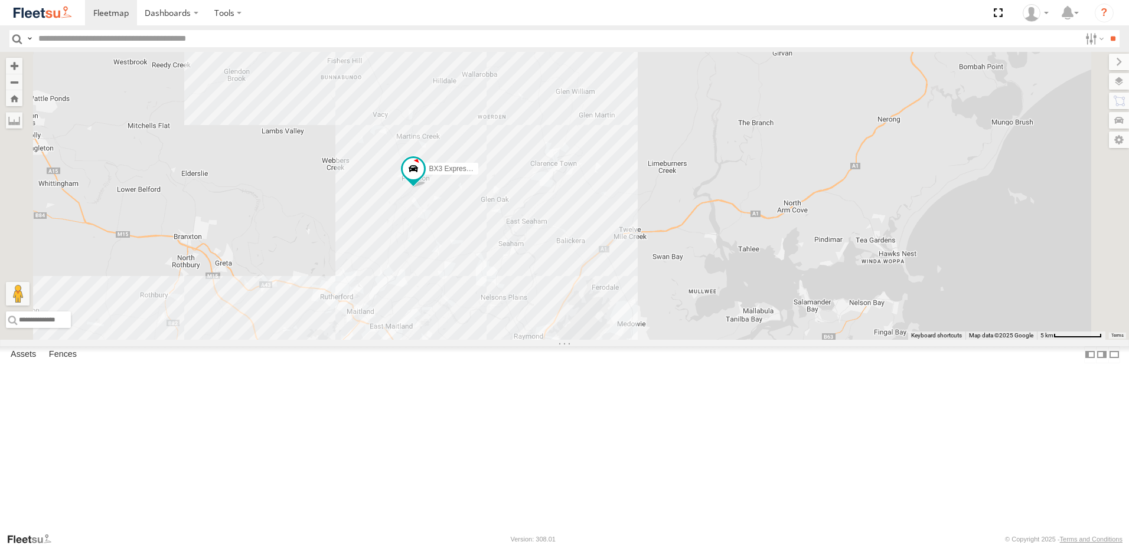
drag, startPoint x: 847, startPoint y: 246, endPoint x: 810, endPoint y: 330, distance: 92.0
click at [810, 329] on div "CX2 Express Ute B1 Timber Truck B5 Timber Truck C4 Timber Truck BX3 Express Ute…" at bounding box center [564, 196] width 1129 height 288
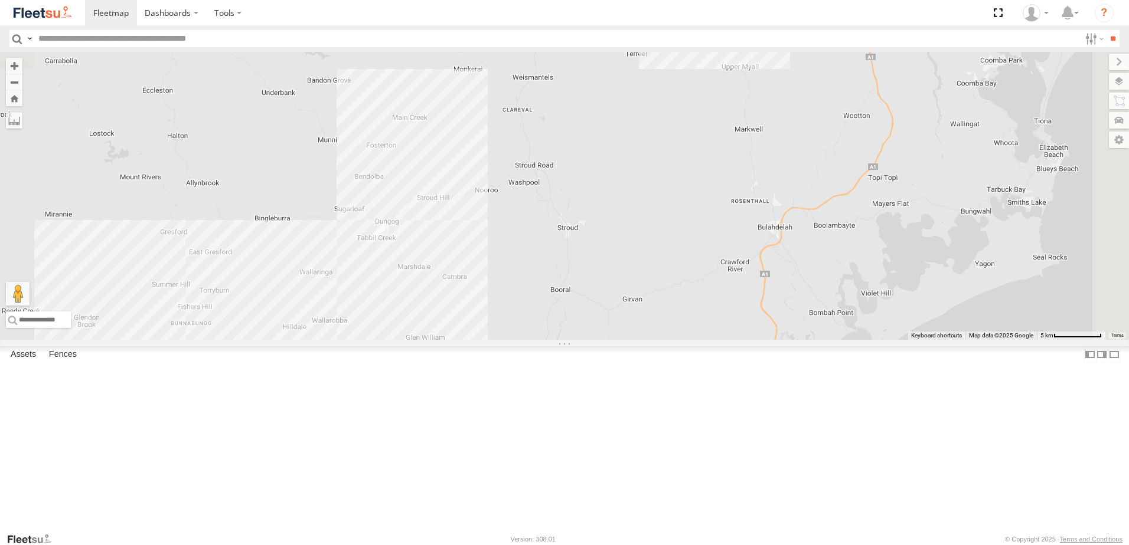
drag, startPoint x: 829, startPoint y: 293, endPoint x: 698, endPoint y: 406, distance: 172.9
click at [700, 340] on div "CX2 Express Ute B1 Timber Truck B5 Timber Truck C4 Timber Truck BX3 Express Ute…" at bounding box center [564, 196] width 1129 height 288
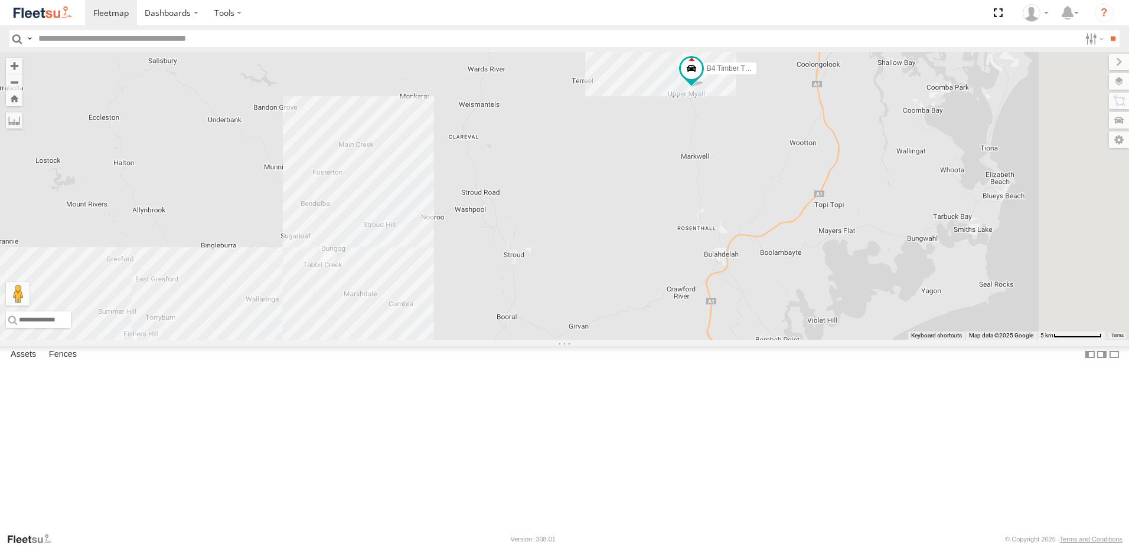
drag, startPoint x: 856, startPoint y: 209, endPoint x: 838, endPoint y: 282, distance: 74.7
click at [838, 279] on div "CX2 Express Ute B1 Timber Truck B5 Timber Truck C4 Timber Truck BX3 Express Ute…" at bounding box center [564, 196] width 1129 height 288
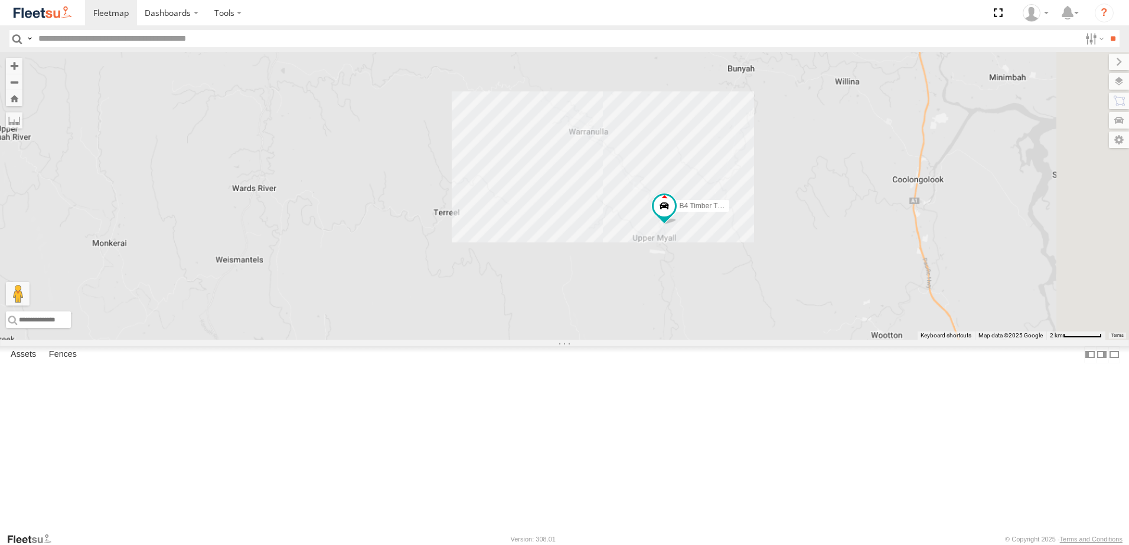
drag, startPoint x: 798, startPoint y: 445, endPoint x: 754, endPoint y: 182, distance: 266.3
click at [754, 192] on div "CX2 Express Ute B1 Timber Truck B5 Timber Truck C4 Timber Truck BX3 Express Ute…" at bounding box center [564, 196] width 1129 height 288
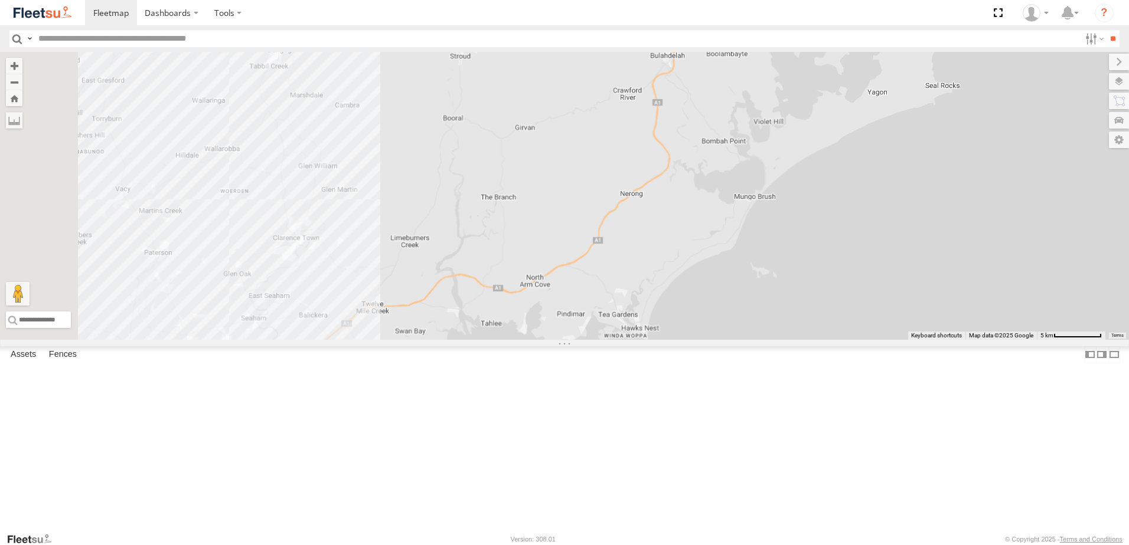
drag, startPoint x: 740, startPoint y: 384, endPoint x: 810, endPoint y: 238, distance: 161.6
click at [814, 223] on div "B4 Timber Truck" at bounding box center [564, 196] width 1129 height 288
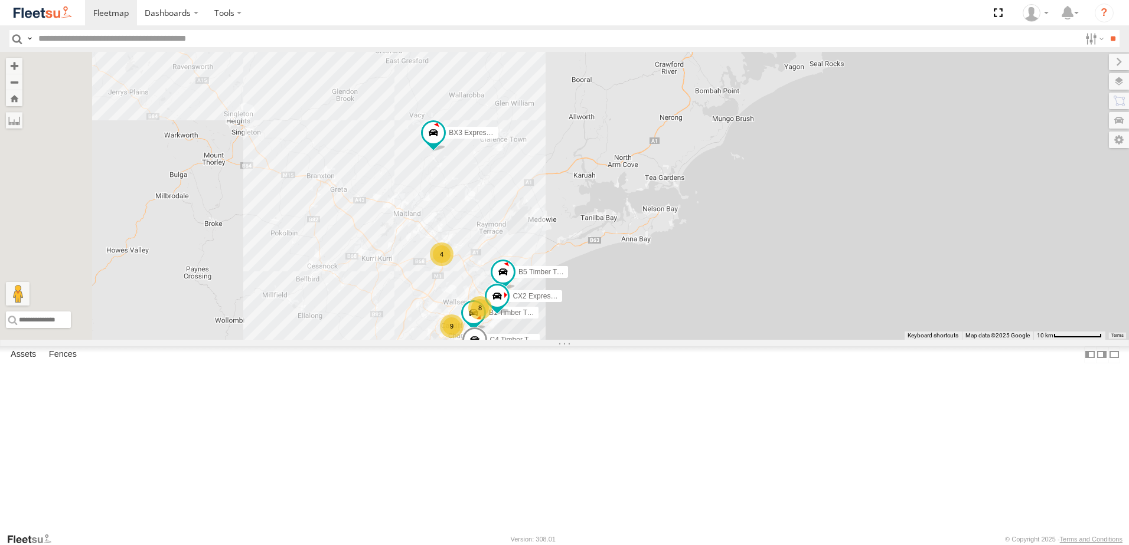
drag, startPoint x: 604, startPoint y: 380, endPoint x: 698, endPoint y: 332, distance: 105.1
click at [698, 333] on div "B4 Timber Truck B5 Timber Truck CX2 Express Ute BX3 Express Ute B1 Timber Truck…" at bounding box center [564, 196] width 1129 height 288
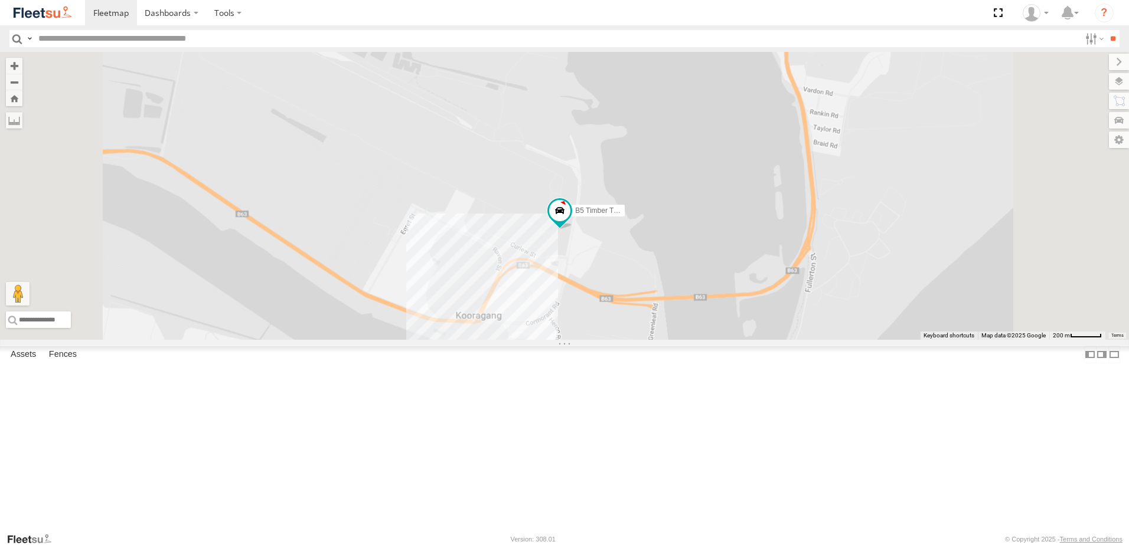
drag, startPoint x: 715, startPoint y: 404, endPoint x: 737, endPoint y: 309, distance: 97.4
click at [733, 318] on div "B4 Timber Truck B5 Timber Truck CX2 Express Ute BX3 Express Ute B1 Timber Truck…" at bounding box center [564, 196] width 1129 height 288
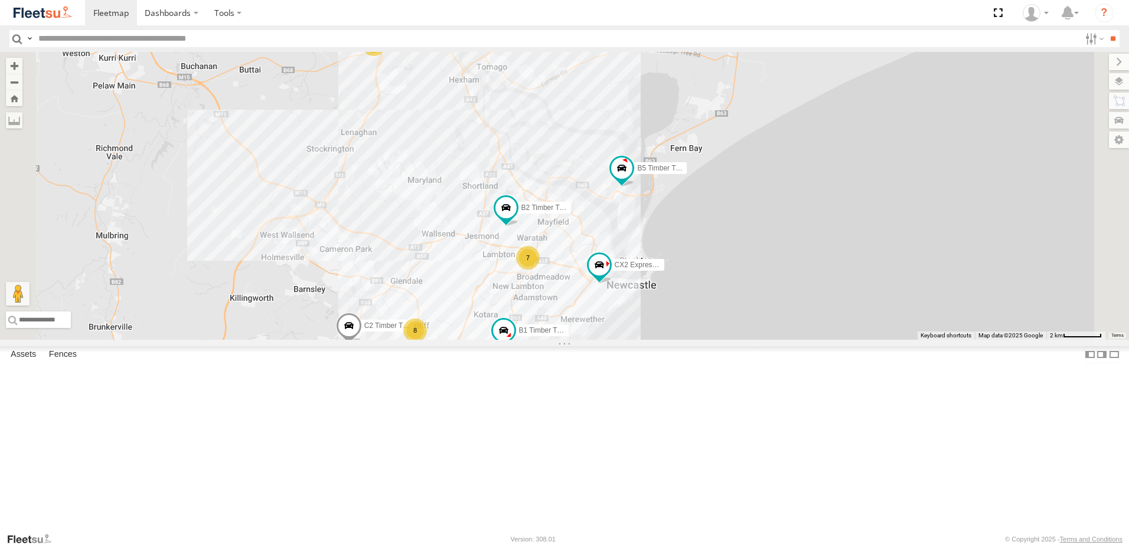
drag, startPoint x: 730, startPoint y: 322, endPoint x: 760, endPoint y: 313, distance: 31.2
click at [758, 315] on div "B4 Timber Truck B5 Timber Truck CX2 Express Ute BX3 Express Ute B1 Timber Truck…" at bounding box center [564, 196] width 1129 height 288
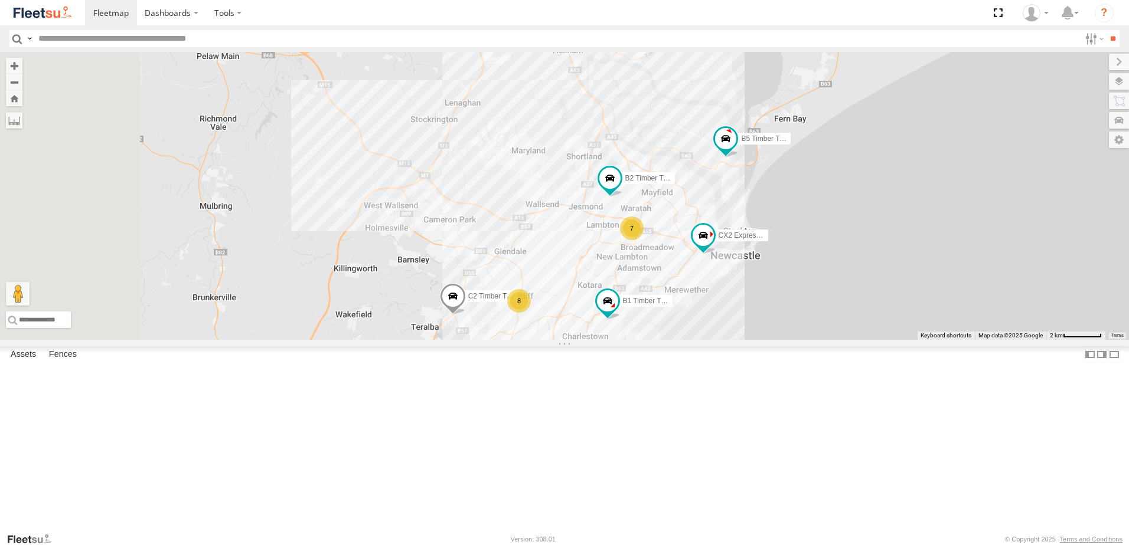
drag, startPoint x: 623, startPoint y: 346, endPoint x: 716, endPoint y: 345, distance: 92.7
click at [707, 340] on div "B4 Timber Truck B5 Timber Truck CX2 Express Ute BX3 Express Ute B1 Timber Truck…" at bounding box center [564, 196] width 1129 height 288
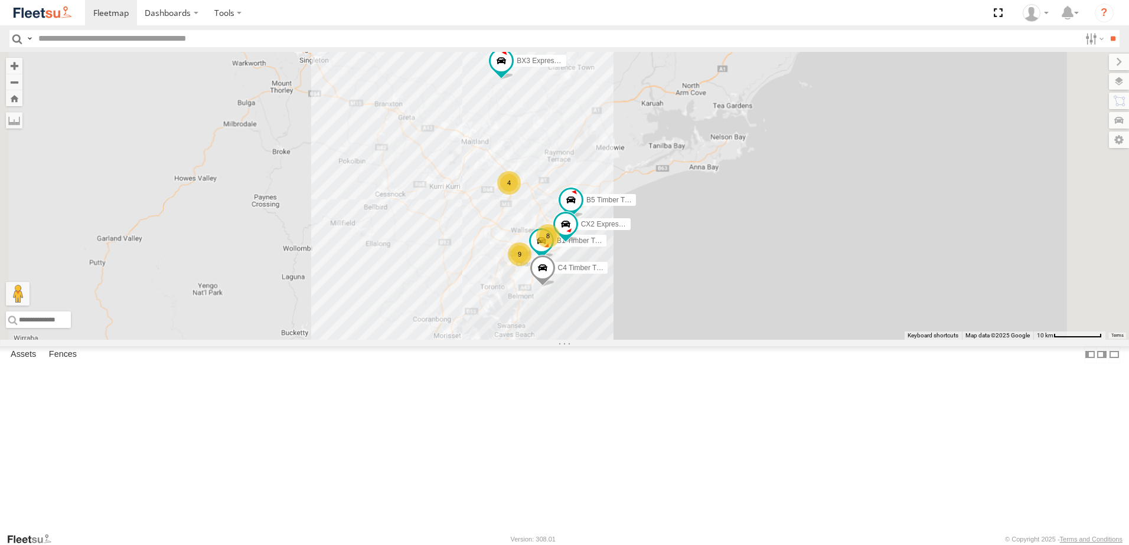
drag, startPoint x: 622, startPoint y: 331, endPoint x: 622, endPoint y: 323, distance: 7.1
click at [622, 323] on div "B4 Timber Truck B5 Timber Truck CX2 Express Ute BX3 Express Ute B1 Timber Truck…" at bounding box center [564, 196] width 1129 height 288
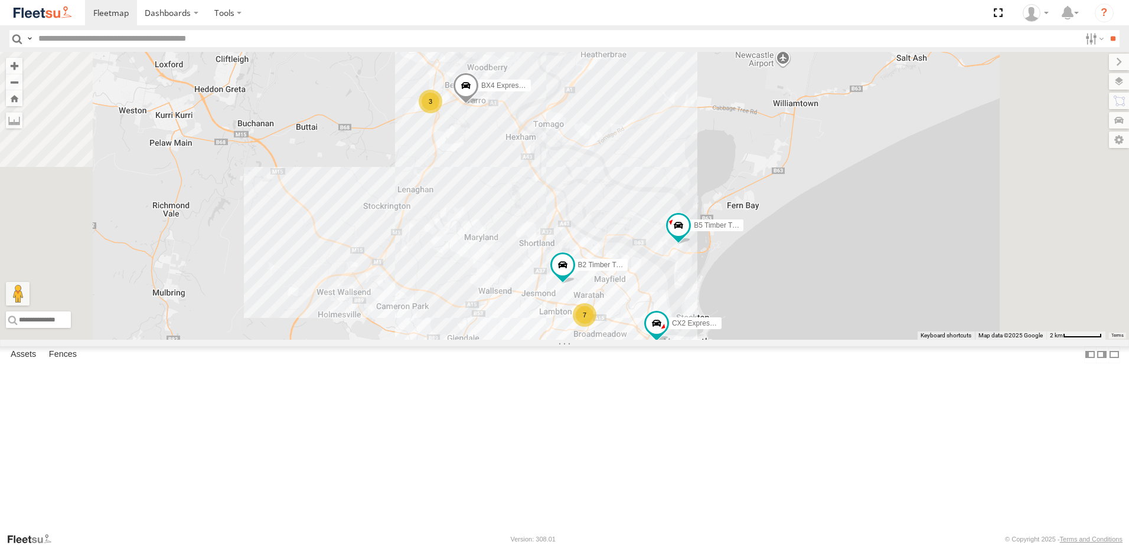
drag, startPoint x: 645, startPoint y: 276, endPoint x: 648, endPoint y: 289, distance: 13.3
click at [648, 289] on div "B4 Timber Truck B5 Timber Truck CX2 Express Ute BX3 Express Ute B1 Timber Truck…" at bounding box center [564, 196] width 1129 height 288
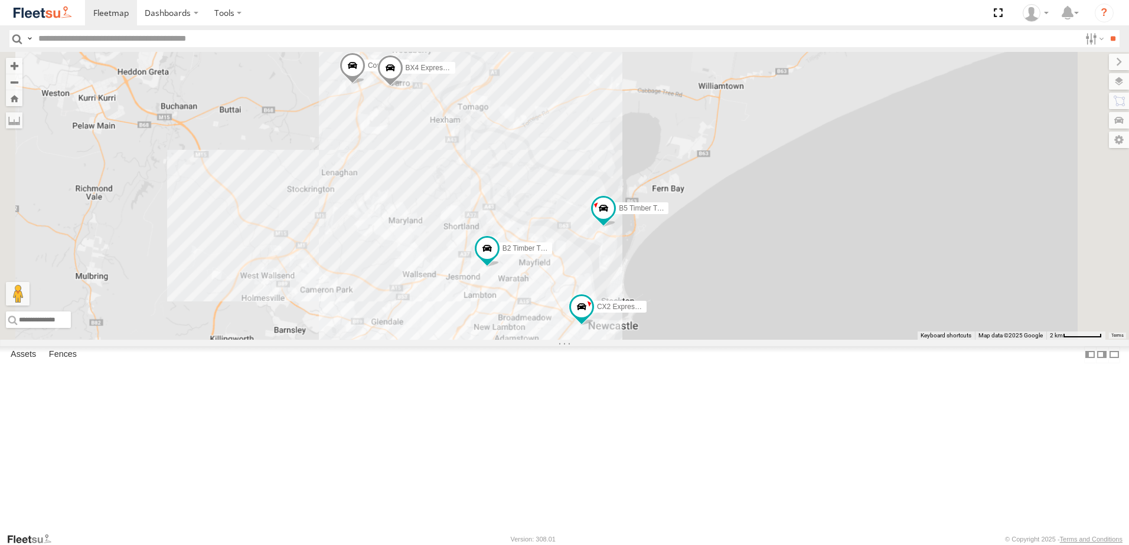
drag, startPoint x: 591, startPoint y: 363, endPoint x: 579, endPoint y: 227, distance: 136.3
click at [574, 229] on div "B4 Timber Truck B5 Timber Truck CX2 Express Ute BX3 Express Ute B1 Timber Truck…" at bounding box center [564, 196] width 1129 height 288
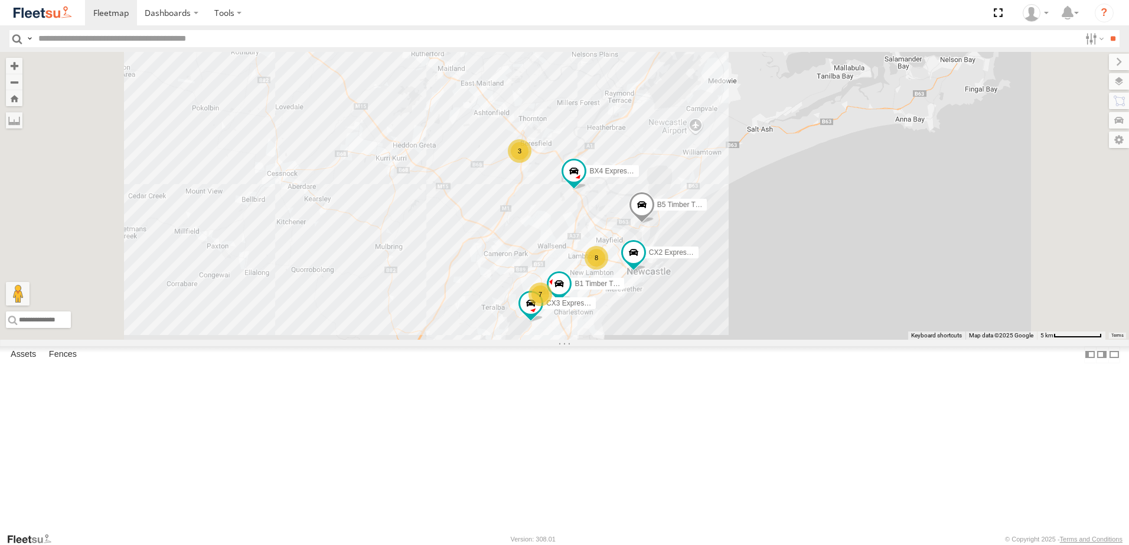
drag, startPoint x: 828, startPoint y: 184, endPoint x: 758, endPoint y: 305, distance: 139.6
click at [758, 305] on div "B5 Timber Truck CX2 Express Ute CX3 Express Ute B1 Timber Truck BX4 Express Ute…" at bounding box center [564, 196] width 1129 height 288
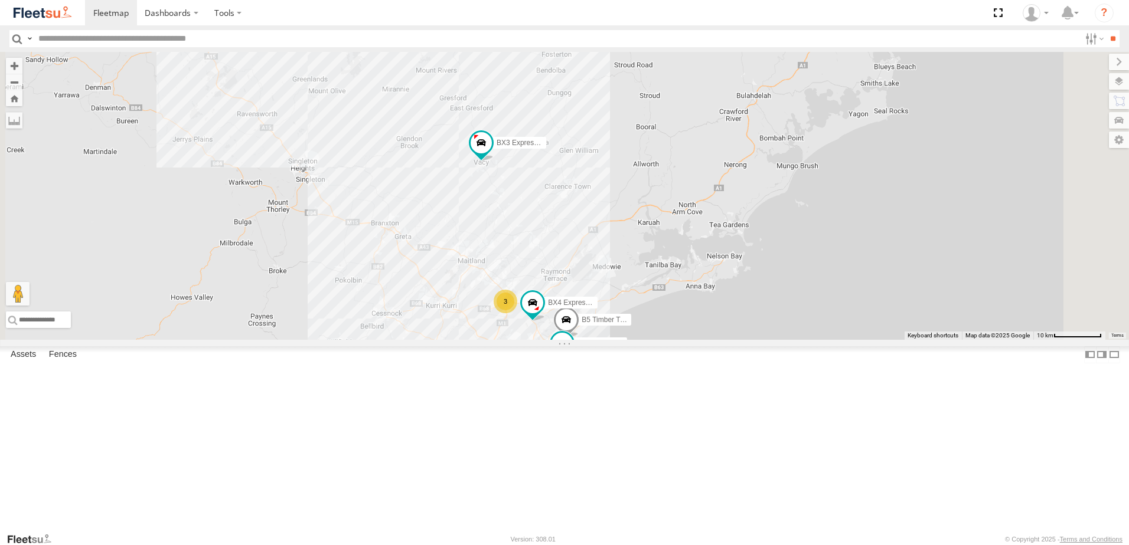
drag, startPoint x: 870, startPoint y: 95, endPoint x: 860, endPoint y: 166, distance: 71.5
click at [860, 166] on div "B5 Timber Truck CX2 Express Ute BX4 Express Ute C4 Timber Truck C2 Timber Truck…" at bounding box center [564, 196] width 1129 height 288
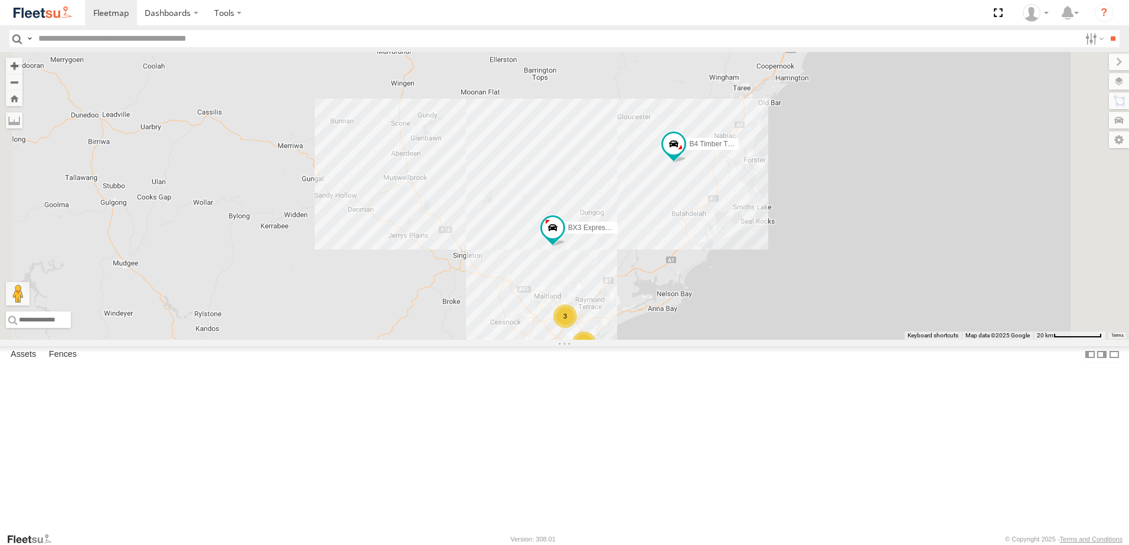
drag, startPoint x: 763, startPoint y: 339, endPoint x: 789, endPoint y: 212, distance: 130.0
click at [787, 220] on div "C4 Timber Truck C2 Timber Truck B4 Timber Truck BX3 Express Ute 20 3" at bounding box center [564, 196] width 1129 height 288
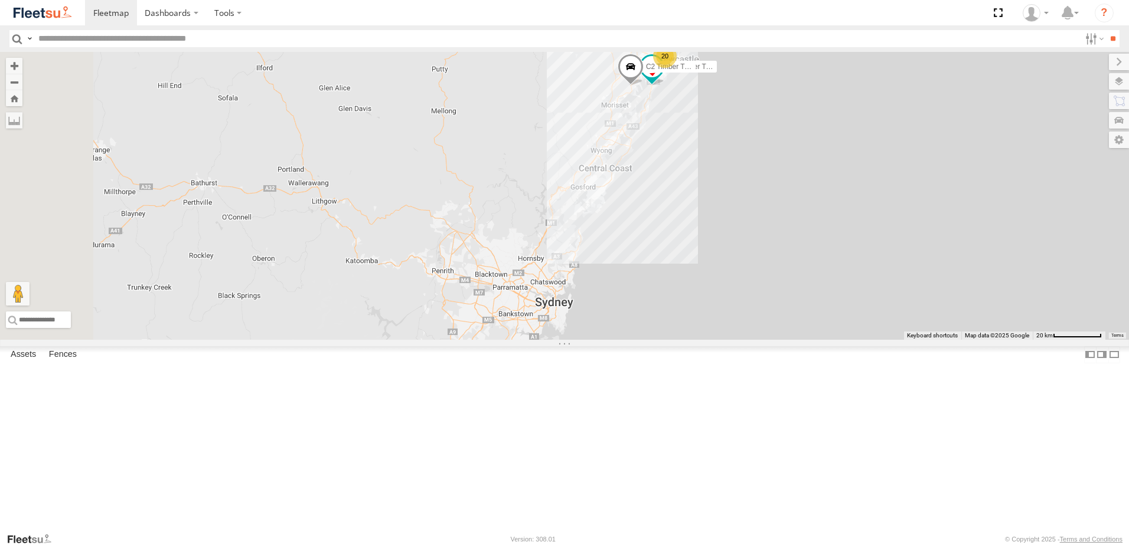
drag, startPoint x: 653, startPoint y: 266, endPoint x: 701, endPoint y: 240, distance: 53.9
click at [677, 254] on div "C4 Timber Truck C2 Timber Truck B4 Timber Truck BX3 Express Ute 20 3" at bounding box center [564, 196] width 1129 height 288
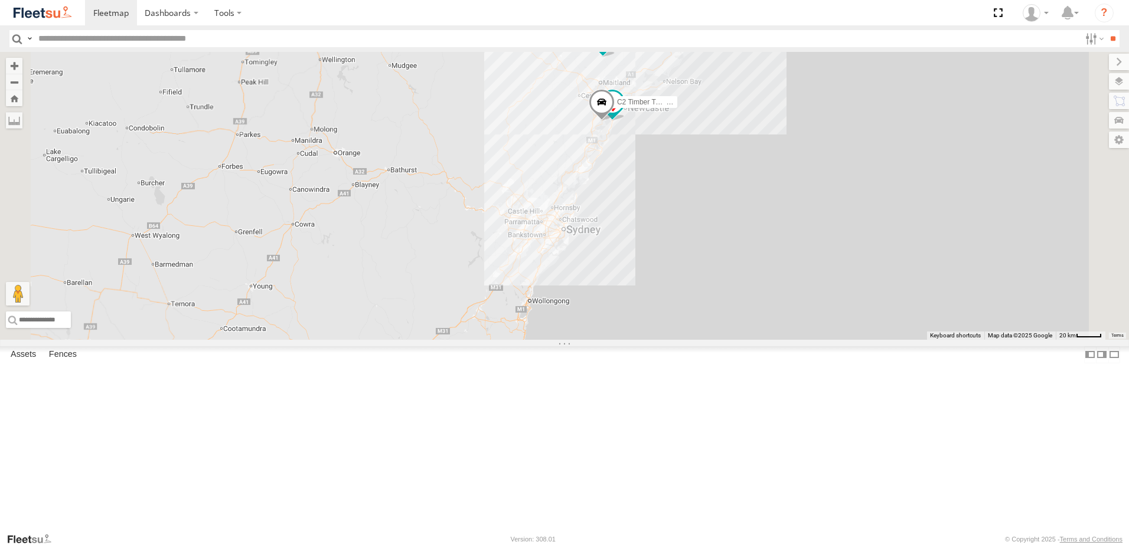
drag, startPoint x: 689, startPoint y: 270, endPoint x: 665, endPoint y: 357, distance: 89.4
click at [665, 340] on div "C4 Timber Truck C2 Timber Truck B4 Timber Truck BX3 Express Ute" at bounding box center [564, 196] width 1129 height 288
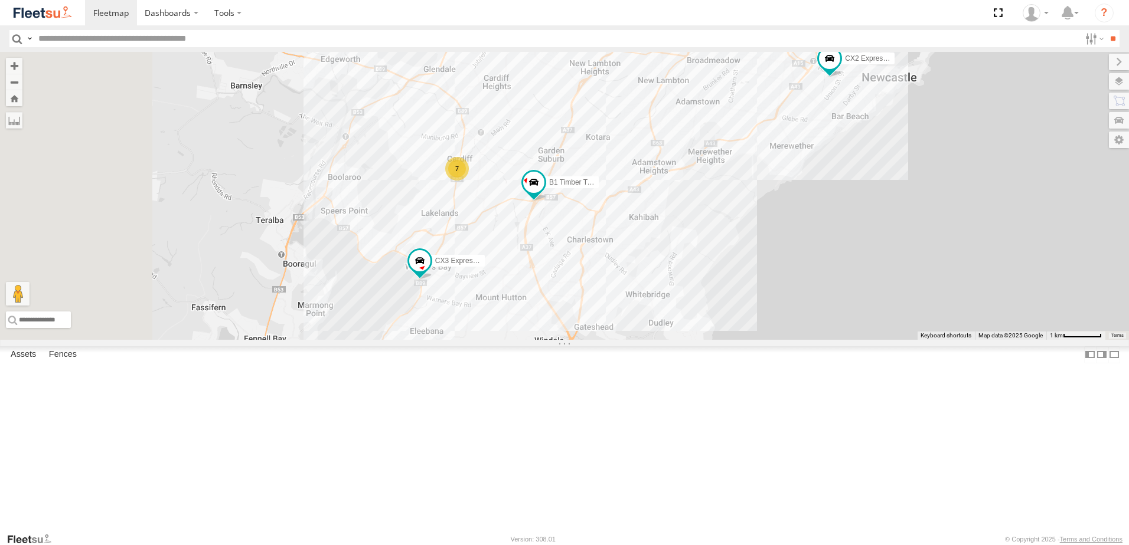
drag, startPoint x: 607, startPoint y: 434, endPoint x: 742, endPoint y: 214, distance: 258.5
click at [742, 214] on div "B4 Timber Truck BX3 Express Ute BX1 Express Ute C4 Timber Truck C2 Timber Truck…" at bounding box center [564, 196] width 1129 height 288
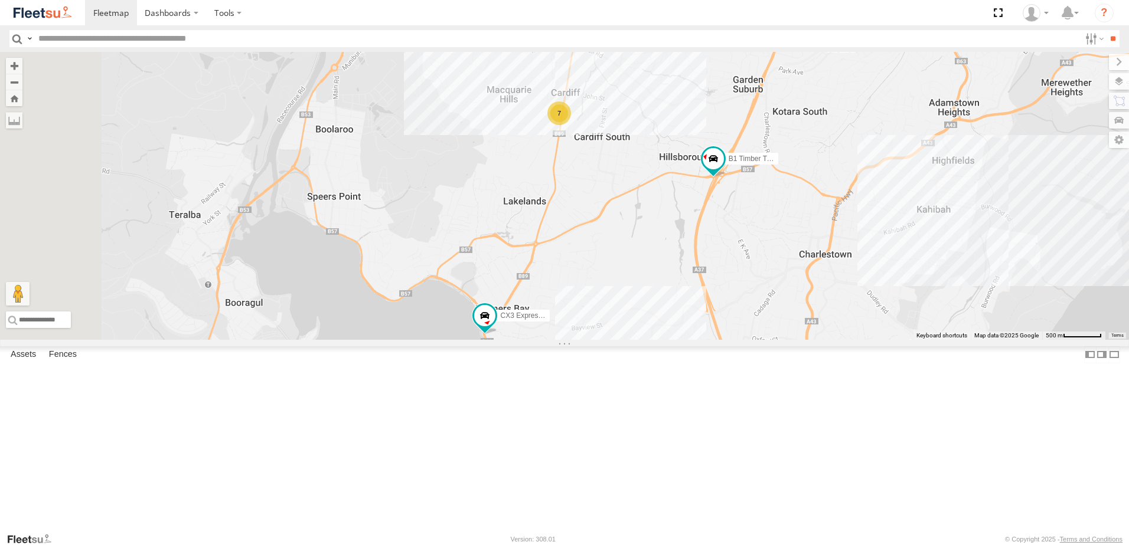
drag, startPoint x: 593, startPoint y: 370, endPoint x: 758, endPoint y: 331, distance: 169.9
click at [758, 331] on div "B4 Timber Truck BX3 Express Ute BX1 Express Ute C4 Timber Truck C2 Timber Truck…" at bounding box center [564, 196] width 1129 height 288
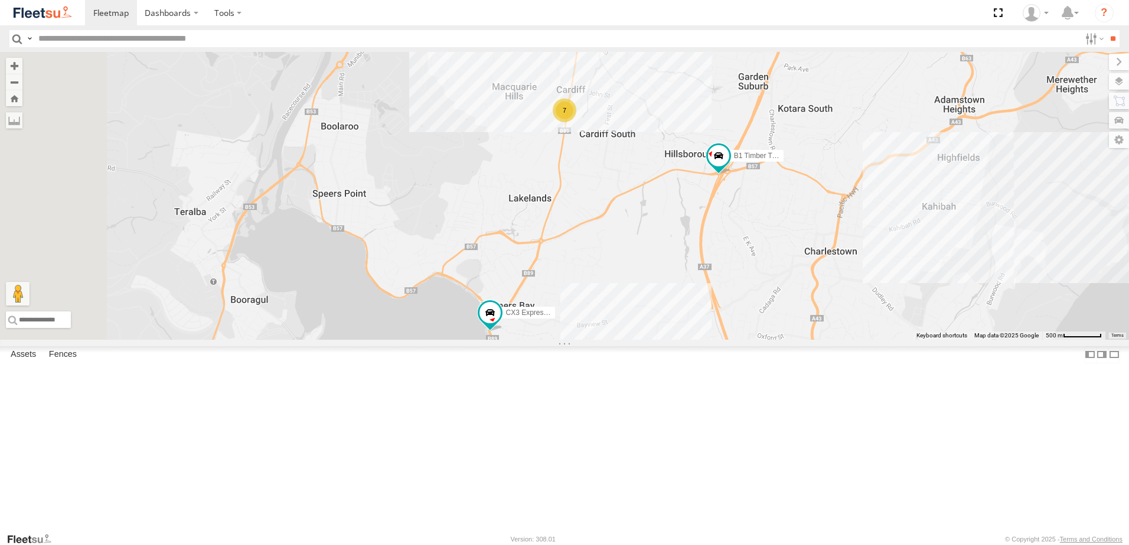
drag, startPoint x: 757, startPoint y: 329, endPoint x: 774, endPoint y: 318, distance: 21.0
click at [766, 327] on div "B4 Timber Truck BX3 Express Ute BX1 Express Ute C4 Timber Truck C2 Timber Truck…" at bounding box center [564, 196] width 1129 height 288
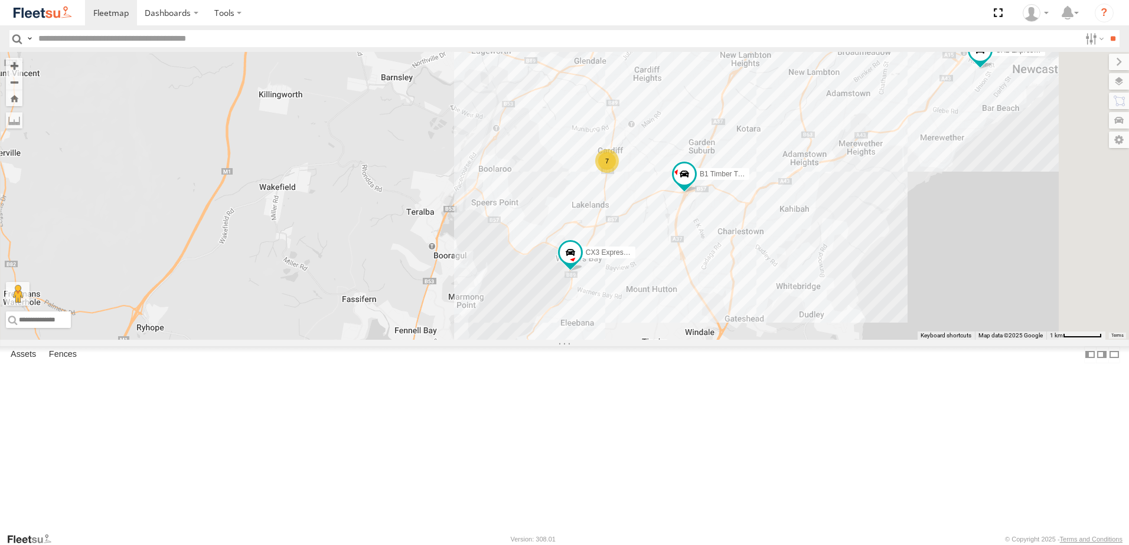
drag, startPoint x: 780, startPoint y: 314, endPoint x: 847, endPoint y: 295, distance: 69.3
click at [847, 296] on div "B4 Timber Truck BX3 Express Ute BX1 Express Ute C4 Timber Truck C2 Timber Truck…" at bounding box center [564, 196] width 1129 height 288
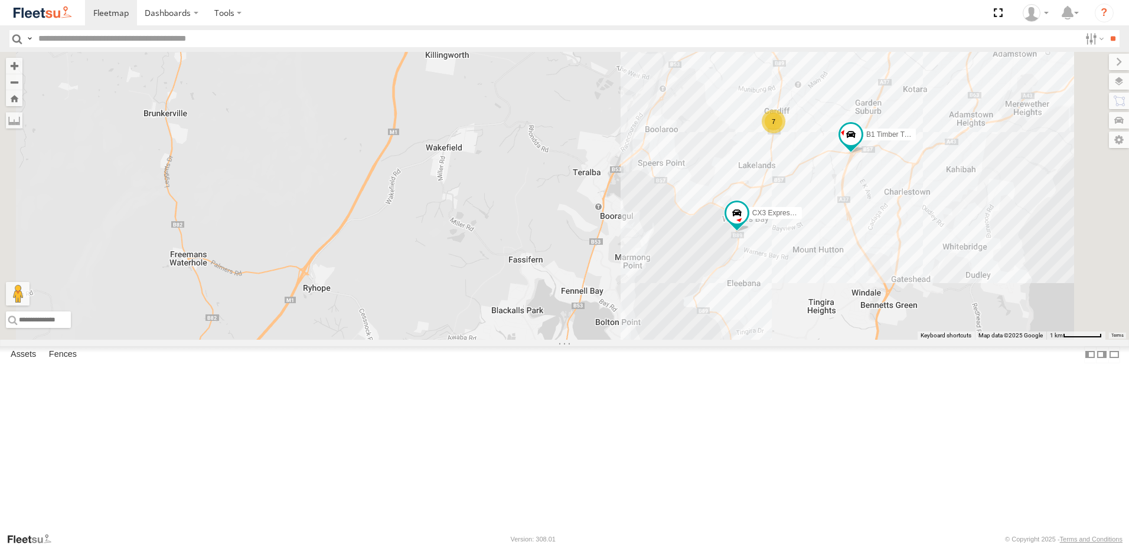
drag, startPoint x: 1014, startPoint y: 303, endPoint x: 940, endPoint y: 315, distance: 75.2
click at [940, 315] on div "B4 Timber Truck BX3 Express Ute BX1 Express Ute C4 Timber Truck C2 Timber Truck…" at bounding box center [564, 196] width 1129 height 288
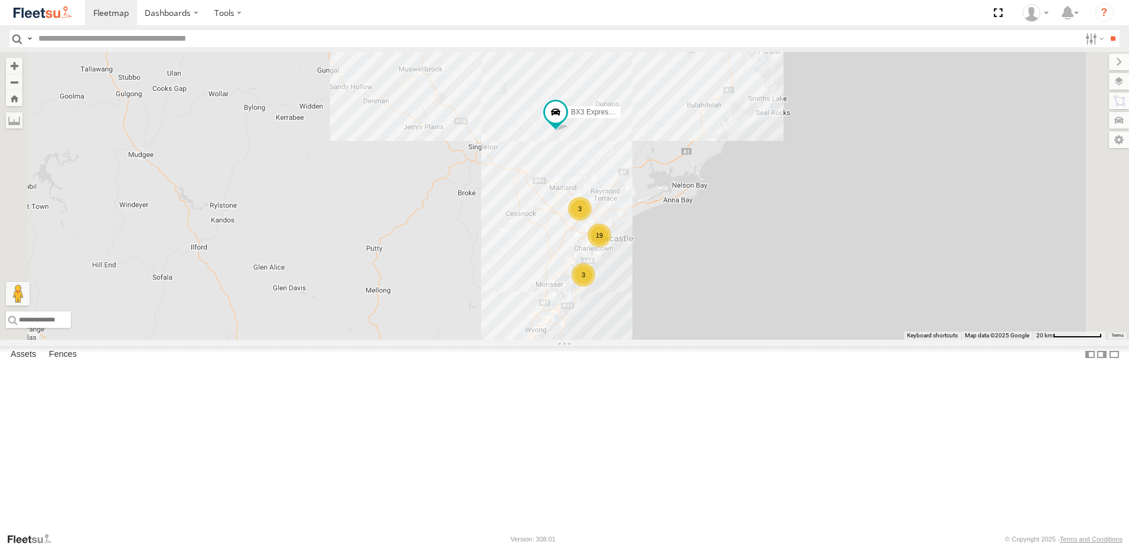
drag, startPoint x: 796, startPoint y: 126, endPoint x: 799, endPoint y: 197, distance: 70.9
click at [799, 197] on div "B4 Timber Truck 19 3 3 BX3 Express Ute" at bounding box center [564, 196] width 1129 height 288
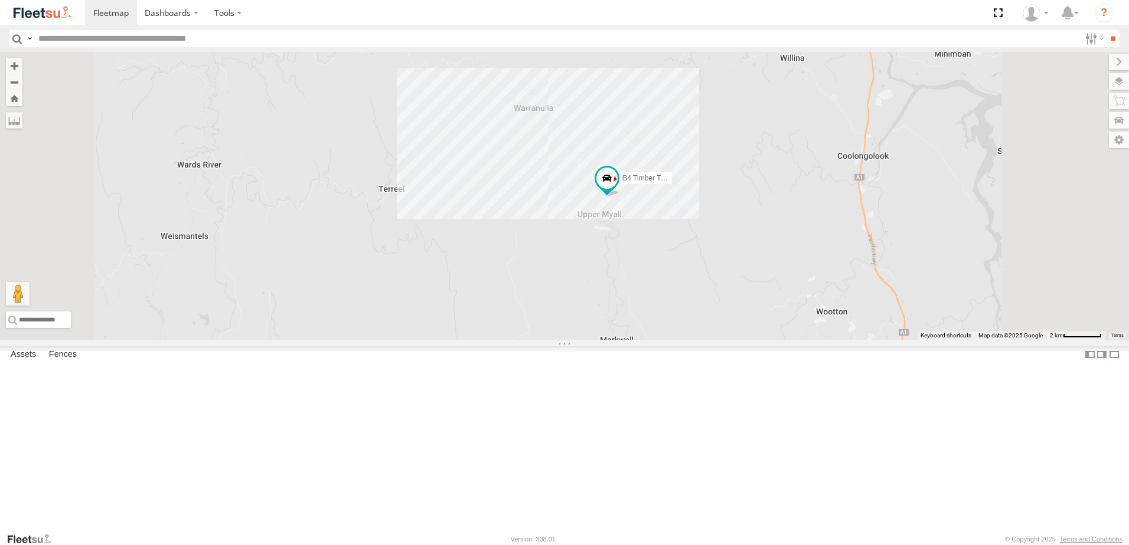
drag, startPoint x: 730, startPoint y: 182, endPoint x: 730, endPoint y: 162, distance: 20.1
click at [730, 163] on div "B4 Timber Truck BX3 Express Ute" at bounding box center [564, 196] width 1129 height 288
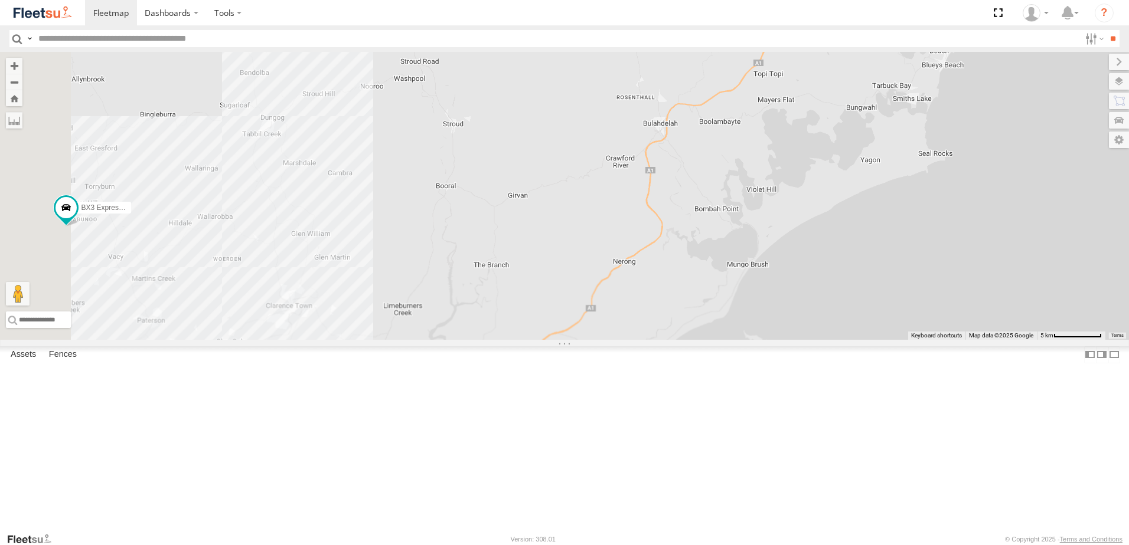
drag, startPoint x: 731, startPoint y: 333, endPoint x: 793, endPoint y: 231, distance: 118.6
click at [775, 253] on div "B4 Timber Truck BX3 Express Ute" at bounding box center [564, 196] width 1129 height 288
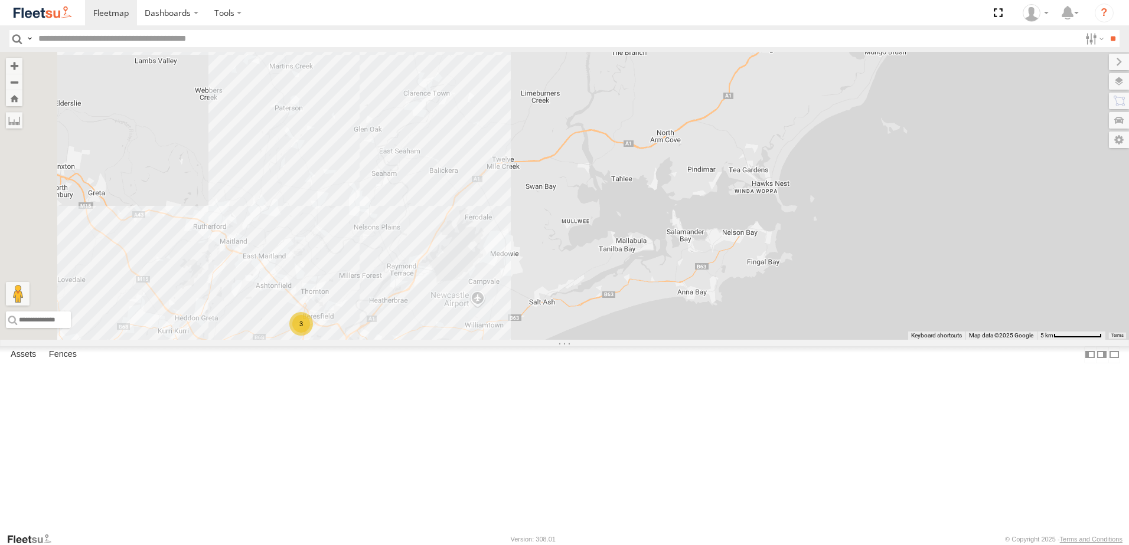
drag, startPoint x: 653, startPoint y: 355, endPoint x: 734, endPoint y: 321, distance: 87.6
click at [734, 321] on div "B4 Timber Truck BX3 Express Ute 7 B5 Timber Truck 3" at bounding box center [564, 196] width 1129 height 288
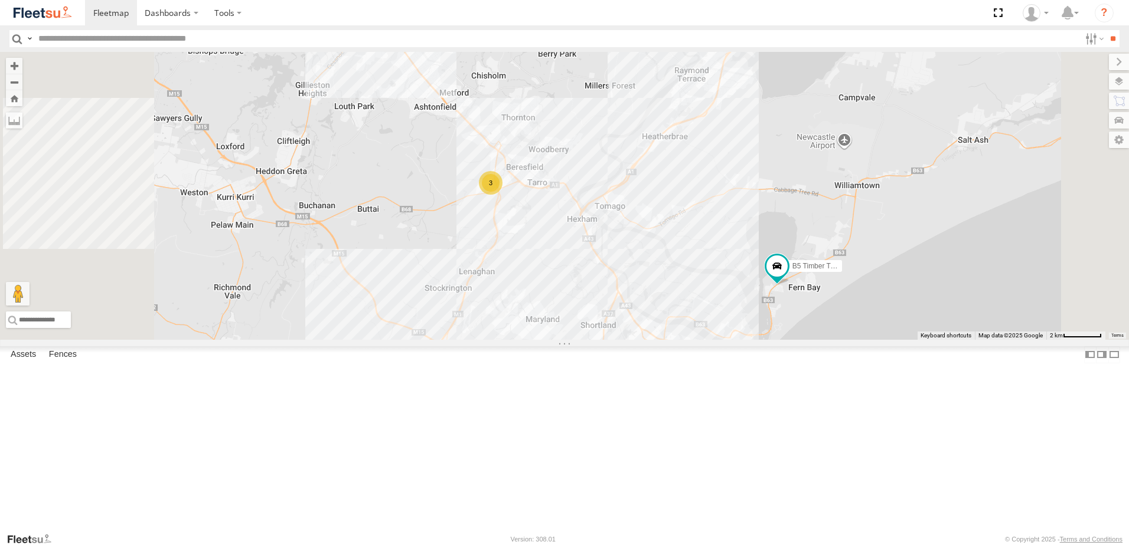
drag, startPoint x: 664, startPoint y: 400, endPoint x: 720, endPoint y: 197, distance: 210.1
click at [719, 199] on div "B4 Timber Truck BX3 Express Ute B5 Timber Truck CX2 Express Ute 3" at bounding box center [564, 196] width 1129 height 288
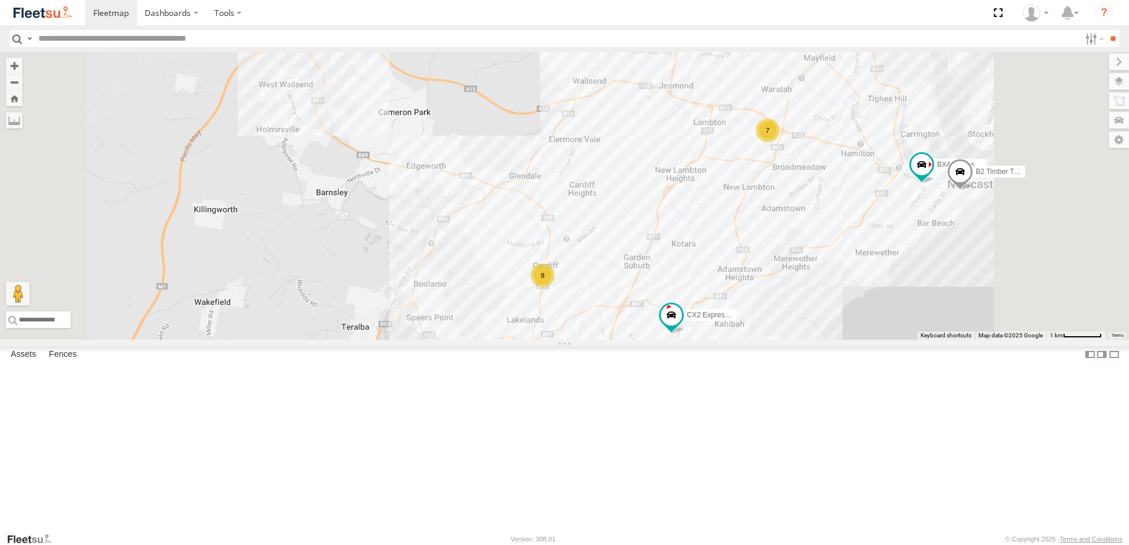
drag, startPoint x: 661, startPoint y: 119, endPoint x: 661, endPoint y: 334, distance: 214.9
click at [661, 334] on div "B4 Timber Truck BX3 Express Ute B5 Timber Truck CX2 Express Ute B2 Timber Truck…" at bounding box center [564, 196] width 1129 height 288
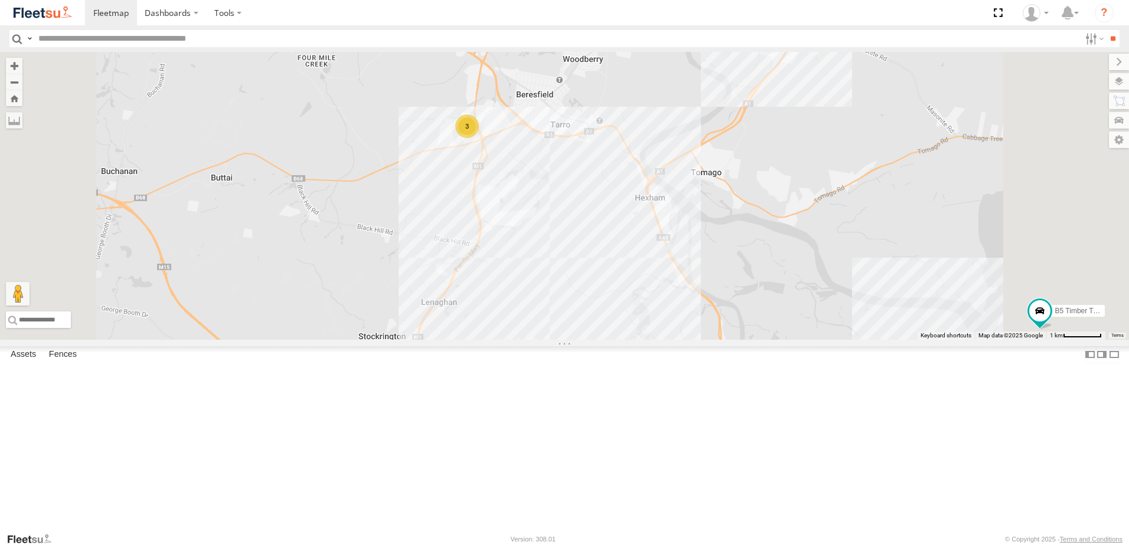
drag, startPoint x: 643, startPoint y: 190, endPoint x: 629, endPoint y: 285, distance: 96.1
click at [646, 323] on div "B4 Timber Truck BX3 Express Ute B5 Timber Truck CX2 Express Ute B2 Timber Truck…" at bounding box center [564, 196] width 1129 height 288
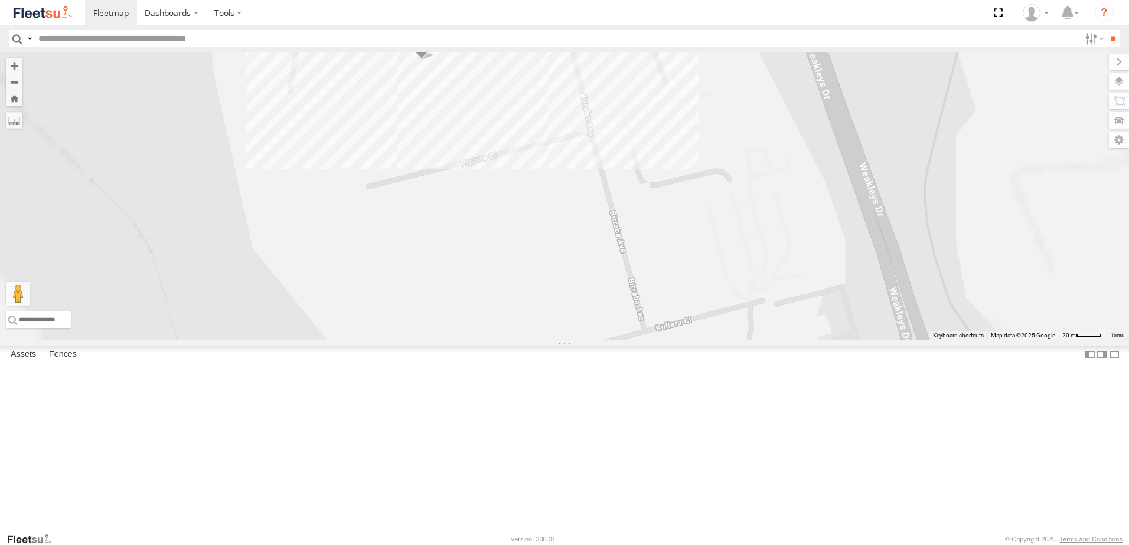
drag, startPoint x: 613, startPoint y: 246, endPoint x: 636, endPoint y: 391, distance: 147.0
click at [636, 340] on div "B4 Timber Truck BX3 Express Ute B5 Timber Truck CX2 Express Ute B2 Timber Truck…" at bounding box center [564, 196] width 1129 height 288
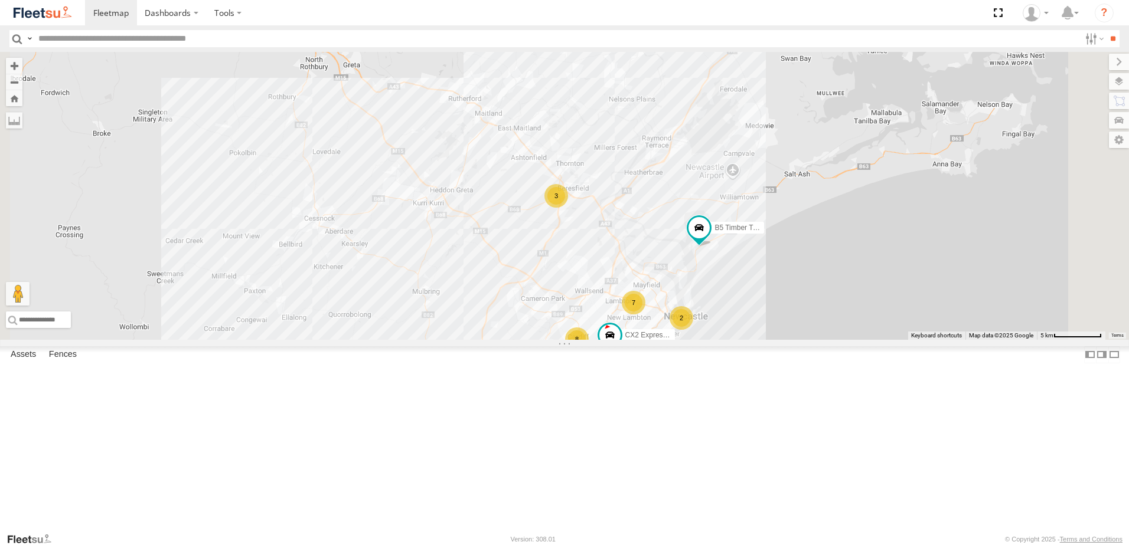
drag, startPoint x: 921, startPoint y: 366, endPoint x: 894, endPoint y: 238, distance: 130.8
click at [897, 237] on div "B4 Timber Truck BX3 Express Ute B5 Timber Truck CX2 Express Ute 7 8 2 3" at bounding box center [564, 196] width 1129 height 288
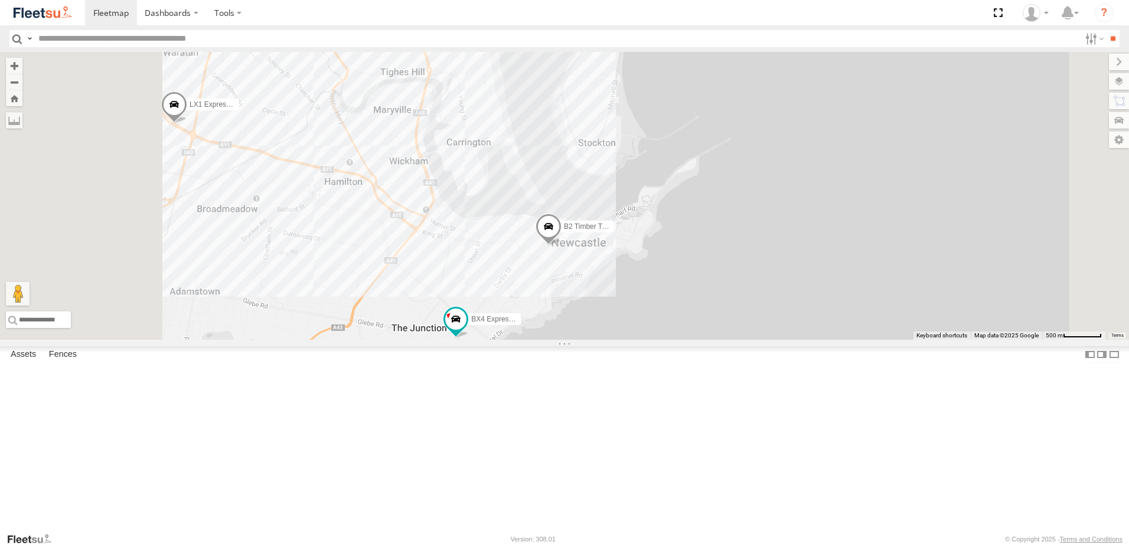
drag, startPoint x: 527, startPoint y: 345, endPoint x: 791, endPoint y: 289, distance: 270.4
click at [749, 306] on div "B2 Timber Truck LX1 Express Ute BX4 Express Ute" at bounding box center [564, 196] width 1129 height 288
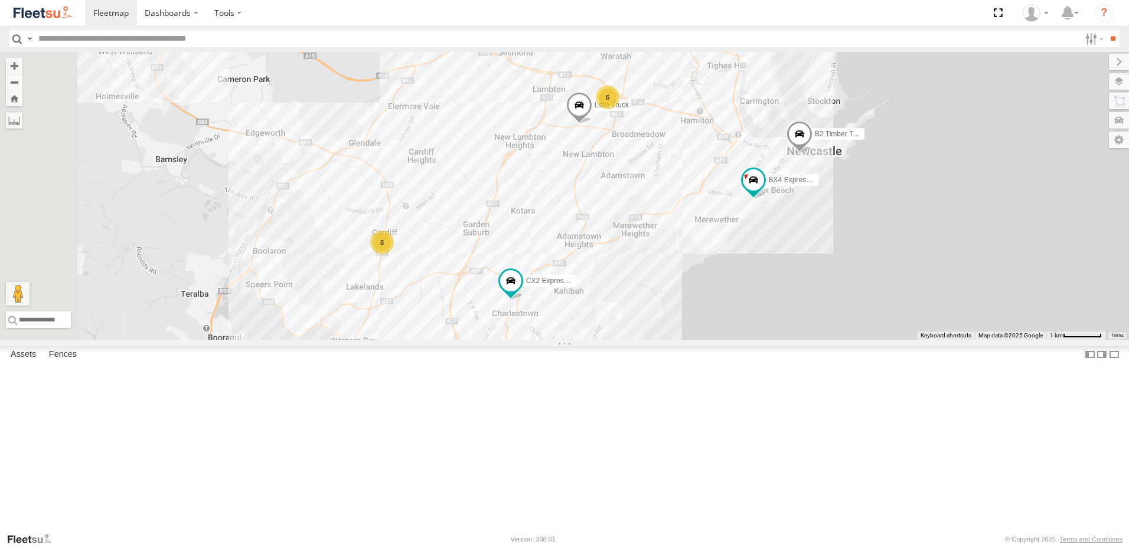
drag, startPoint x: 529, startPoint y: 391, endPoint x: 629, endPoint y: 368, distance: 101.7
click at [629, 340] on div "B2 Timber Truck BX4 Express Ute 6 8 CX2 Express Ute Little Truck" at bounding box center [564, 196] width 1129 height 288
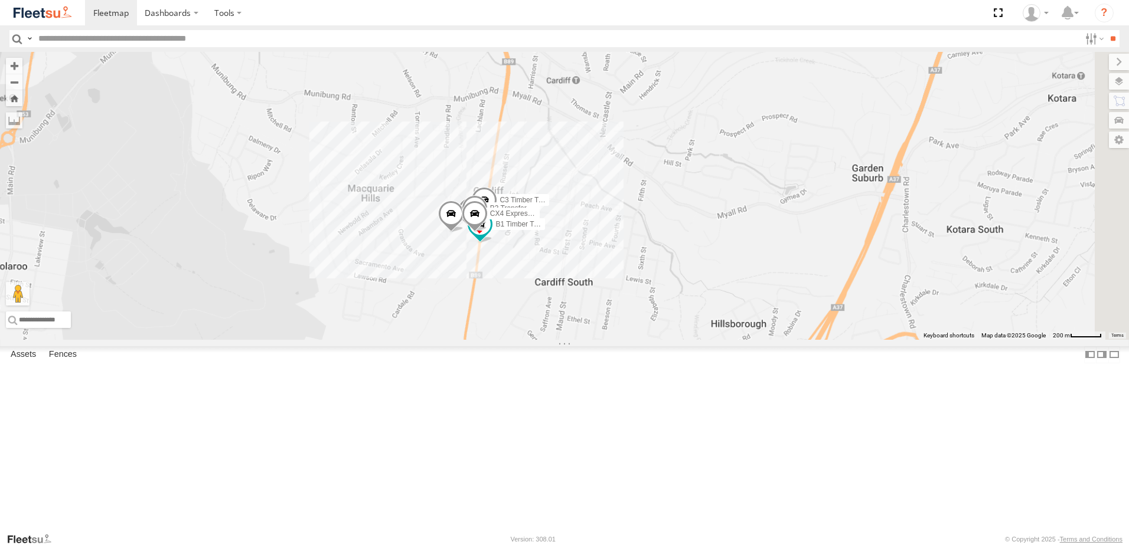
drag, startPoint x: 666, startPoint y: 399, endPoint x: 686, endPoint y: 298, distance: 103.0
click at [686, 298] on div "B2 Timber Truck BX4 Express Ute CX2 Express Ute Little Truck L2 Plasterboard Tr…" at bounding box center [564, 196] width 1129 height 288
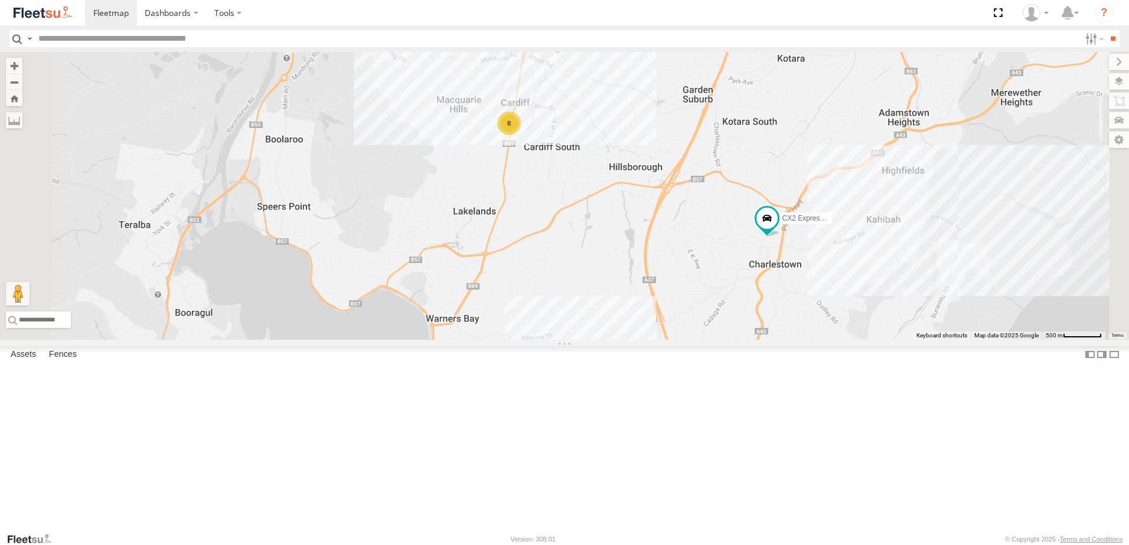
drag, startPoint x: 673, startPoint y: 318, endPoint x: 712, endPoint y: 256, distance: 72.4
click at [712, 261] on div "B2 Timber Truck BX4 Express Ute CX2 Express Ute Little Truck 8" at bounding box center [564, 196] width 1129 height 288
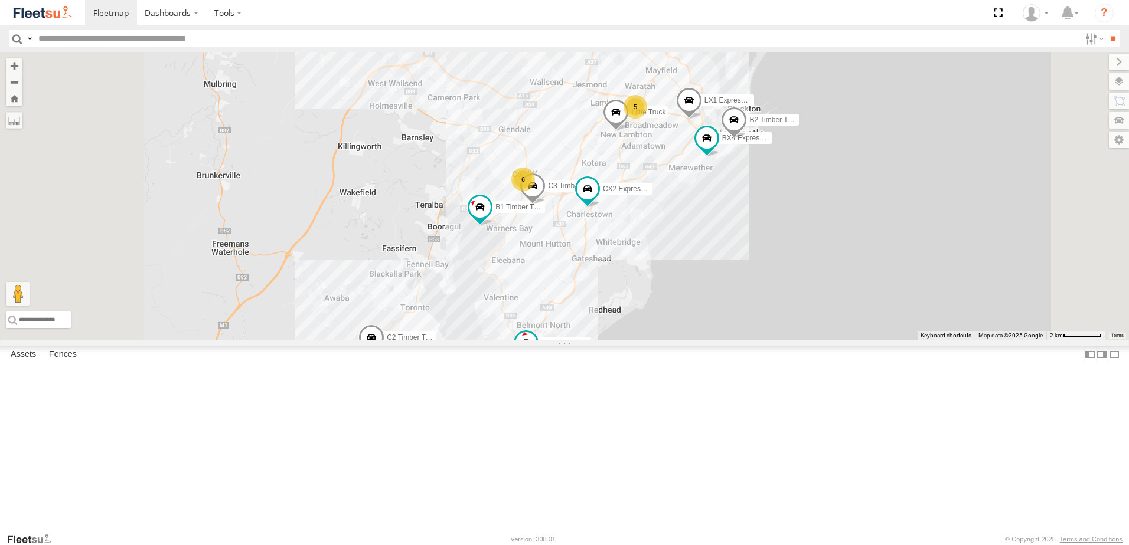
drag, startPoint x: 635, startPoint y: 416, endPoint x: 654, endPoint y: 374, distance: 45.7
click at [654, 340] on div "CX2 Express Ute B1 Timber Truck B2 Timber Truck C3 Timber Truck CX3 Express Ute…" at bounding box center [564, 196] width 1129 height 288
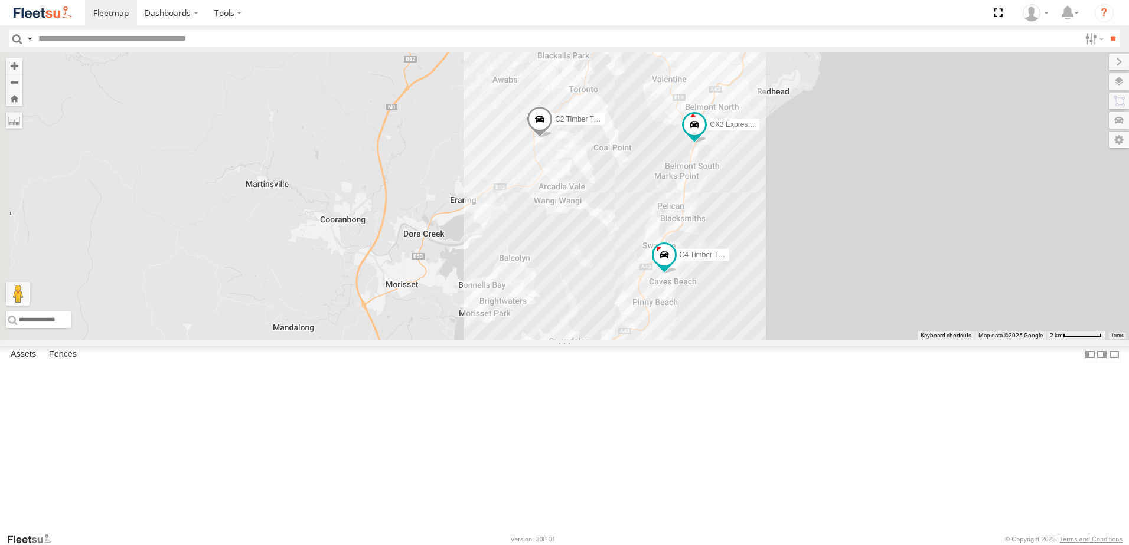
drag, startPoint x: 542, startPoint y: 471, endPoint x: 676, endPoint y: 312, distance: 208.6
click at [676, 312] on div "CX2 Express Ute B1 Timber Truck B2 Timber Truck C3 Timber Truck CX3 Express Ute…" at bounding box center [564, 196] width 1129 height 288
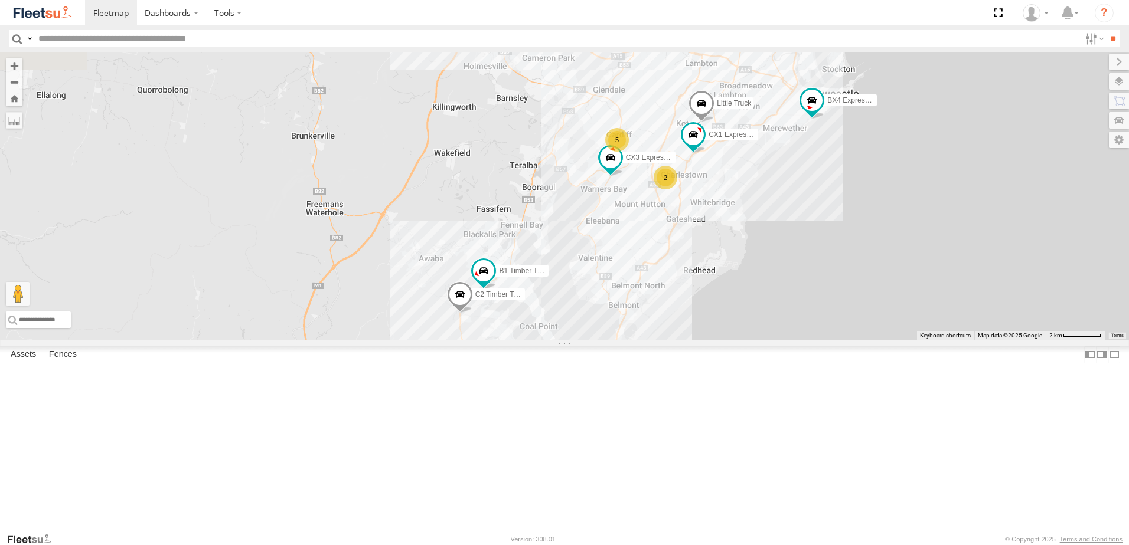
drag, startPoint x: 720, startPoint y: 436, endPoint x: 711, endPoint y: 458, distance: 23.6
click at [711, 340] on div "5 2 CX3 Express Ute C4 Timber Truck B1 Timber Truck C2 Timber Truck CX1 Express…" at bounding box center [564, 196] width 1129 height 288
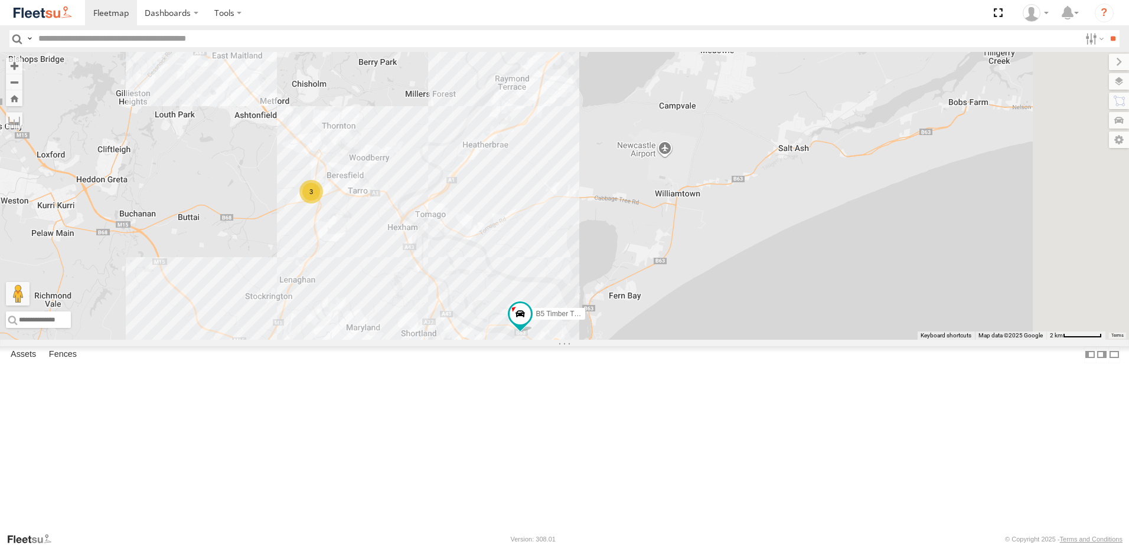
drag, startPoint x: 823, startPoint y: 221, endPoint x: 627, endPoint y: 384, distance: 255.7
click at [629, 340] on div "5 2 CX3 Express Ute C4 Timber Truck B1 Timber Truck C2 Timber Truck CX1 Express…" at bounding box center [564, 196] width 1129 height 288
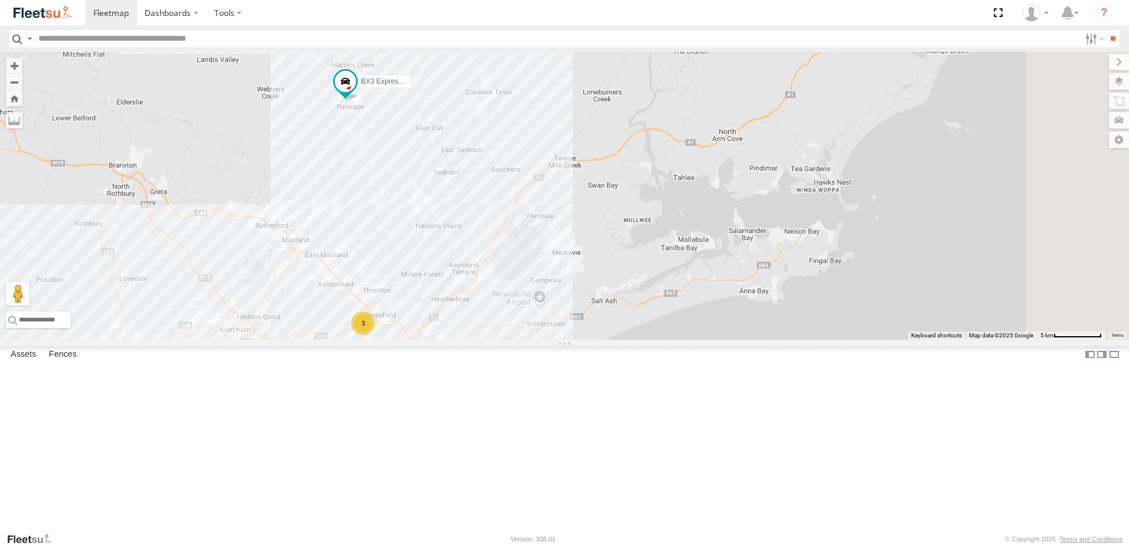
drag, startPoint x: 721, startPoint y: 263, endPoint x: 685, endPoint y: 328, distance: 74.2
click at [686, 328] on div "CX3 Express Ute C4 Timber Truck Little Truck B5 Timber Truck 5 5 3 3 3 BX3 Expr…" at bounding box center [564, 196] width 1129 height 288
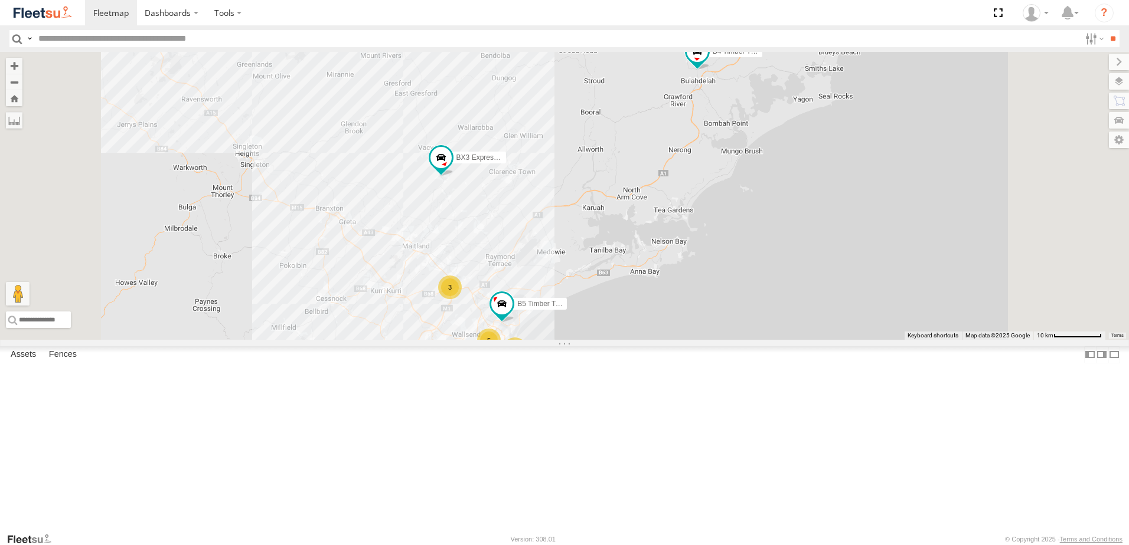
drag, startPoint x: 867, startPoint y: 201, endPoint x: 853, endPoint y: 223, distance: 26.5
click at [853, 223] on div "C4 Timber Truck B5 Timber Truck BX3 Express Ute B4 Timber Truck 5 8 3 3 2 2" at bounding box center [564, 196] width 1129 height 288
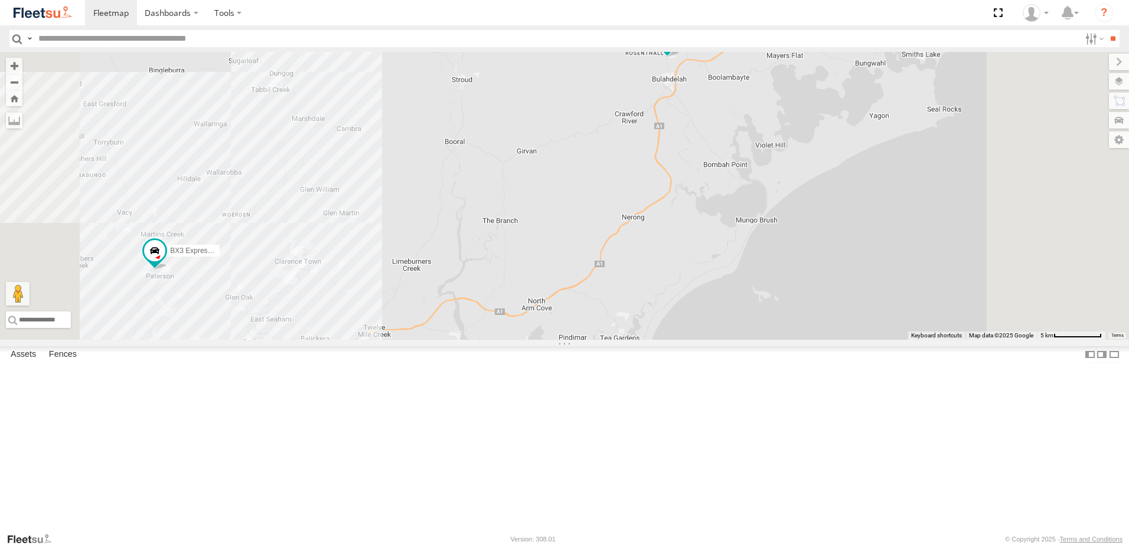
drag, startPoint x: 848, startPoint y: 199, endPoint x: 833, endPoint y: 235, distance: 38.7
click at [833, 235] on div "C4 Timber Truck B5 Timber Truck BX3 Express Ute B4 Timber Truck" at bounding box center [564, 196] width 1129 height 288
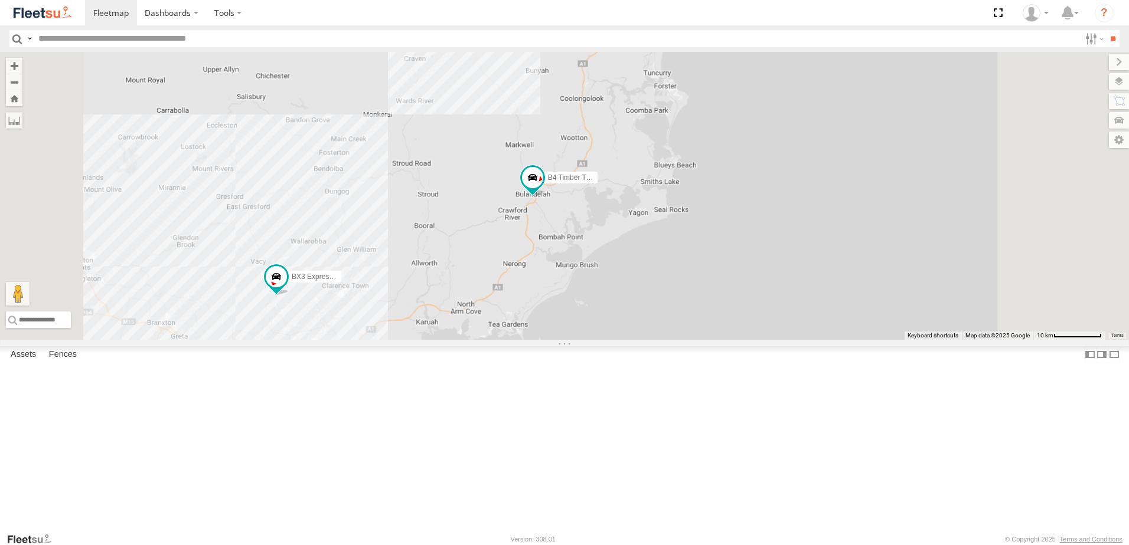
drag, startPoint x: 568, startPoint y: 368, endPoint x: 718, endPoint y: 197, distance: 226.7
click at [714, 203] on div "C4 Timber Truck B5 Timber Truck BX3 Express Ute B4 Timber Truck" at bounding box center [564, 196] width 1129 height 288
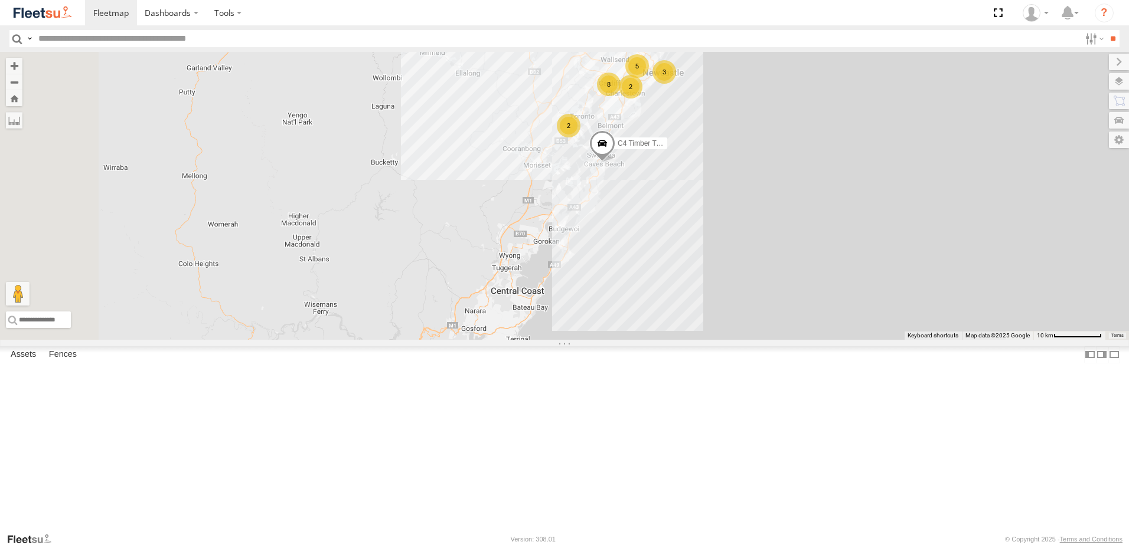
click at [690, 299] on div "C4 Timber Truck B5 Timber Truck BX3 Express Ute B4 Timber Truck 5 8 3 3 2 2" at bounding box center [564, 196] width 1129 height 288
drag, startPoint x: 712, startPoint y: 261, endPoint x: 740, endPoint y: 247, distance: 30.6
click at [740, 247] on div "C4 Timber Truck B5 Timber Truck BX3 Express Ute B4 Timber Truck 5 8 3 3 2 2" at bounding box center [564, 196] width 1129 height 288
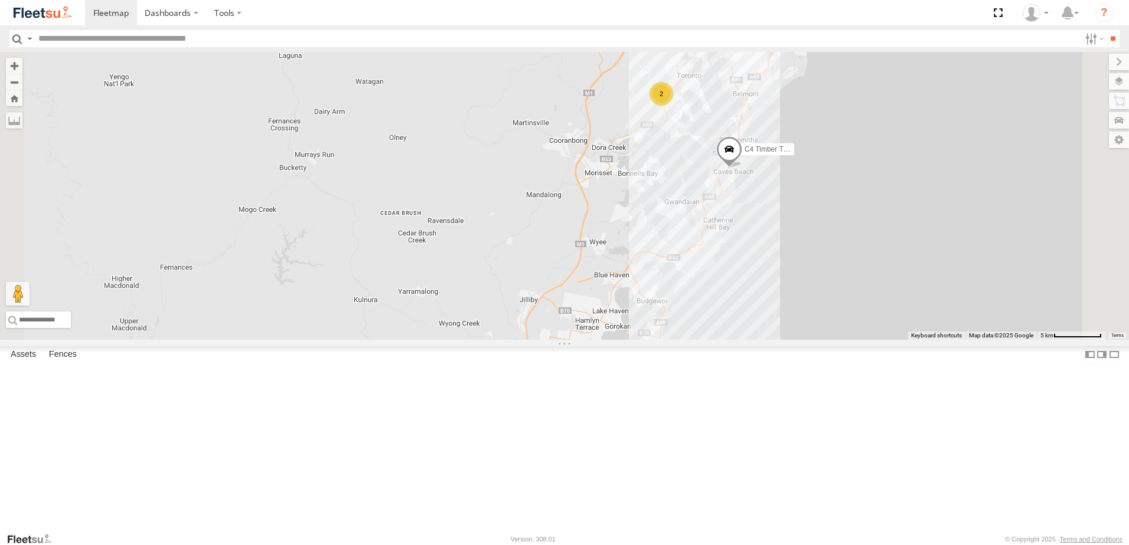
click at [789, 266] on div "C4 Timber Truck B5 Timber Truck BX3 Express Ute B4 Timber Truck 6 2 2 2 BX4 Exp…" at bounding box center [564, 196] width 1129 height 288
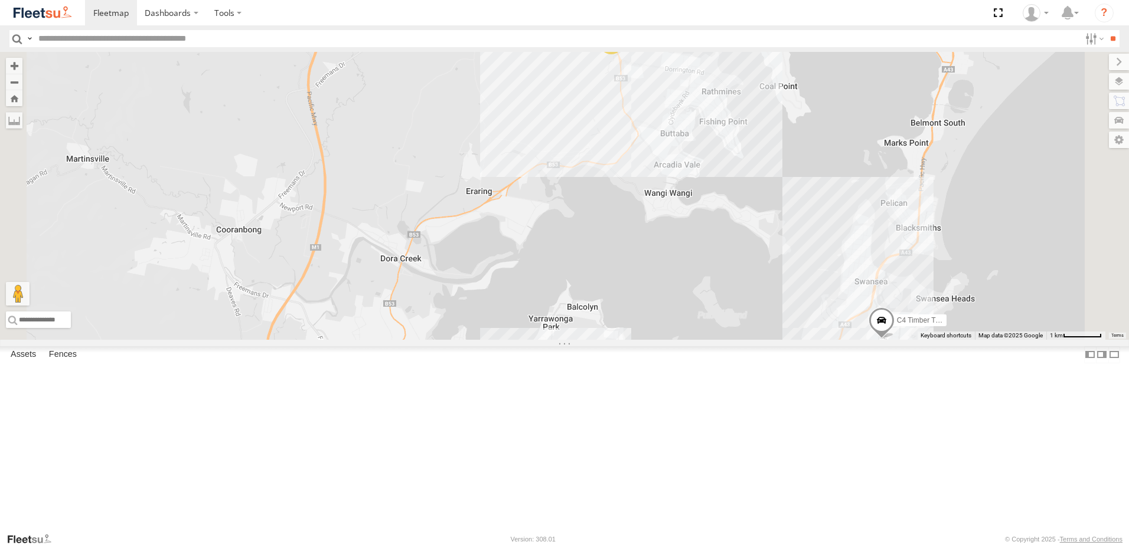
drag, startPoint x: 793, startPoint y: 202, endPoint x: 796, endPoint y: 212, distance: 9.9
click at [796, 212] on div "C4 Timber Truck B5 Timber Truck BX3 Express Ute B4 Timber Truck LX1 Express Ute…" at bounding box center [564, 196] width 1129 height 288
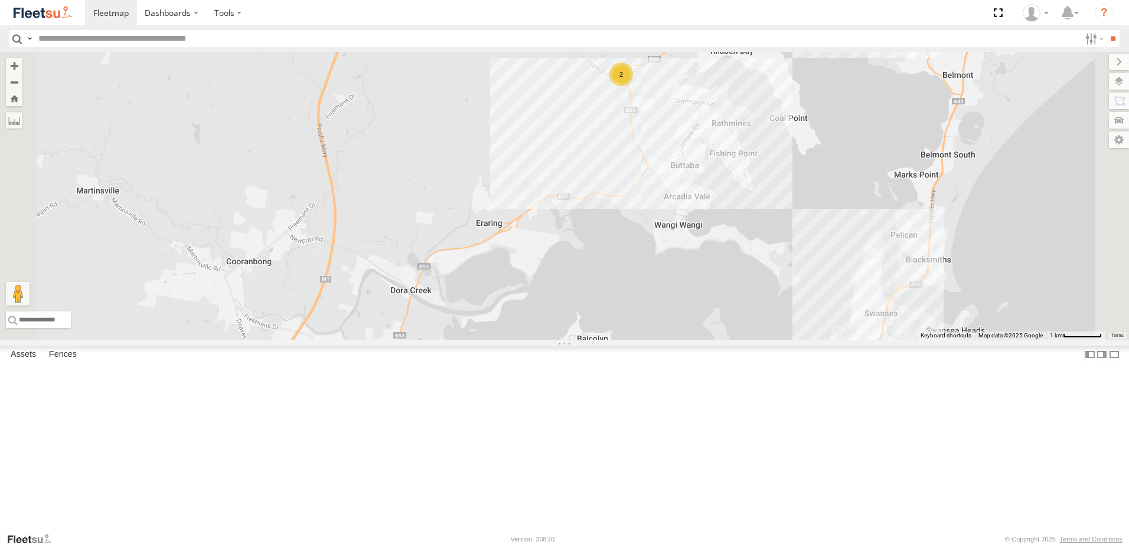
click at [803, 228] on div "C4 Timber Truck B5 Timber Truck BX3 Express Ute B4 Timber Truck LX1 Express Ute…" at bounding box center [564, 196] width 1129 height 288
